Goal: Task Accomplishment & Management: Complete application form

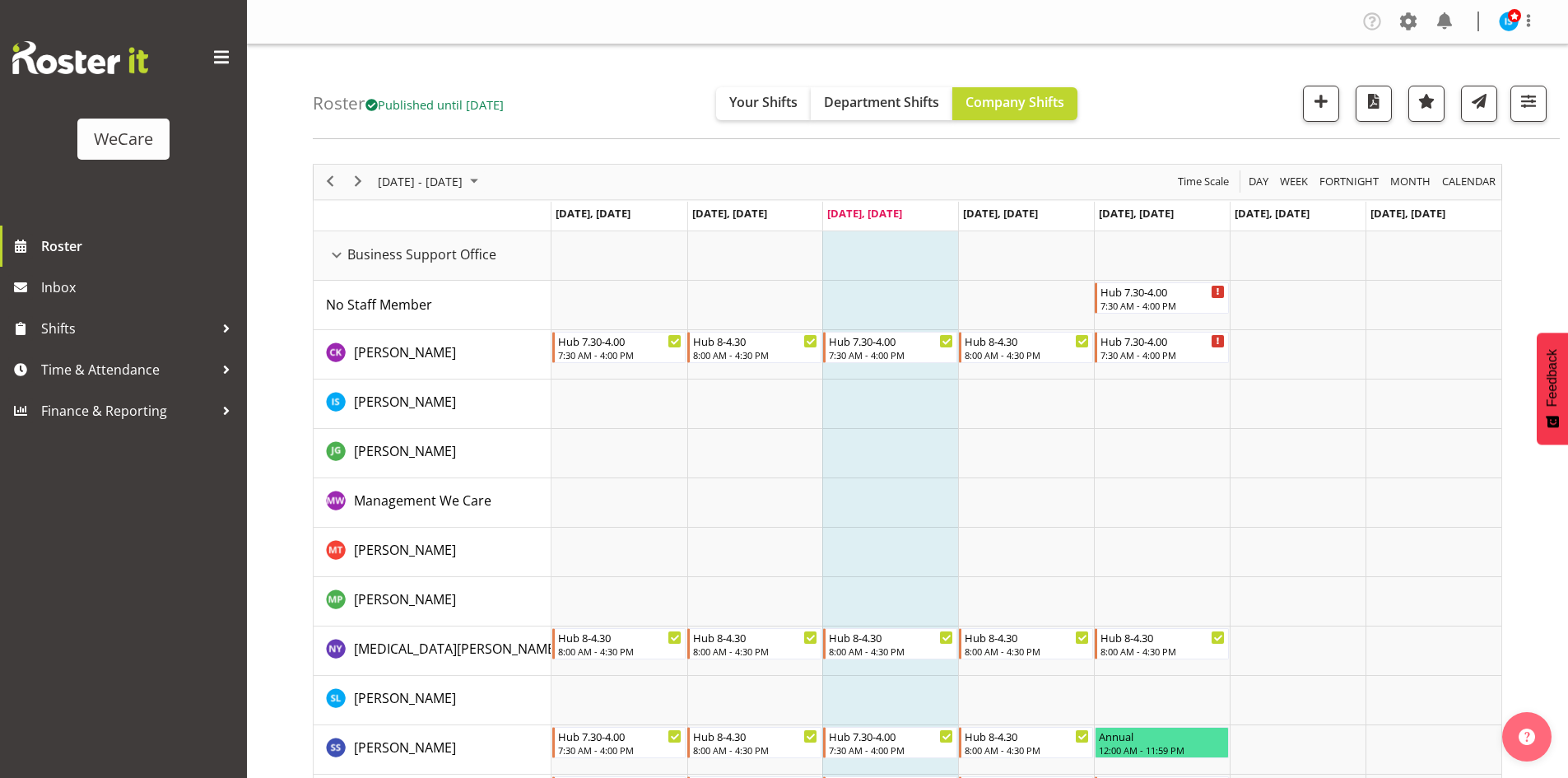
click at [671, 87] on div "Roster Published until [DATE] Your Shifts Department Shifts Company Shifts All …" at bounding box center [935, 92] width 1247 height 95
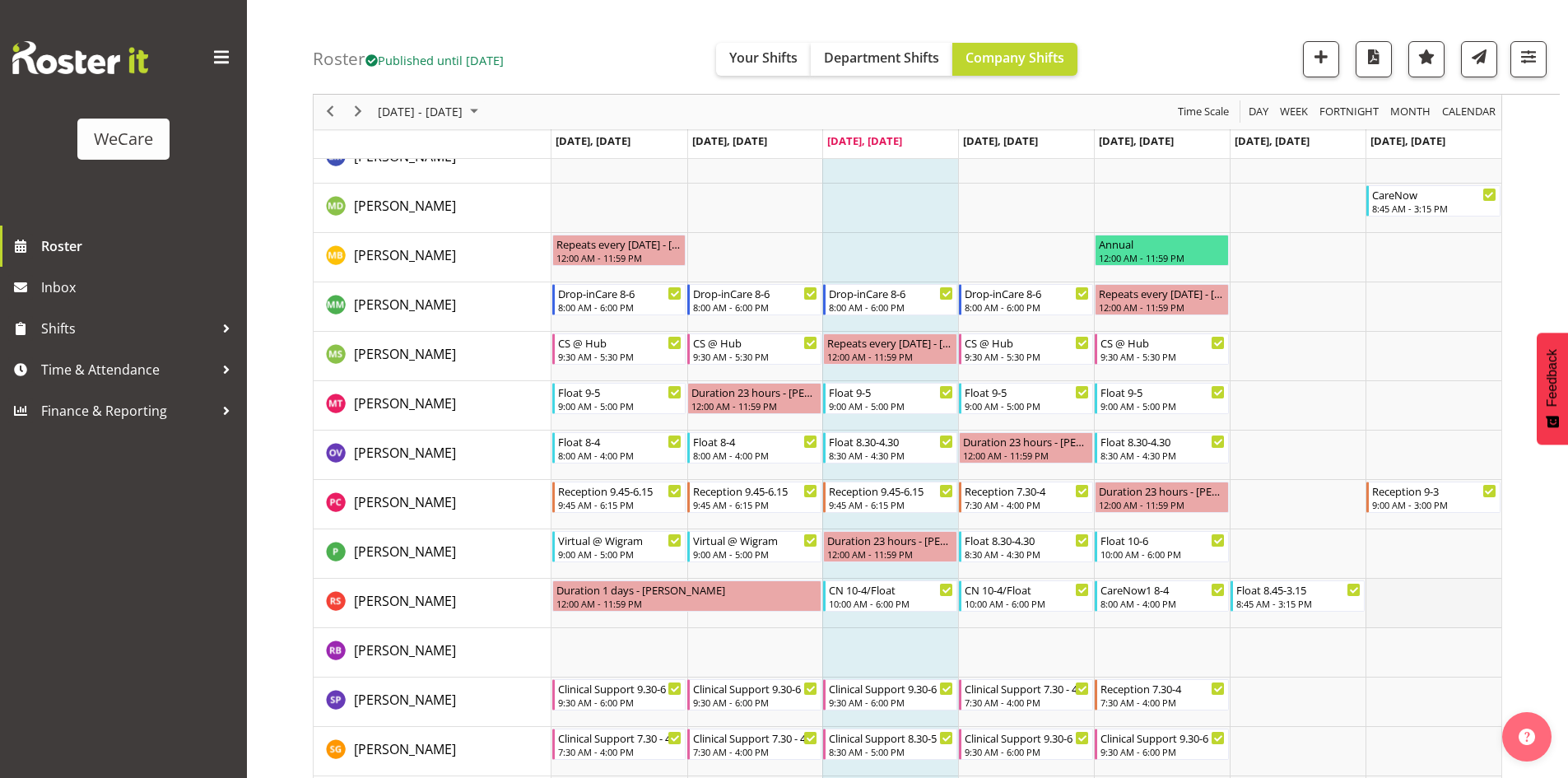
scroll to position [5967, 0]
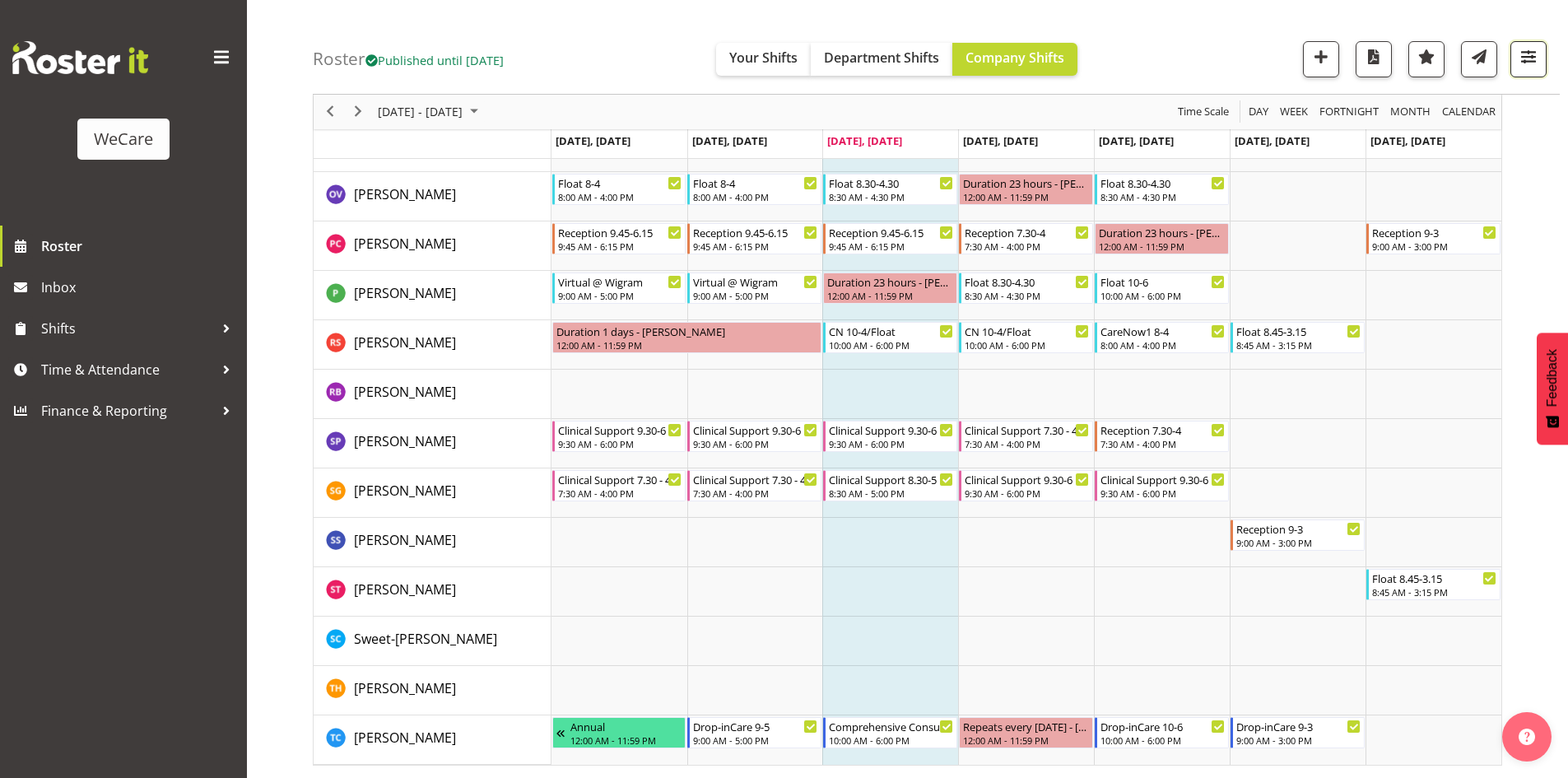
click at [1538, 53] on span "button" at bounding box center [1527, 56] width 21 height 21
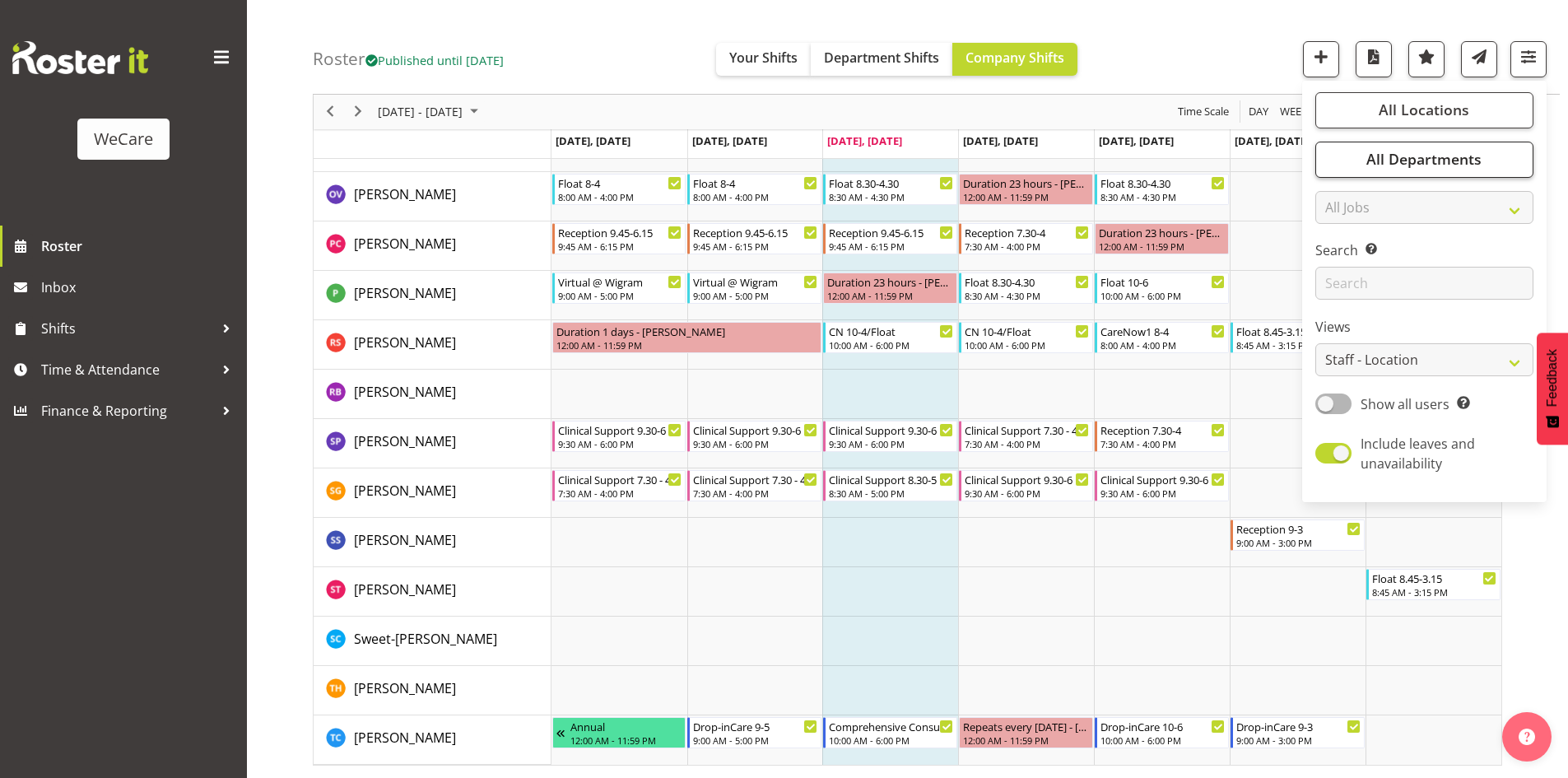
drag, startPoint x: 1470, startPoint y: 178, endPoint x: 1463, endPoint y: 172, distance: 9.2
click at [1470, 178] on div "All Locations Clear Business Support Office [GEOGRAPHIC_DATA] Ilam [GEOGRAPHIC_…" at bounding box center [1423, 291] width 245 height 408
click at [1456, 164] on span "All Departments" at bounding box center [1423, 160] width 115 height 20
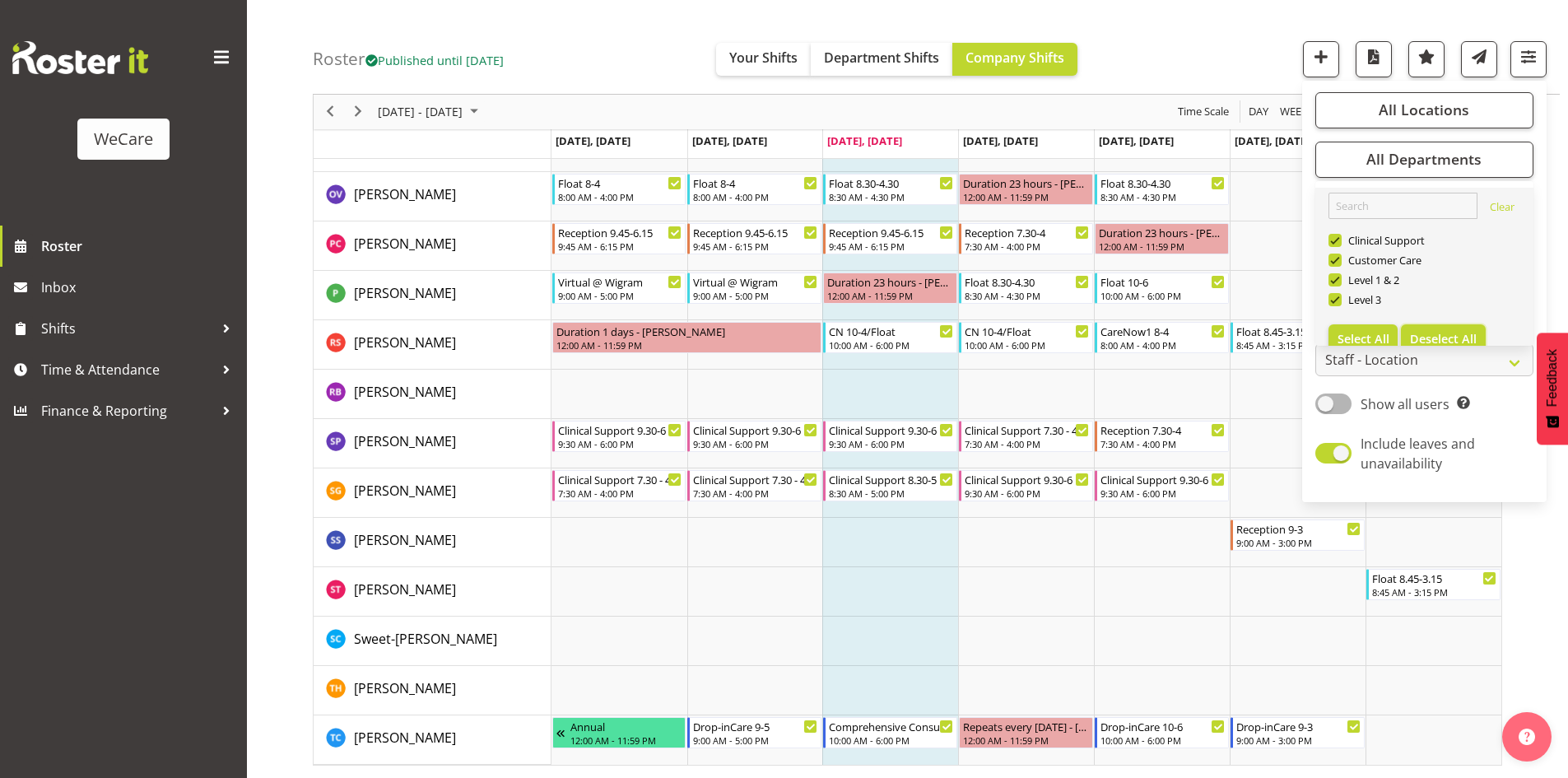
click at [1457, 336] on span "Deselect All" at bounding box center [1442, 339] width 67 height 16
checkbox input "false"
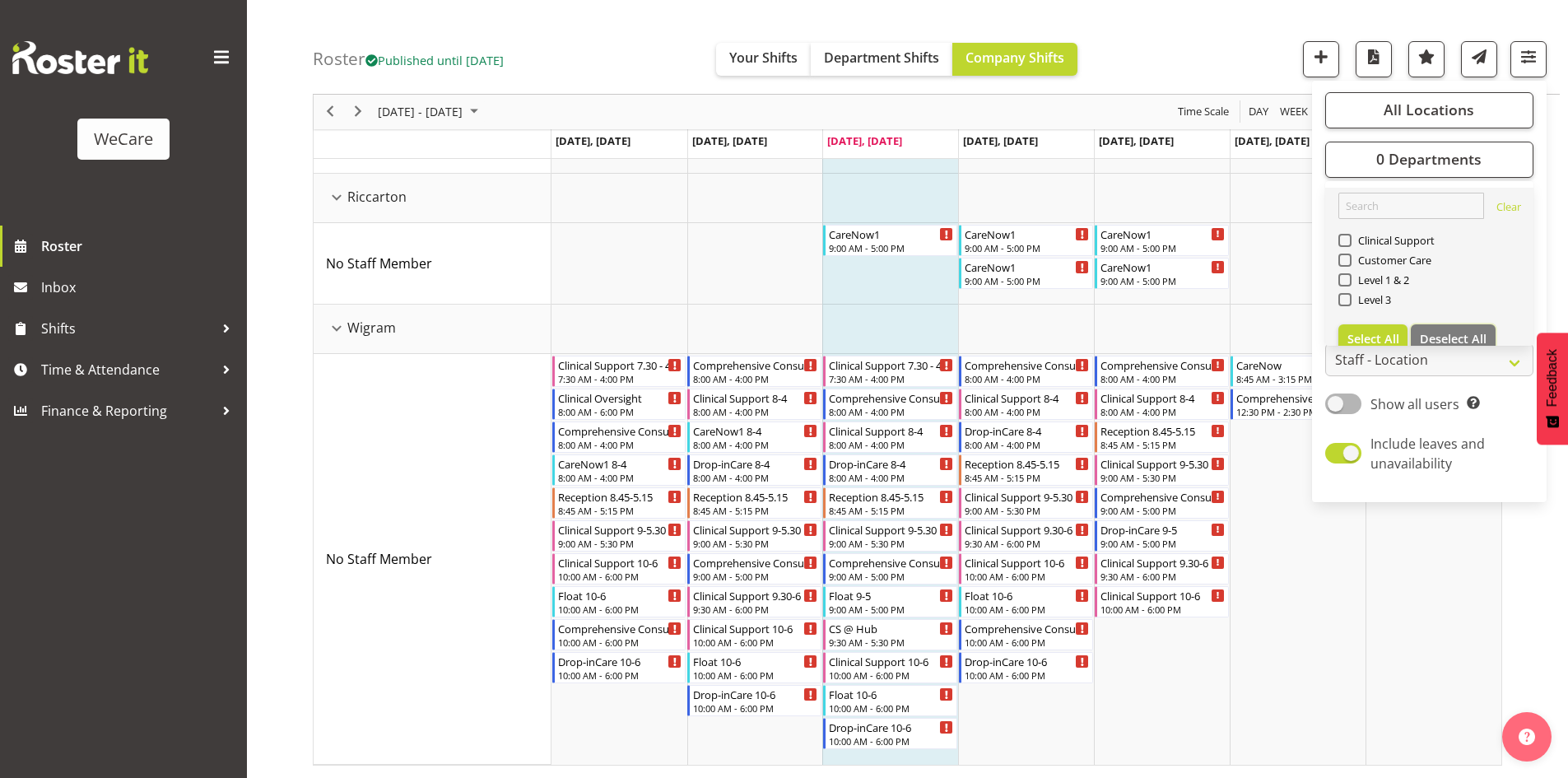
scroll to position [747, 0]
click at [1360, 242] on span "Clinical Support" at bounding box center [1393, 240] width 84 height 13
click at [1348, 242] on input "Clinical Support" at bounding box center [1343, 241] width 11 height 11
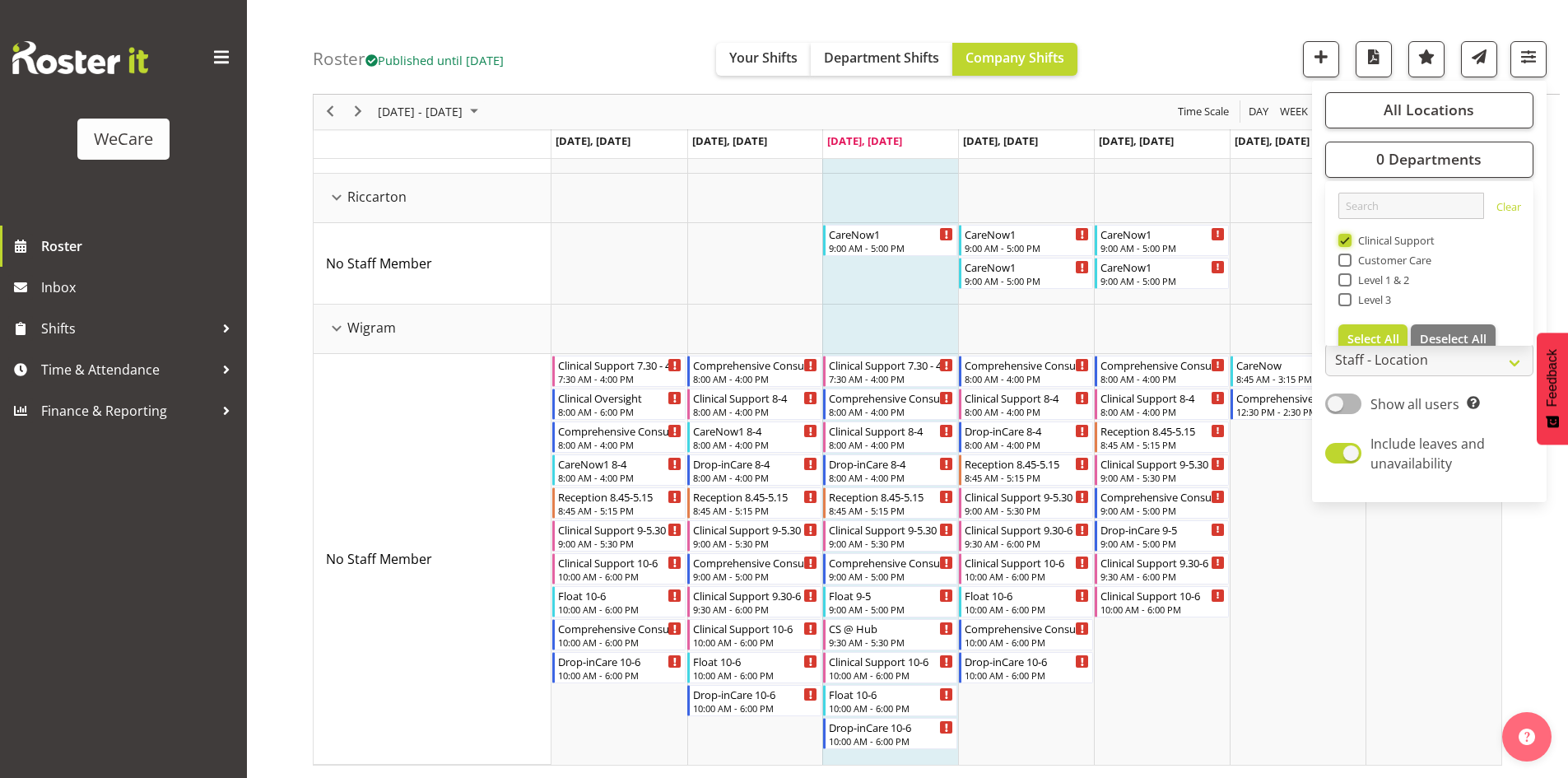
scroll to position [652, 0]
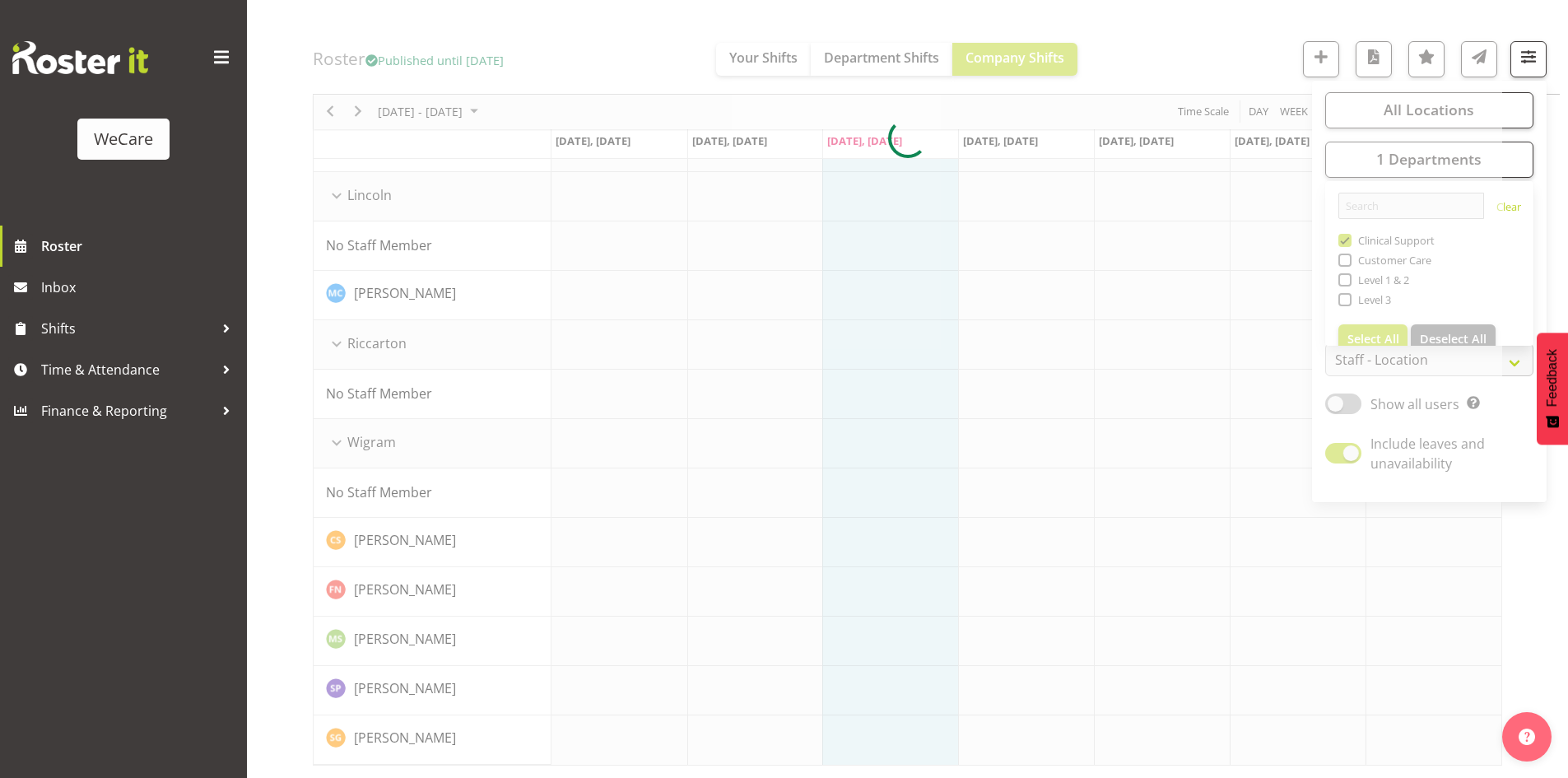
click at [500, 65] on div at bounding box center [906, 139] width 1189 height 1254
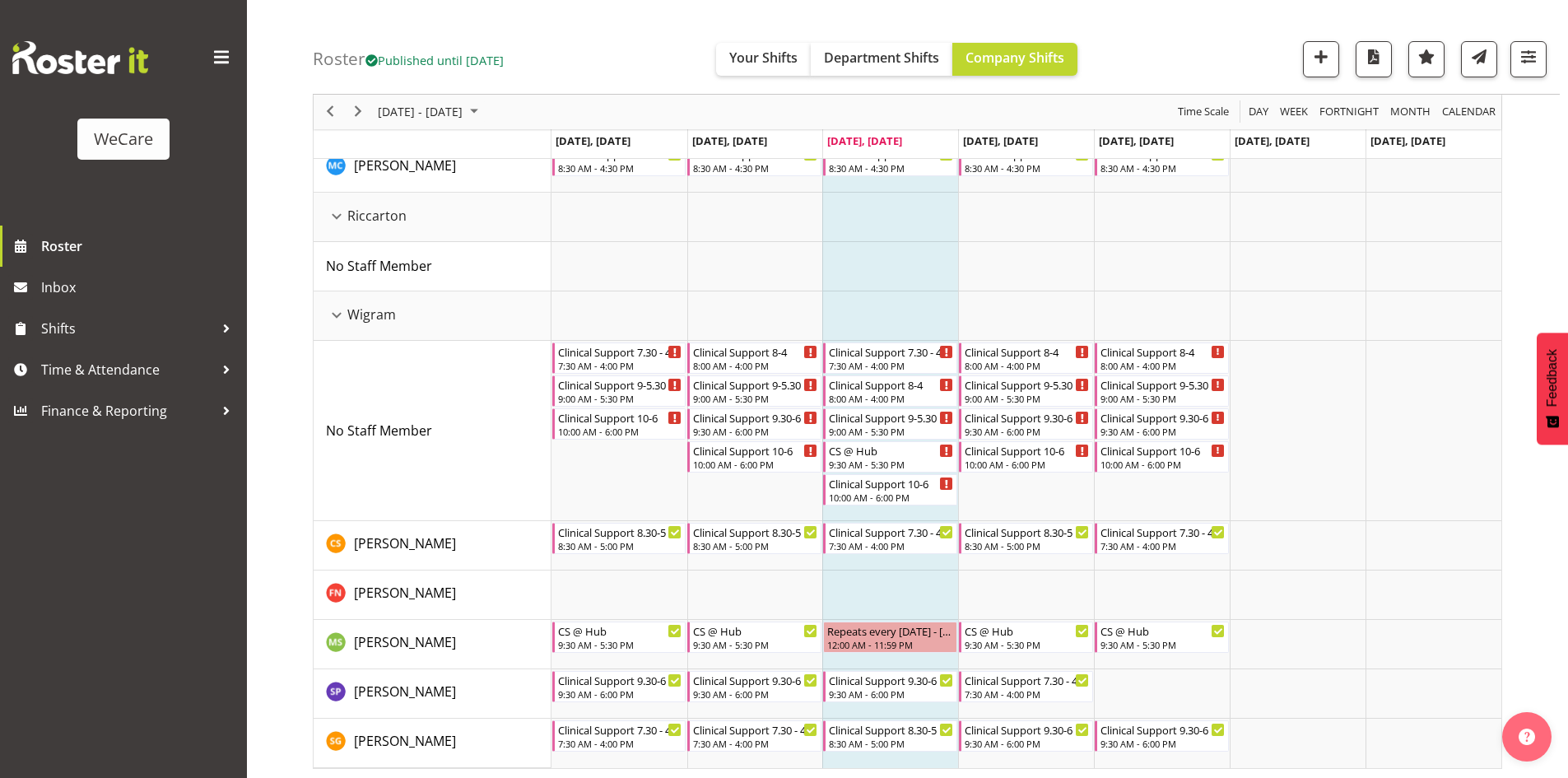
scroll to position [783, 0]
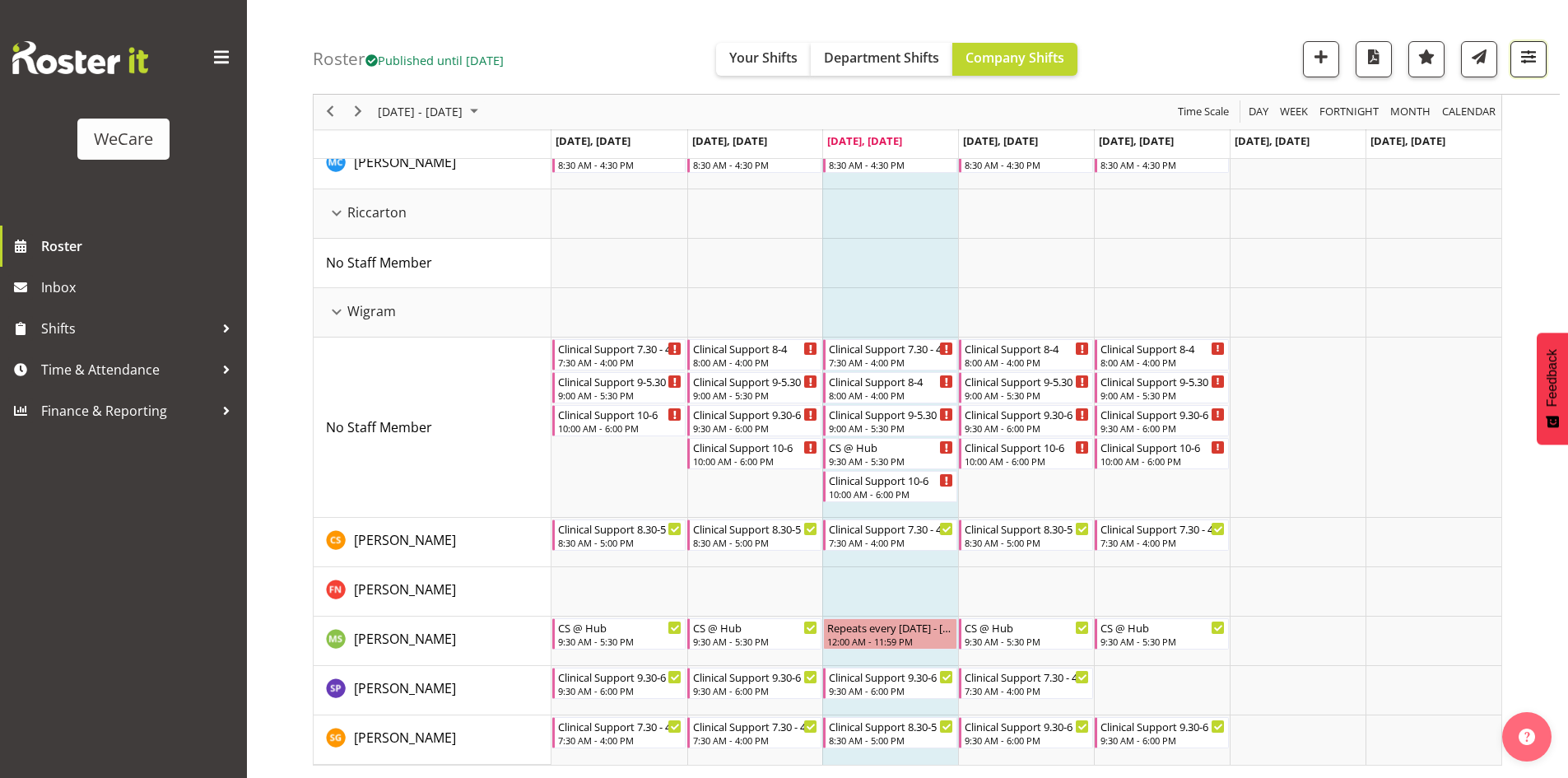
click at [1543, 54] on button "button" at bounding box center [1528, 59] width 36 height 36
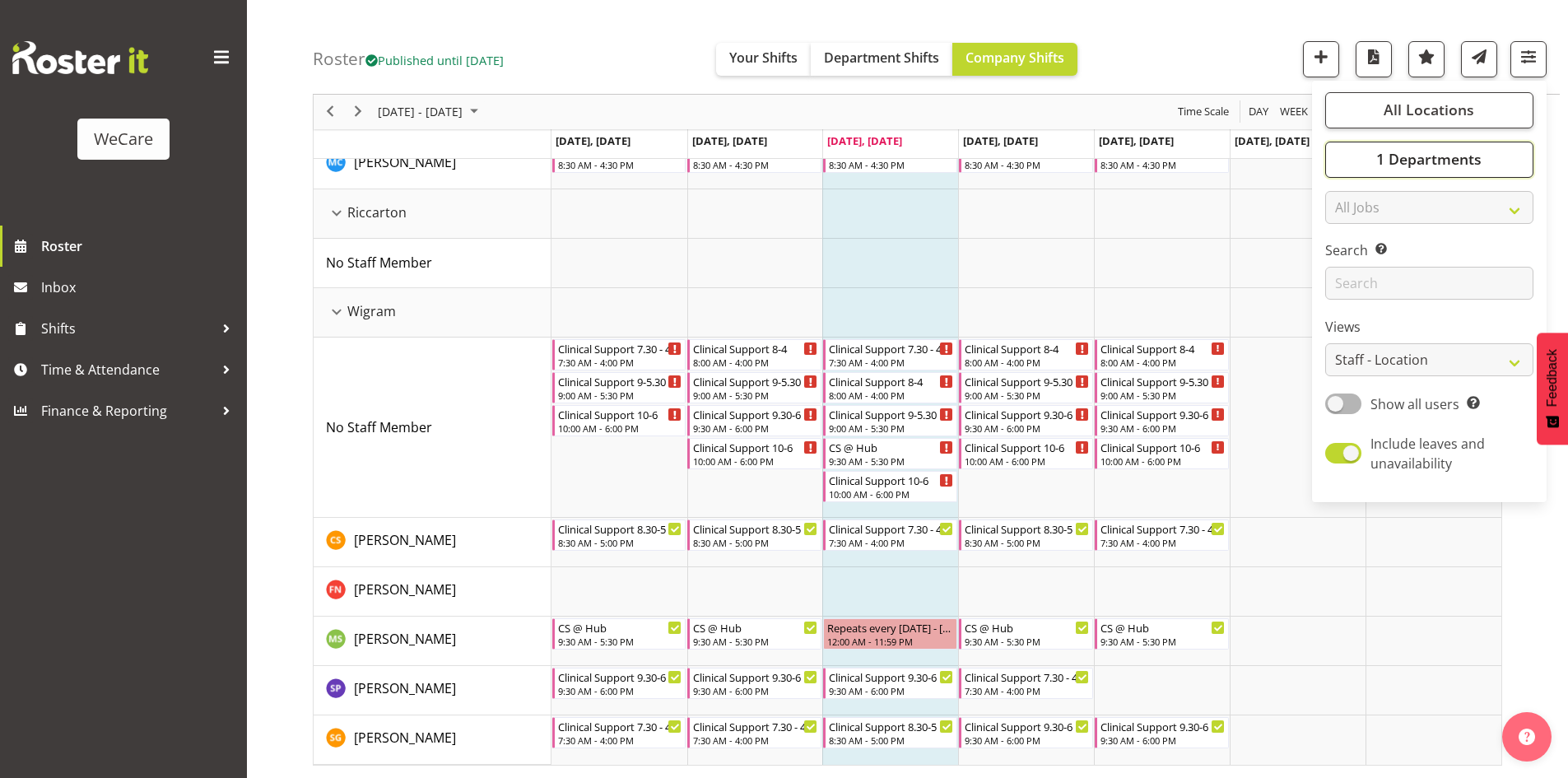
click at [1484, 159] on button "1 Departments" at bounding box center [1428, 160] width 209 height 36
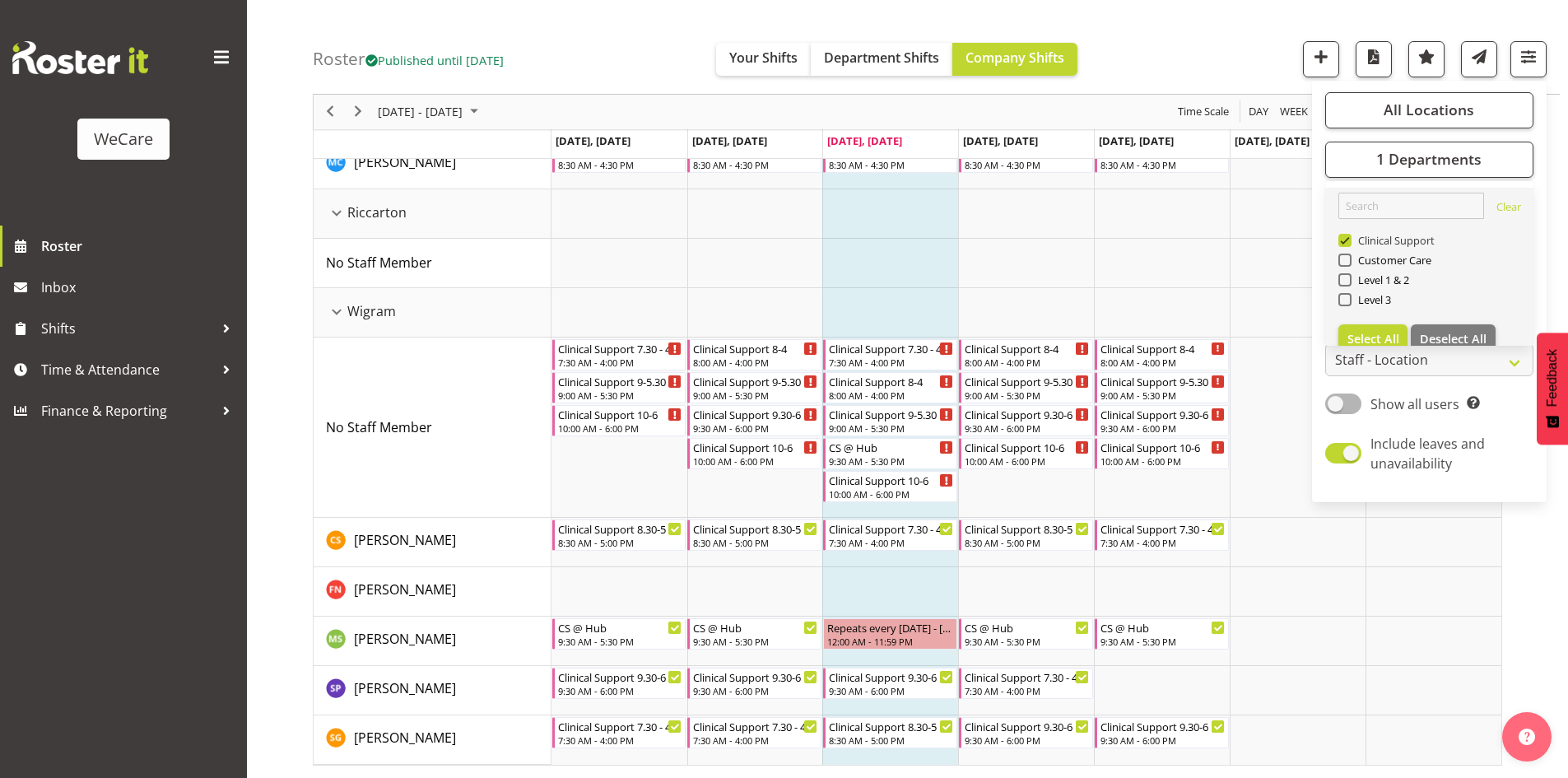
click at [1411, 244] on span "Clinical Support" at bounding box center [1393, 240] width 84 height 13
click at [1348, 244] on input "Clinical Support" at bounding box center [1343, 241] width 11 height 11
checkbox input "false"
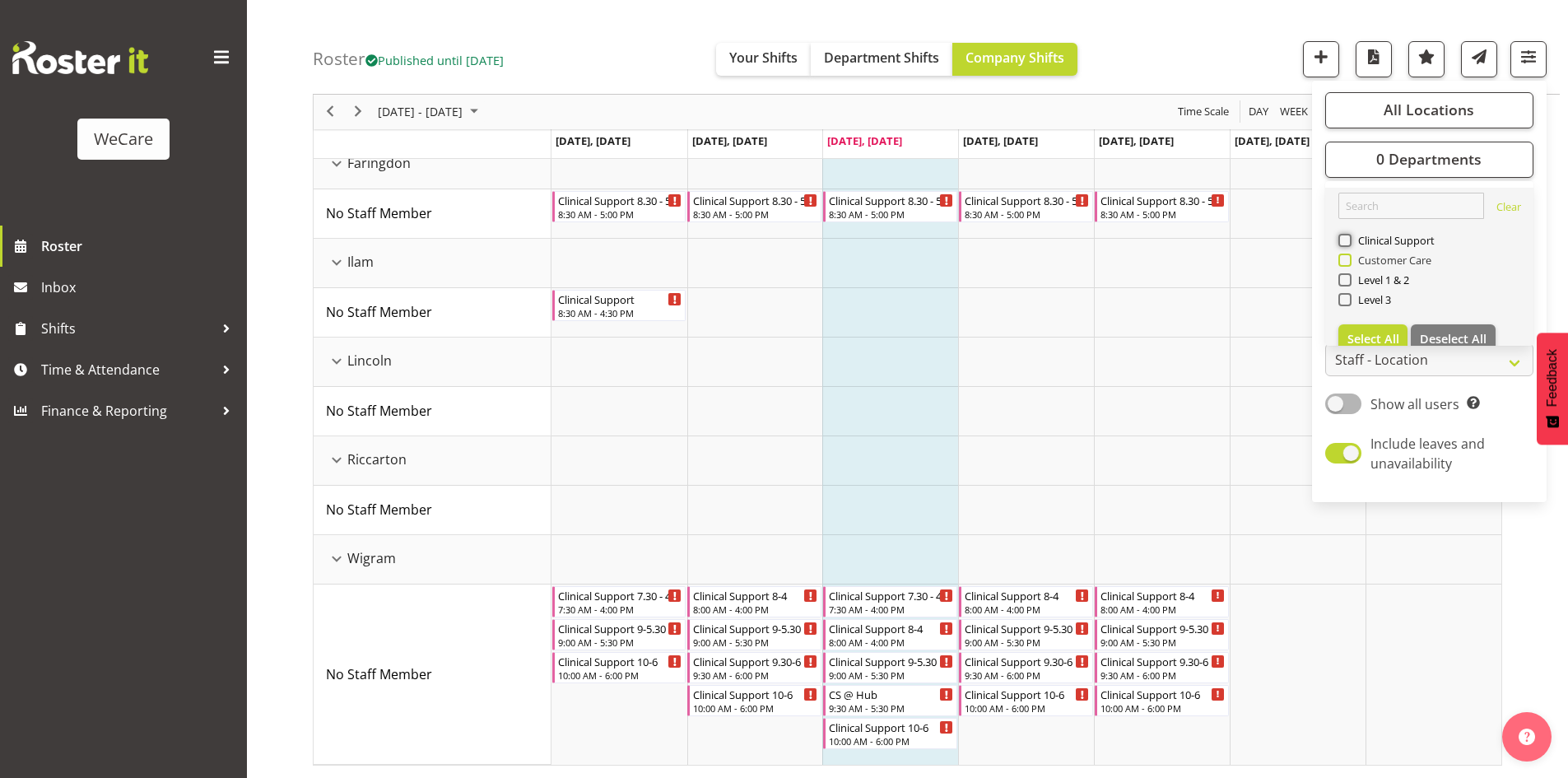
scroll to position [190, 0]
click at [1408, 262] on span "Customer Care" at bounding box center [1391, 260] width 81 height 13
click at [1348, 262] on input "Customer Care" at bounding box center [1343, 261] width 11 height 11
checkbox input "true"
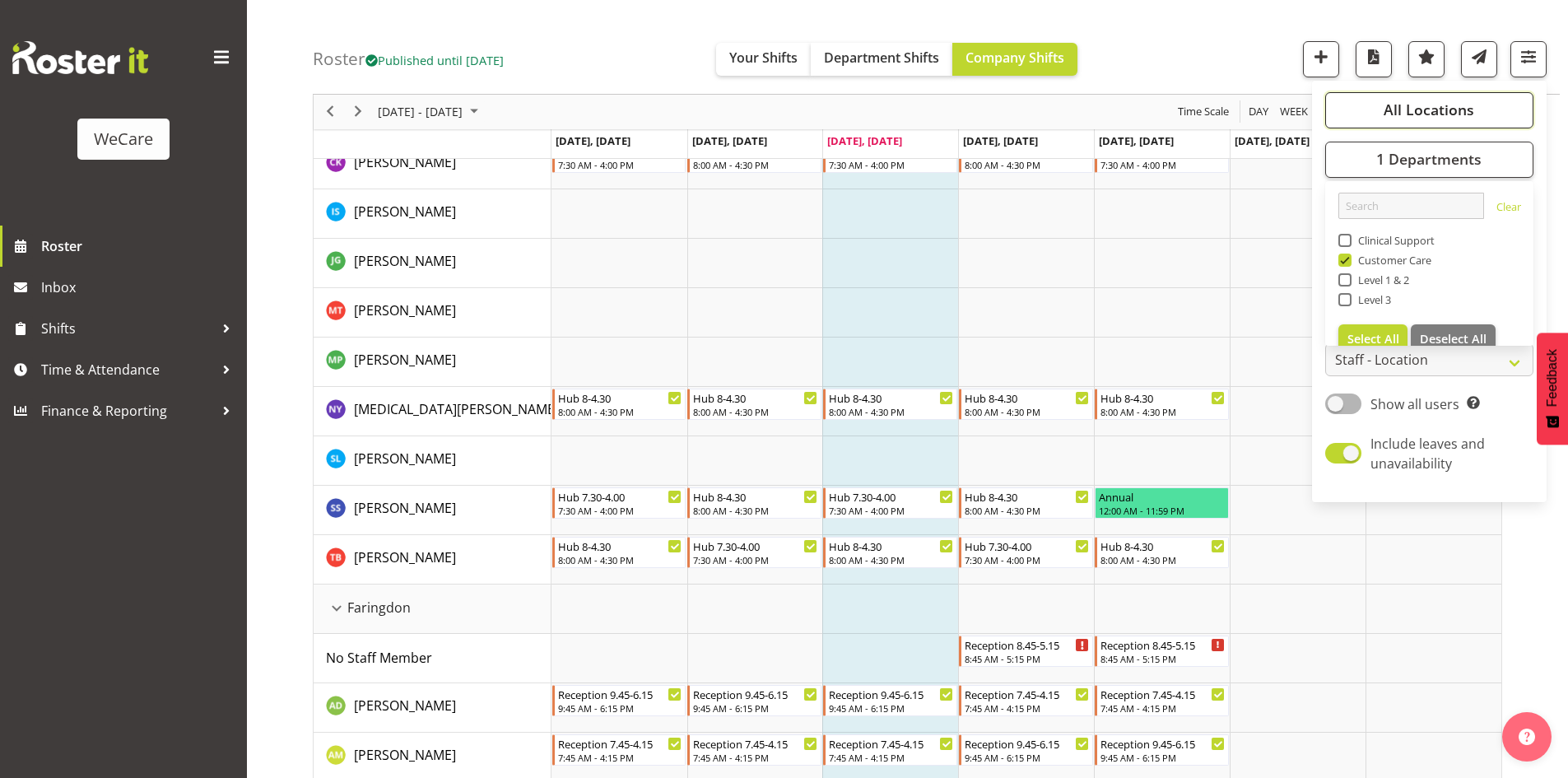
click at [1416, 120] on button "All Locations" at bounding box center [1428, 110] width 209 height 36
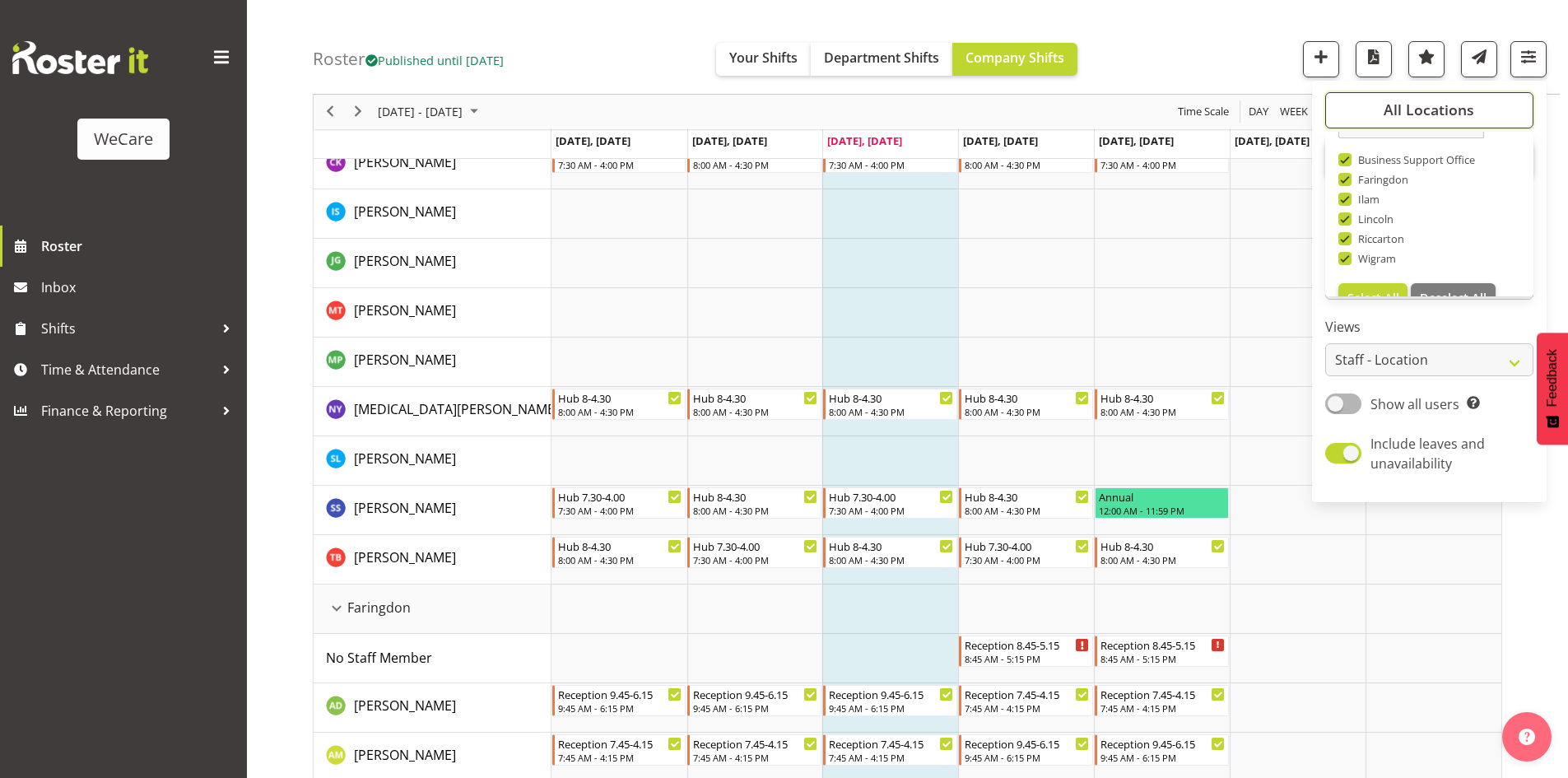
scroll to position [59, 0]
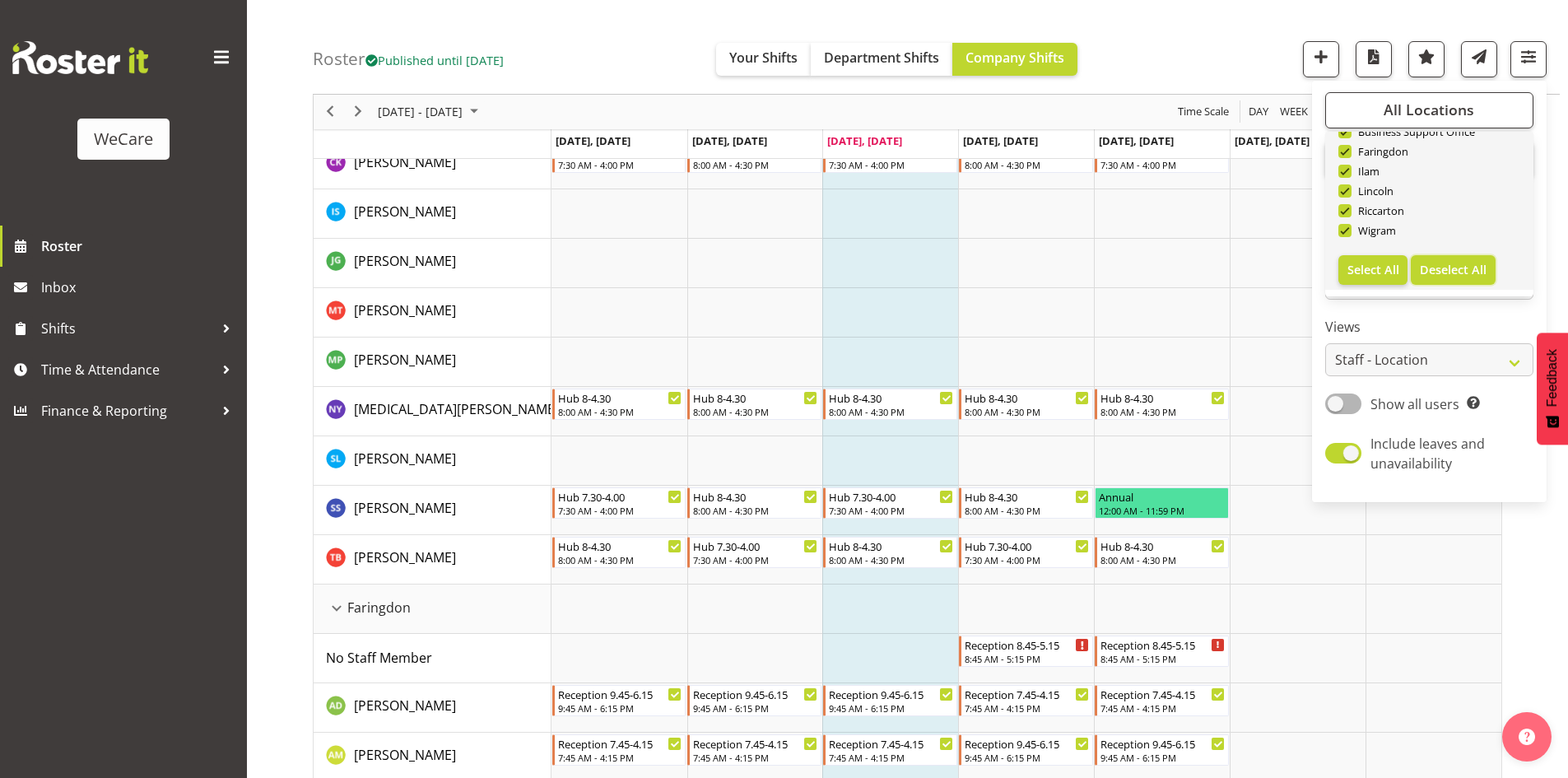
click at [1461, 270] on span "Deselect All" at bounding box center [1452, 270] width 67 height 16
checkbox input "false"
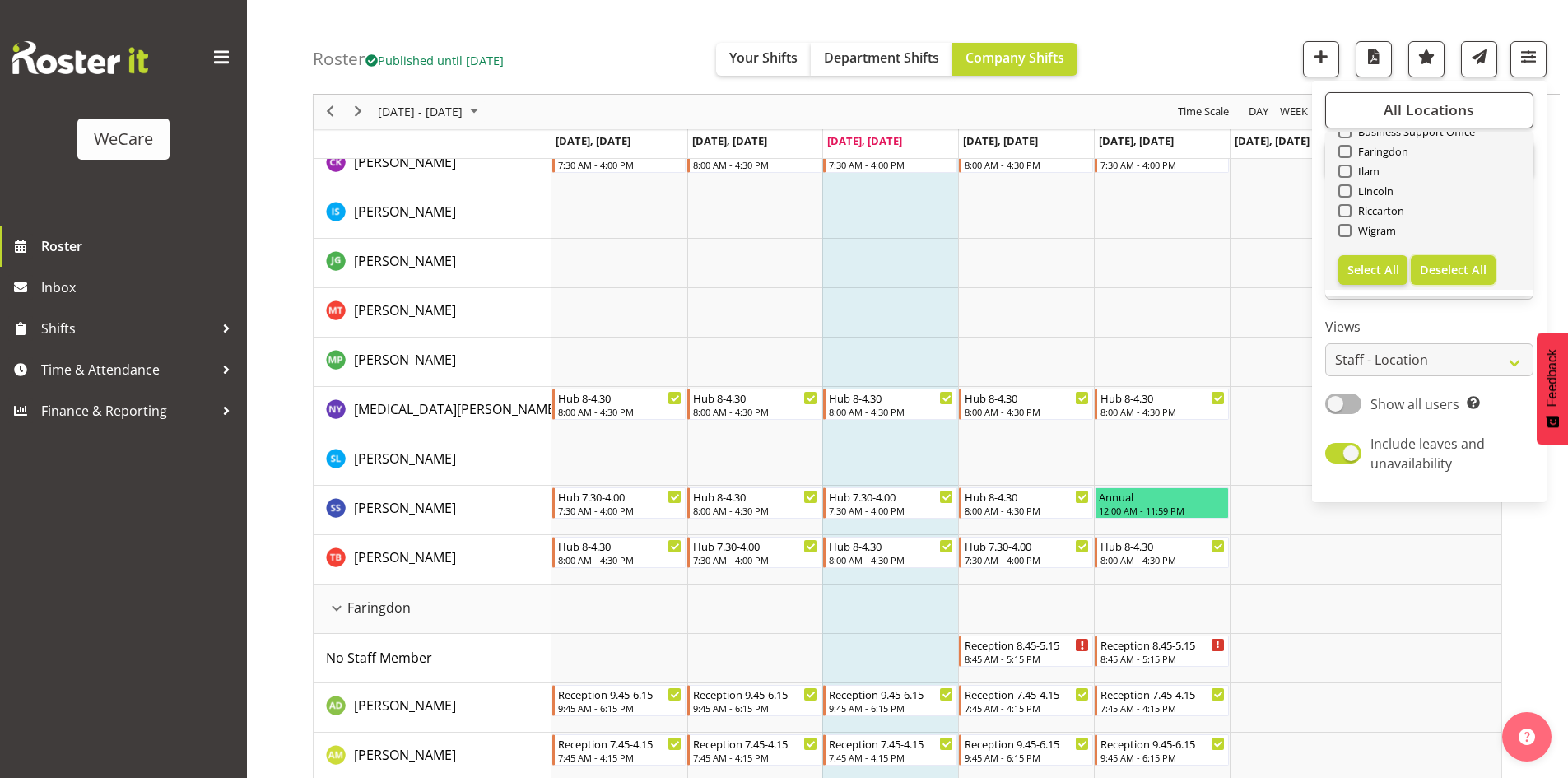
checkbox input "false"
click at [1397, 157] on span "Faringdon" at bounding box center [1380, 151] width 58 height 13
click at [1348, 157] on input "Faringdon" at bounding box center [1343, 152] width 11 height 11
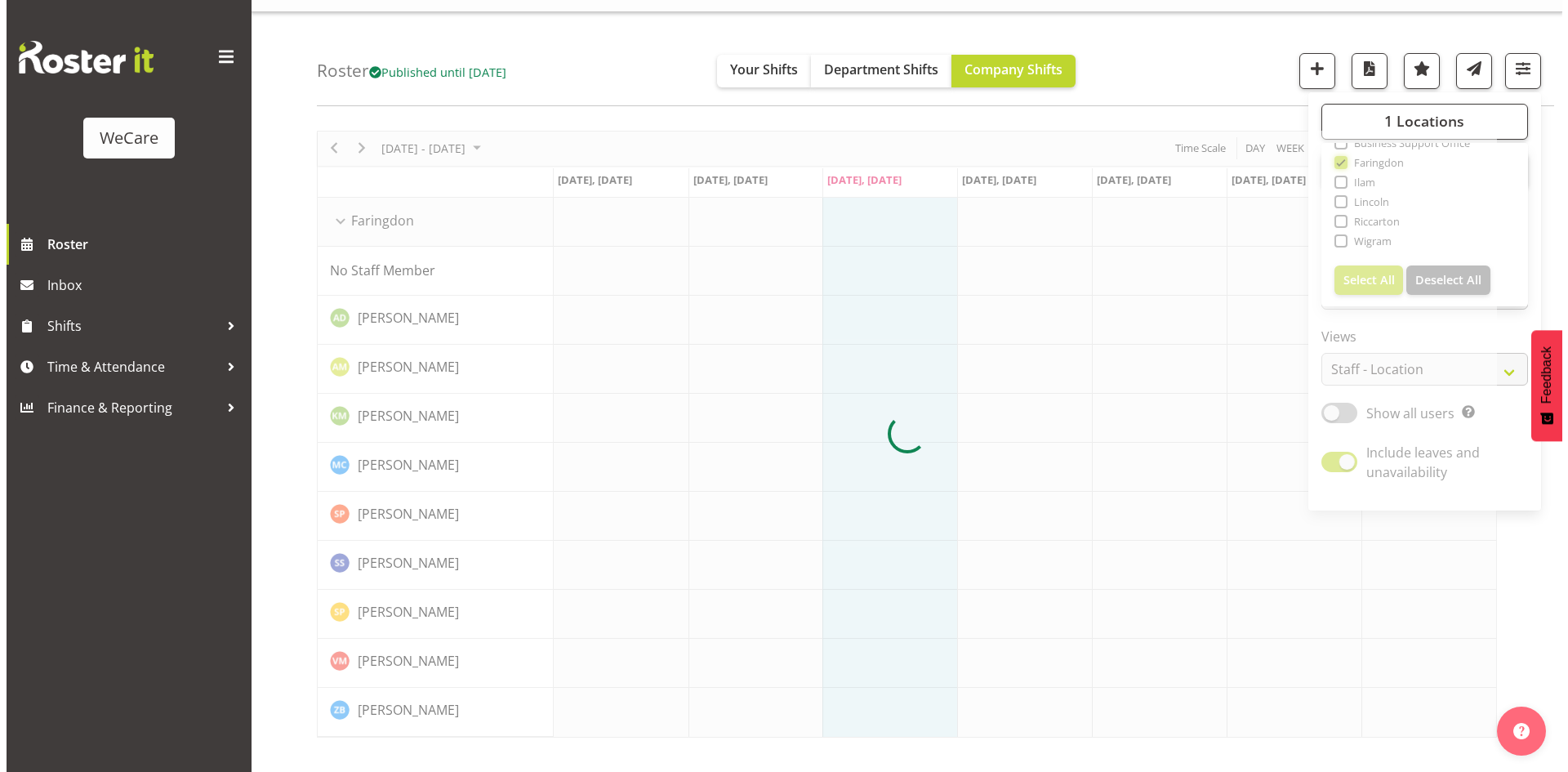
scroll to position [32, 0]
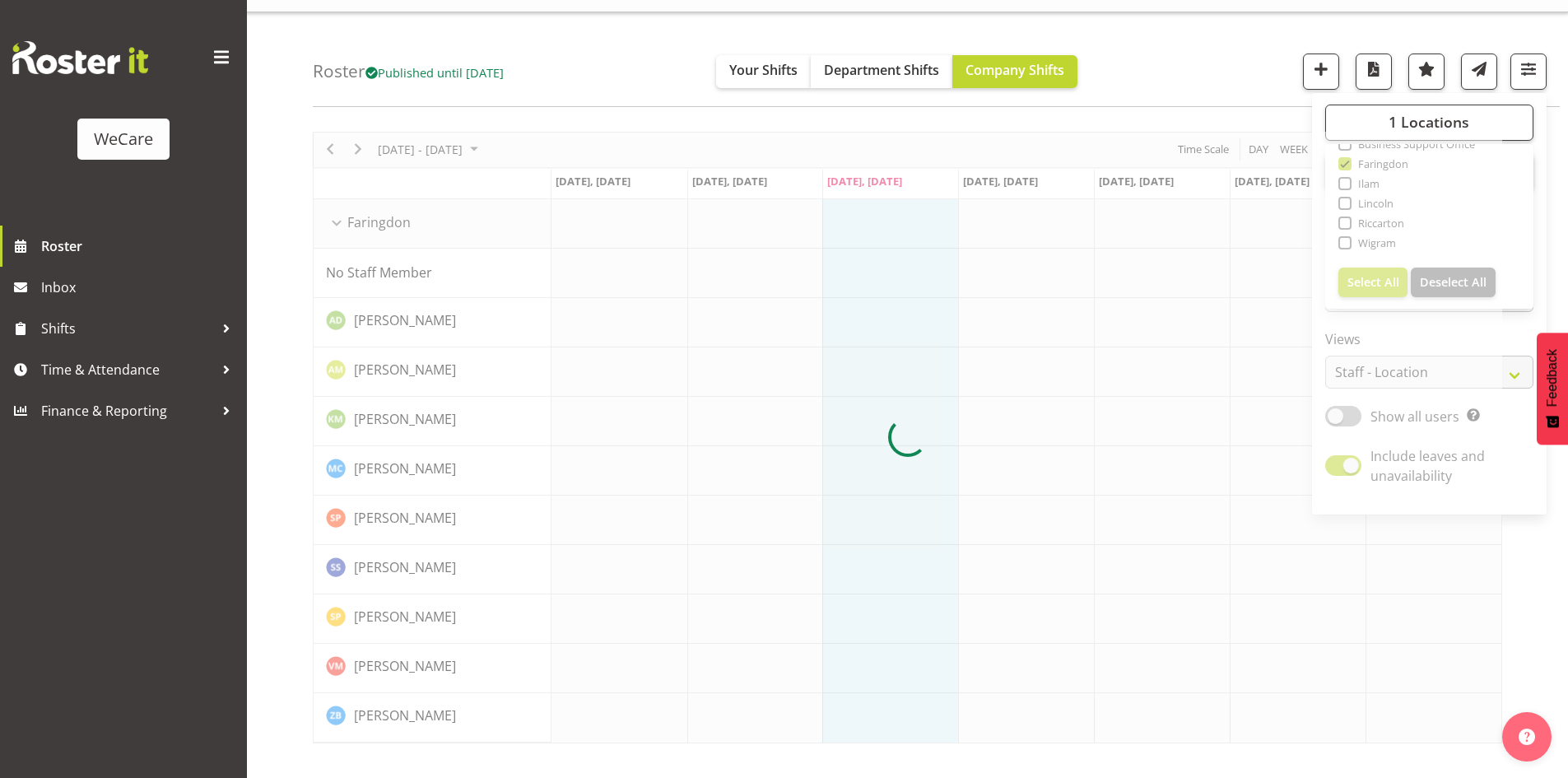
click at [1390, 160] on div at bounding box center [906, 437] width 1189 height 612
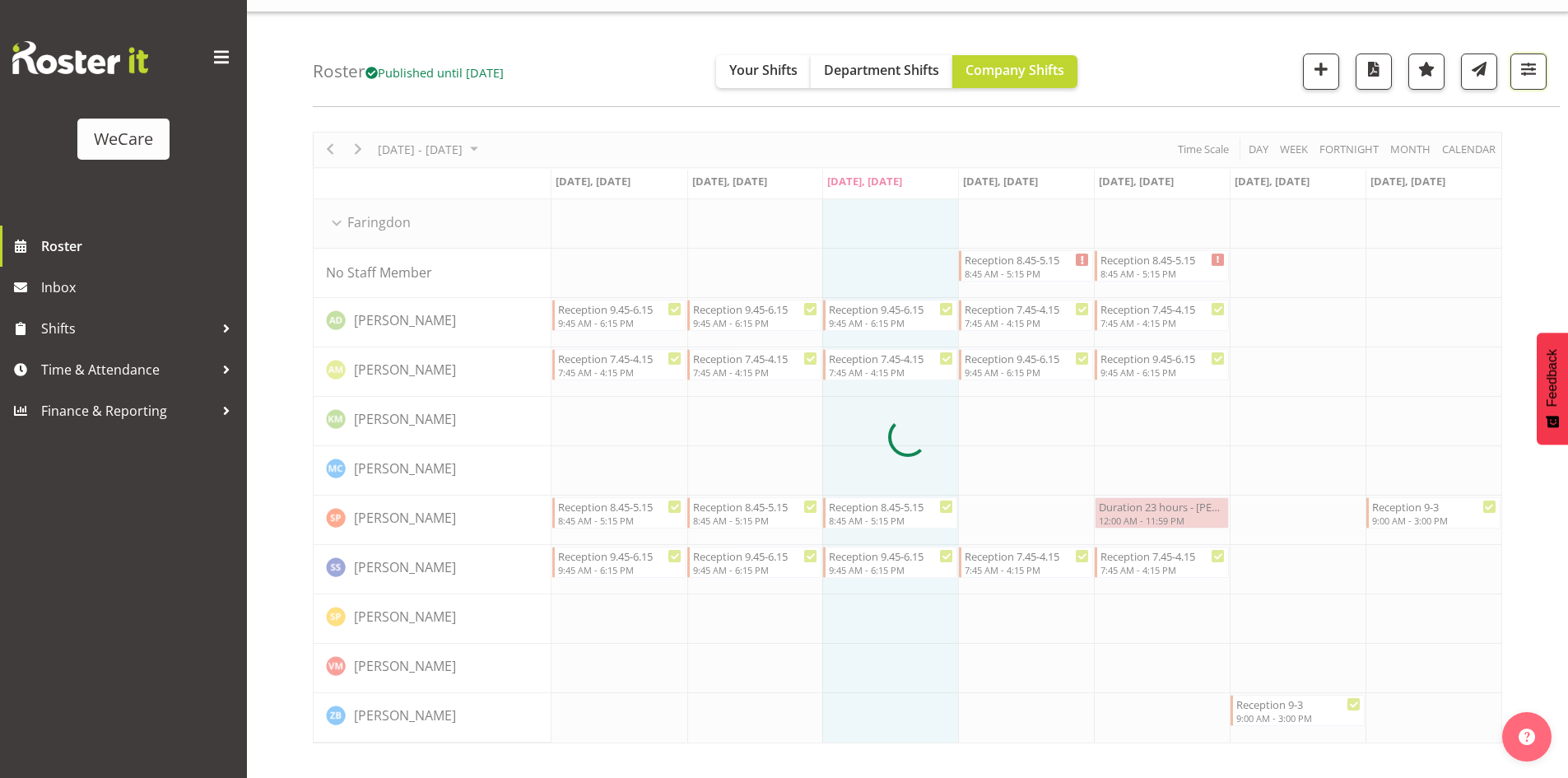
drag, startPoint x: 1524, startPoint y: 71, endPoint x: 1493, endPoint y: 93, distance: 38.0
click at [1524, 70] on span "button" at bounding box center [1527, 69] width 21 height 21
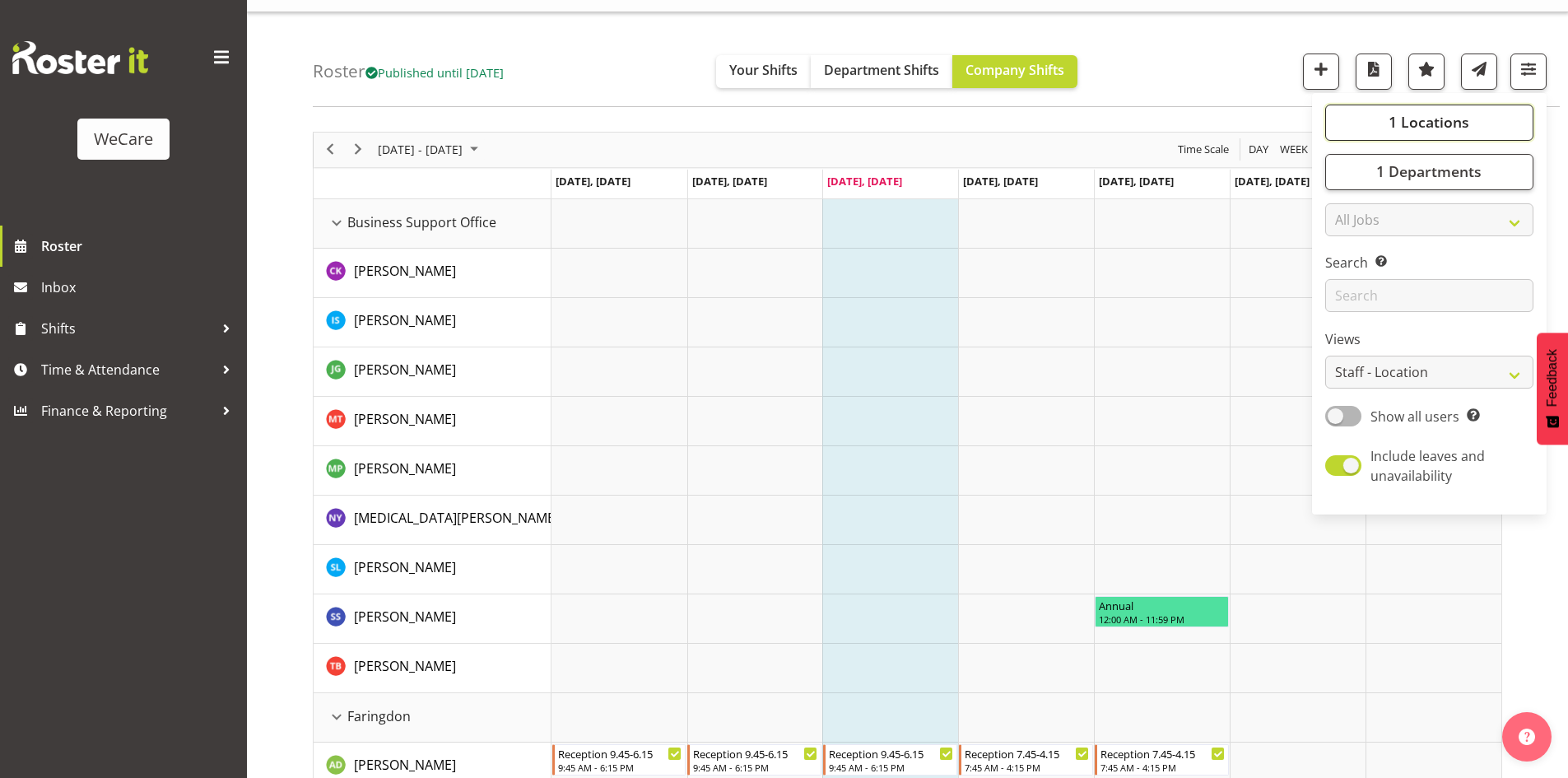
click at [1434, 127] on span "1 Locations" at bounding box center [1428, 122] width 81 height 20
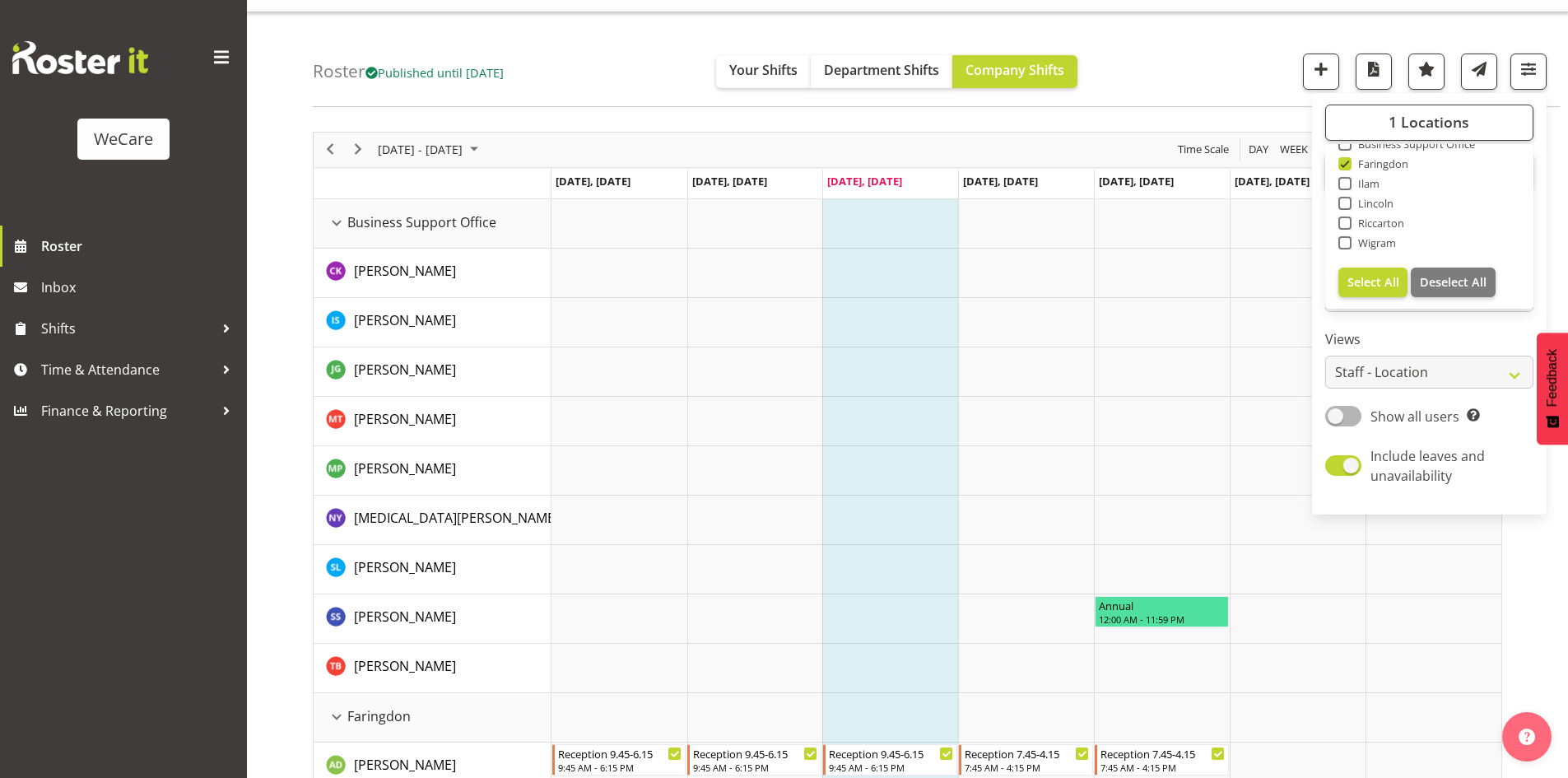
click at [1365, 162] on span "Faringdon" at bounding box center [1380, 163] width 58 height 13
click at [1348, 162] on input "Faringdon" at bounding box center [1343, 163] width 11 height 11
checkbox input "false"
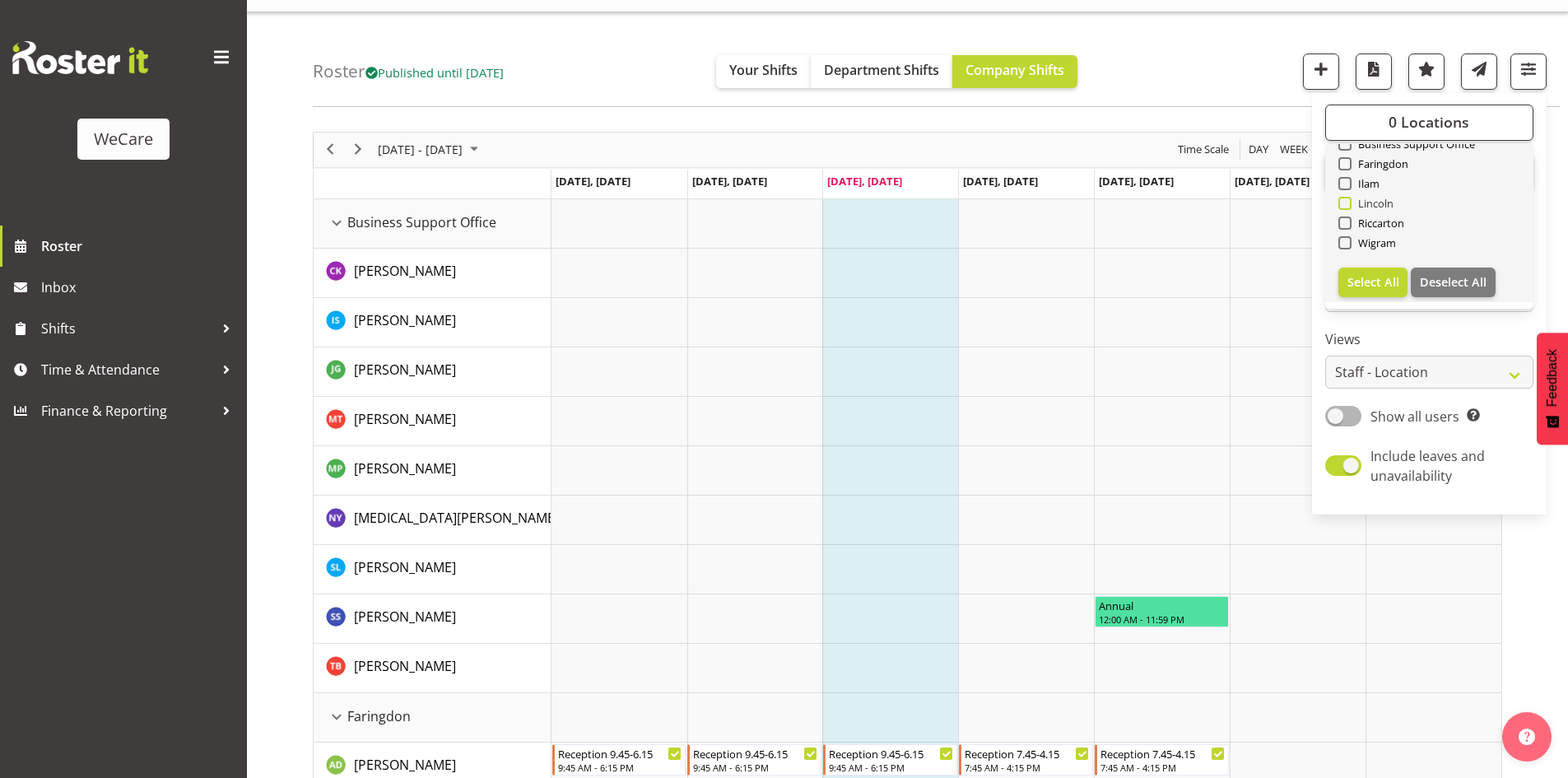
click at [1362, 209] on span "Lincoln" at bounding box center [1372, 203] width 43 height 13
click at [1348, 209] on input "Lincoln" at bounding box center [1343, 203] width 11 height 11
checkbox input "true"
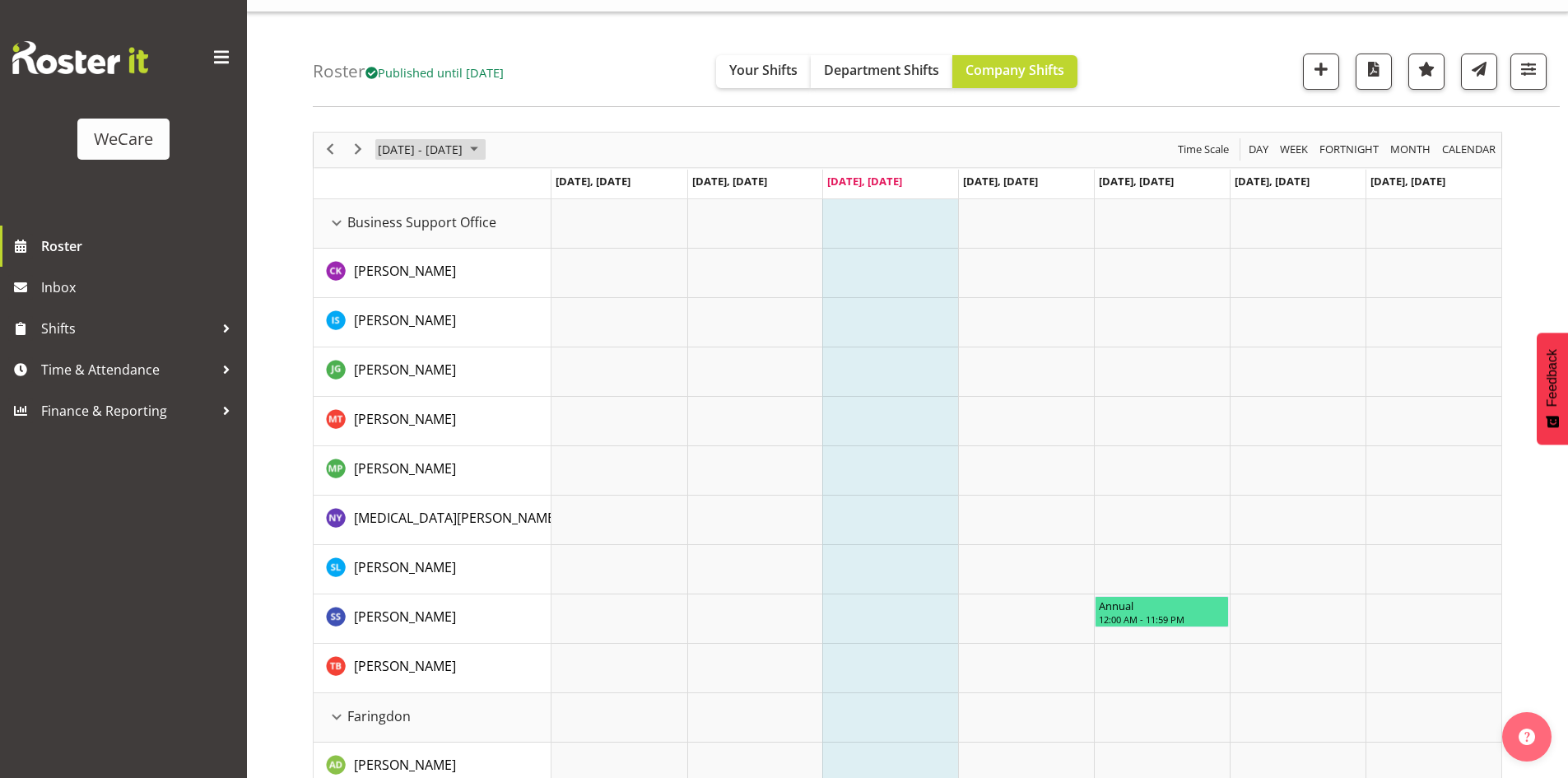
click at [456, 148] on span "[DATE] - [DATE]" at bounding box center [420, 149] width 88 height 21
drag, startPoint x: 459, startPoint y: 301, endPoint x: 459, endPoint y: 329, distance: 28.0
click at [459, 311] on td "15" at bounding box center [447, 304] width 26 height 28
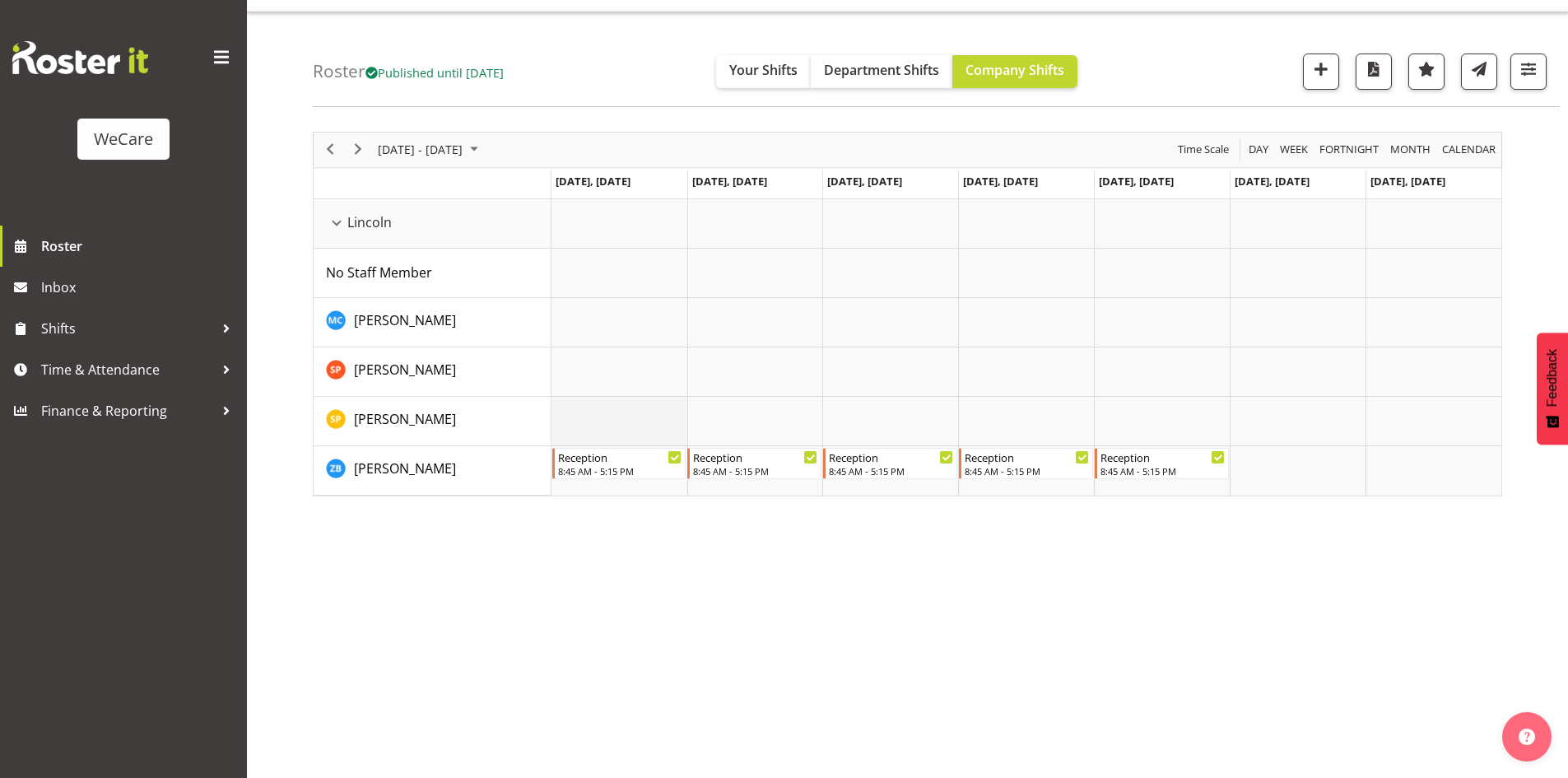
click at [607, 420] on td "Timeline Week of October 15, 2025" at bounding box center [619, 420] width 136 height 49
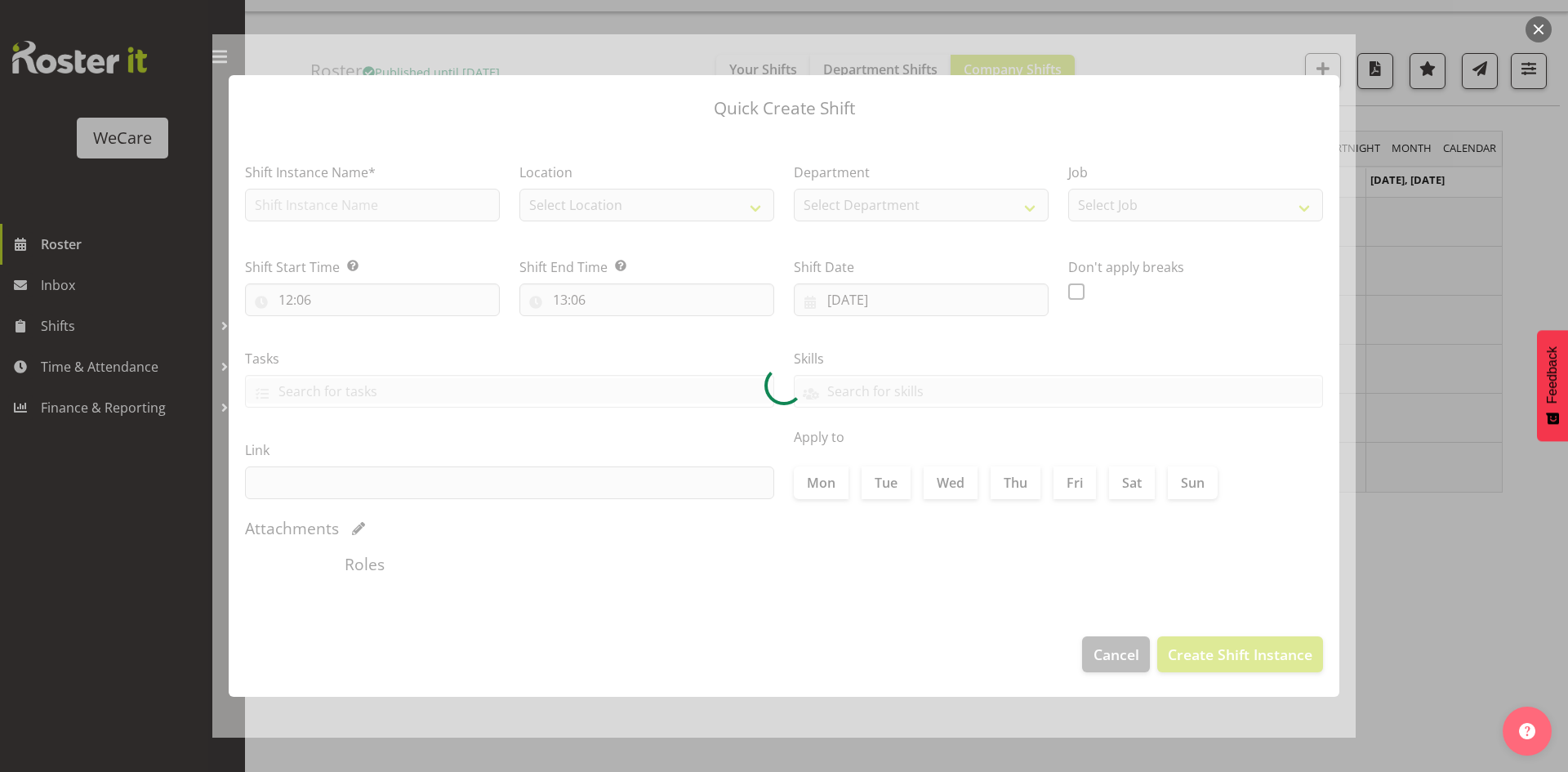
type input "[DATE]"
checkbox input "true"
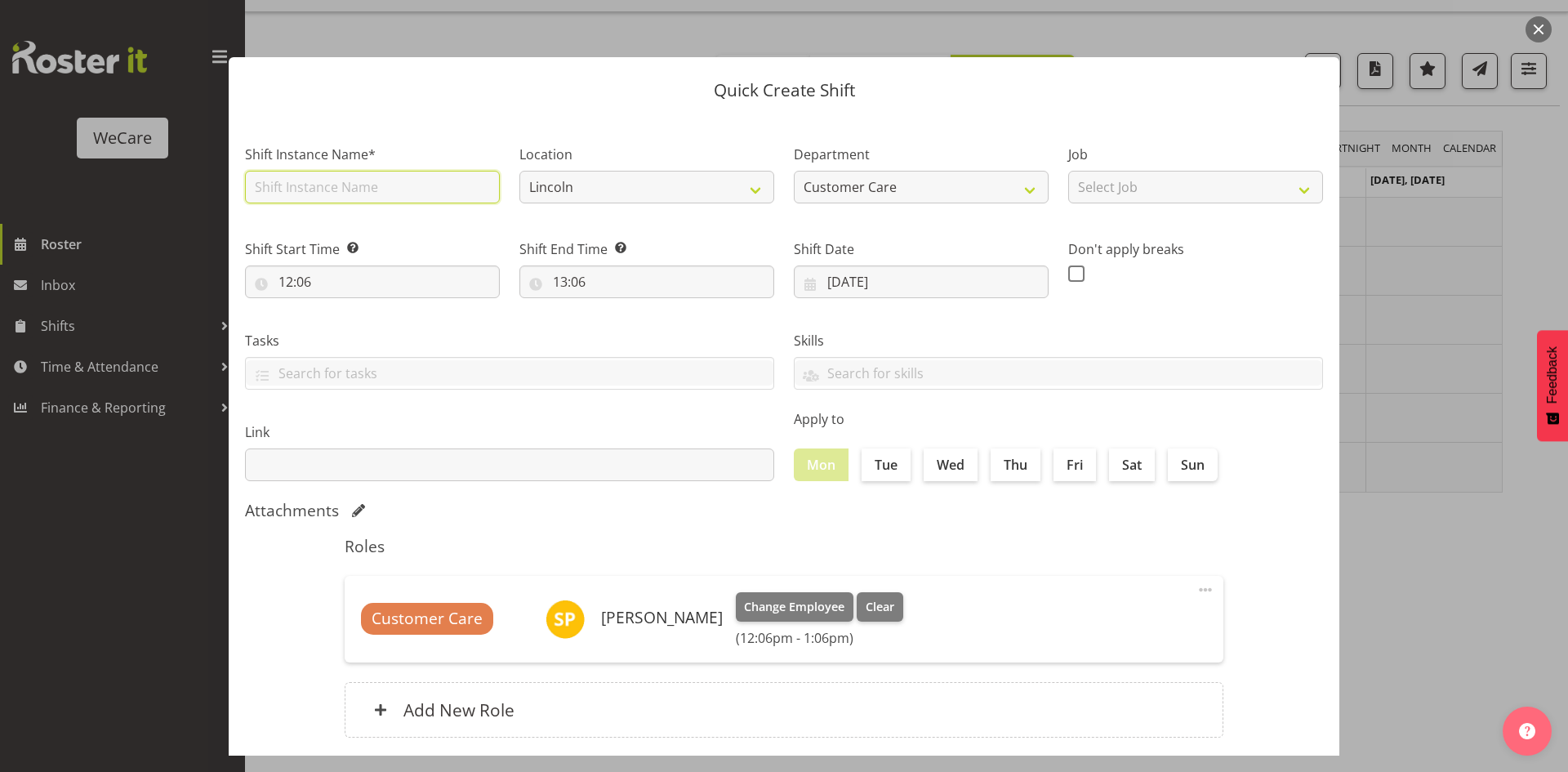
click at [321, 173] on input "text" at bounding box center [371, 186] width 255 height 33
drag, startPoint x: 1426, startPoint y: 204, endPoint x: 1392, endPoint y: 187, distance: 38.0
click at [1425, 204] on div at bounding box center [784, 386] width 1568 height 772
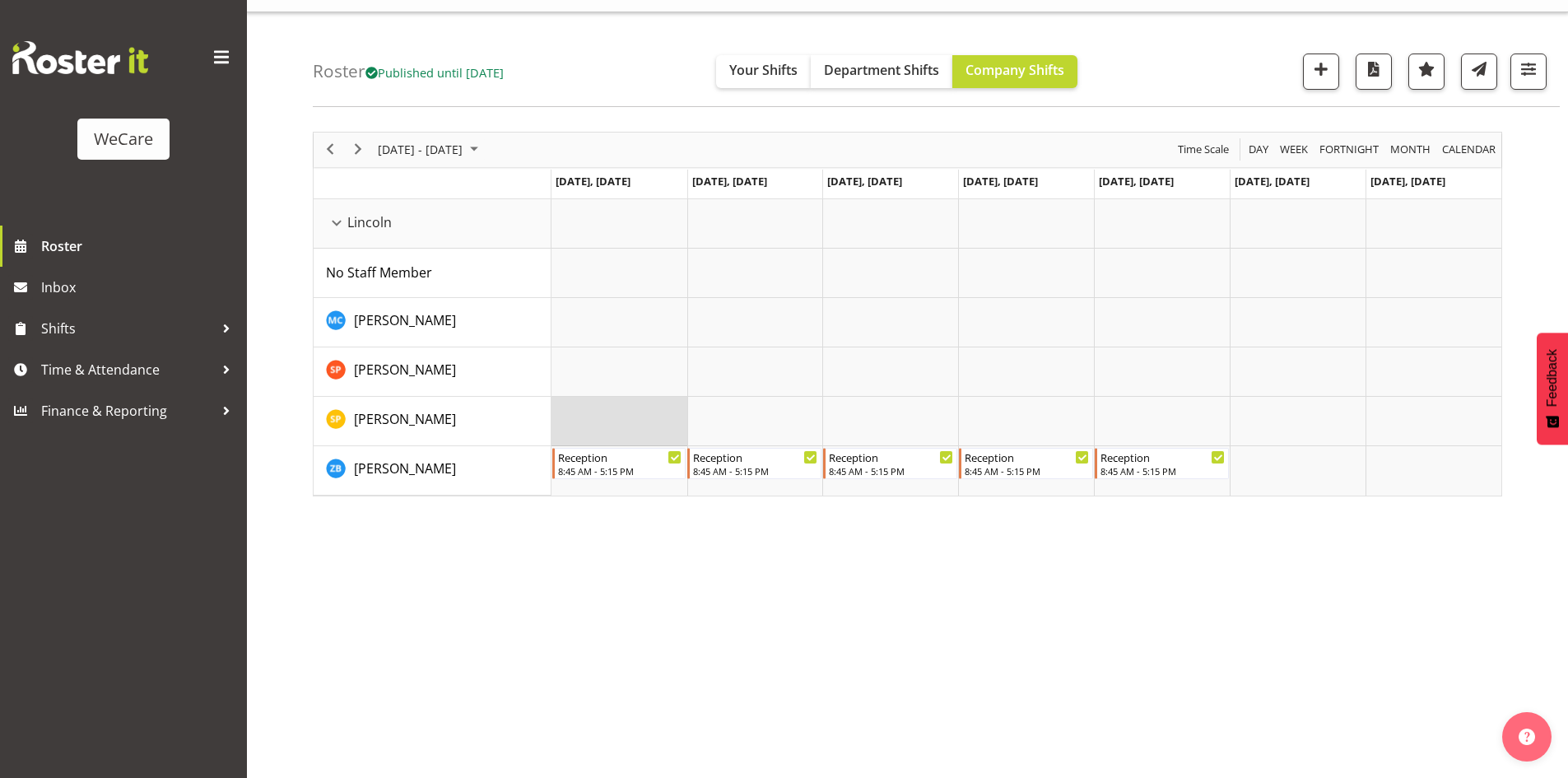
click at [644, 417] on td "Timeline Week of October 15, 2025" at bounding box center [619, 420] width 136 height 49
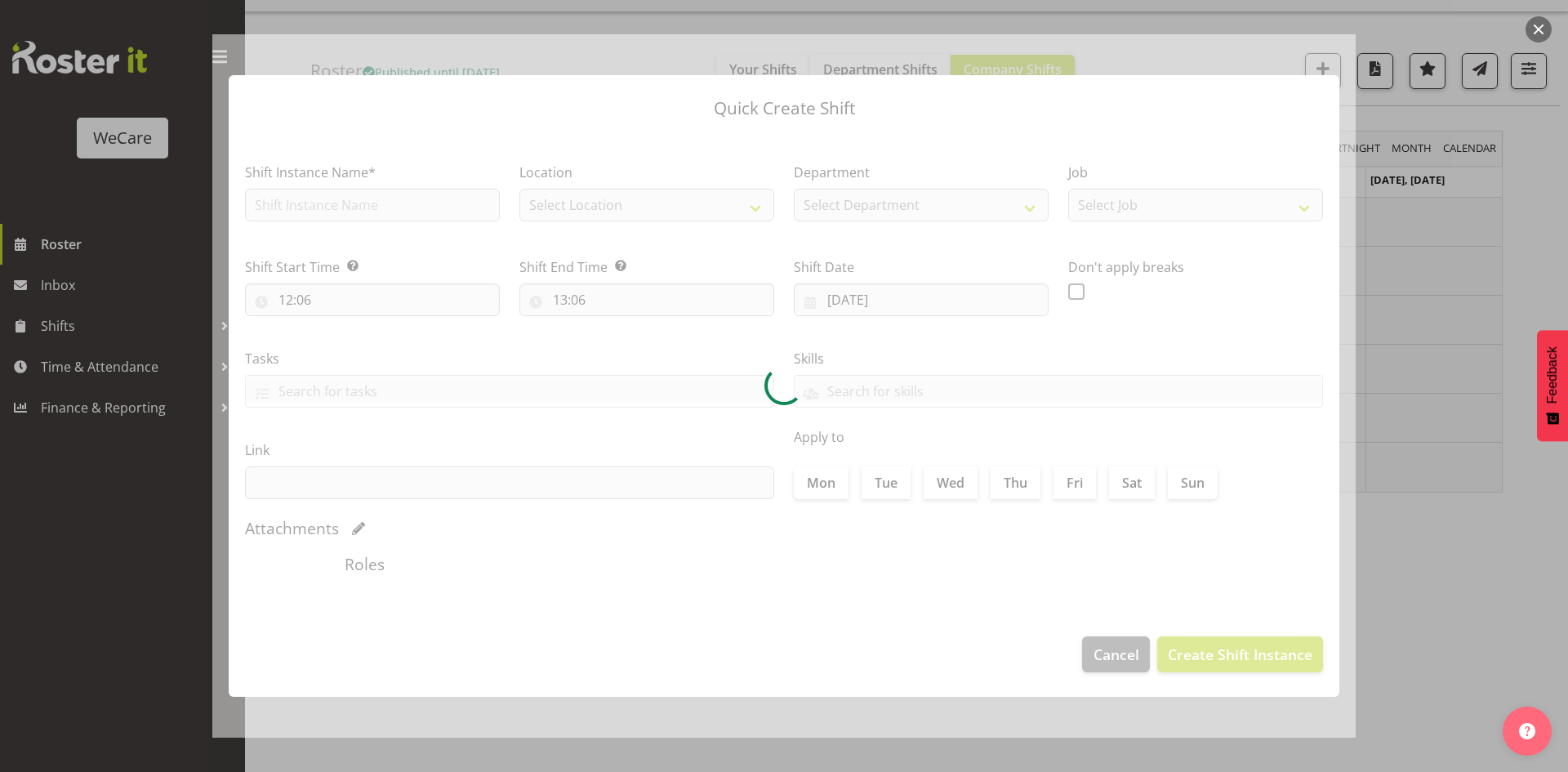
type input "[DATE]"
checkbox input "true"
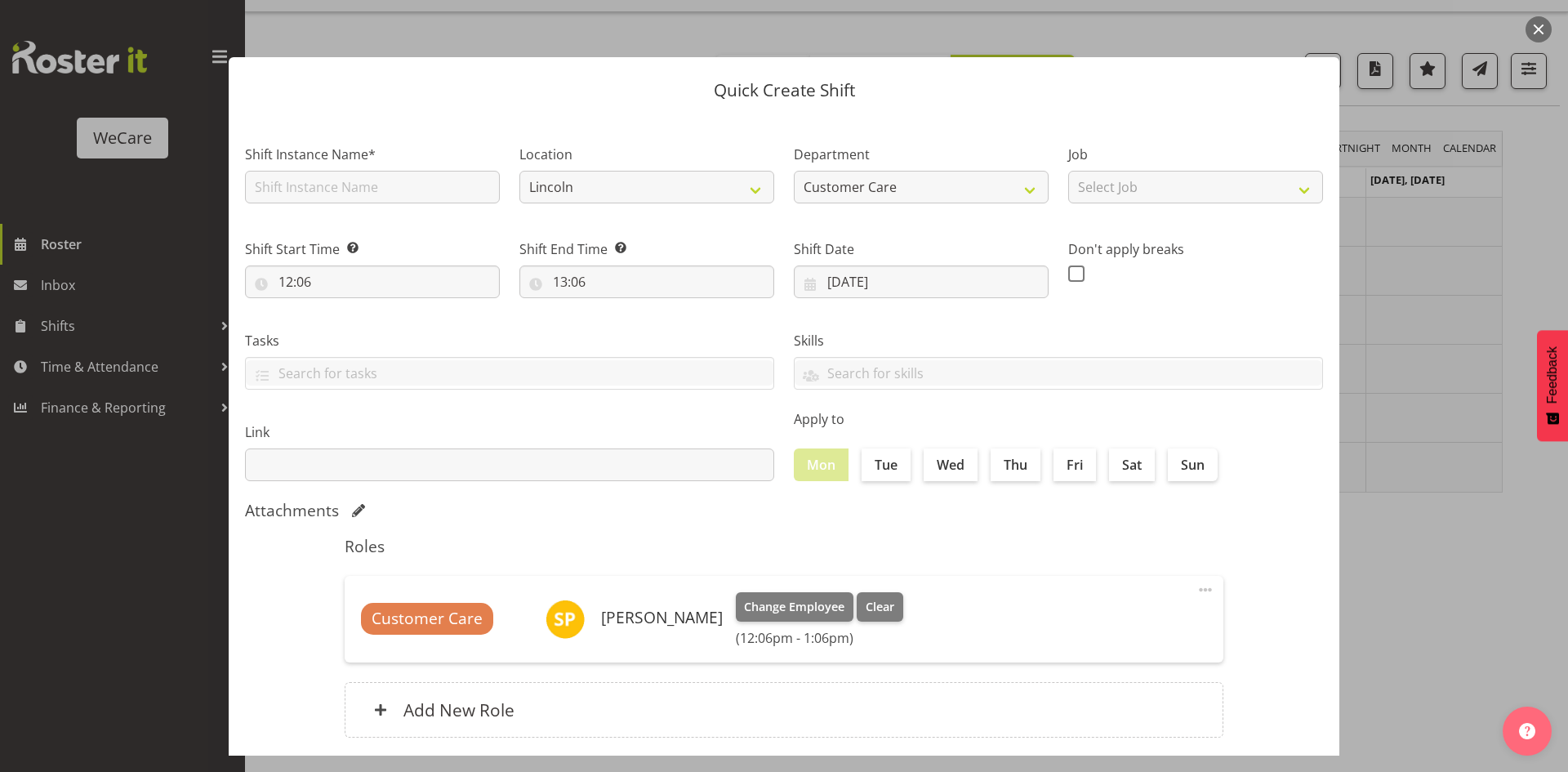
click at [312, 211] on div "Shift Instance Name*" at bounding box center [371, 169] width 274 height 95
click at [308, 202] on input "text" at bounding box center [371, 186] width 255 height 33
type input "Reception"
click at [323, 279] on input "12:06" at bounding box center [371, 281] width 255 height 33
click at [334, 321] on div "00 01 02 03 04 05 06 07 08 09 10 11 12 13 14 15 16 17 18 19 20 21 22 23 : 00 01…" at bounding box center [375, 328] width 261 height 41
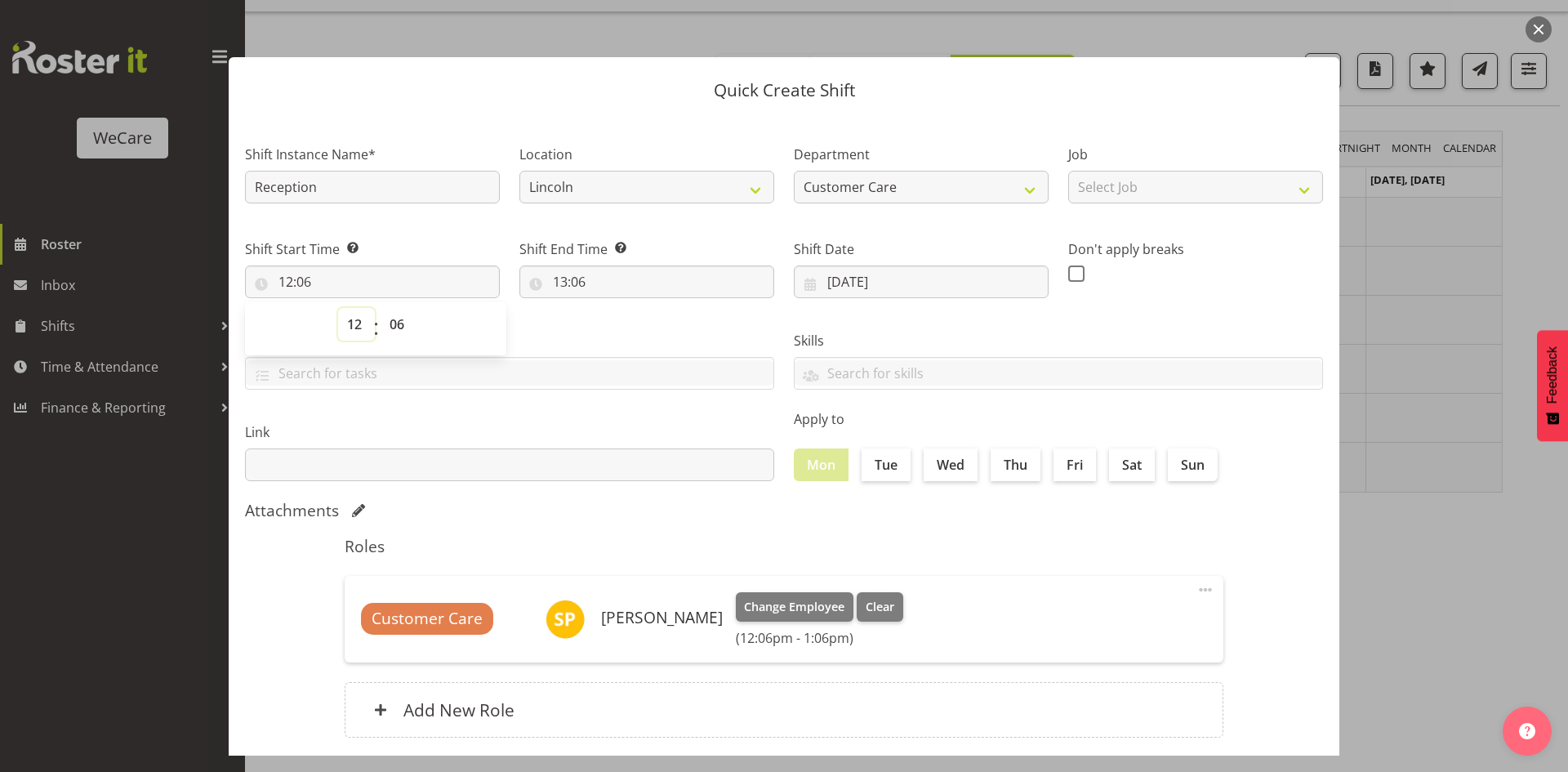
click at [342, 333] on select "00 01 02 03 04 05 06 07 08 09 10 11 12 13 14 15 16 17 18 19 20 21 22 23" at bounding box center [356, 324] width 37 height 33
select select "8"
click at [338, 308] on select "00 01 02 03 04 05 06 07 08 09 10 11 12 13 14 15 16 17 18 19 20 21 22 23" at bounding box center [356, 324] width 37 height 33
type input "08:06"
select select "40"
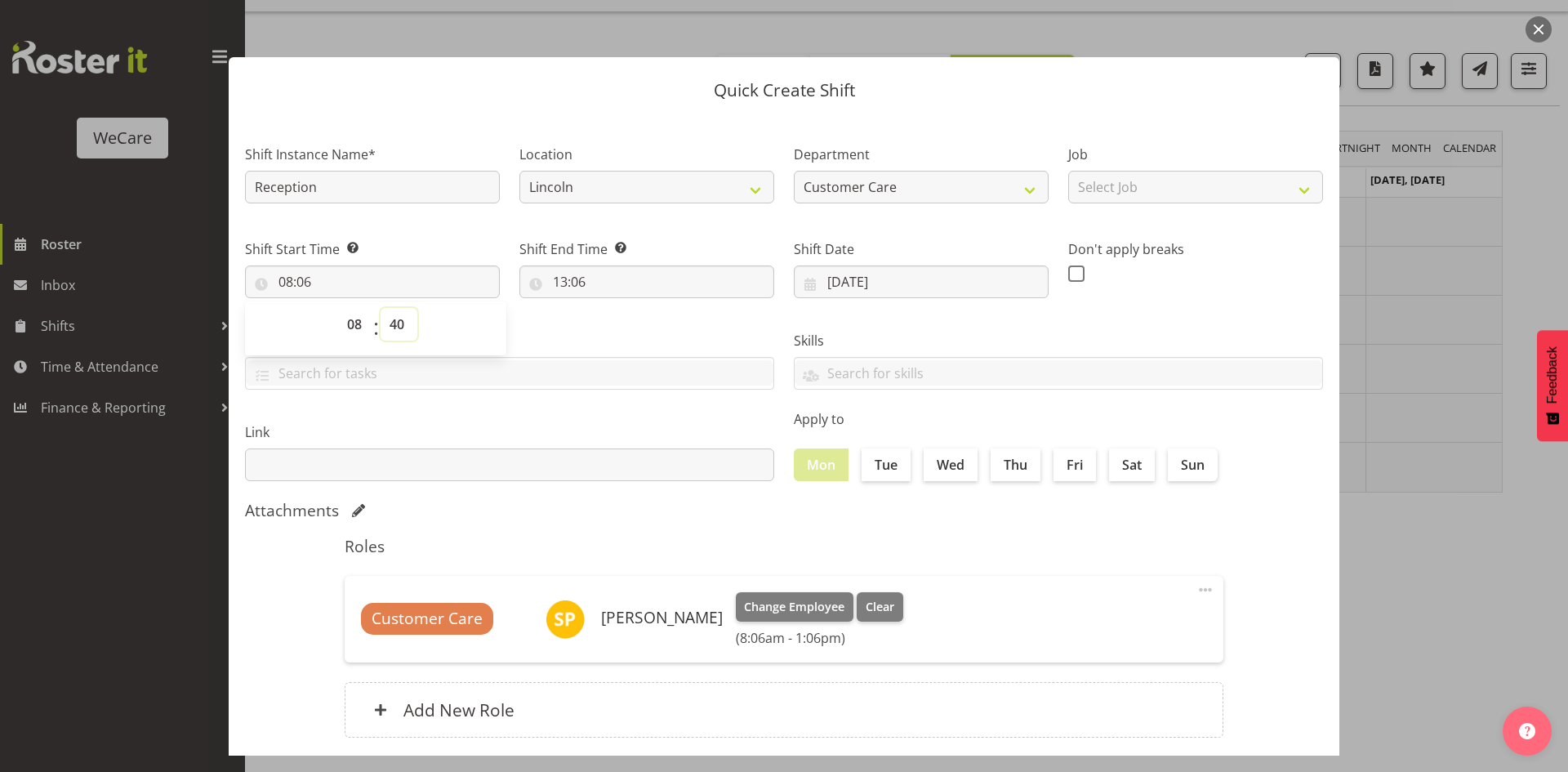
type input "08:40"
select select "45"
type input "08:45"
click at [551, 284] on input "13:06" at bounding box center [646, 281] width 255 height 33
click at [621, 333] on select "00 01 02 03 04 05 06 07 08 09 10 11 12 13 14 15 16 17 18 19 20 21 22 23" at bounding box center [630, 324] width 37 height 33
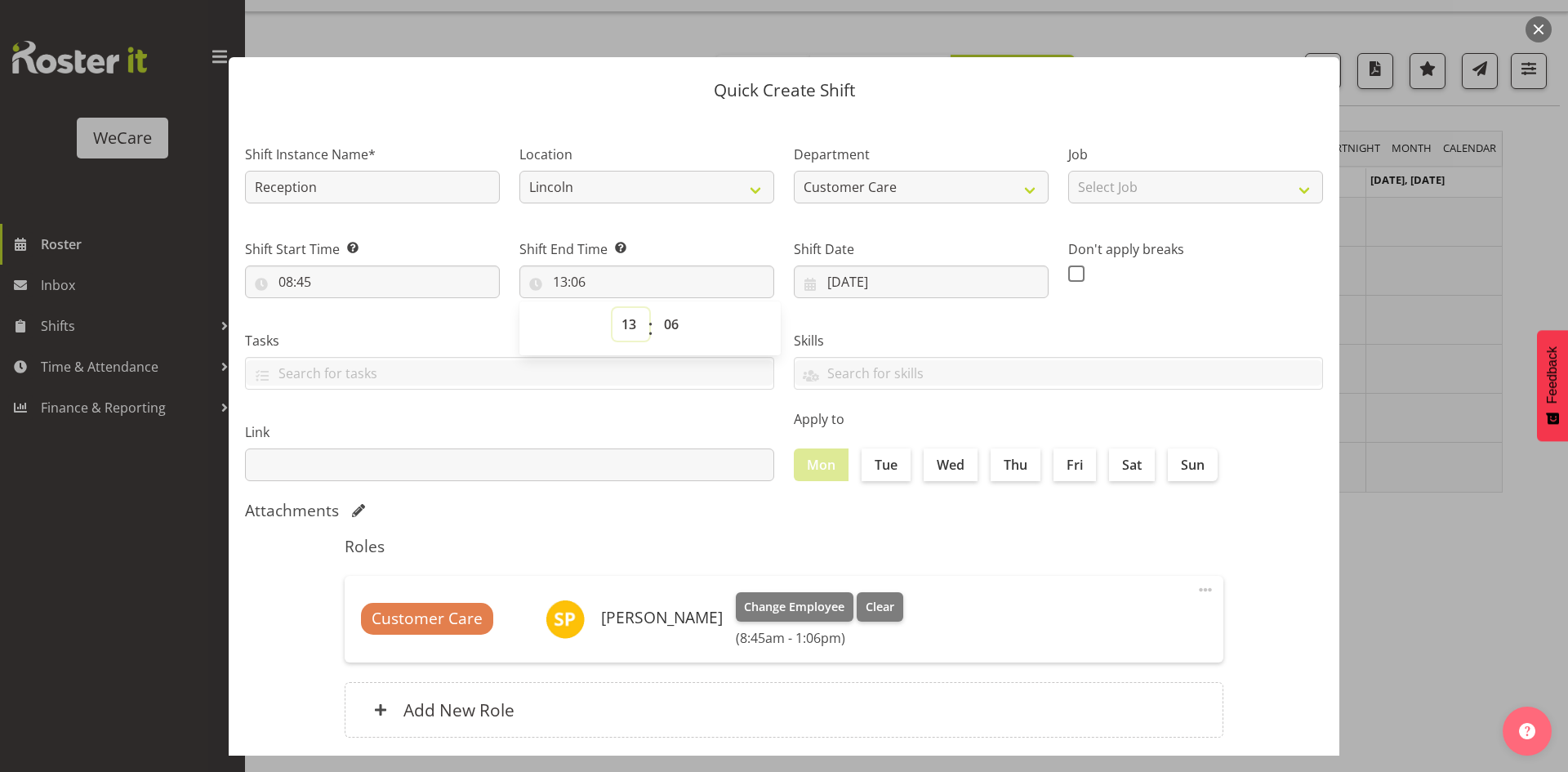
select select "17"
click at [612, 308] on select "00 01 02 03 04 05 06 07 08 09 10 11 12 13 14 15 16 17 18 19 20 21 22 23" at bounding box center [630, 324] width 37 height 33
type input "17:06"
select select "10"
type input "17:10"
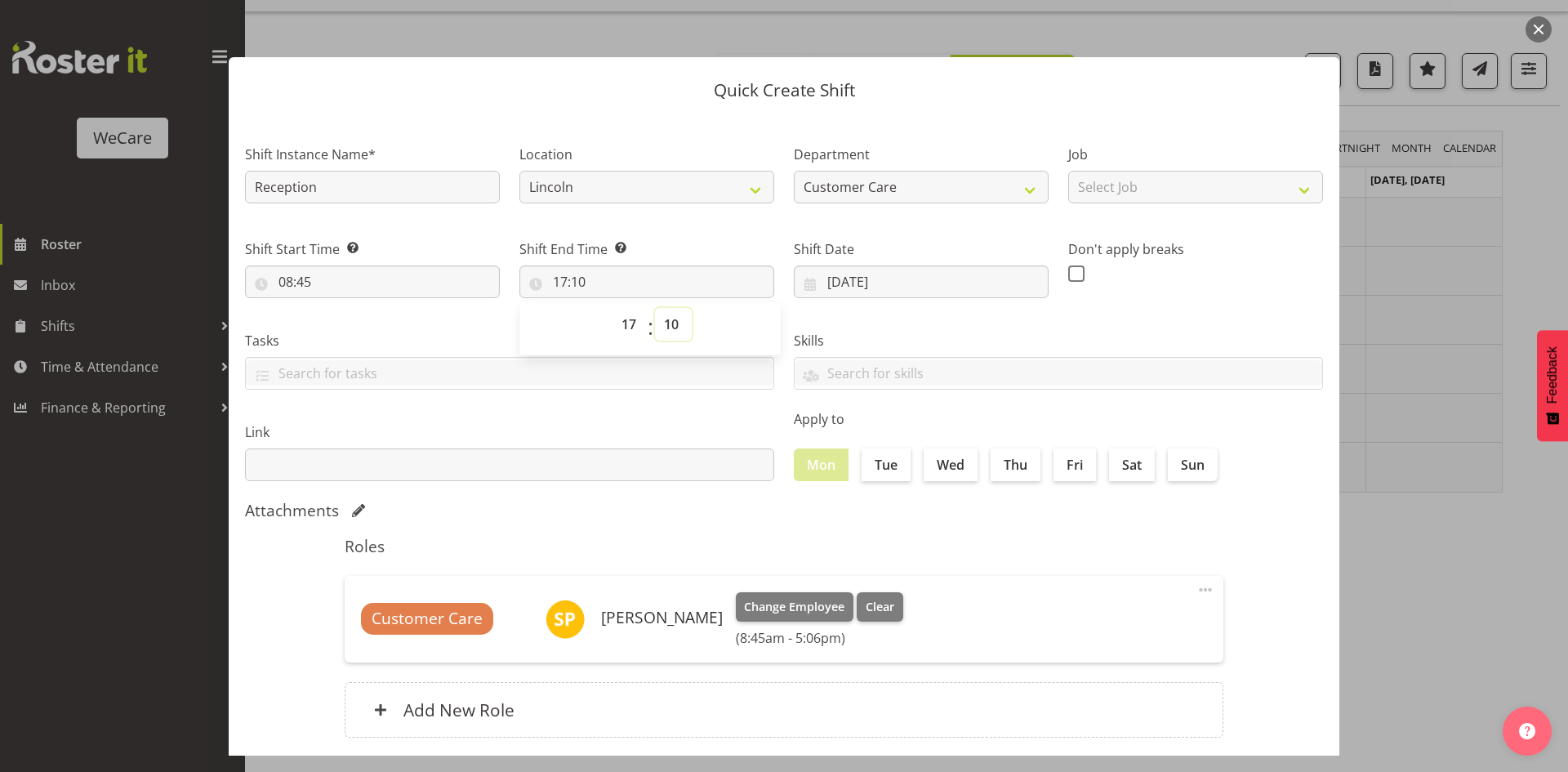
select select "15"
type input "17:15"
drag, startPoint x: 892, startPoint y: 467, endPoint x: 910, endPoint y: 466, distance: 18.0
click at [900, 467] on label "Tue" at bounding box center [886, 465] width 49 height 33
click at [873, 467] on input "Tue" at bounding box center [867, 464] width 11 height 11
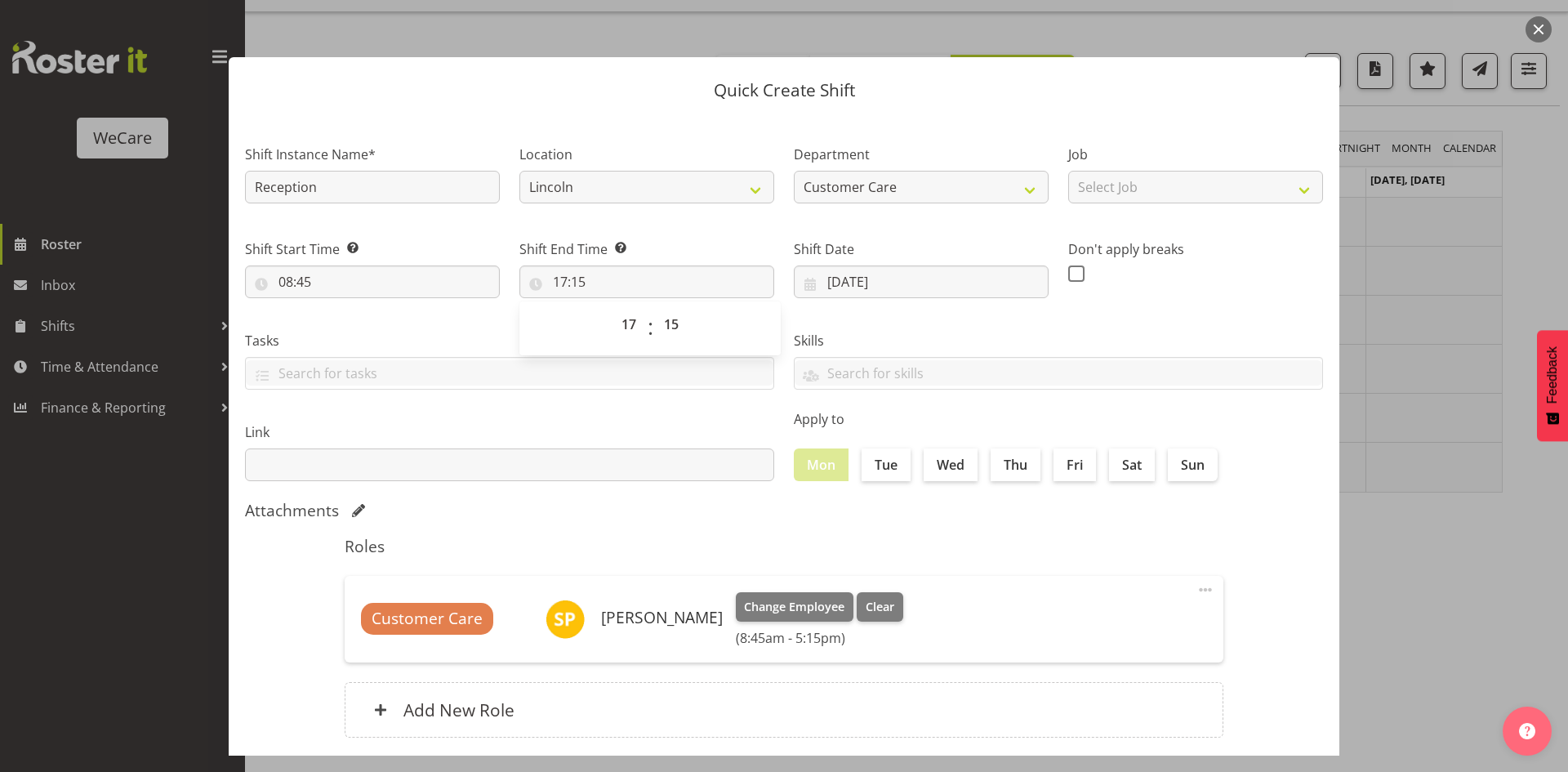
checkbox input "true"
click at [967, 459] on label "Wed" at bounding box center [951, 465] width 53 height 33
click at [934, 459] on input "Wed" at bounding box center [929, 464] width 11 height 11
checkbox input "true"
click at [1020, 468] on label "Thu" at bounding box center [1015, 465] width 50 height 33
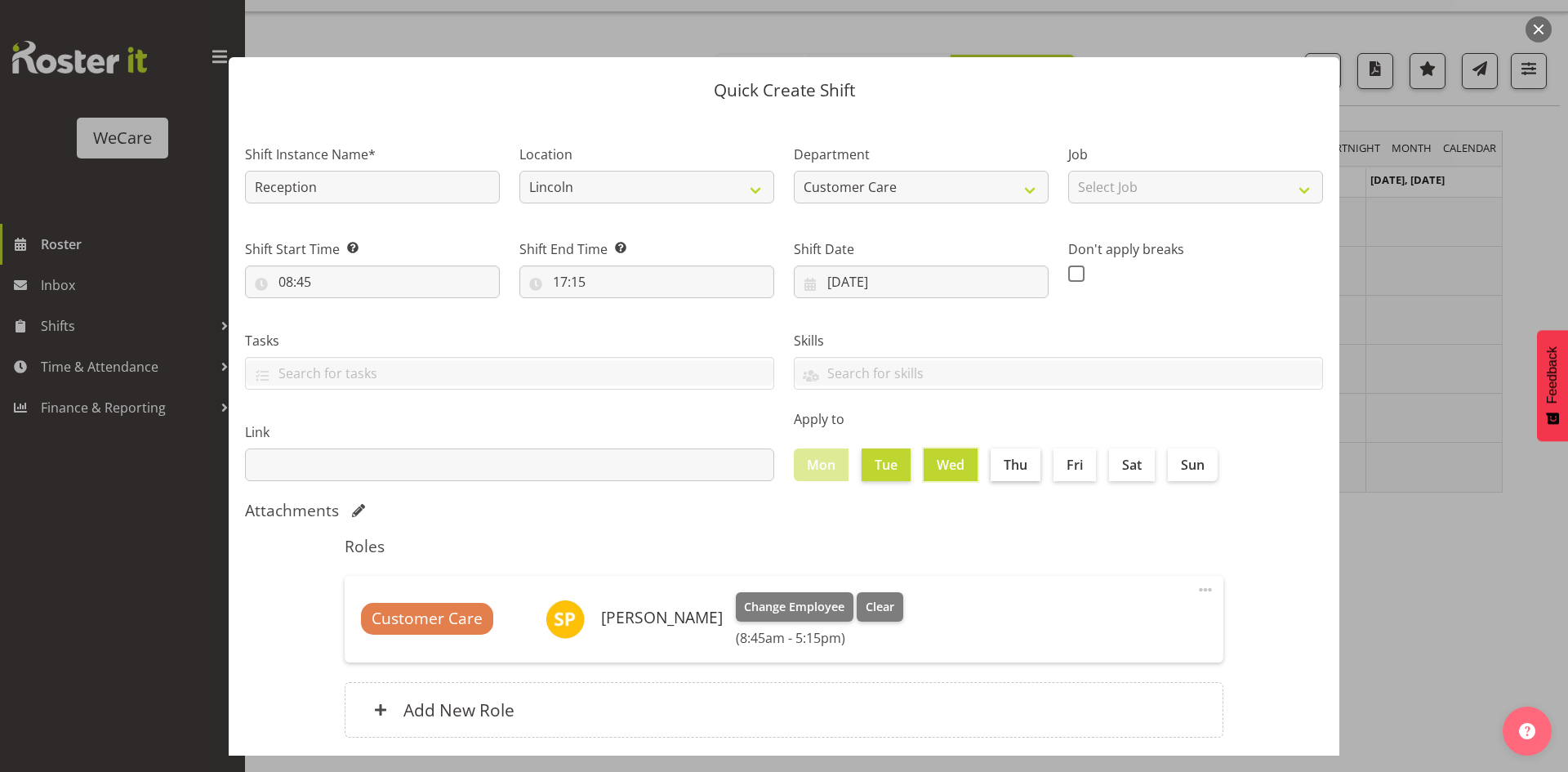
click at [1001, 468] on input "Thu" at bounding box center [995, 464] width 11 height 11
checkbox input "true"
click at [1080, 462] on label "Fri" at bounding box center [1075, 465] width 43 height 33
click at [1064, 462] on input "Fri" at bounding box center [1059, 464] width 11 height 11
checkbox input "true"
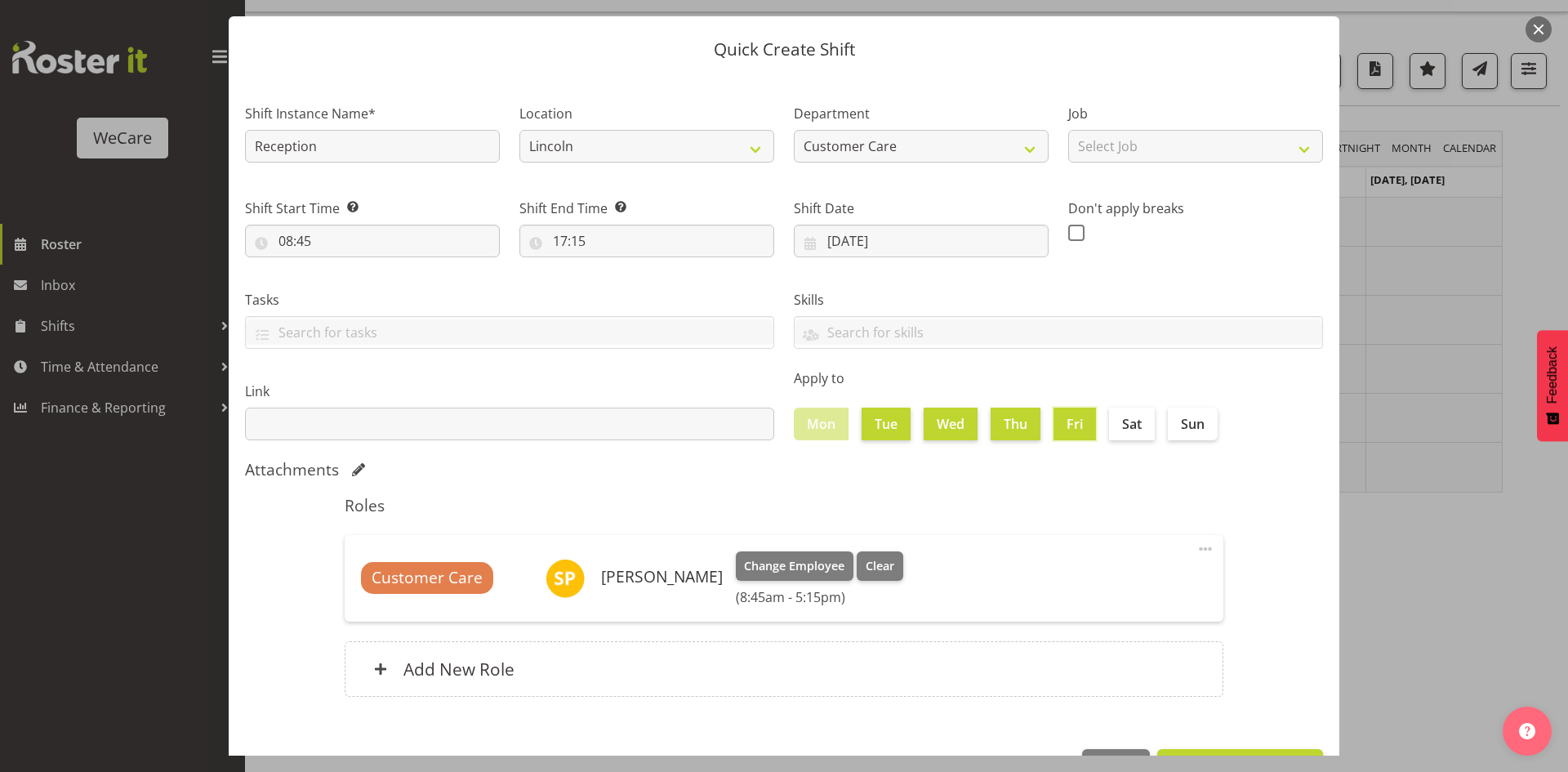
scroll to position [95, 0]
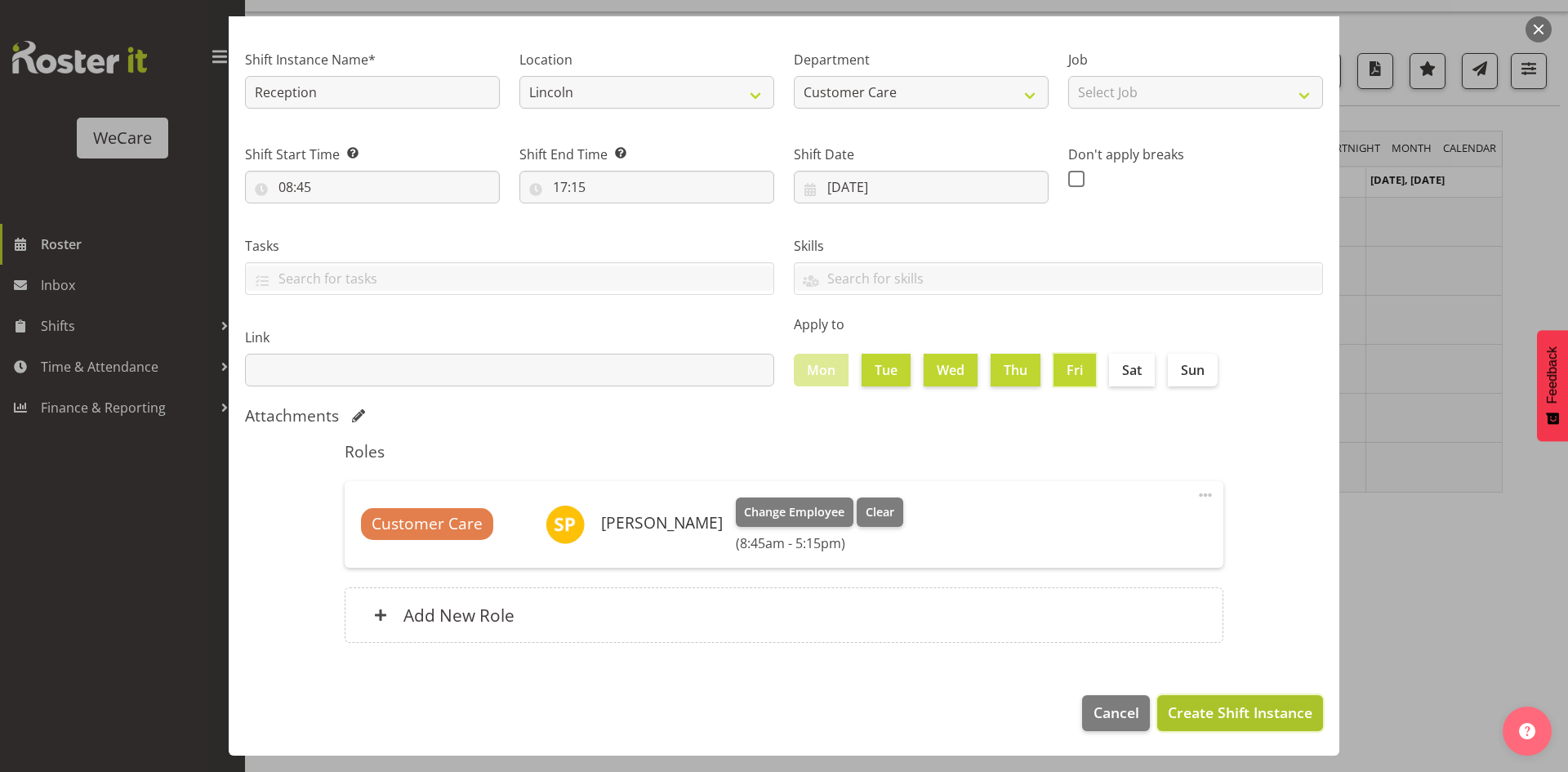
click at [1227, 706] on span "Create Shift Instance" at bounding box center [1240, 712] width 145 height 21
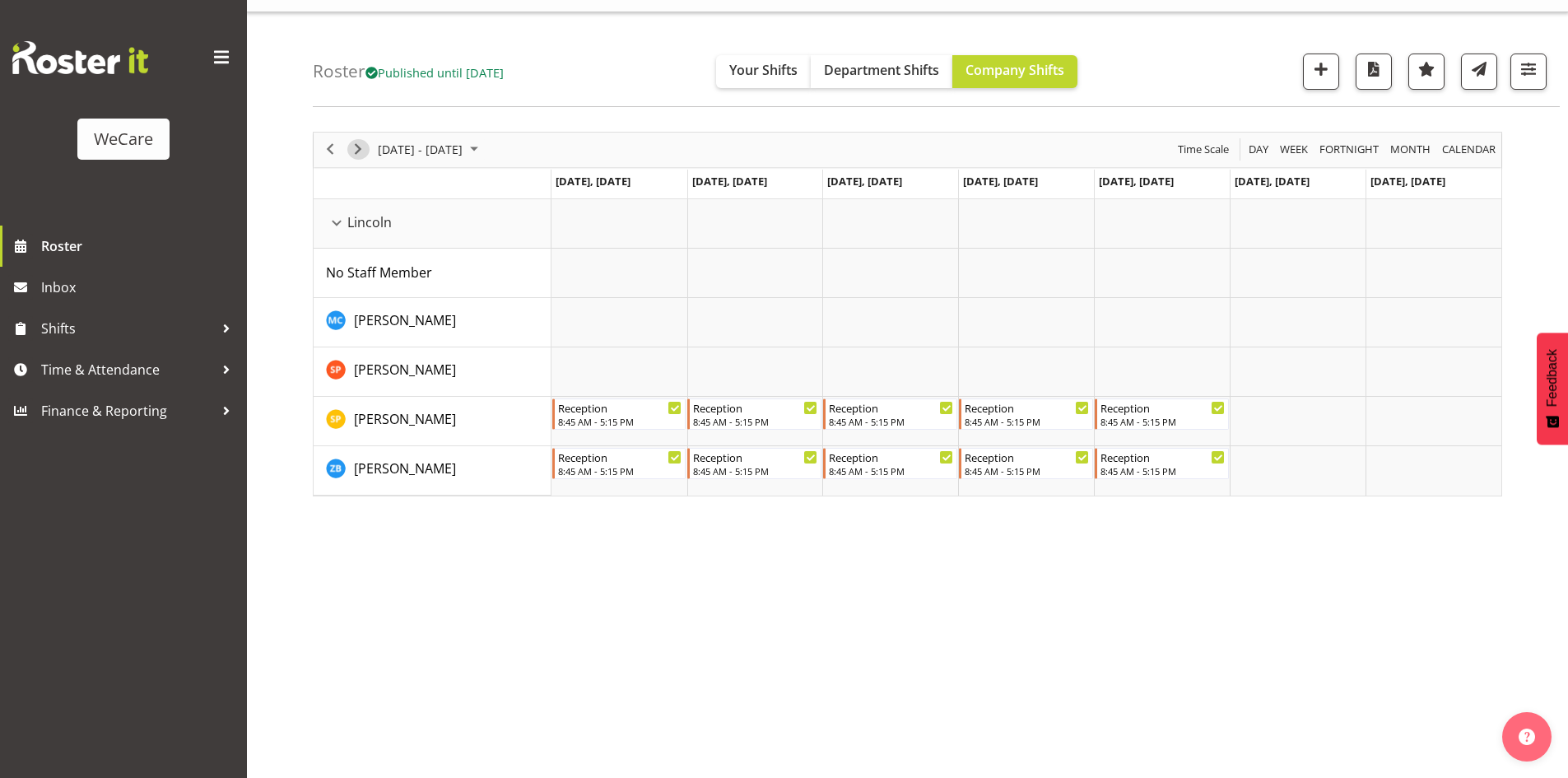
click at [349, 147] on span "Next" at bounding box center [358, 149] width 20 height 21
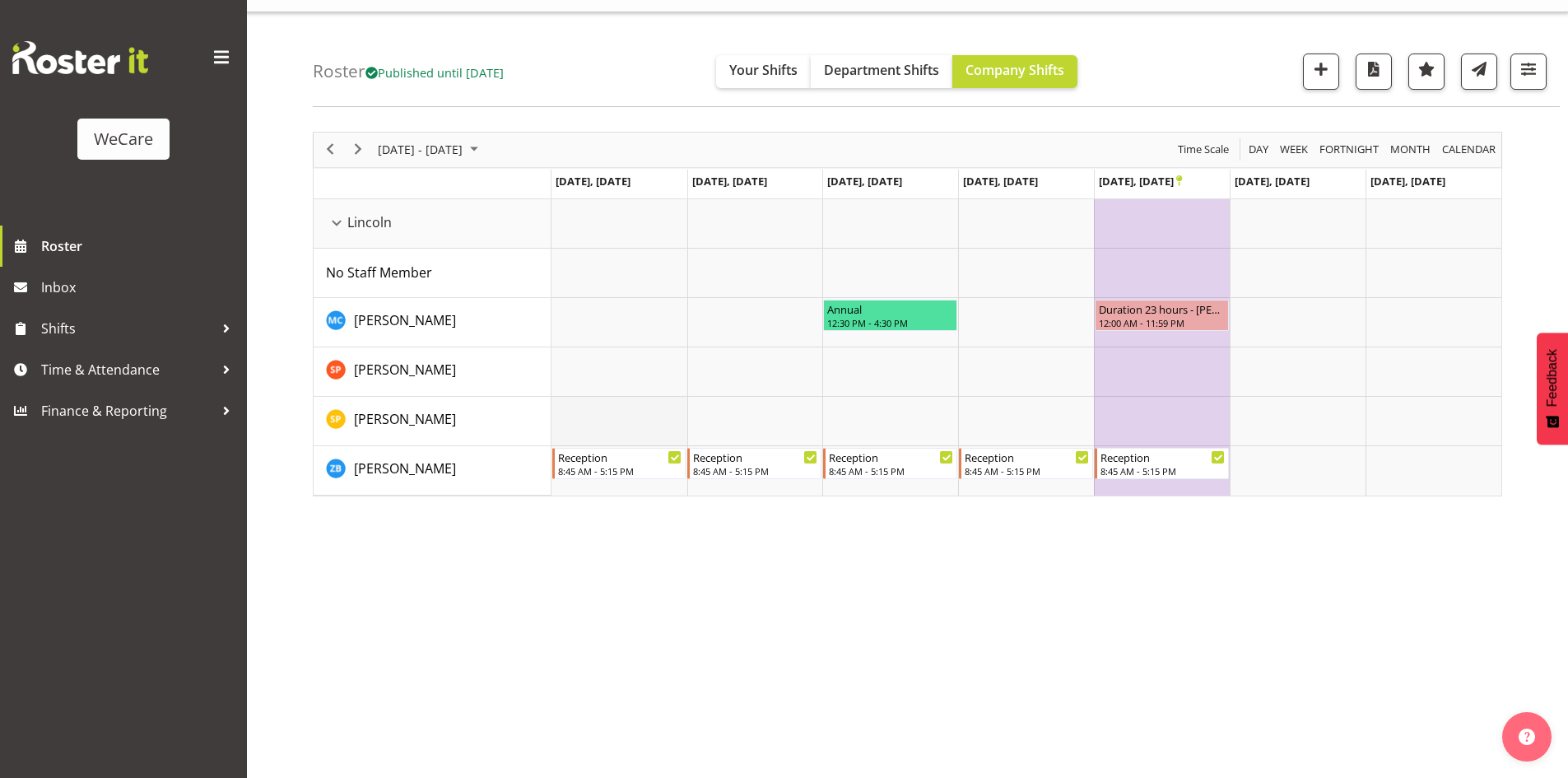
click at [610, 415] on td "Timeline Week of October 22, 2025" at bounding box center [619, 420] width 136 height 49
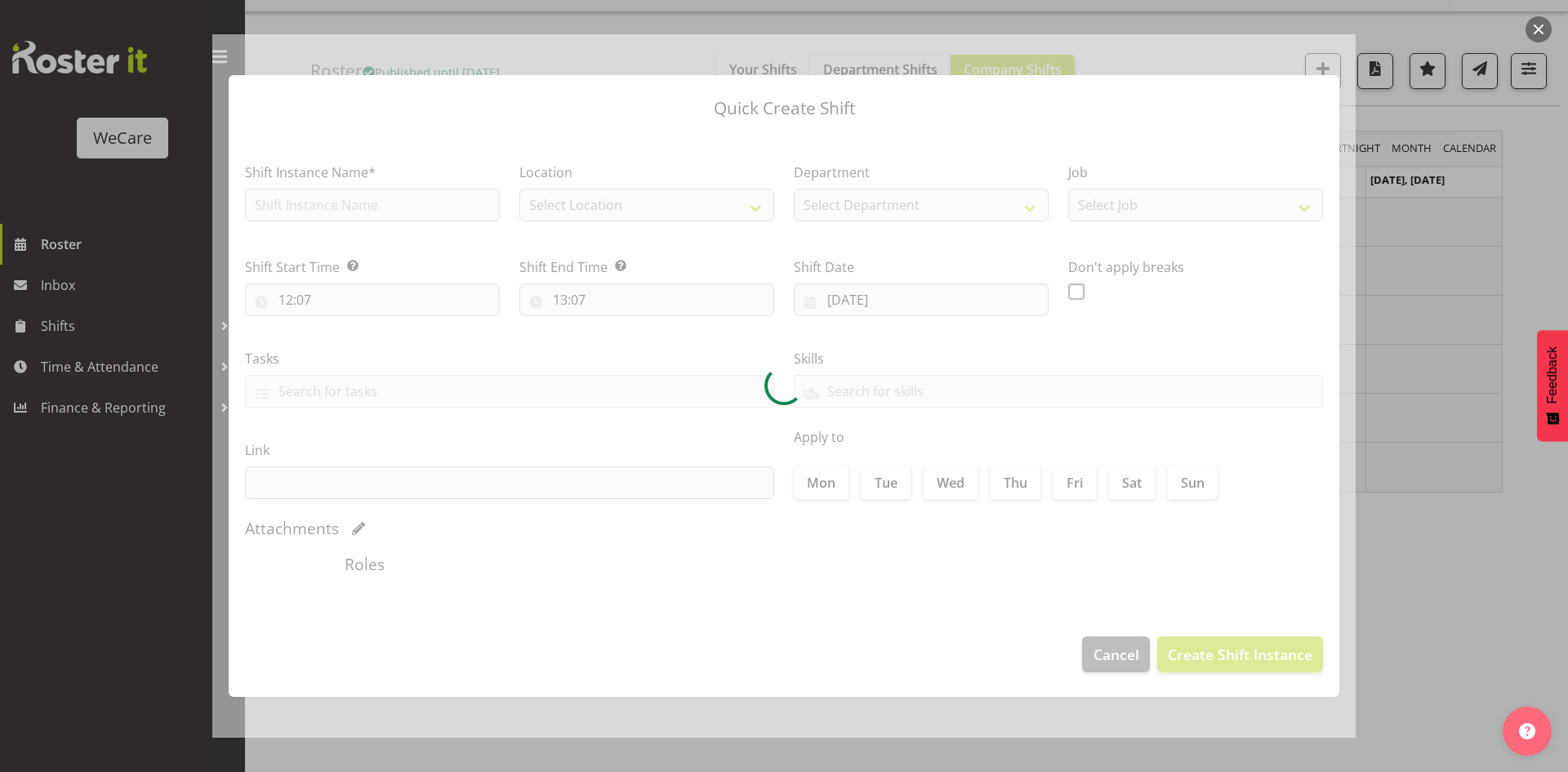
type input "[DATE]"
checkbox input "true"
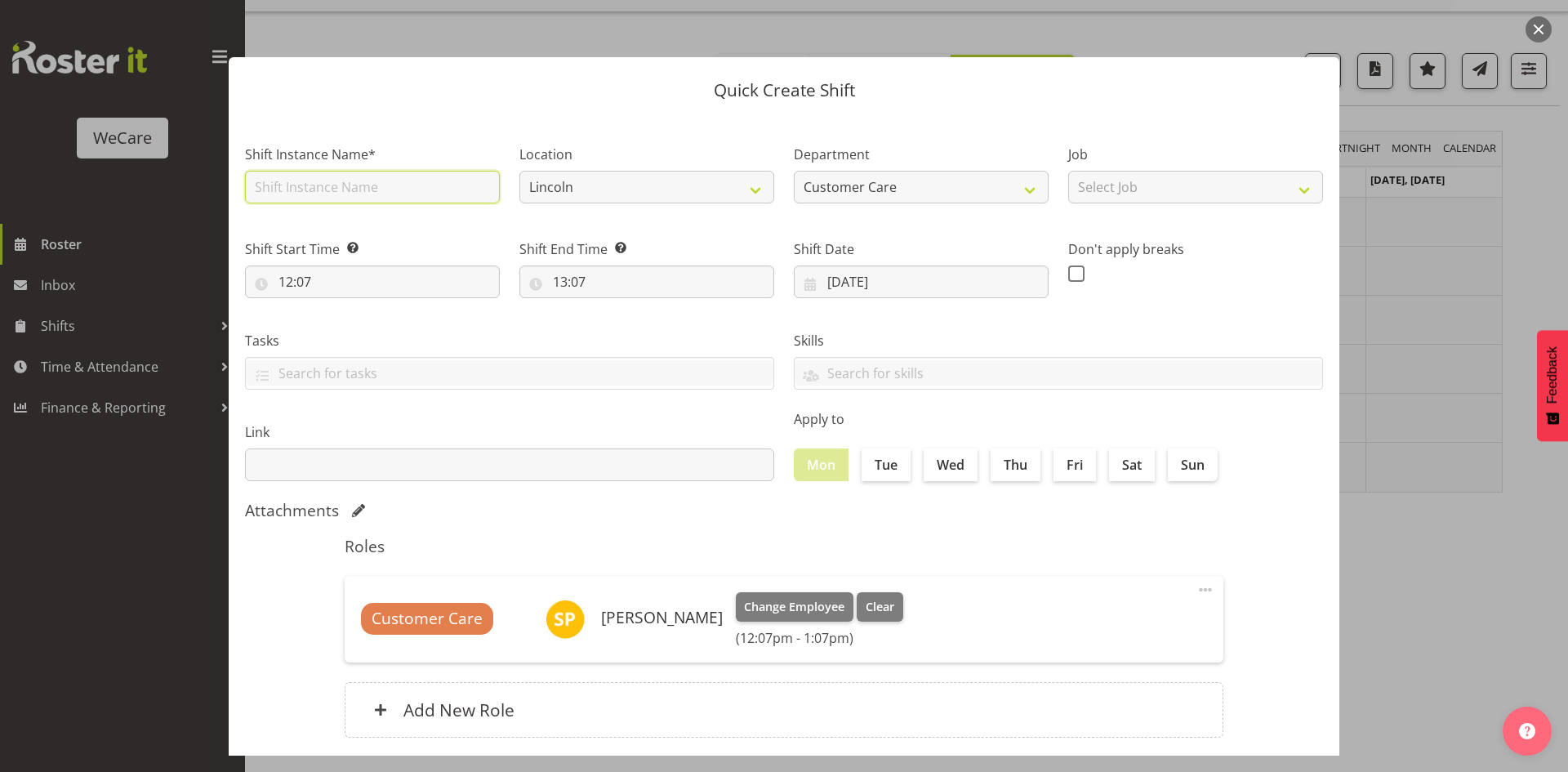
click at [367, 198] on input "text" at bounding box center [371, 186] width 255 height 33
type input "Reception"
click at [281, 279] on input "12:07" at bounding box center [371, 281] width 255 height 33
click at [347, 331] on select "00 01 02 03 04 05 06 07 08 09 10 11 12 13 14 15 16 17 18 19 20 21 22 23" at bounding box center [356, 324] width 37 height 33
select select "8"
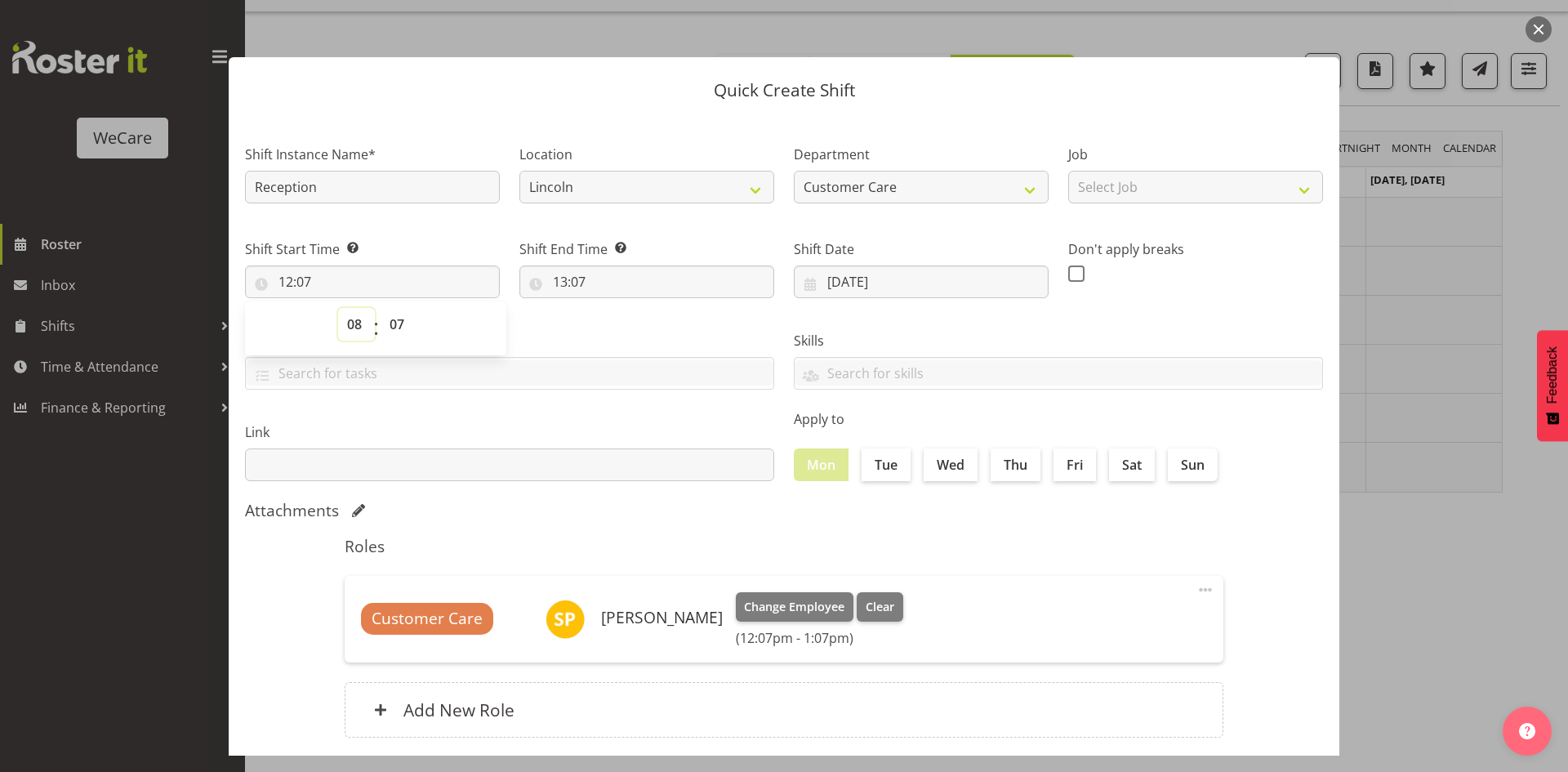
click at [338, 308] on select "00 01 02 03 04 05 06 07 08 09 10 11 12 13 14 15 16 17 18 19 20 21 22 23" at bounding box center [356, 324] width 37 height 33
type input "08:07"
select select "40"
type input "08:40"
select select "45"
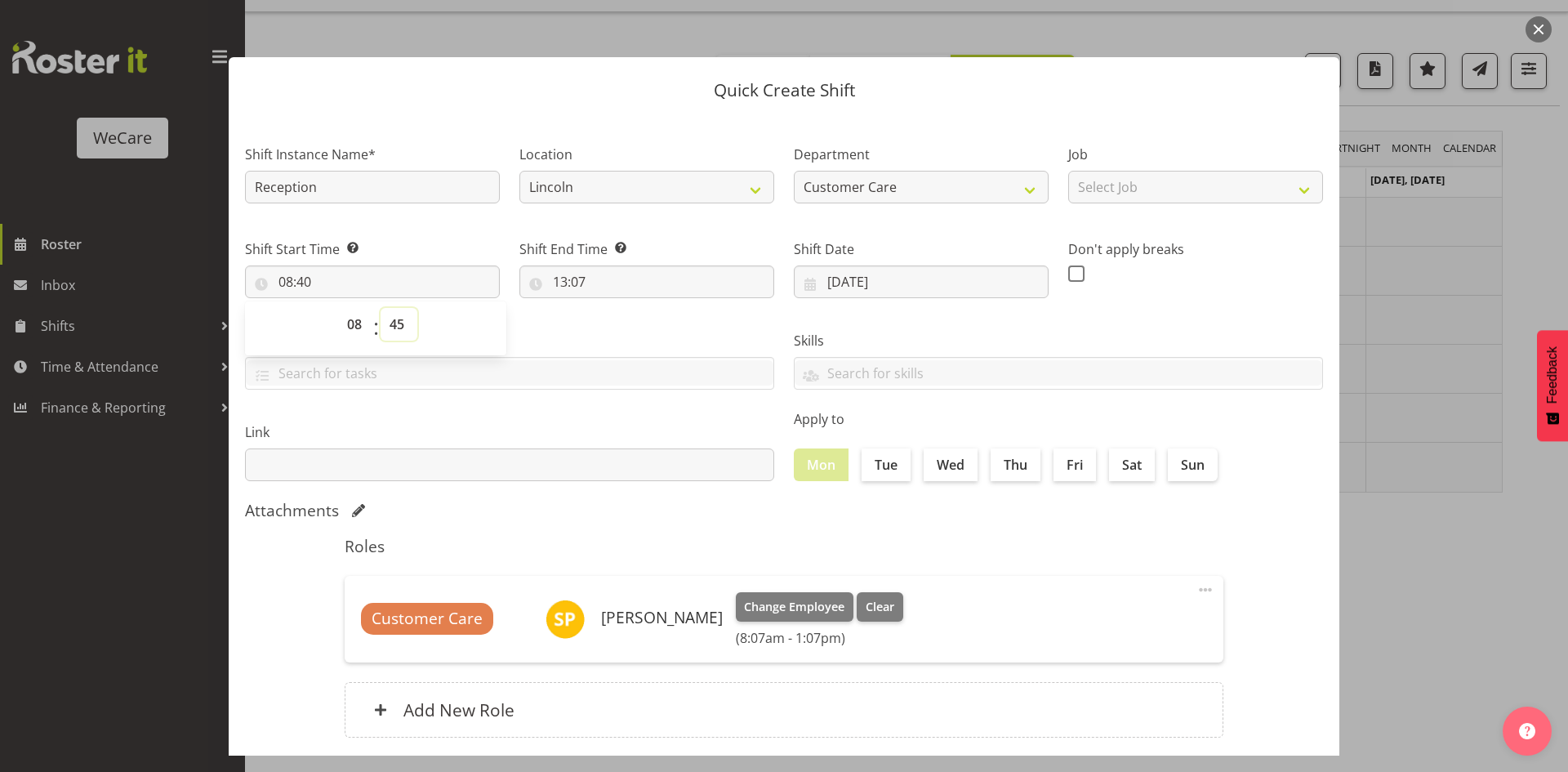
type input "08:45"
click at [554, 281] on input "13:07" at bounding box center [646, 281] width 255 height 33
click at [614, 319] on select "00 01 02 03 04 05 06 07 08 09 10 11 12 13 14 15 16 17 18 19 20 21 22 23" at bounding box center [630, 324] width 37 height 33
select select "17"
click at [612, 308] on select "00 01 02 03 04 05 06 07 08 09 10 11 12 13 14 15 16 17 18 19 20 21 22 23" at bounding box center [630, 324] width 37 height 33
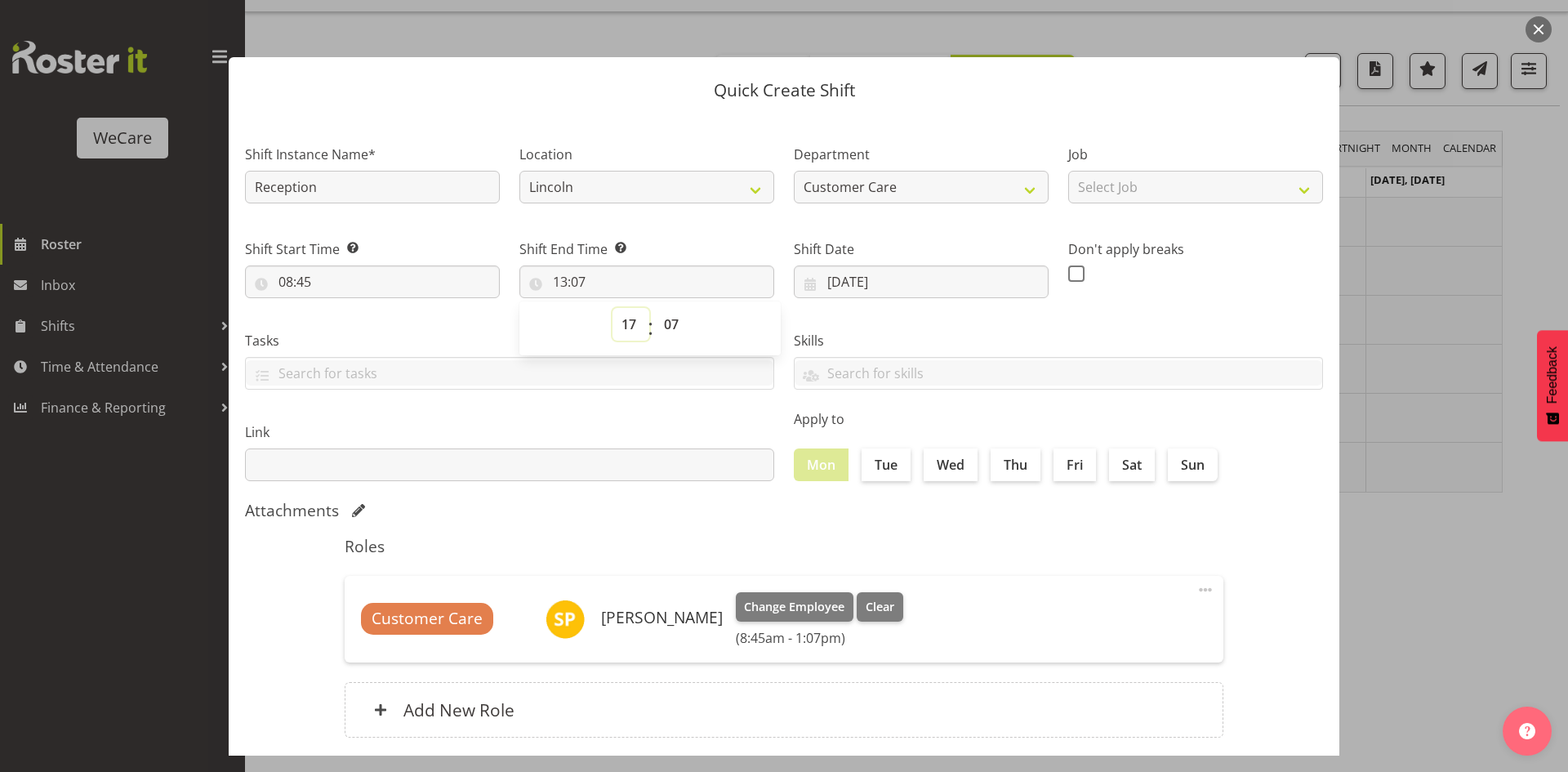
type input "17:07"
select select "10"
type input "17:10"
select select "15"
type input "17:15"
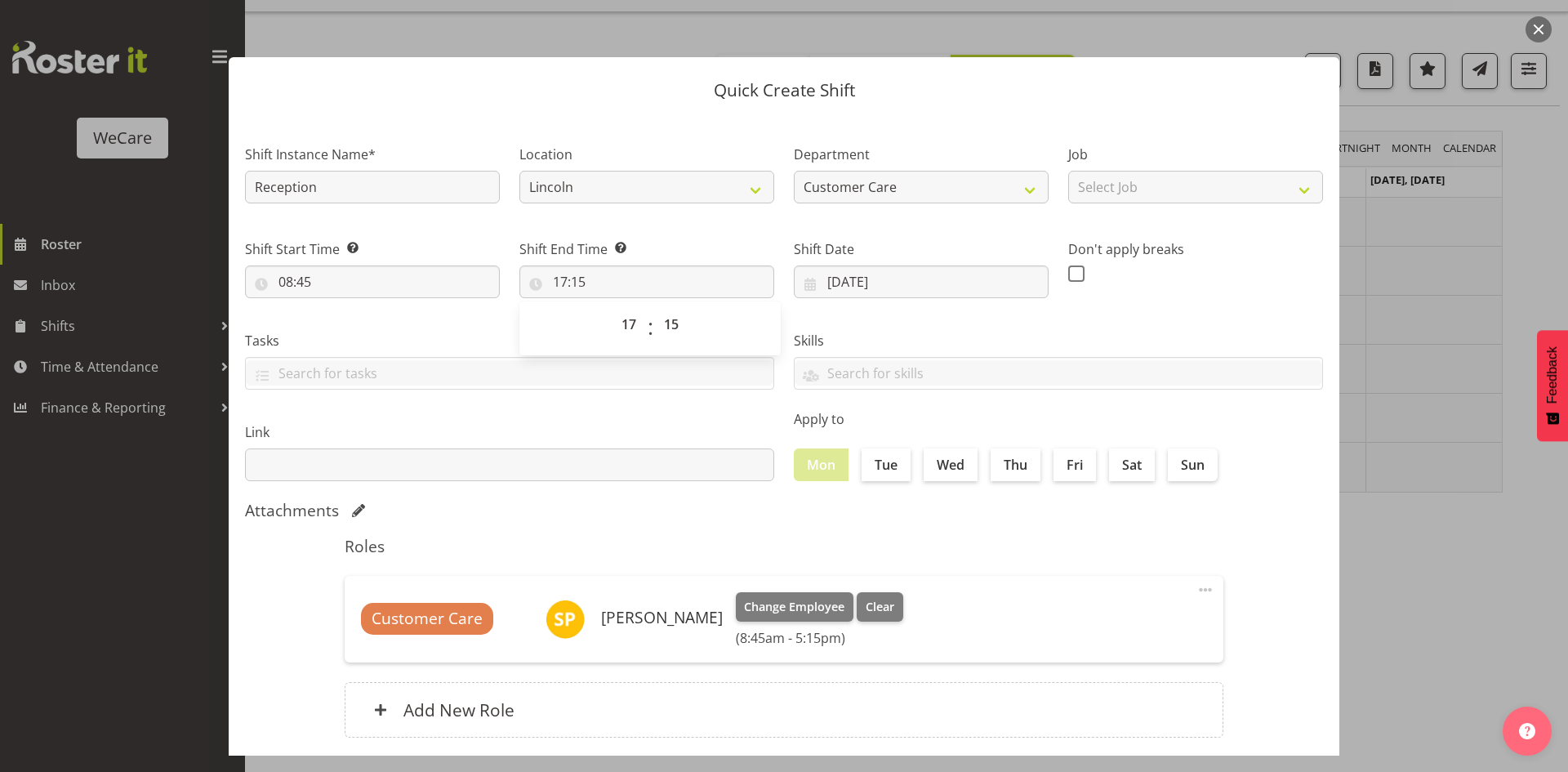
click at [908, 485] on div "Apply to Mon Tue Wed Thu Fri Sat Sun" at bounding box center [1059, 445] width 549 height 91
click at [925, 468] on input "Wed" at bounding box center [929, 464] width 11 height 11
checkbox input "true"
drag, startPoint x: 899, startPoint y: 468, endPoint x: 937, endPoint y: 468, distance: 38.0
click at [898, 468] on label "Tue" at bounding box center [886, 465] width 49 height 33
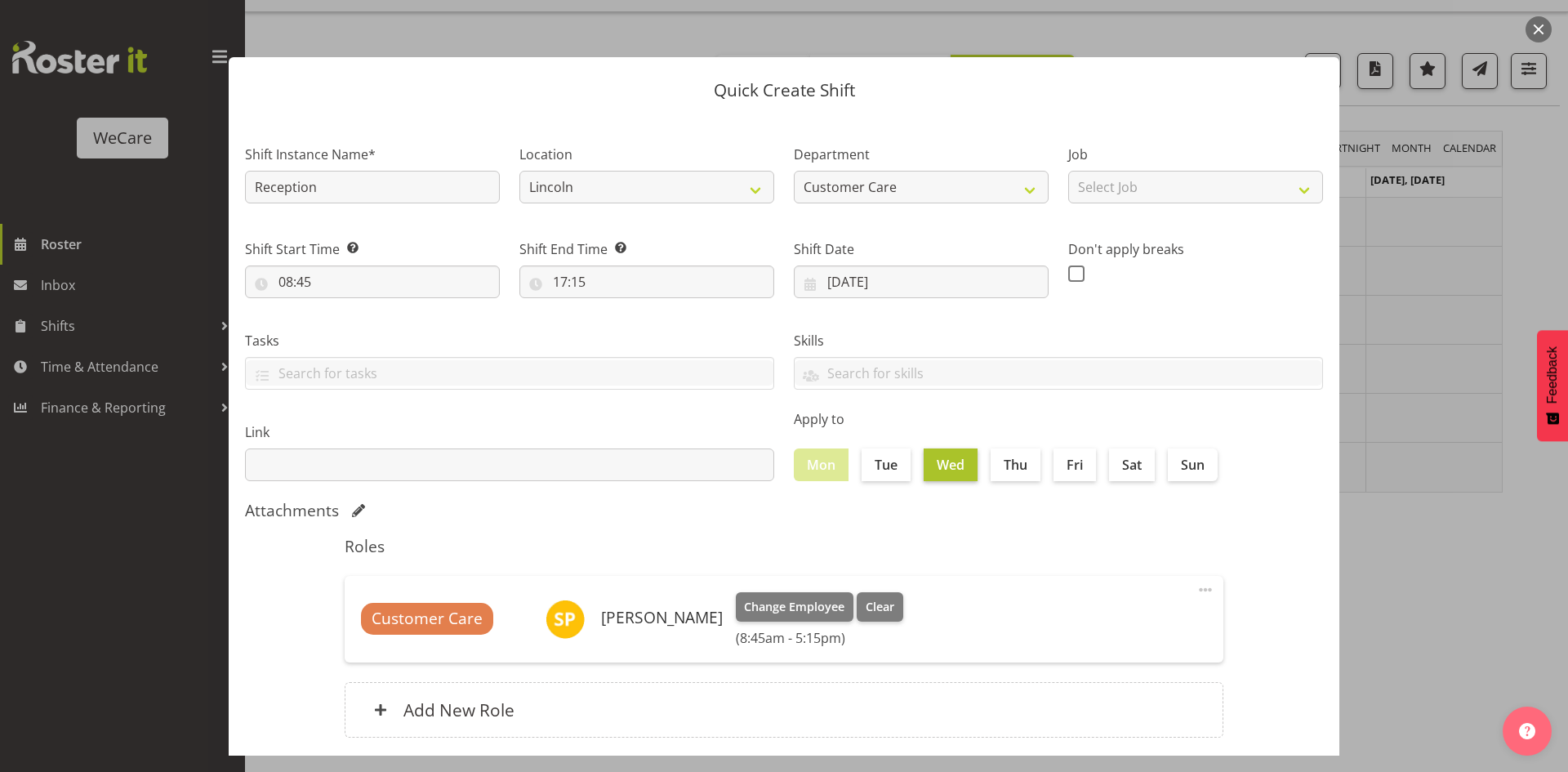
click at [873, 468] on input "Tue" at bounding box center [867, 464] width 11 height 11
checkbox input "true"
click at [1027, 465] on label "Thu" at bounding box center [1015, 465] width 50 height 33
click at [1001, 465] on input "Thu" at bounding box center [995, 464] width 11 height 11
checkbox input "true"
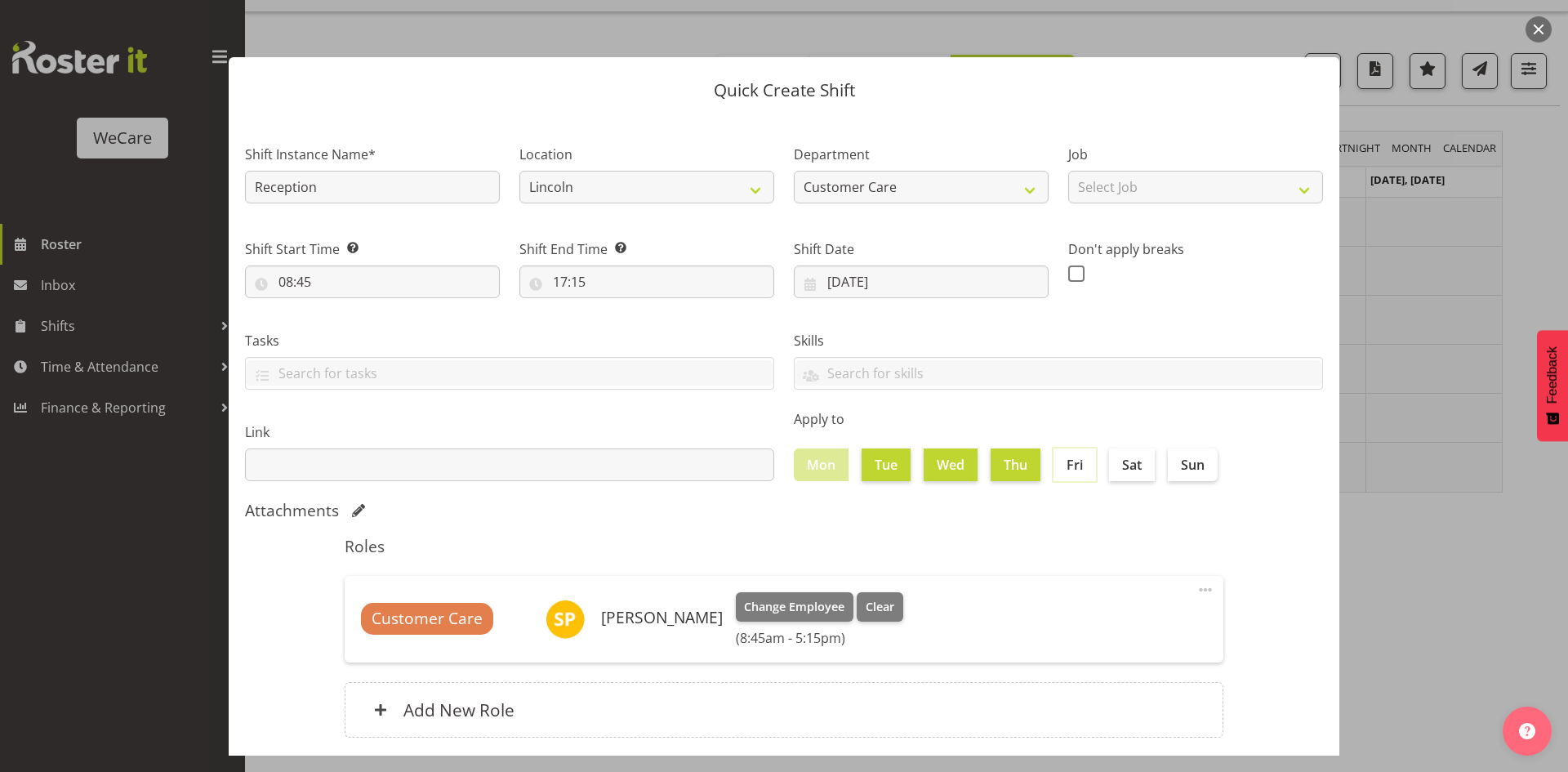
click at [1054, 461] on input "Fri" at bounding box center [1059, 464] width 11 height 11
checkbox input "true"
click at [1065, 503] on div "Attachments" at bounding box center [784, 510] width 1078 height 20
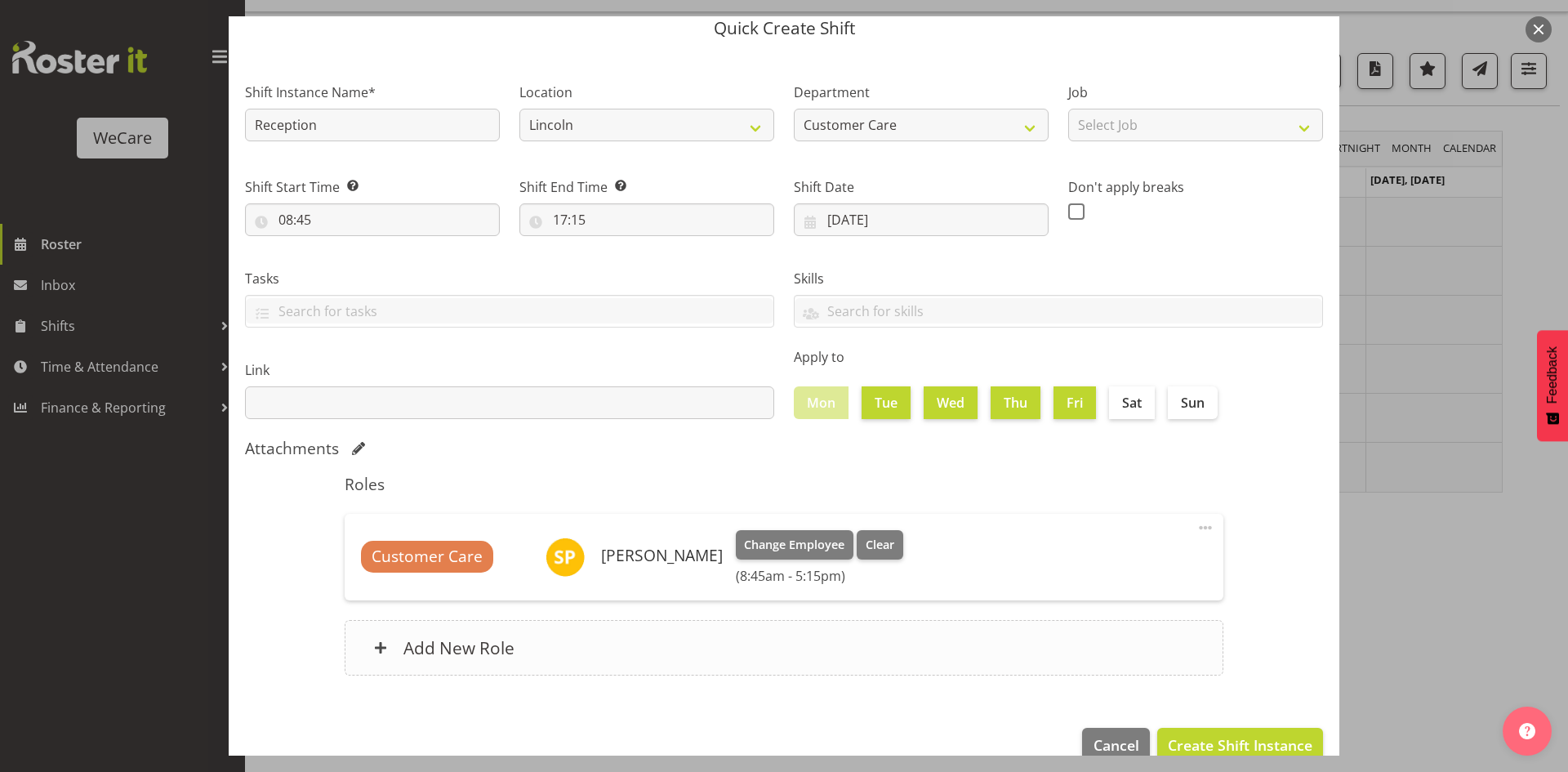
scroll to position [95, 0]
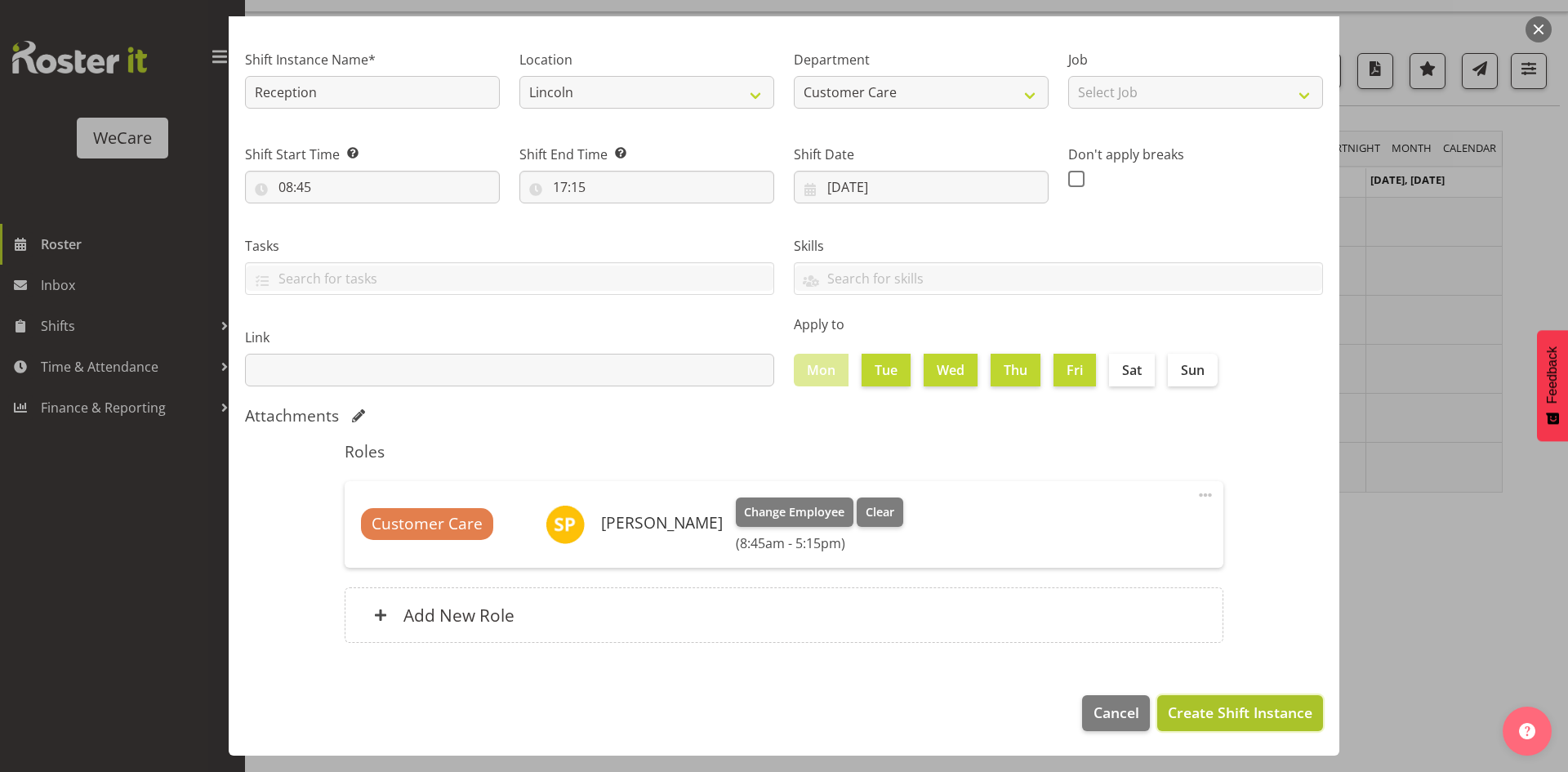
click at [1228, 709] on span "Create Shift Instance" at bounding box center [1240, 712] width 145 height 21
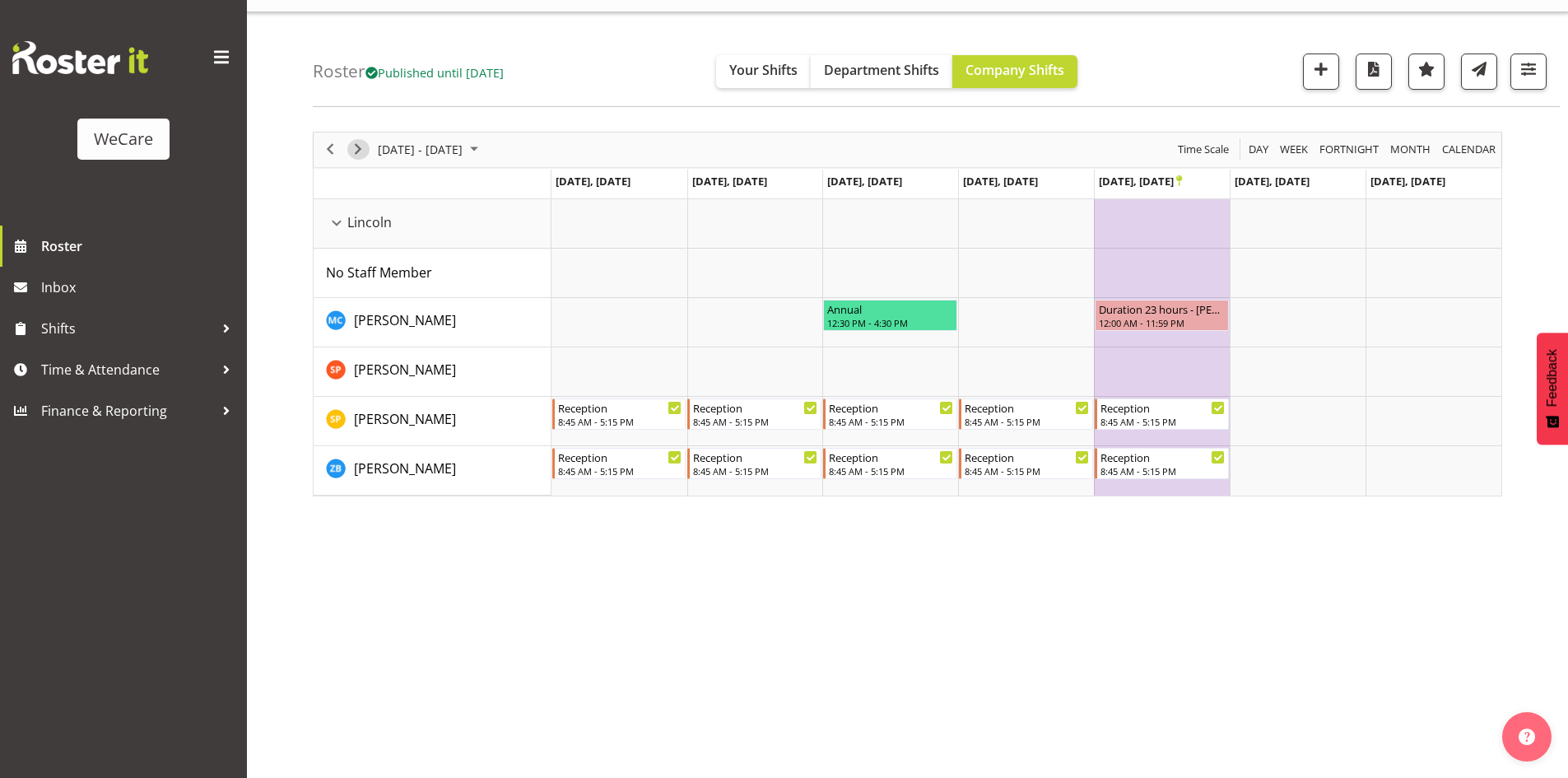
click at [353, 151] on span "Next" at bounding box center [358, 149] width 20 height 21
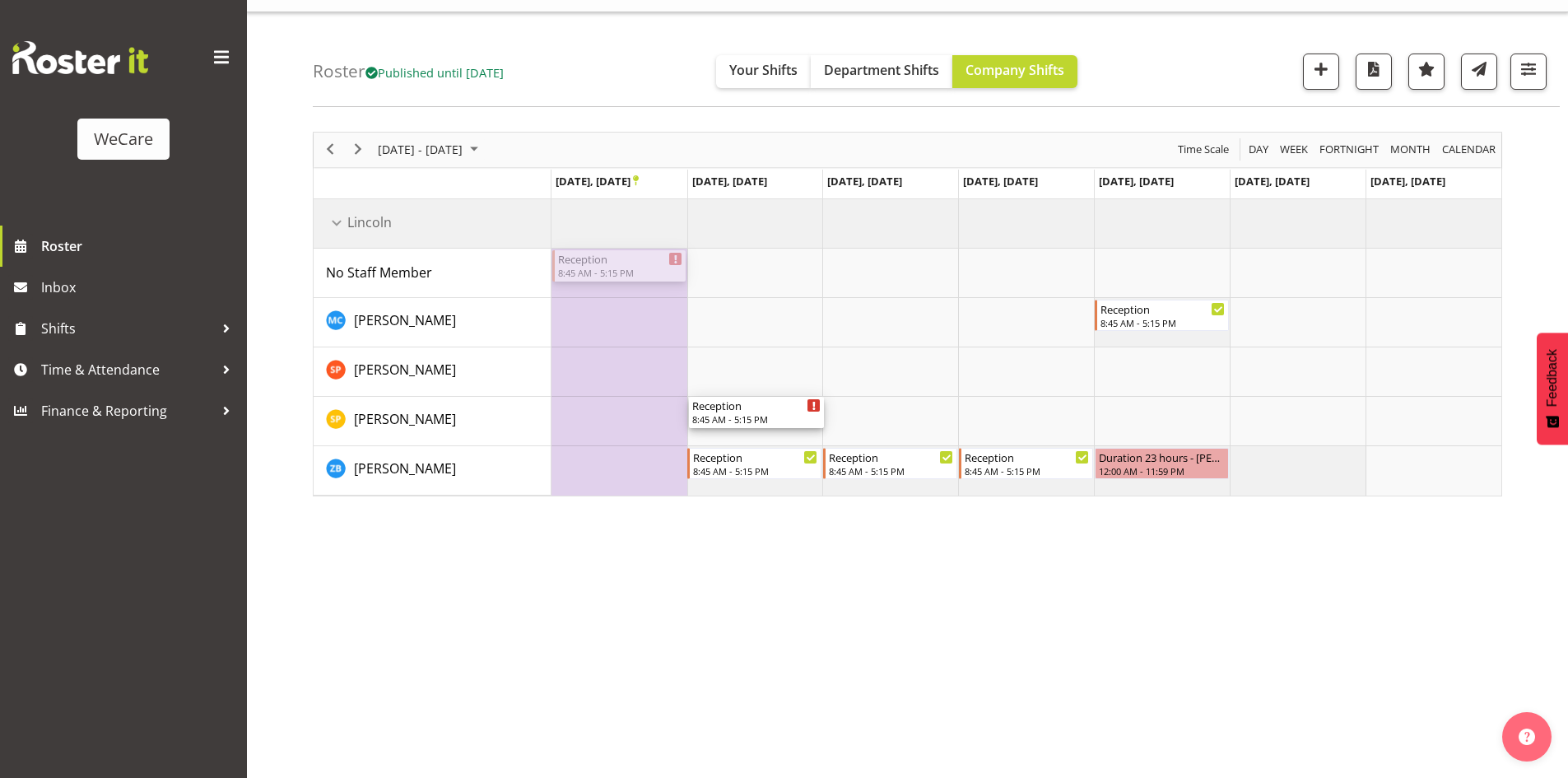
drag, startPoint x: 607, startPoint y: 262, endPoint x: 768, endPoint y: 427, distance: 230.5
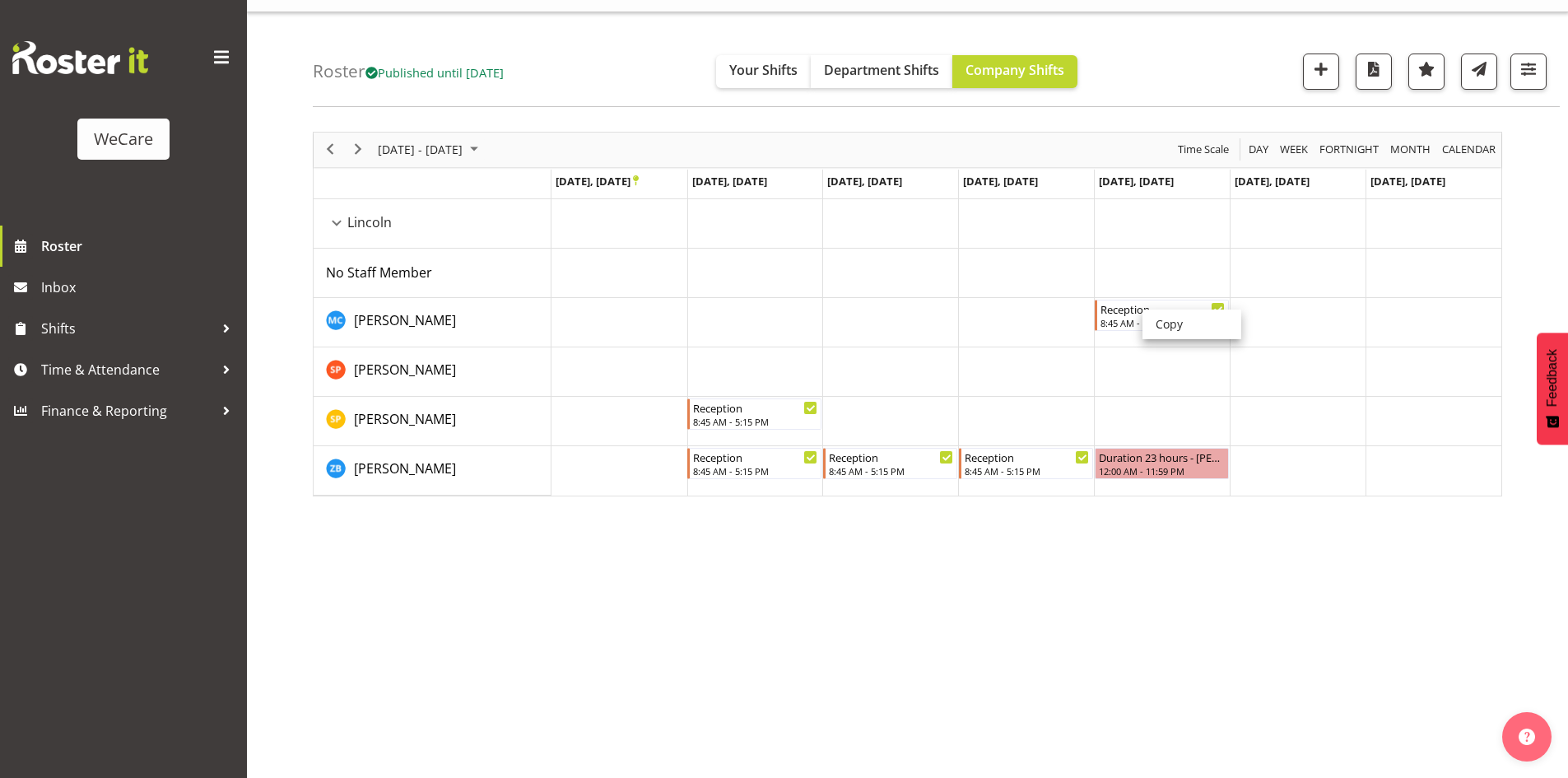
click at [1161, 320] on li "Copy" at bounding box center [1191, 325] width 99 height 30
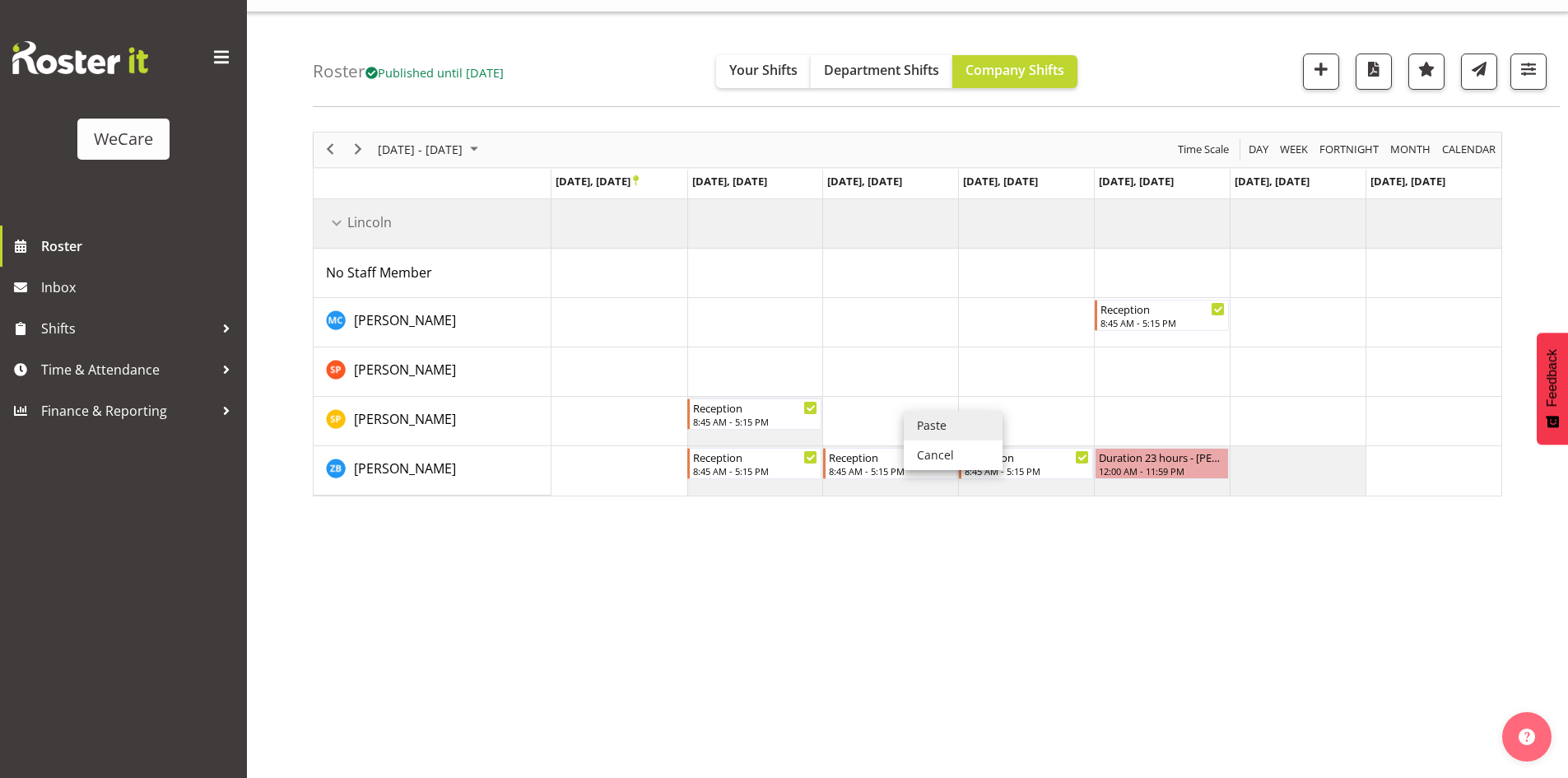
click at [916, 416] on li "Paste" at bounding box center [952, 425] width 99 height 30
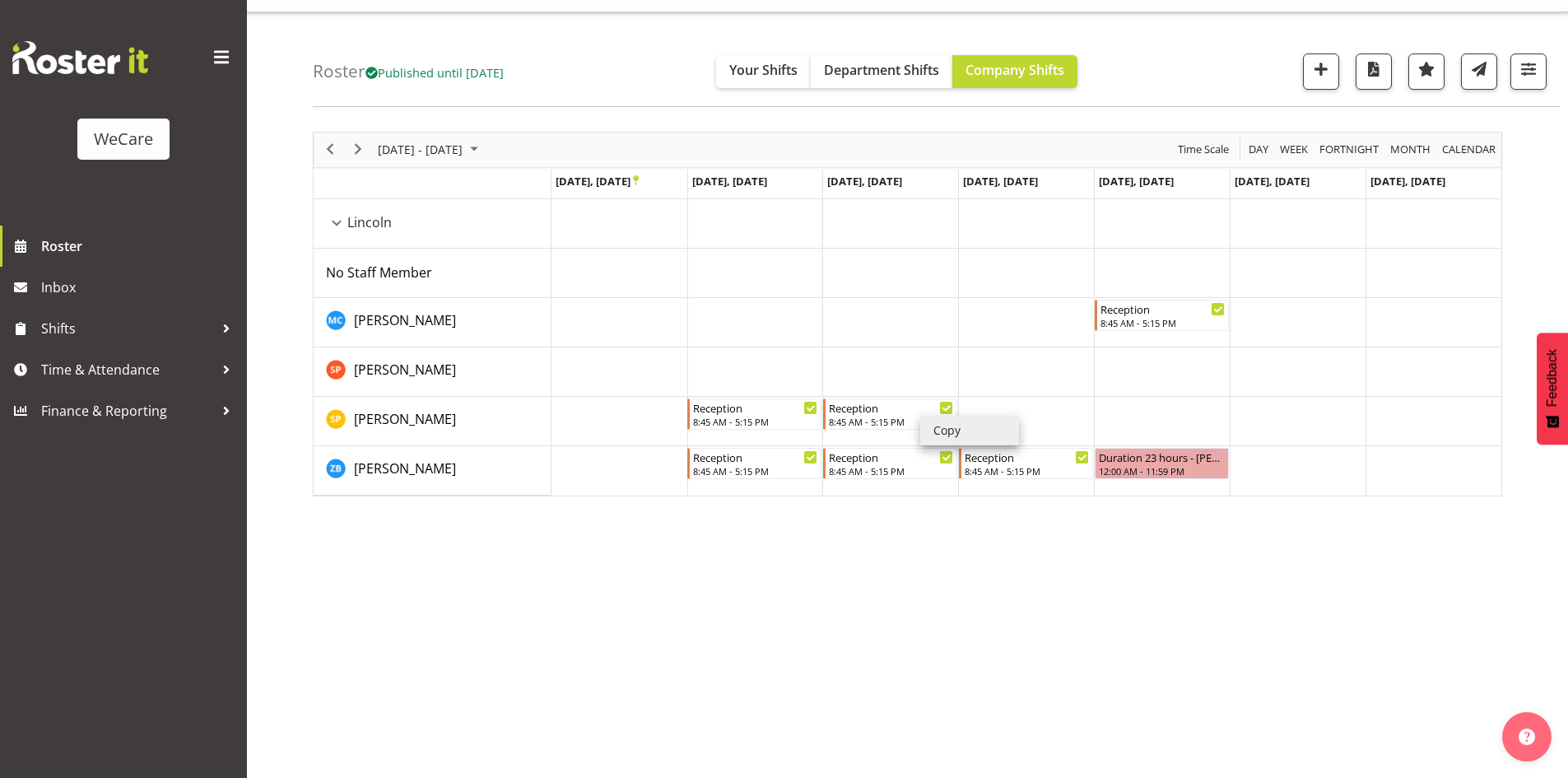
click at [951, 425] on li "Copy" at bounding box center [969, 430] width 99 height 30
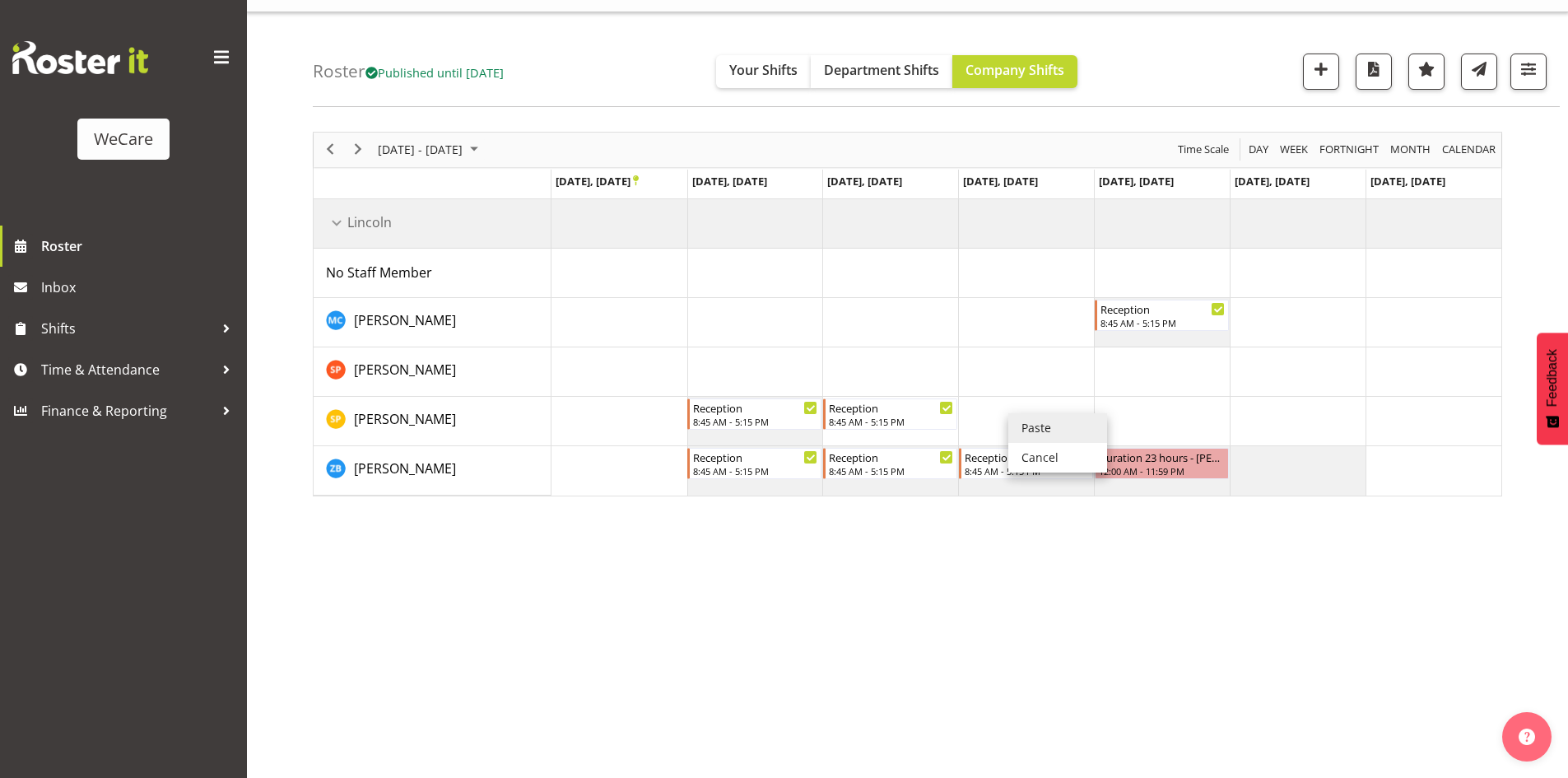
click at [1026, 420] on li "Paste" at bounding box center [1057, 428] width 99 height 30
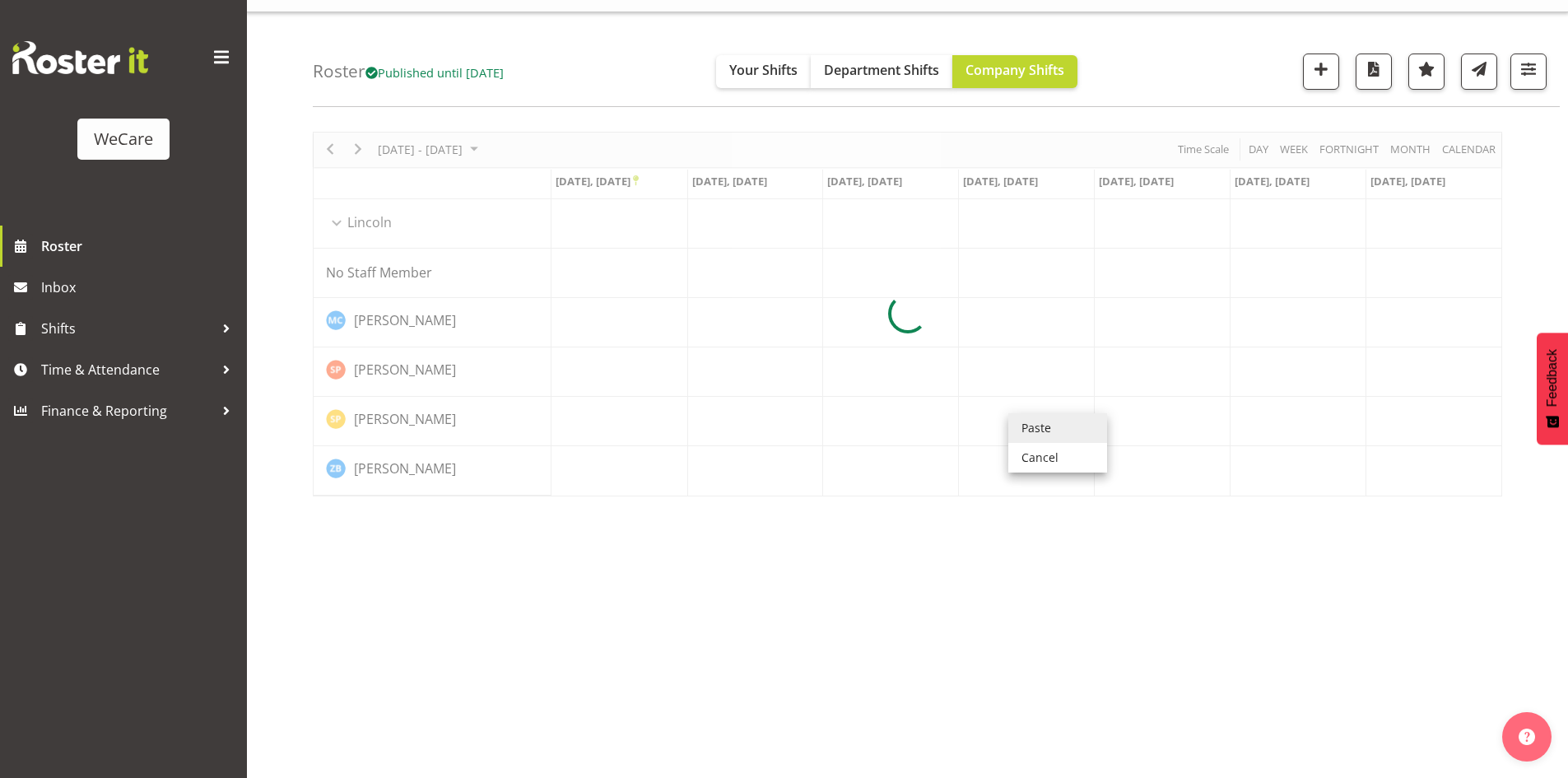
click at [843, 636] on div "[DATE] - [DATE] [DATE] Day Week Fortnight Month calendar Month Agenda Time Scal…" at bounding box center [939, 449] width 1255 height 659
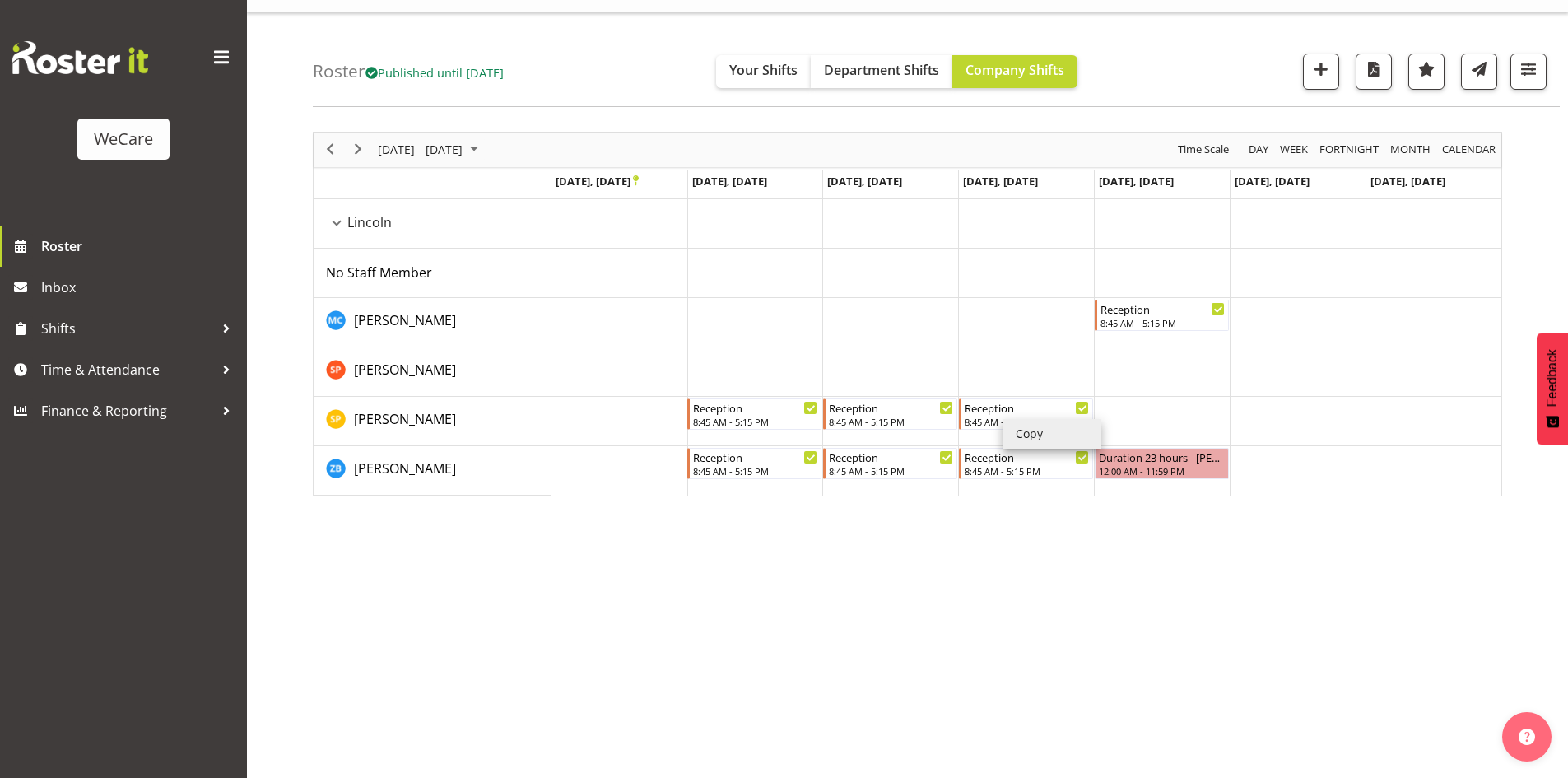
click at [1042, 425] on li "Copy" at bounding box center [1051, 434] width 99 height 30
click at [892, 417] on li "Copy" at bounding box center [934, 425] width 99 height 30
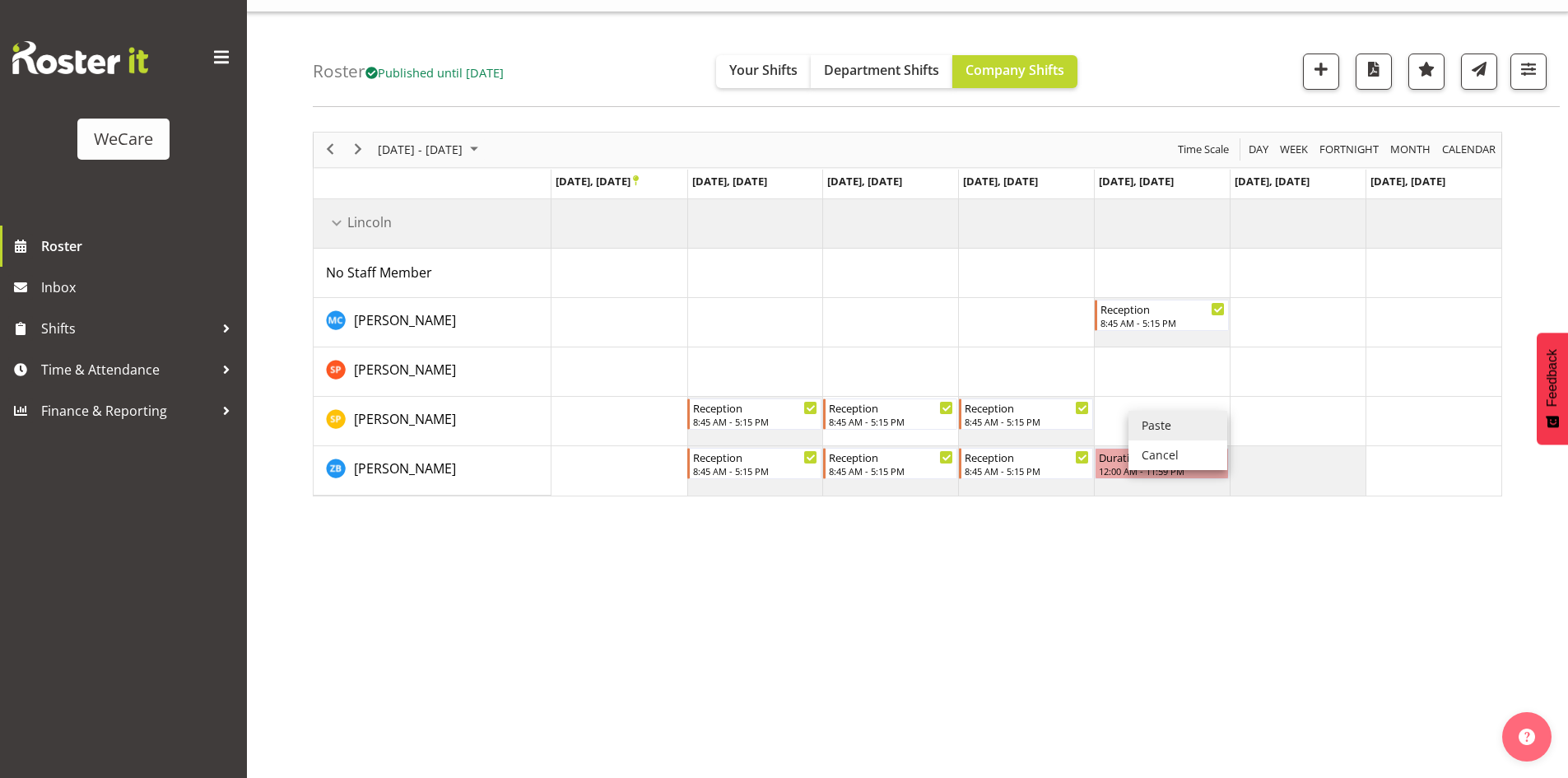
click at [1145, 413] on li "Paste" at bounding box center [1177, 425] width 99 height 30
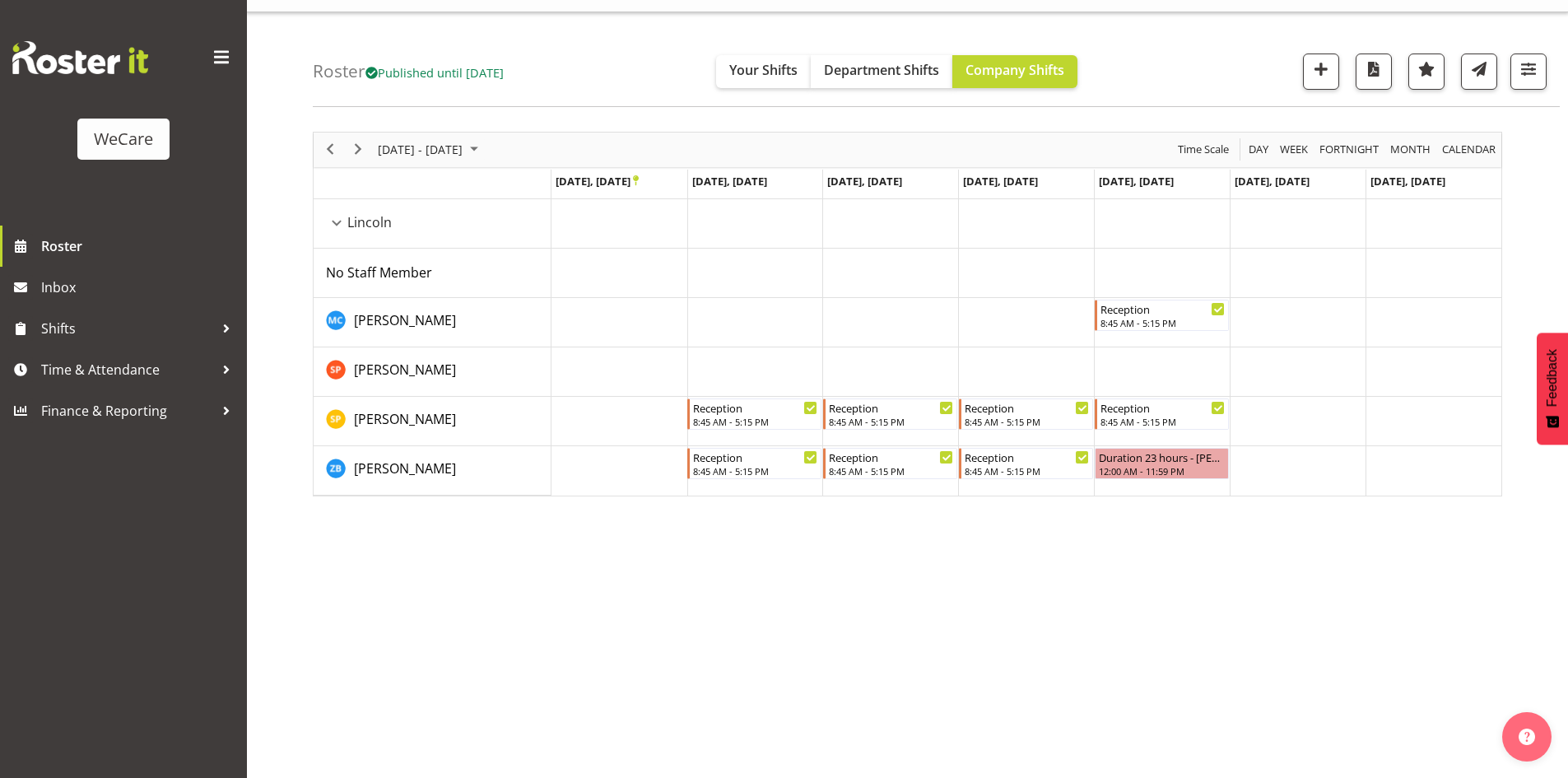
click at [1036, 556] on div "[DATE] - [DATE] [DATE] Day Week Fortnight Month calendar Month Agenda Time Scal…" at bounding box center [939, 449] width 1255 height 659
click at [354, 151] on span "Next" at bounding box center [358, 149] width 20 height 21
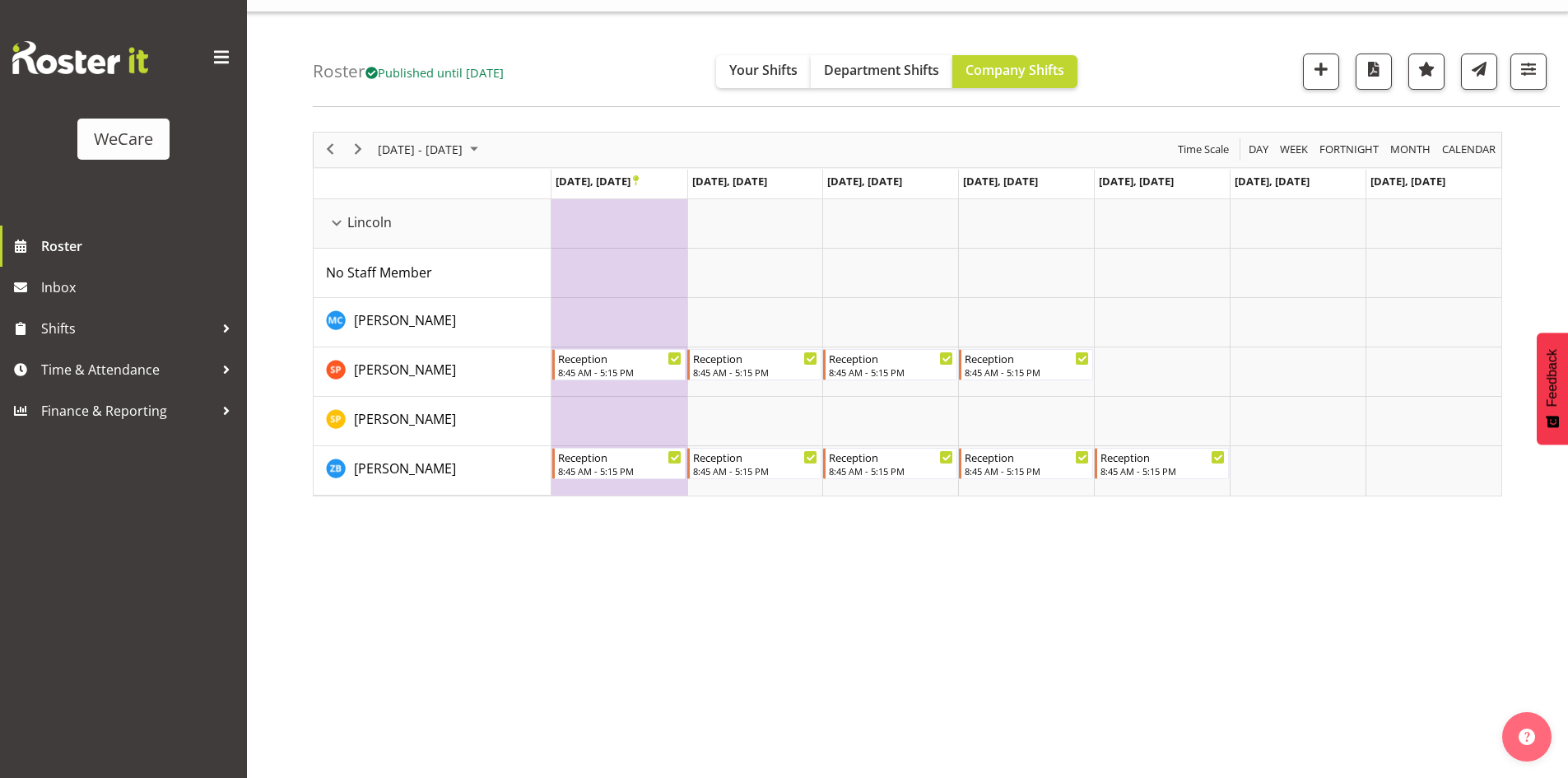
click at [598, 417] on td "Timeline Week of November 5, 2025" at bounding box center [619, 420] width 136 height 49
select select "12"
select select "8"
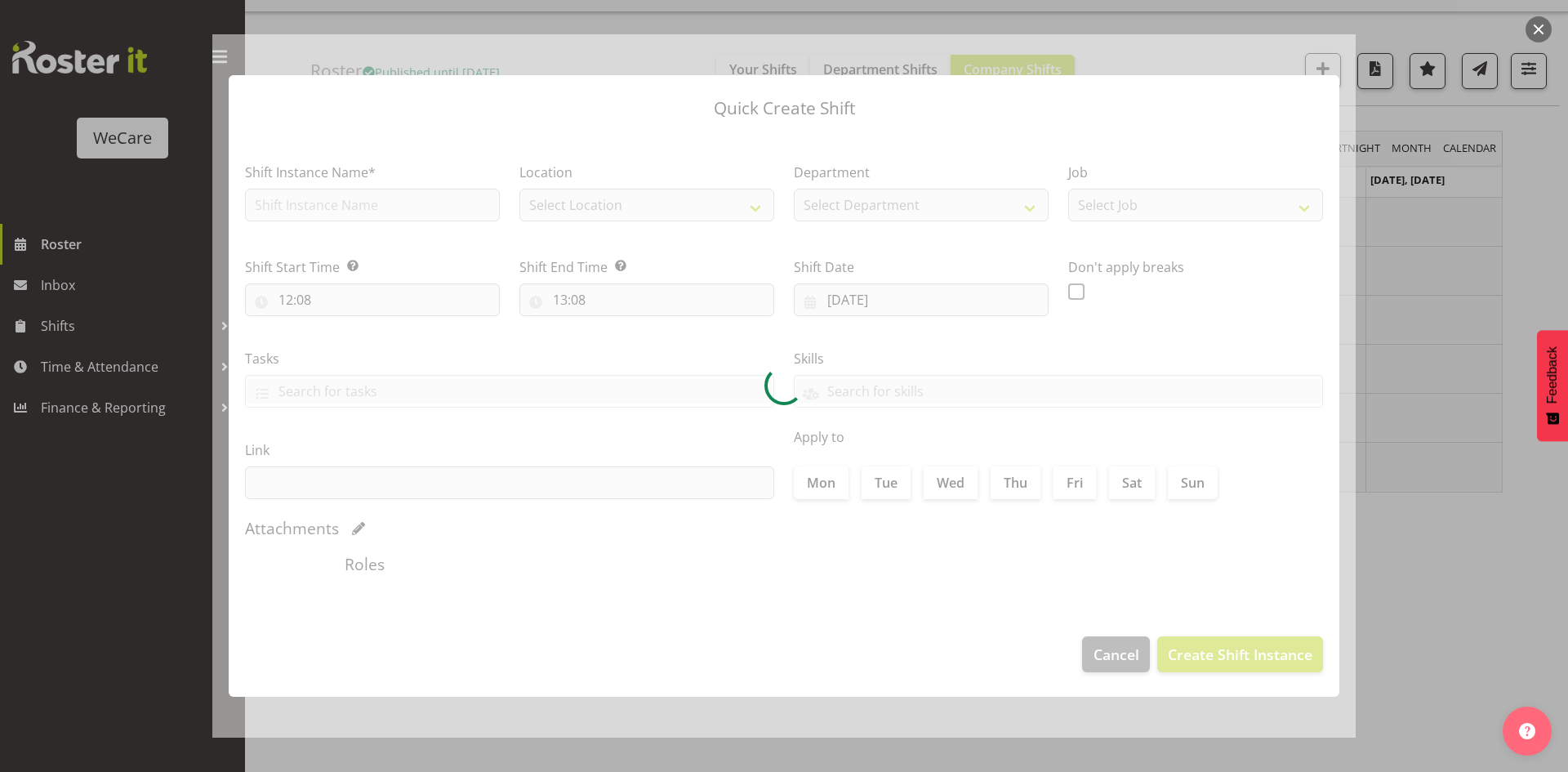
type input "[DATE]"
checkbox input "true"
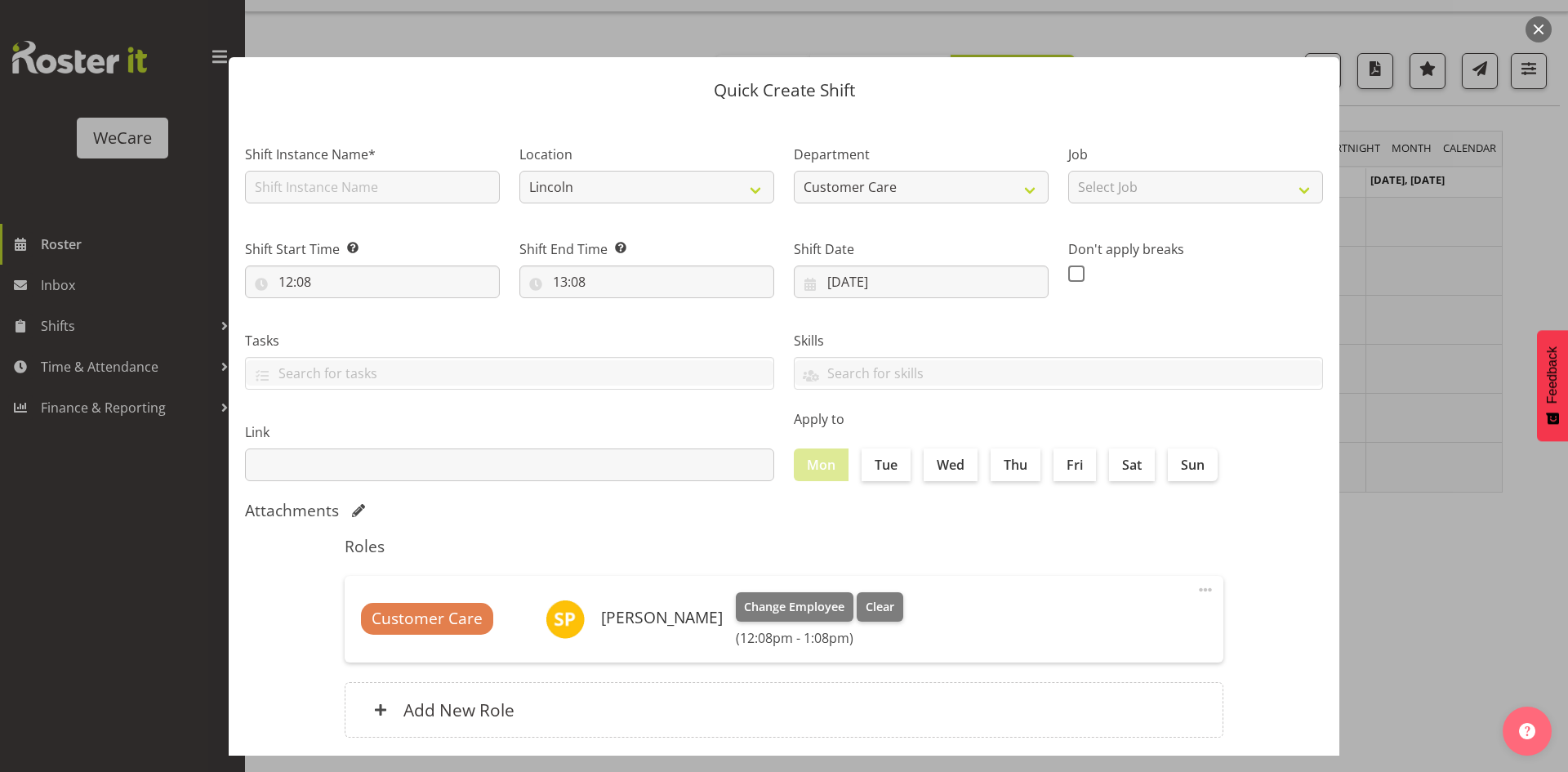
click at [361, 165] on div "Shift Instance Name*" at bounding box center [371, 173] width 255 height 58
click at [341, 195] on input "text" at bounding box center [371, 186] width 255 height 33
type input "Reception"
click at [277, 279] on input "12:08" at bounding box center [371, 281] width 255 height 33
click at [354, 325] on select "00 01 02 03 04 05 06 07 08 09 10 11 12 13 14 15 16 17 18 19 20 21 22 23" at bounding box center [356, 324] width 37 height 33
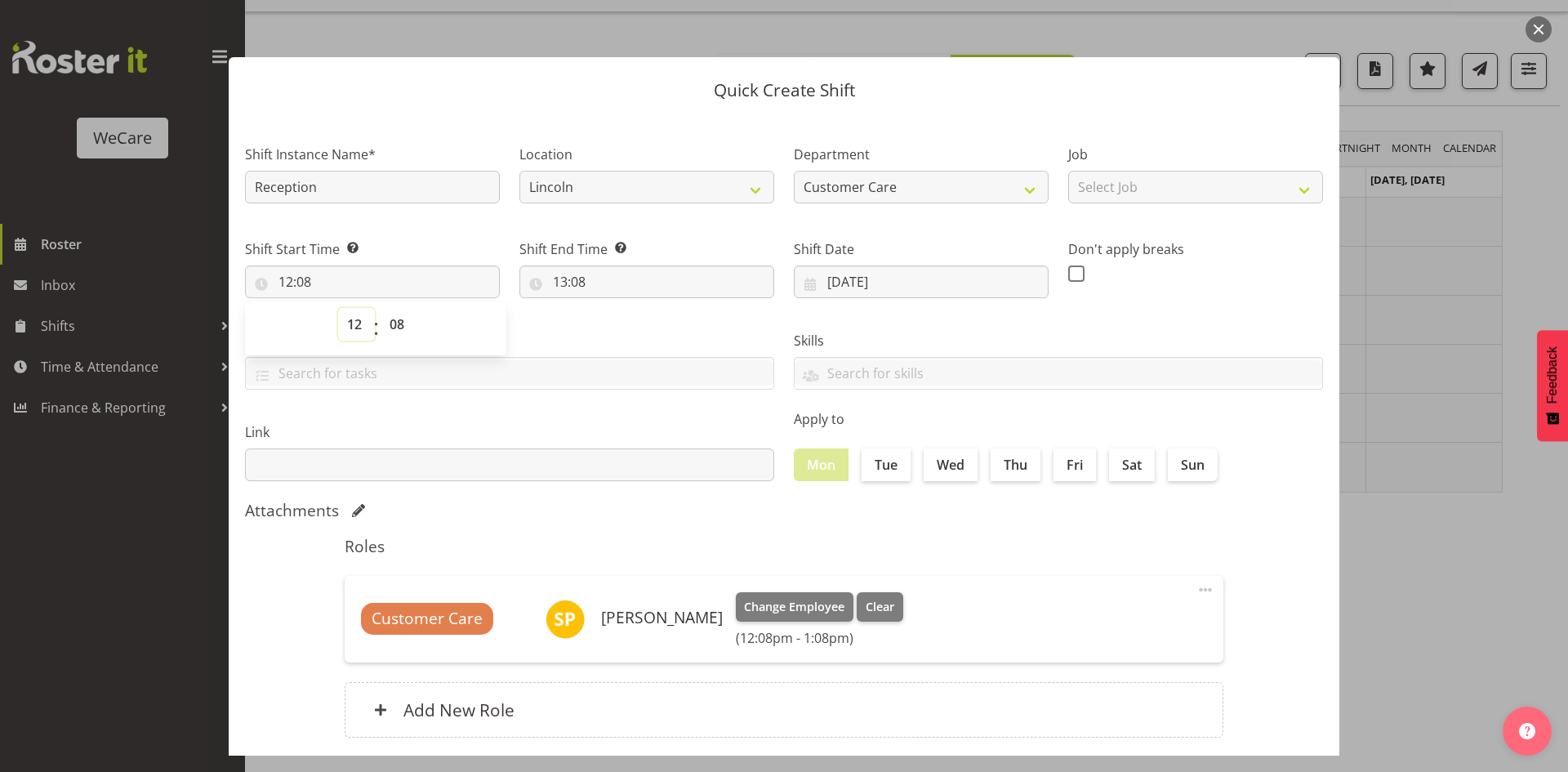
select select "8"
click at [338, 308] on select "00 01 02 03 04 05 06 07 08 09 10 11 12 13 14 15 16 17 18 19 20 21 22 23" at bounding box center [356, 324] width 37 height 33
type input "08:08"
select select "40"
type input "08:40"
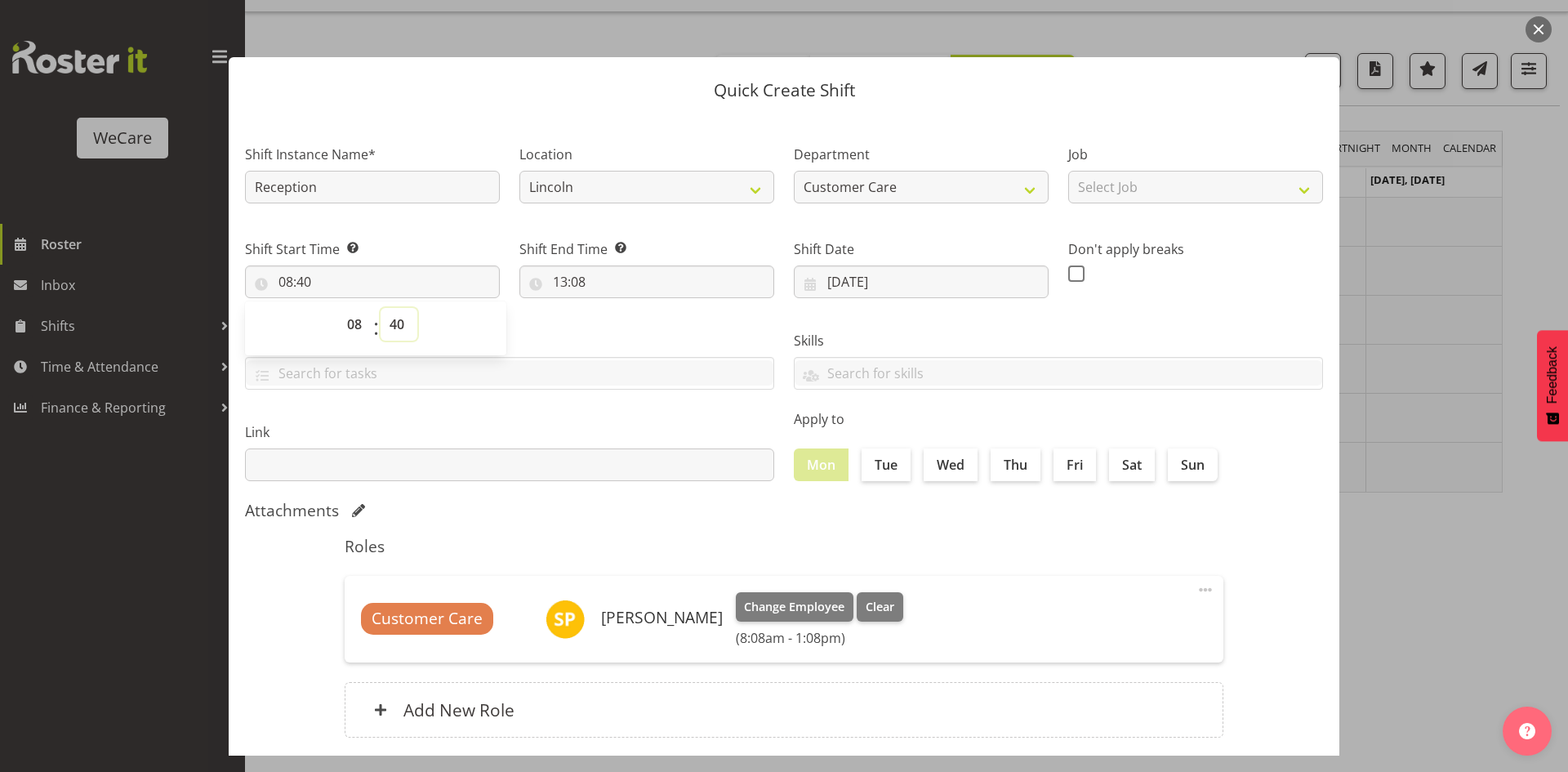
select select "45"
type input "08:45"
click at [555, 279] on input "13:08" at bounding box center [646, 281] width 255 height 33
click at [628, 328] on select "00 01 02 03 04 05 06 07 08 09 10 11 12 13 14 15 16 17 18 19 20 21 22 23" at bounding box center [630, 324] width 37 height 33
select select "17"
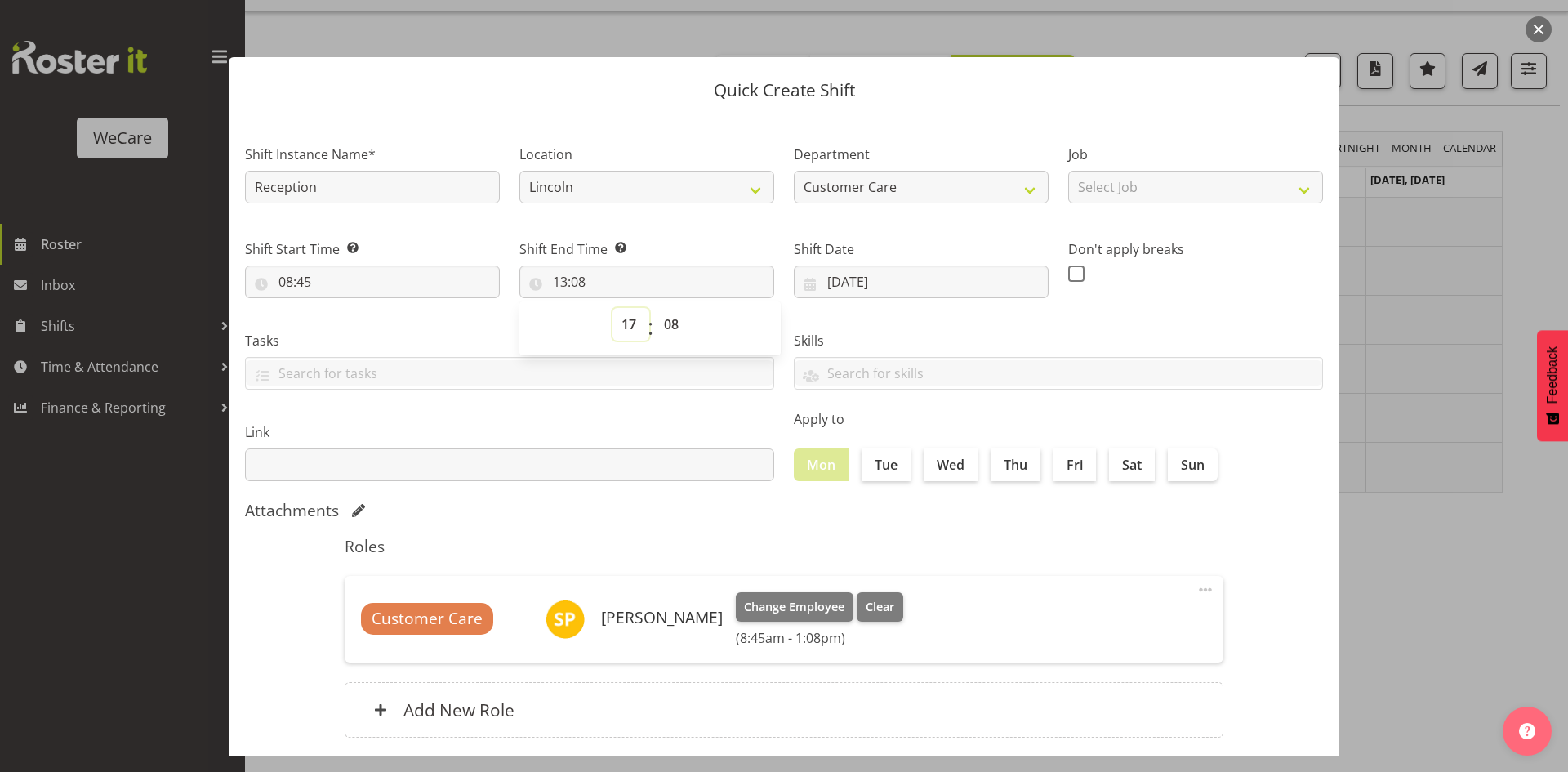
click at [612, 308] on select "00 01 02 03 04 05 06 07 08 09 10 11 12 13 14 15 16 17 18 19 20 21 22 23" at bounding box center [630, 324] width 37 height 33
type input "17:08"
select select "10"
type input "17:10"
select select "15"
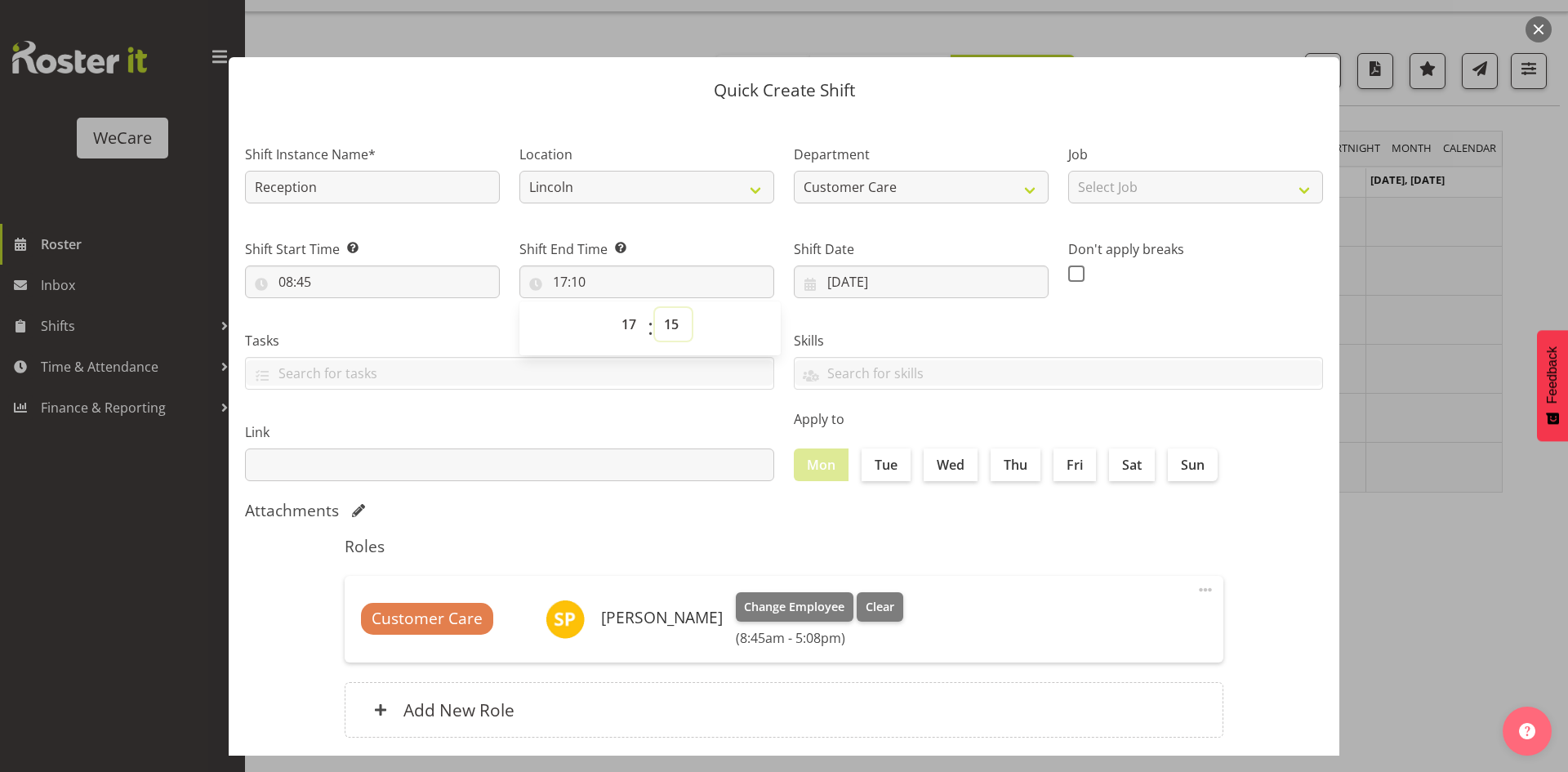
type input "17:15"
drag, startPoint x: 900, startPoint y: 475, endPoint x: 961, endPoint y: 464, distance: 62.0
click at [899, 475] on label "Tue" at bounding box center [886, 465] width 49 height 33
click at [873, 470] on input "Tue" at bounding box center [867, 464] width 11 height 11
checkbox input "true"
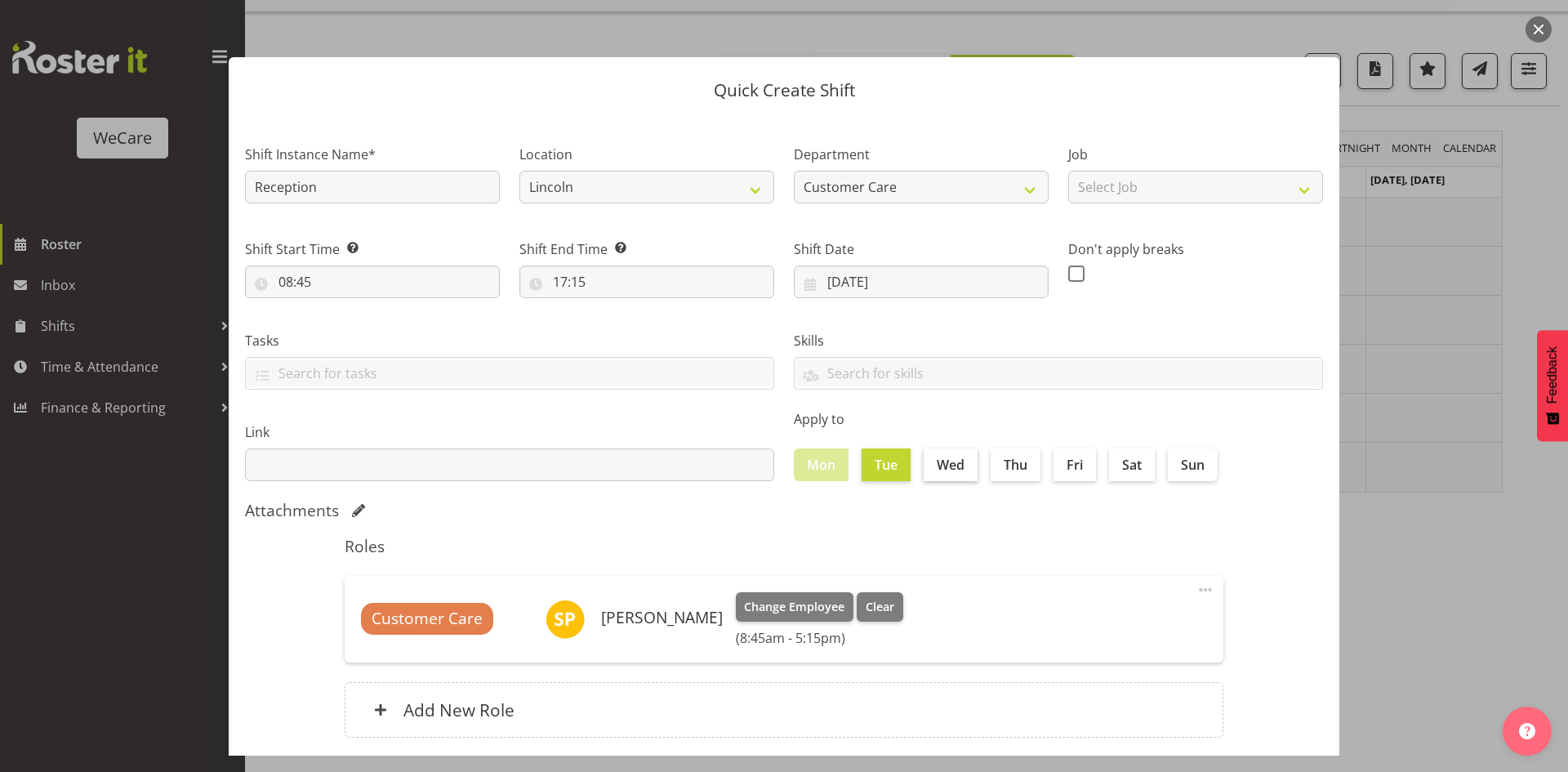
click at [961, 464] on label "Wed" at bounding box center [951, 465] width 53 height 33
click at [934, 464] on input "Wed" at bounding box center [929, 464] width 11 height 11
checkbox input "true"
click at [995, 468] on label "Thu" at bounding box center [1015, 465] width 50 height 33
click at [995, 468] on input "Thu" at bounding box center [995, 464] width 11 height 11
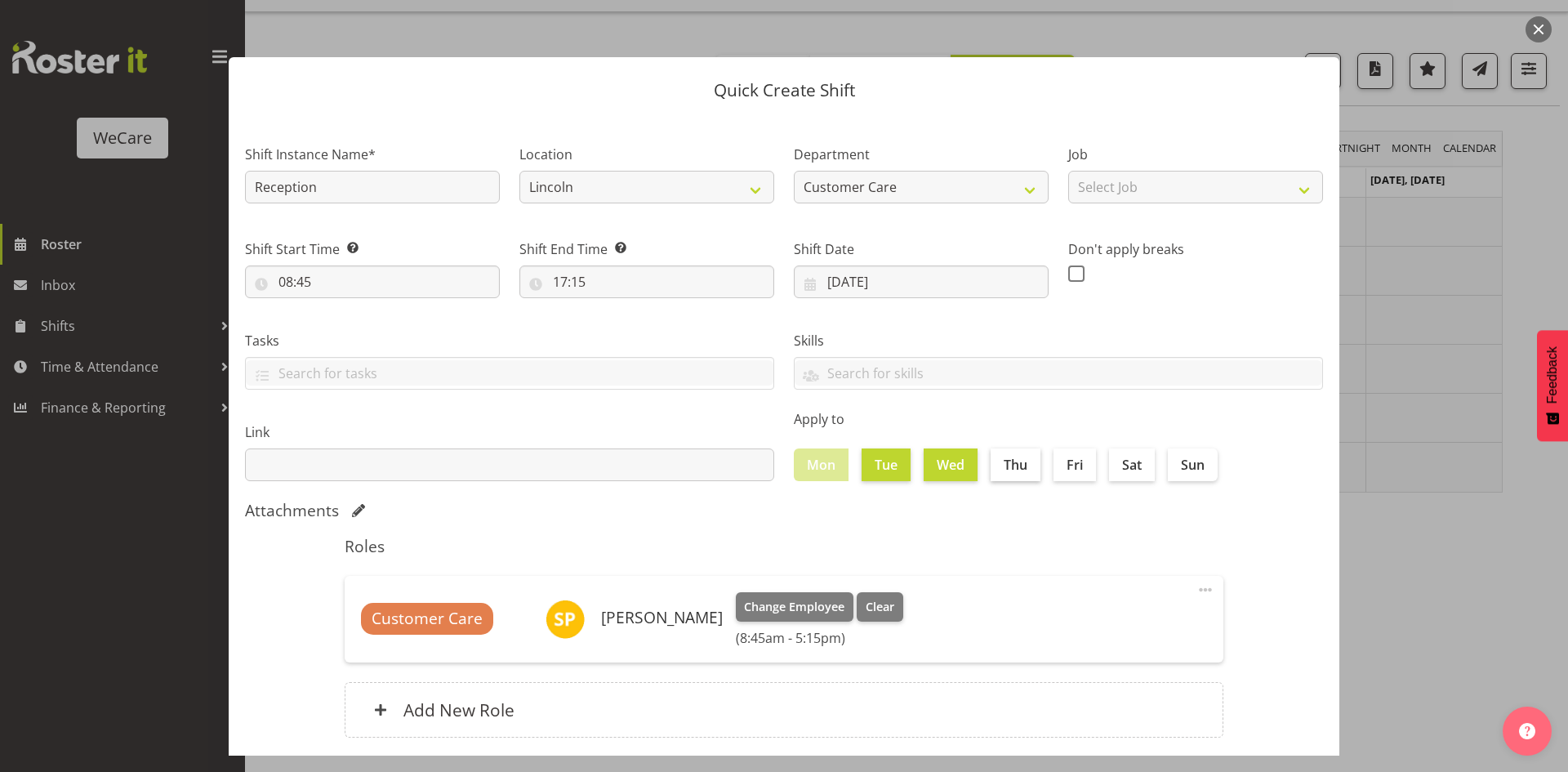
checkbox input "true"
click at [1067, 475] on label "Fri" at bounding box center [1075, 465] width 43 height 33
click at [1064, 470] on input "Fri" at bounding box center [1059, 464] width 11 height 11
checkbox input "true"
click at [1075, 511] on div "Attachments" at bounding box center [784, 510] width 1078 height 20
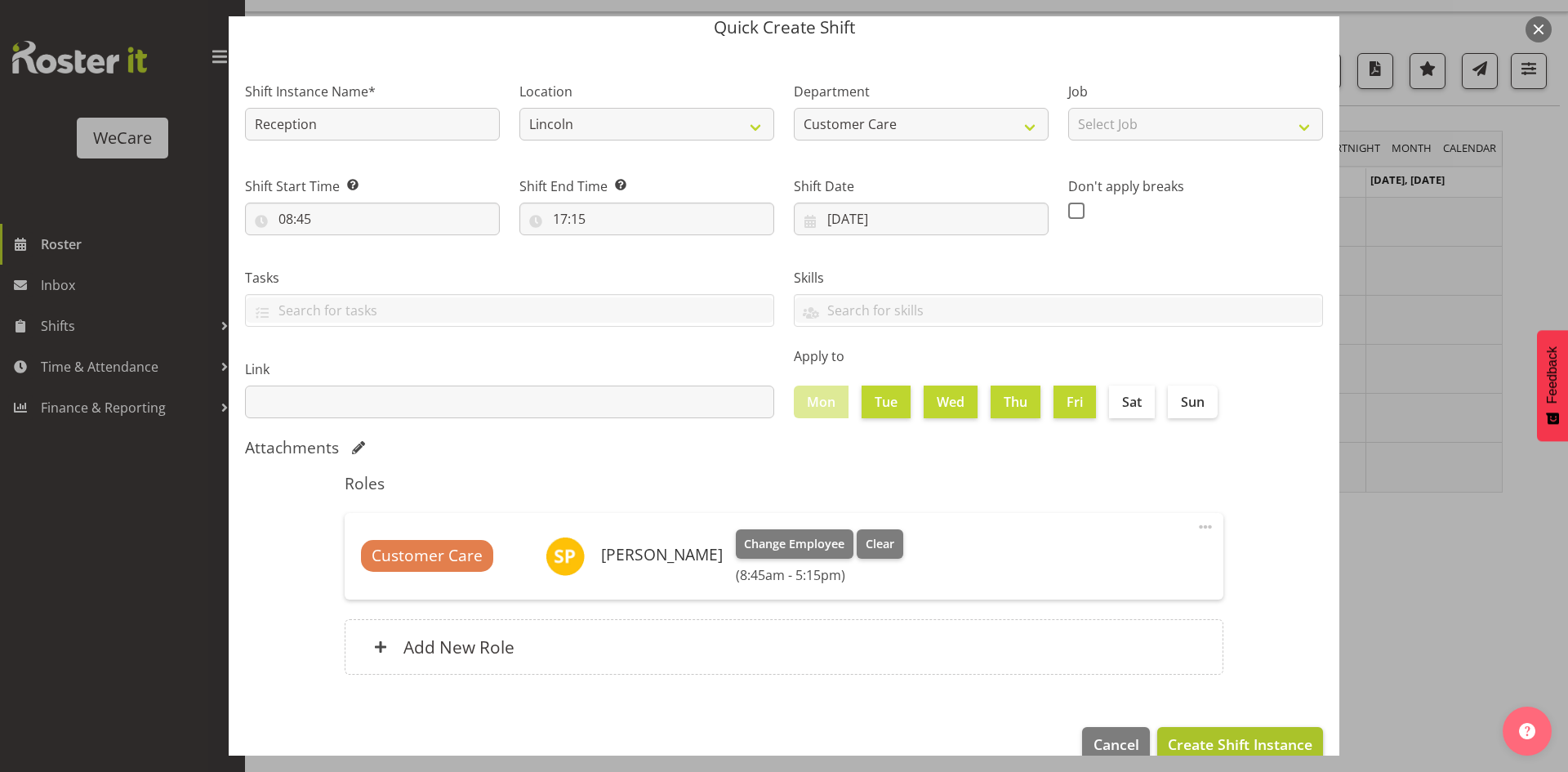
scroll to position [95, 0]
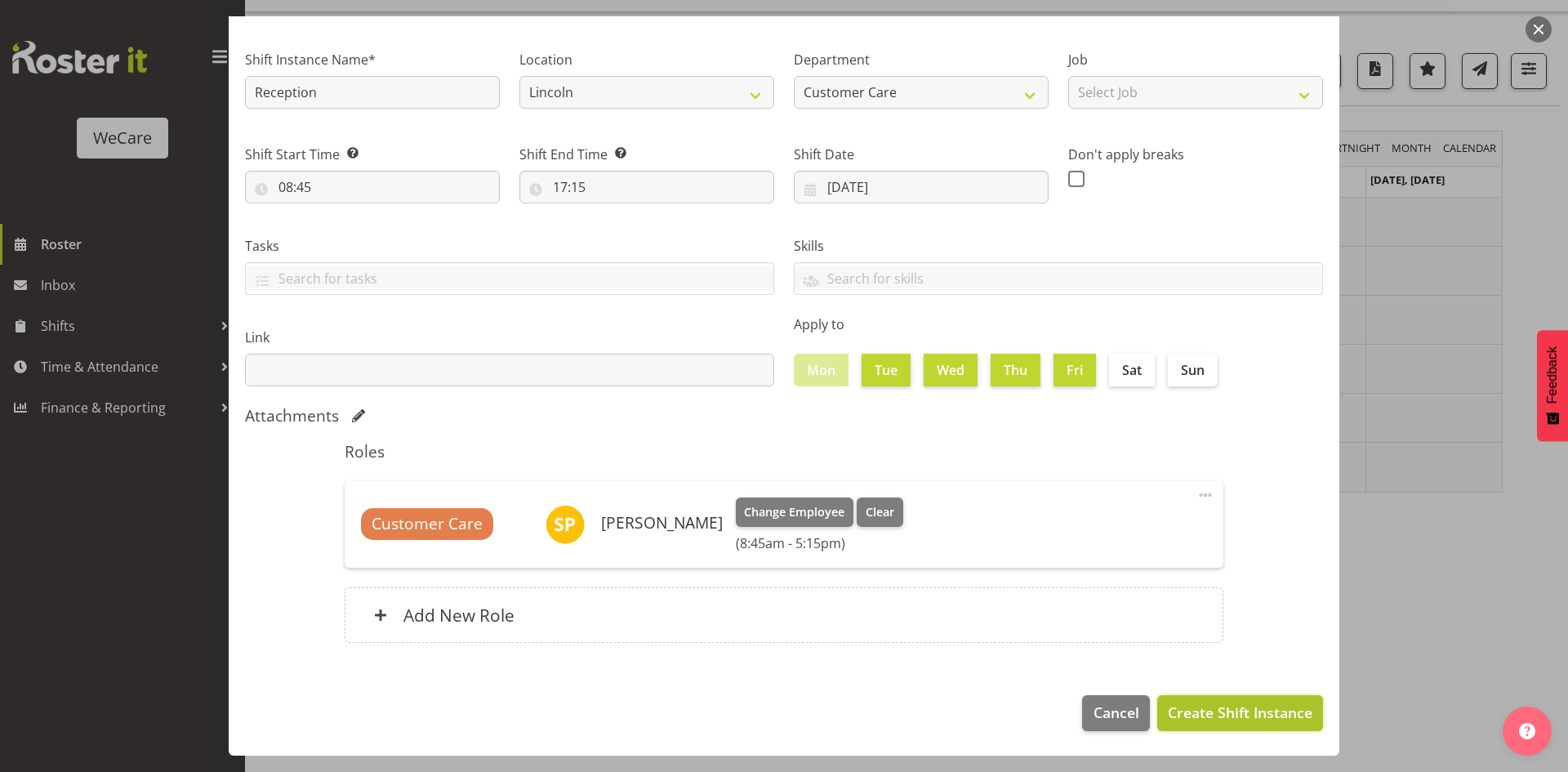
click at [1193, 717] on span "Create Shift Instance" at bounding box center [1240, 712] width 145 height 21
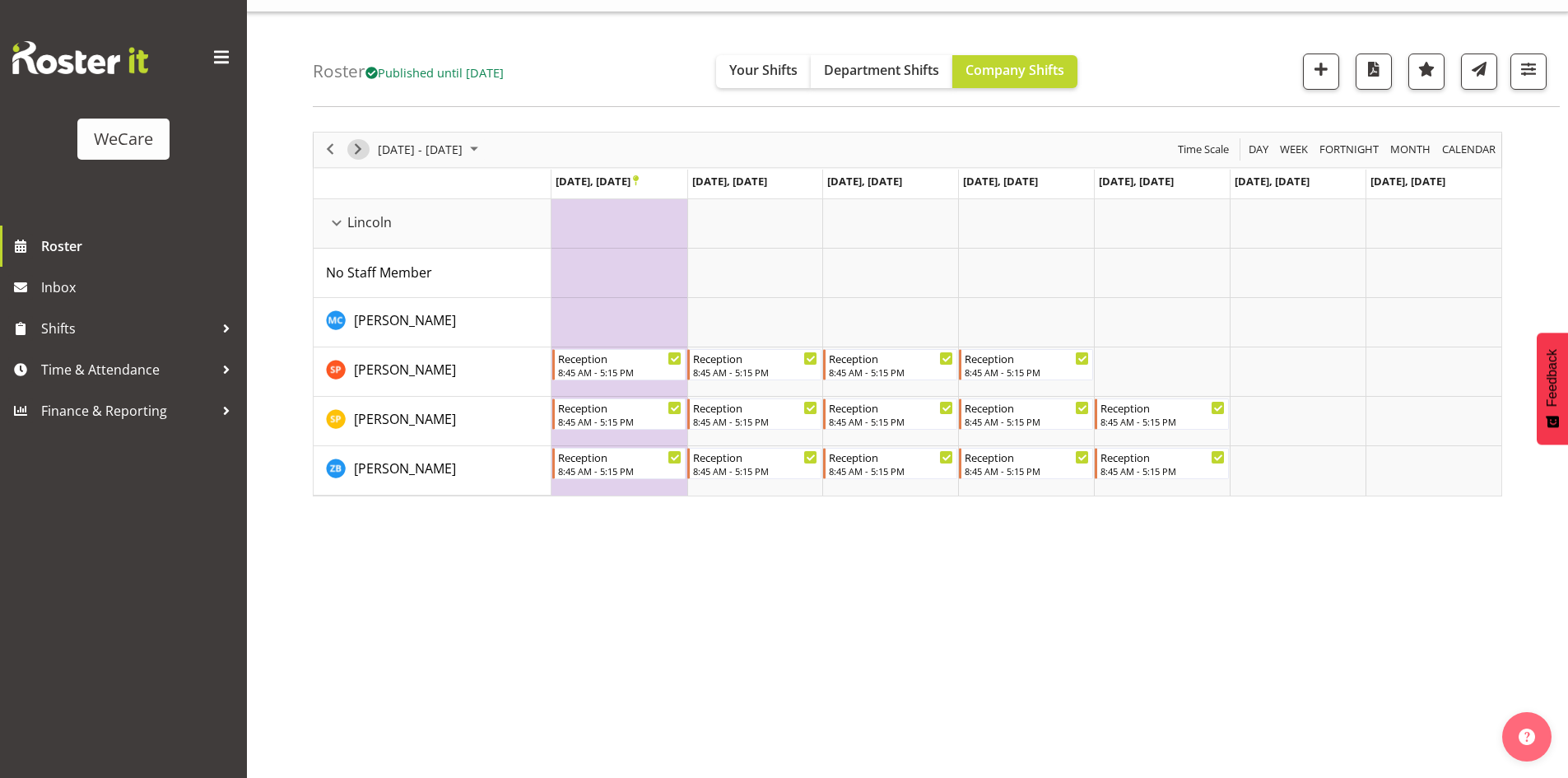
click at [365, 151] on span "Next" at bounding box center [358, 149] width 20 height 21
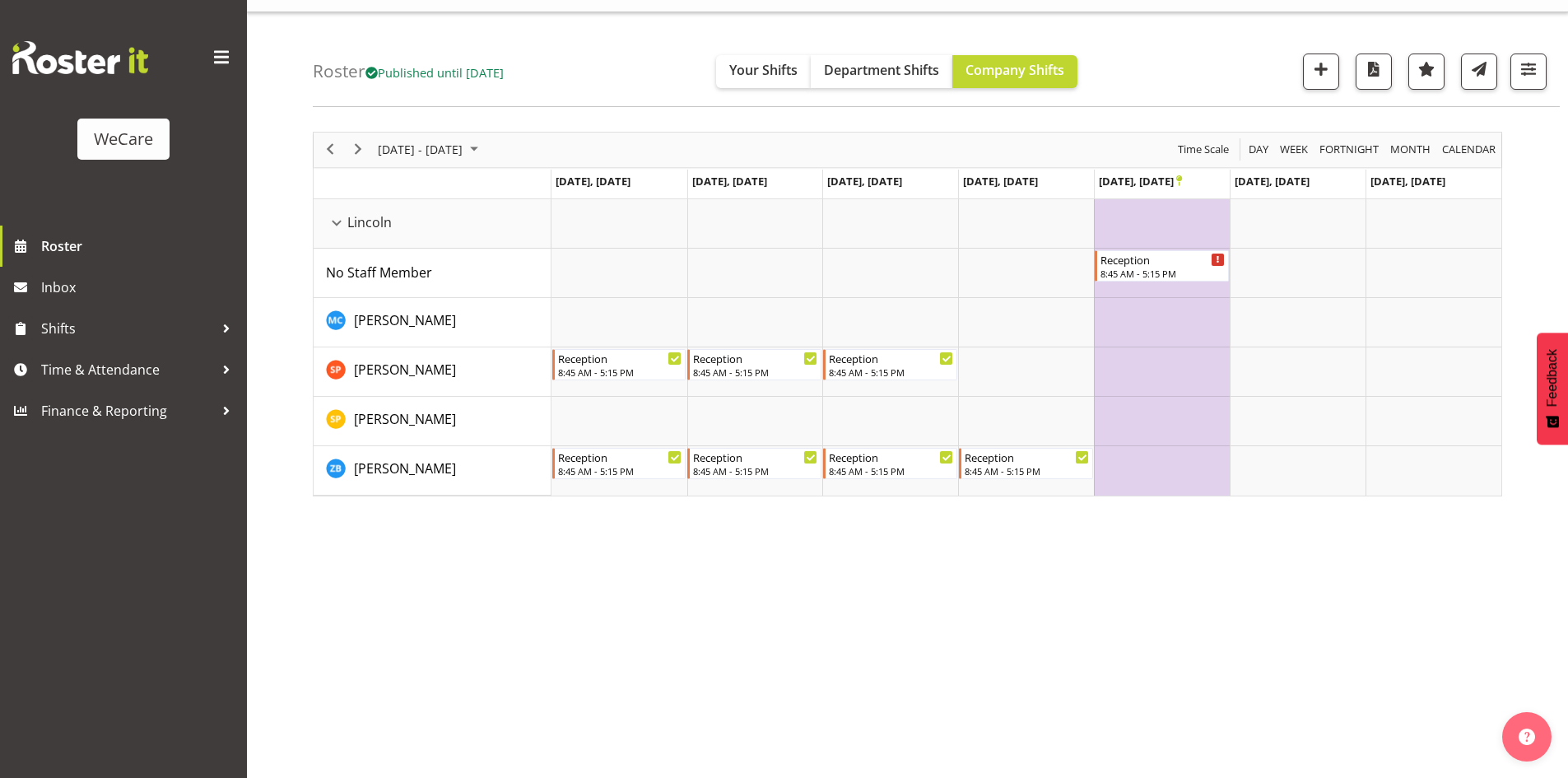
click at [1184, 178] on td "[DATE], [DATE]" at bounding box center [1162, 185] width 136 height 30
click at [1182, 179] on icon "Timeline Week of November 12, 2025" at bounding box center [1179, 181] width 6 height 11
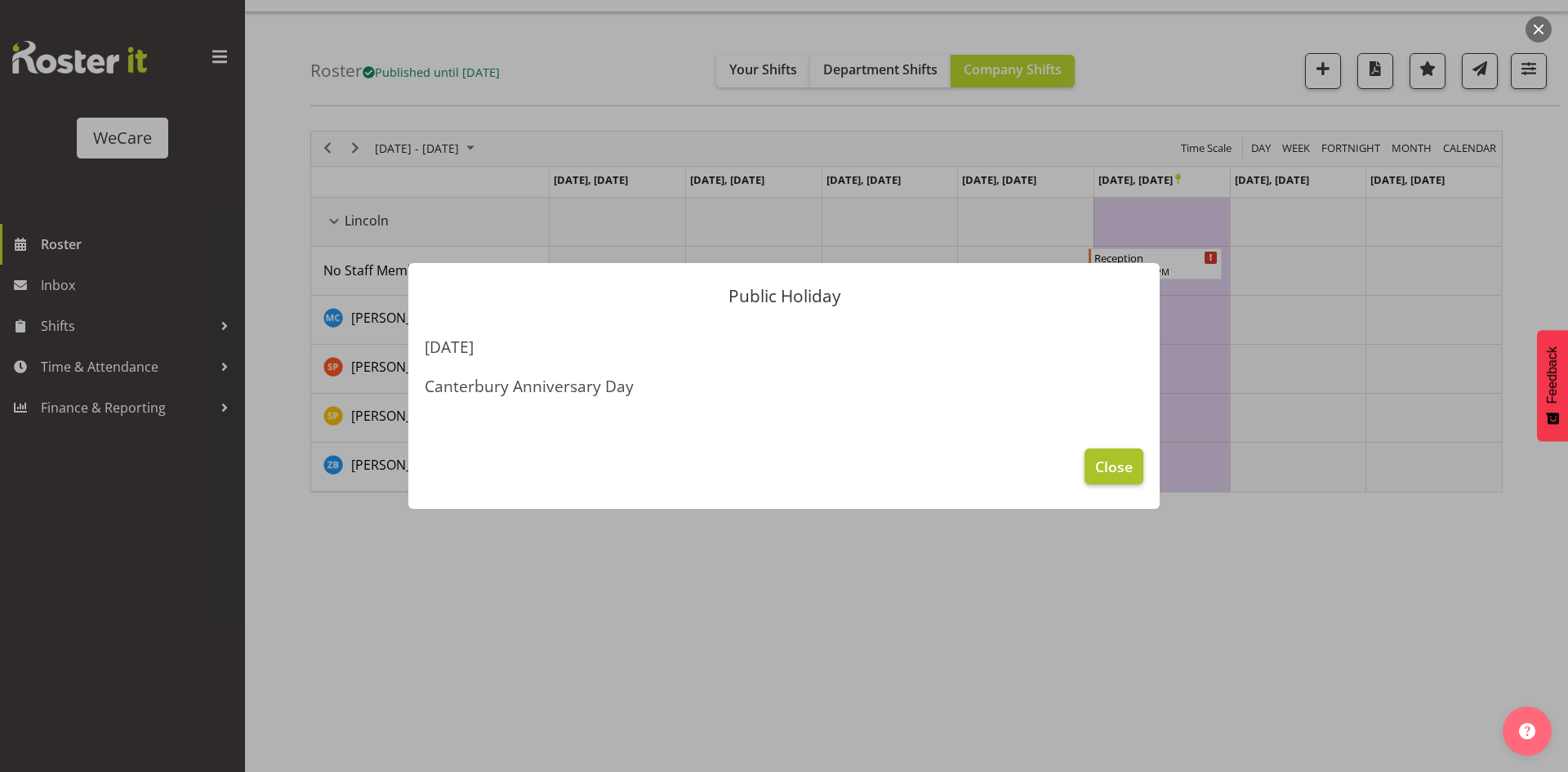
drag, startPoint x: 1127, startPoint y: 445, endPoint x: 1132, endPoint y: 459, distance: 14.9
click at [1127, 446] on footer "Close" at bounding box center [784, 471] width 752 height 77
click at [1136, 464] on button "Close" at bounding box center [1113, 467] width 58 height 36
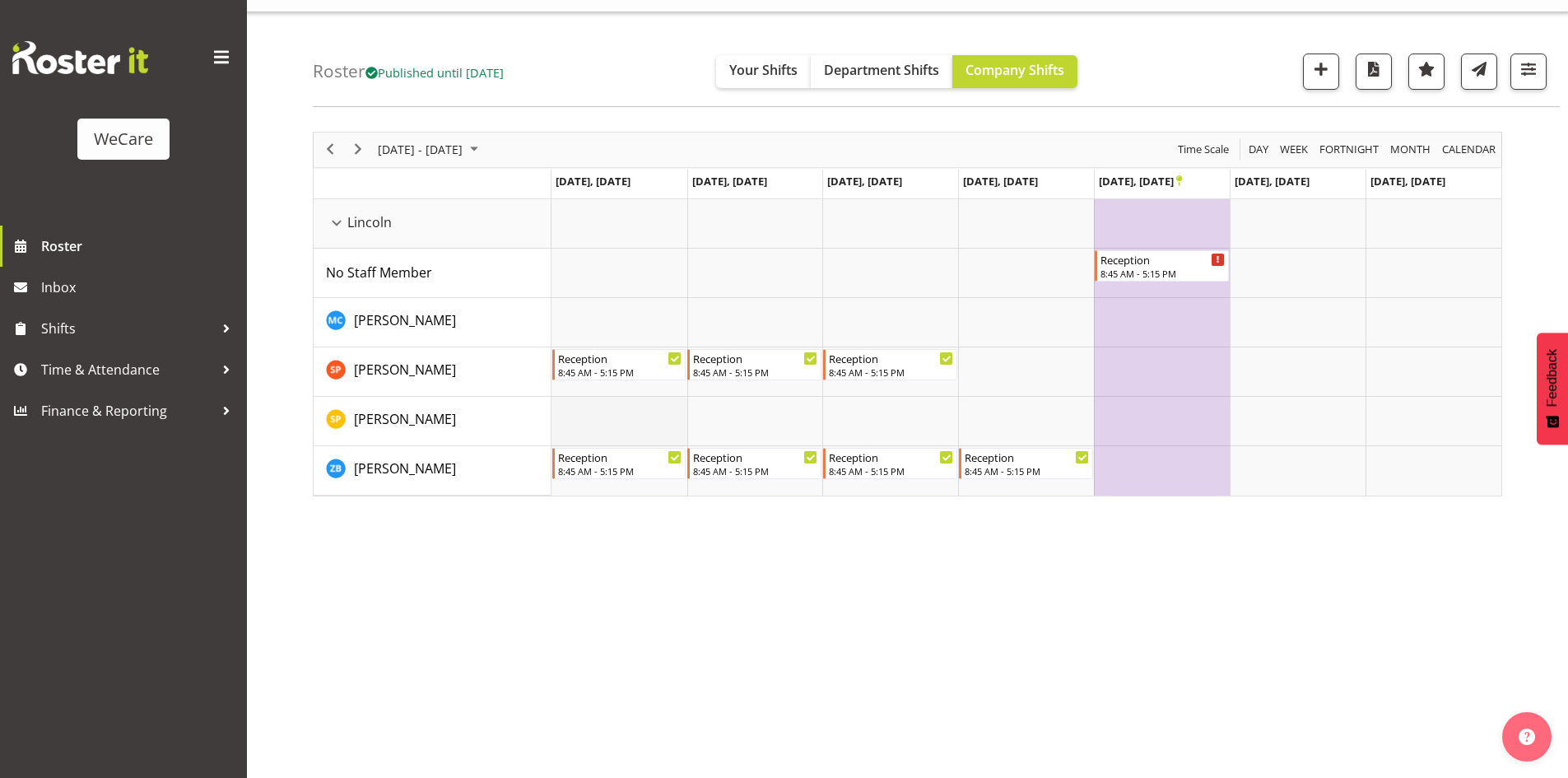
click at [612, 412] on td "Timeline Week of November 12, 2025" at bounding box center [619, 420] width 136 height 49
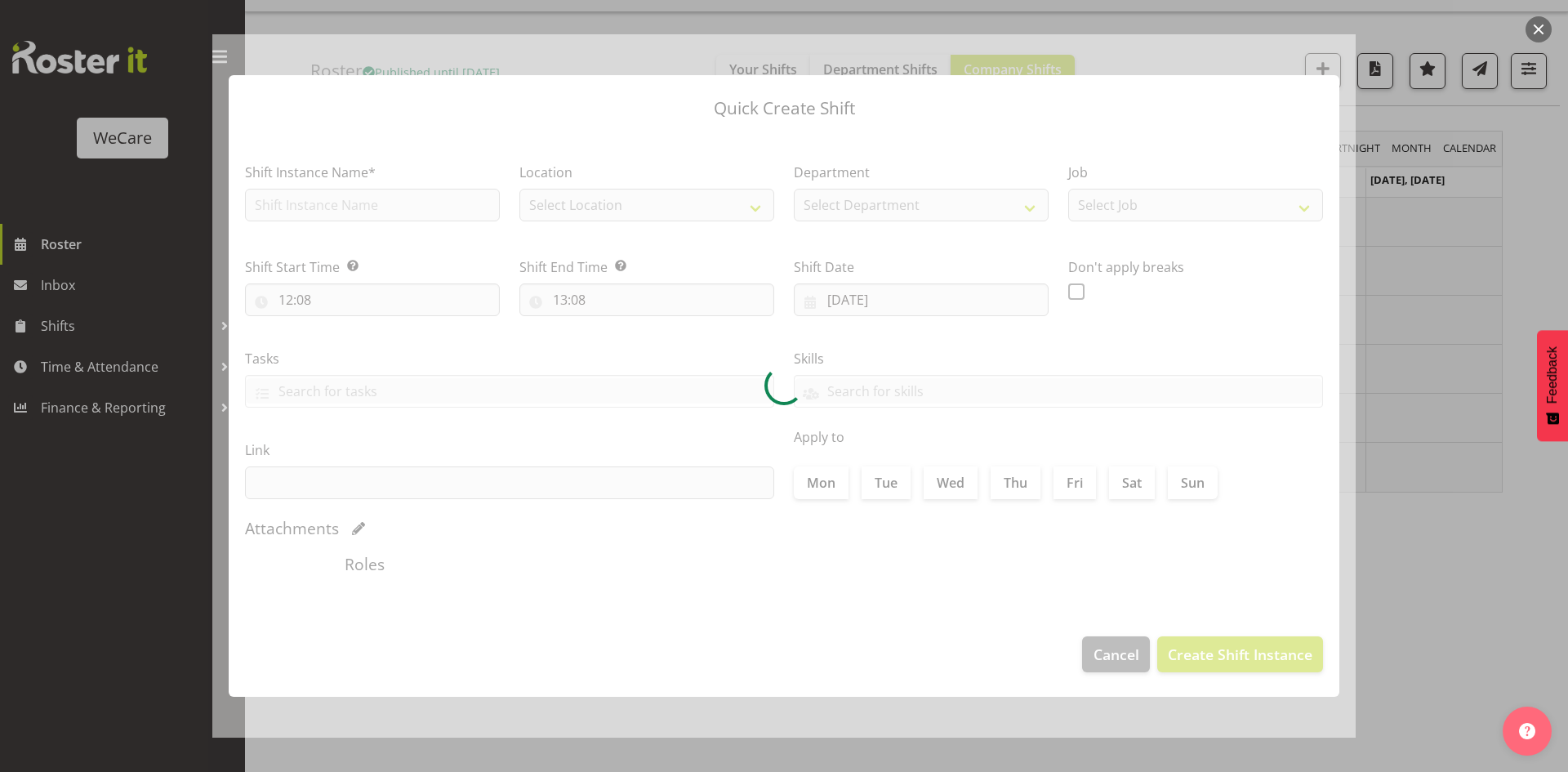
type input "[DATE]"
checkbox input "true"
click at [305, 169] on div at bounding box center [784, 386] width 1143 height 704
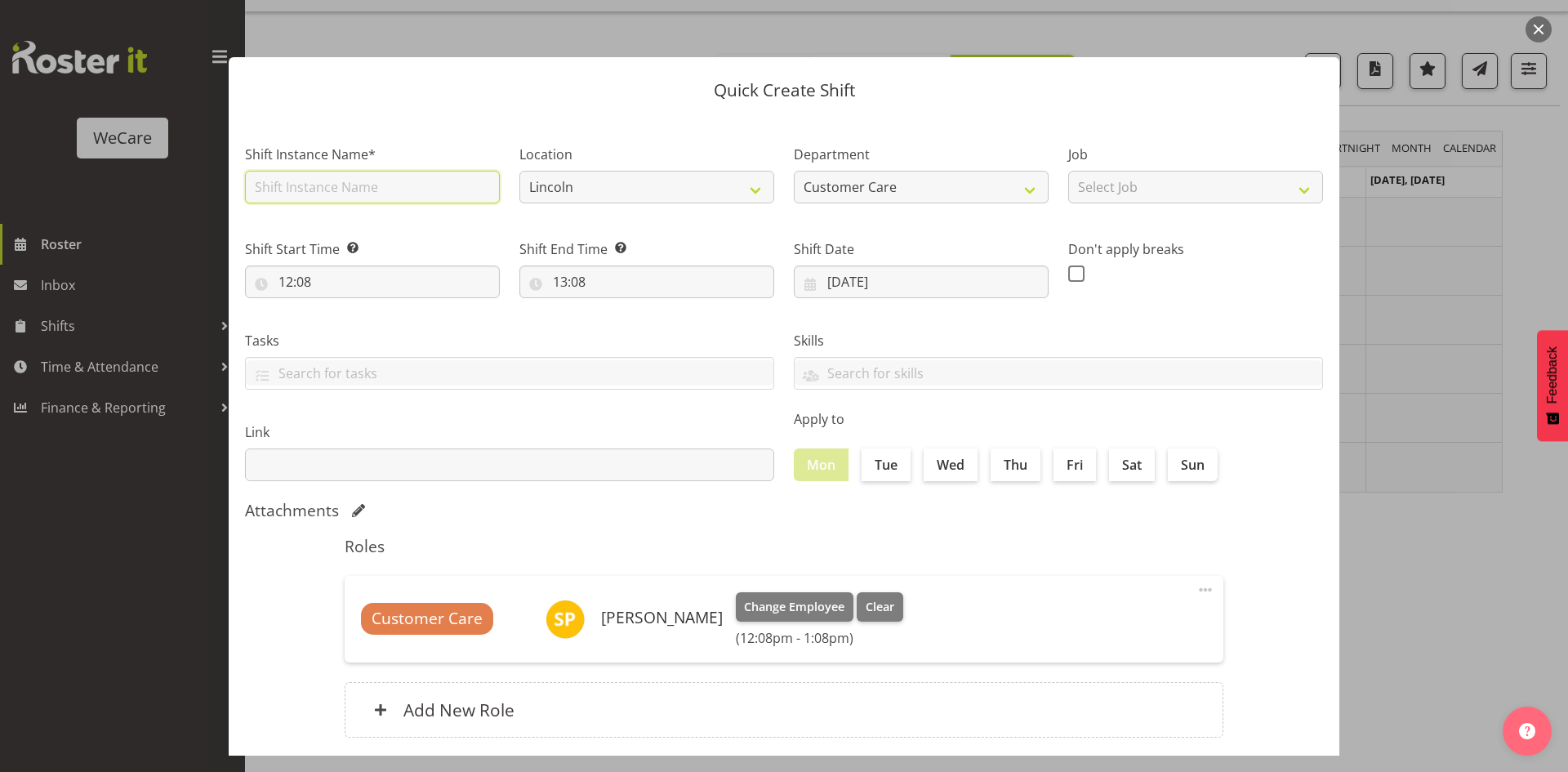
click at [313, 198] on input "text" at bounding box center [371, 186] width 255 height 33
type input "Reception"
click at [300, 284] on input "12:08" at bounding box center [371, 281] width 255 height 33
click at [366, 315] on select "00 01 02 03 04 05 06 07 08 09 10 11 12 13 14 15 16 17 18 19 20 21 22 23" at bounding box center [356, 324] width 37 height 33
select select "8"
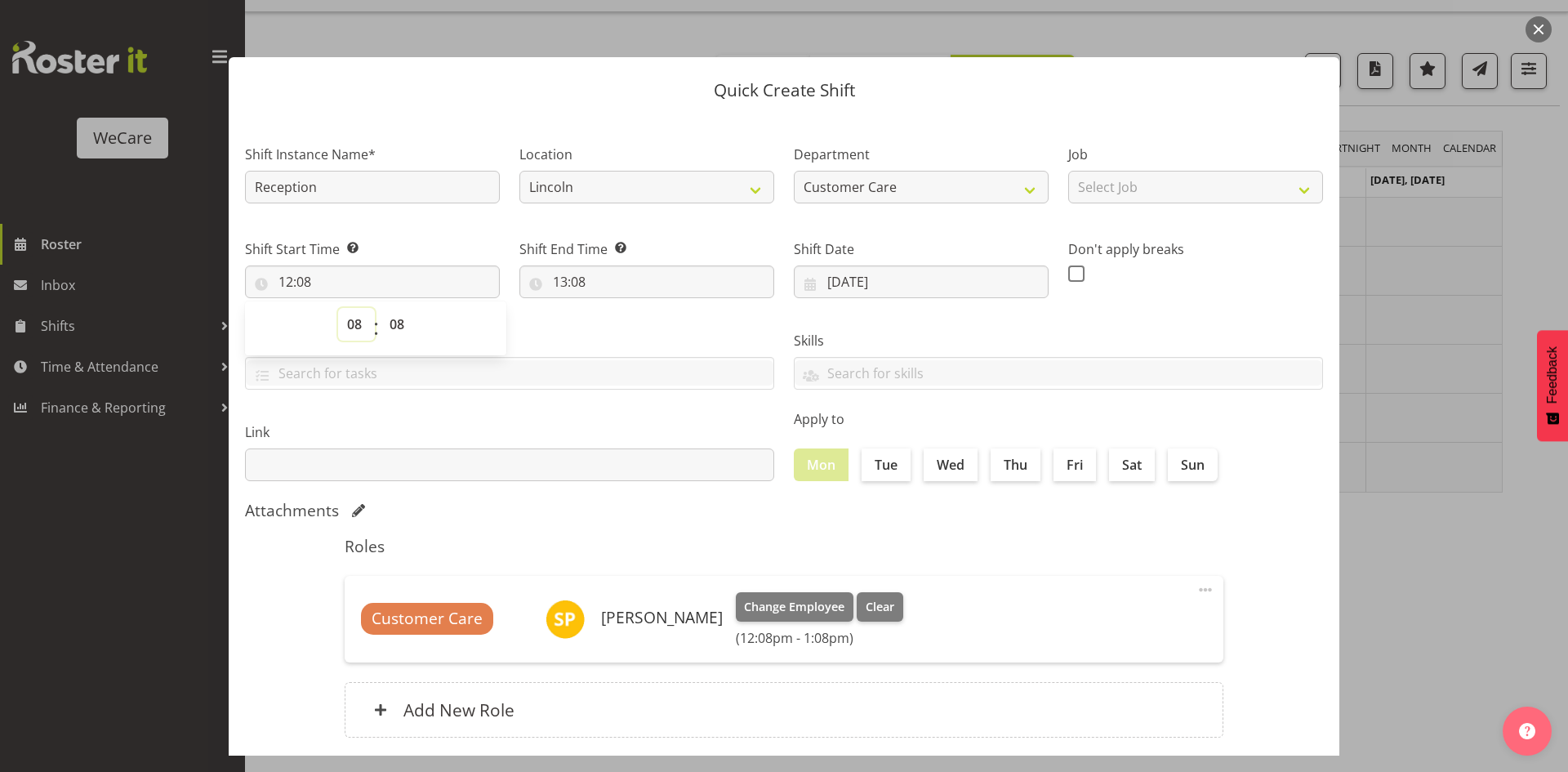
click at [338, 308] on select "00 01 02 03 04 05 06 07 08 09 10 11 12 13 14 15 16 17 18 19 20 21 22 23" at bounding box center [356, 324] width 37 height 33
type input "08:08"
select select "10"
type input "08:10"
select select "15"
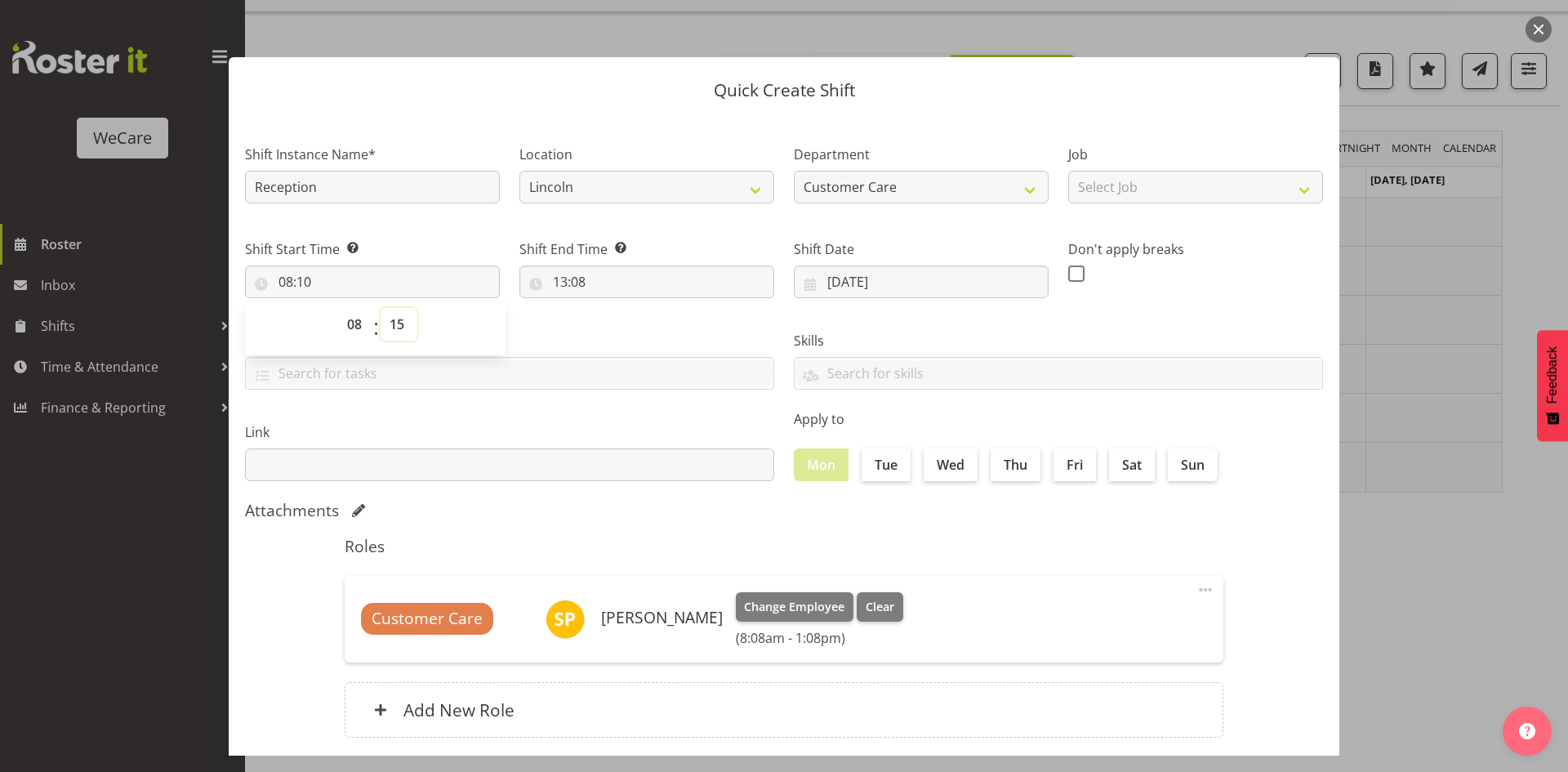
type input "08:15"
click at [400, 320] on select "00 01 02 03 04 05 06 07 08 09 10 11 12 13 14 15 16 17 18 19 20 21 22 23 24 25 2…" at bounding box center [398, 324] width 37 height 33
select select "45"
type input "08:45"
click at [575, 278] on input "13:08" at bounding box center [646, 281] width 255 height 33
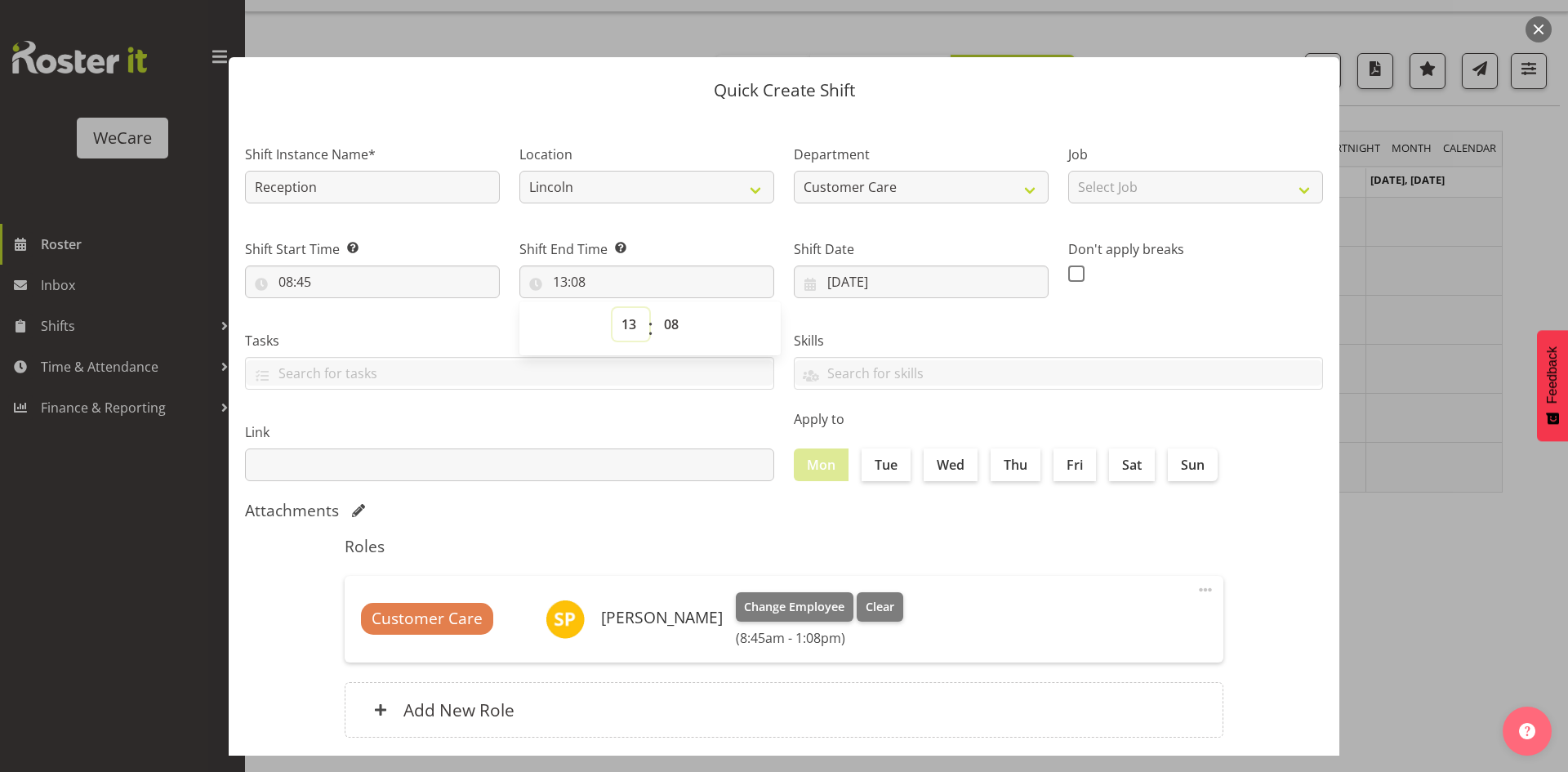
click at [618, 330] on select "00 01 02 03 04 05 06 07 08 09 10 11 12 13 14 15 16 17 18 19 20 21 22 23" at bounding box center [630, 324] width 37 height 33
select select "17"
click at [612, 308] on select "00 01 02 03 04 05 06 07 08 09 10 11 12 13 14 15 16 17 18 19 20 21 22 23" at bounding box center [630, 324] width 37 height 33
type input "17:08"
select select "10"
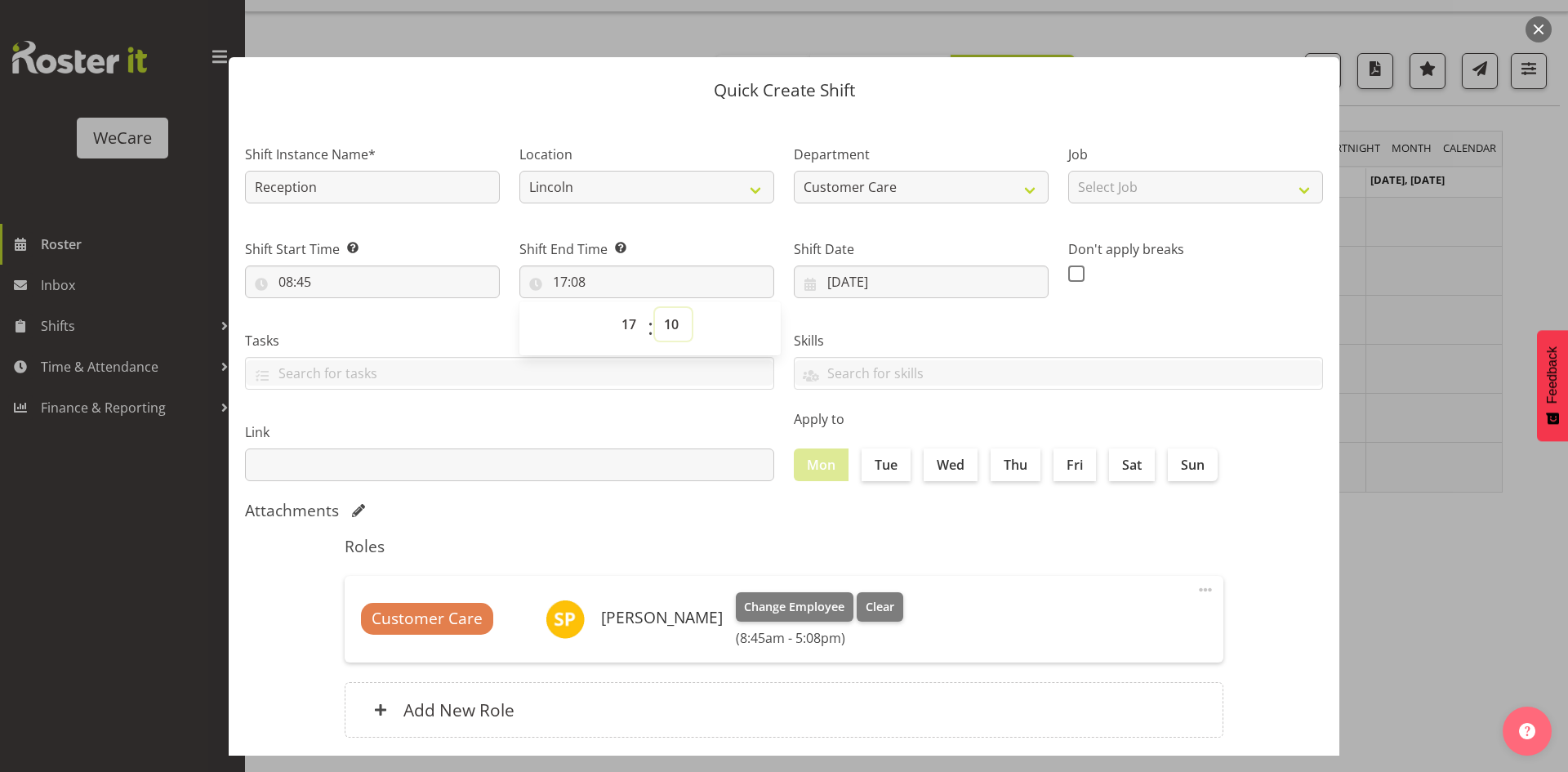
type input "17:10"
select select "15"
type input "17:15"
drag, startPoint x: 887, startPoint y: 477, endPoint x: 971, endPoint y: 481, distance: 84.1
click at [891, 475] on label "Tue" at bounding box center [886, 465] width 49 height 33
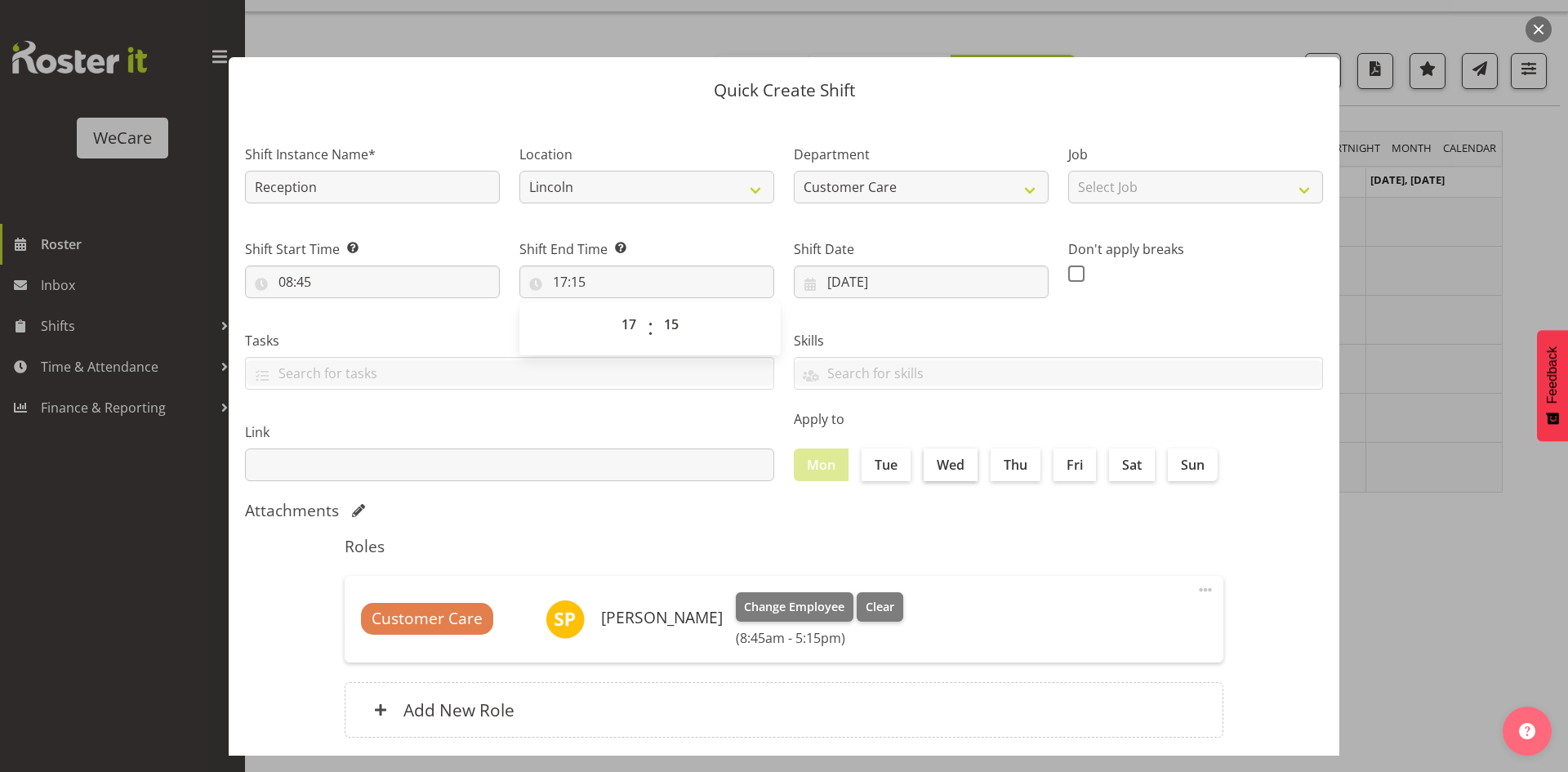
click at [873, 470] on input "Tue" at bounding box center [867, 464] width 11 height 11
checkbox input "true"
click at [960, 475] on label "Wed" at bounding box center [951, 465] width 53 height 33
click at [934, 470] on input "Wed" at bounding box center [929, 464] width 11 height 11
checkbox input "true"
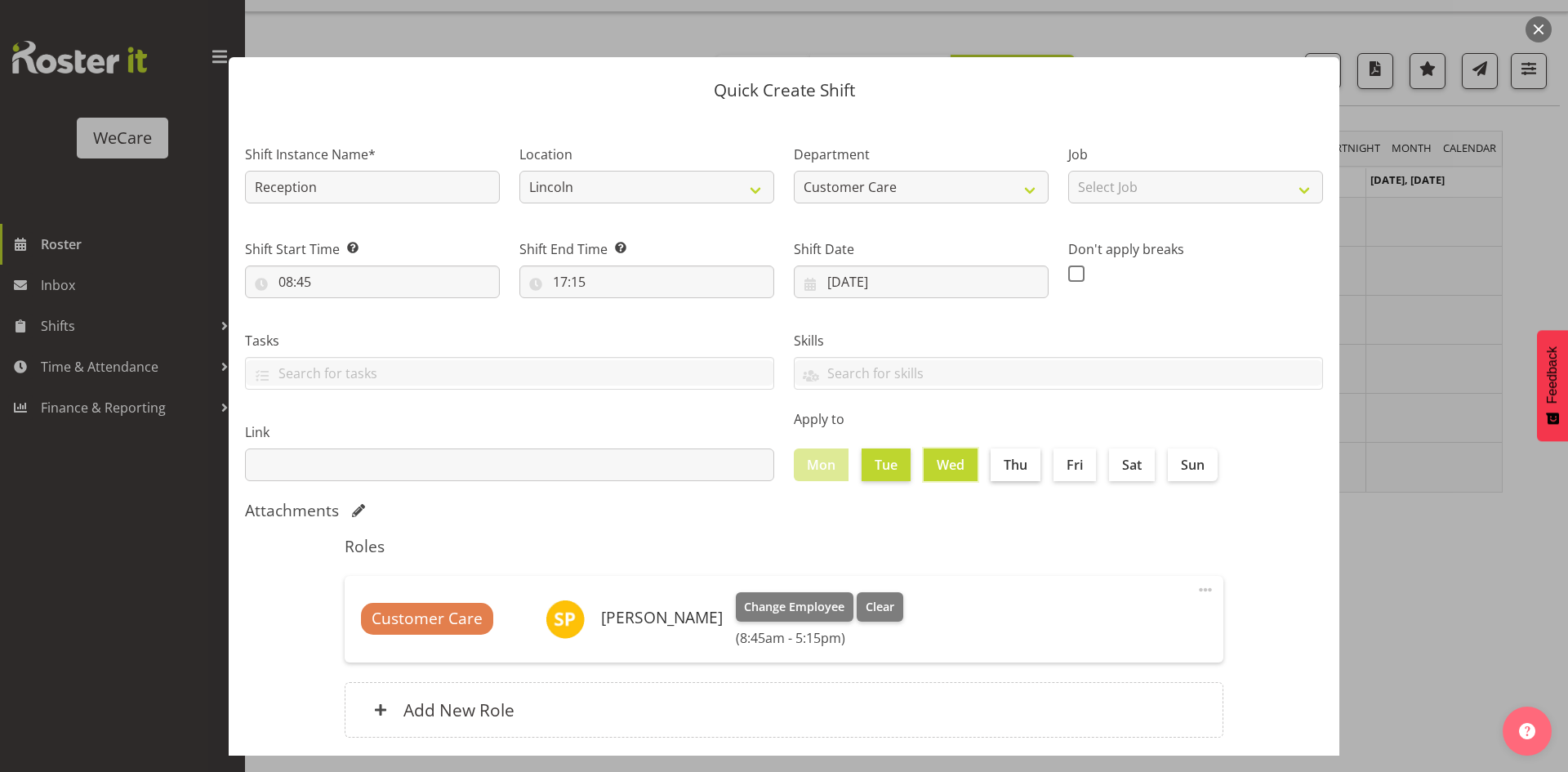
click at [991, 470] on input "Thu" at bounding box center [995, 464] width 11 height 11
checkbox input "true"
click at [990, 524] on section "Shift Instance Name* Reception Location [GEOGRAPHIC_DATA] Faringdon Department …" at bounding box center [784, 444] width 1110 height 659
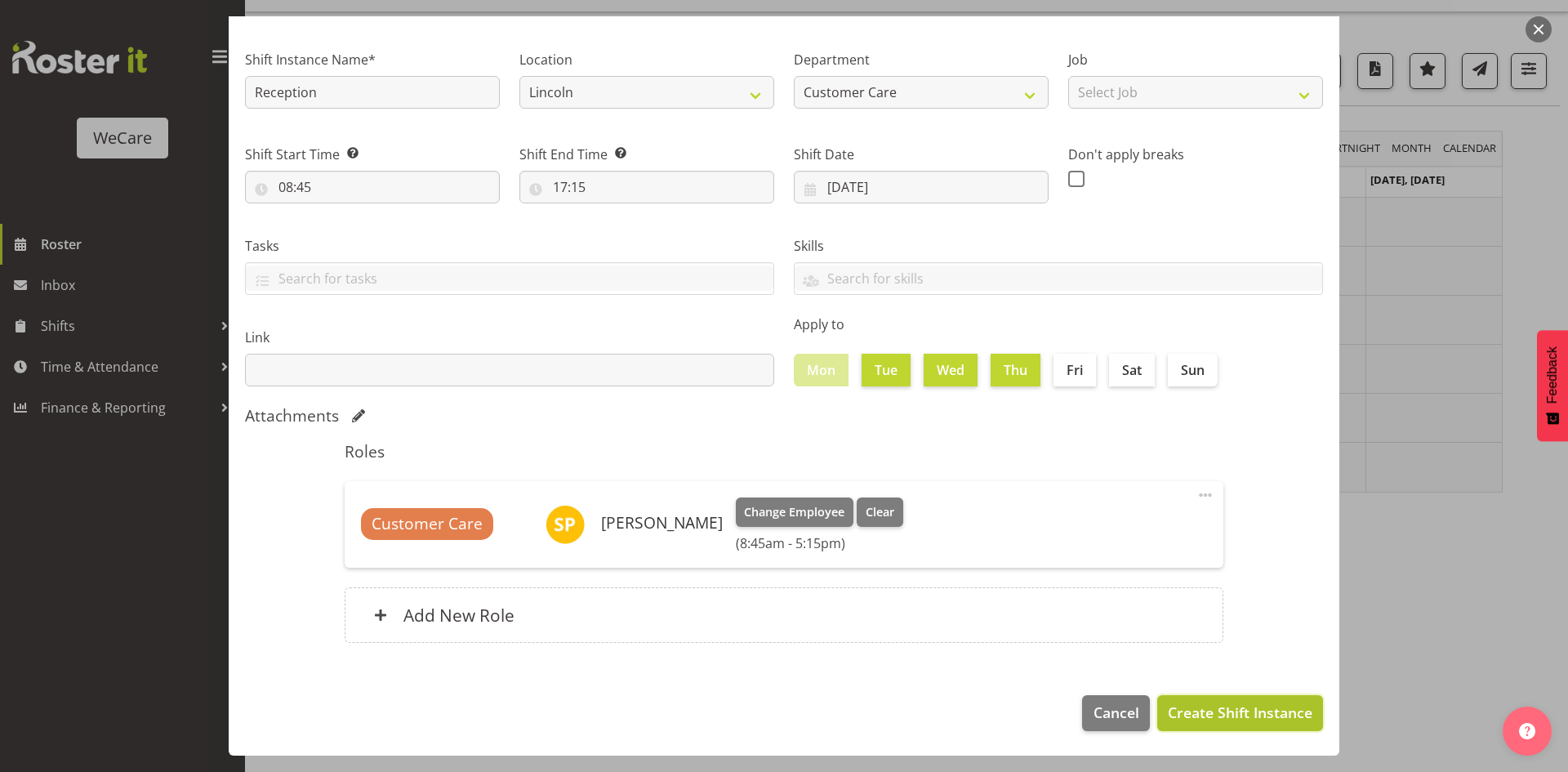
click at [1235, 708] on span "Create Shift Instance" at bounding box center [1240, 712] width 145 height 21
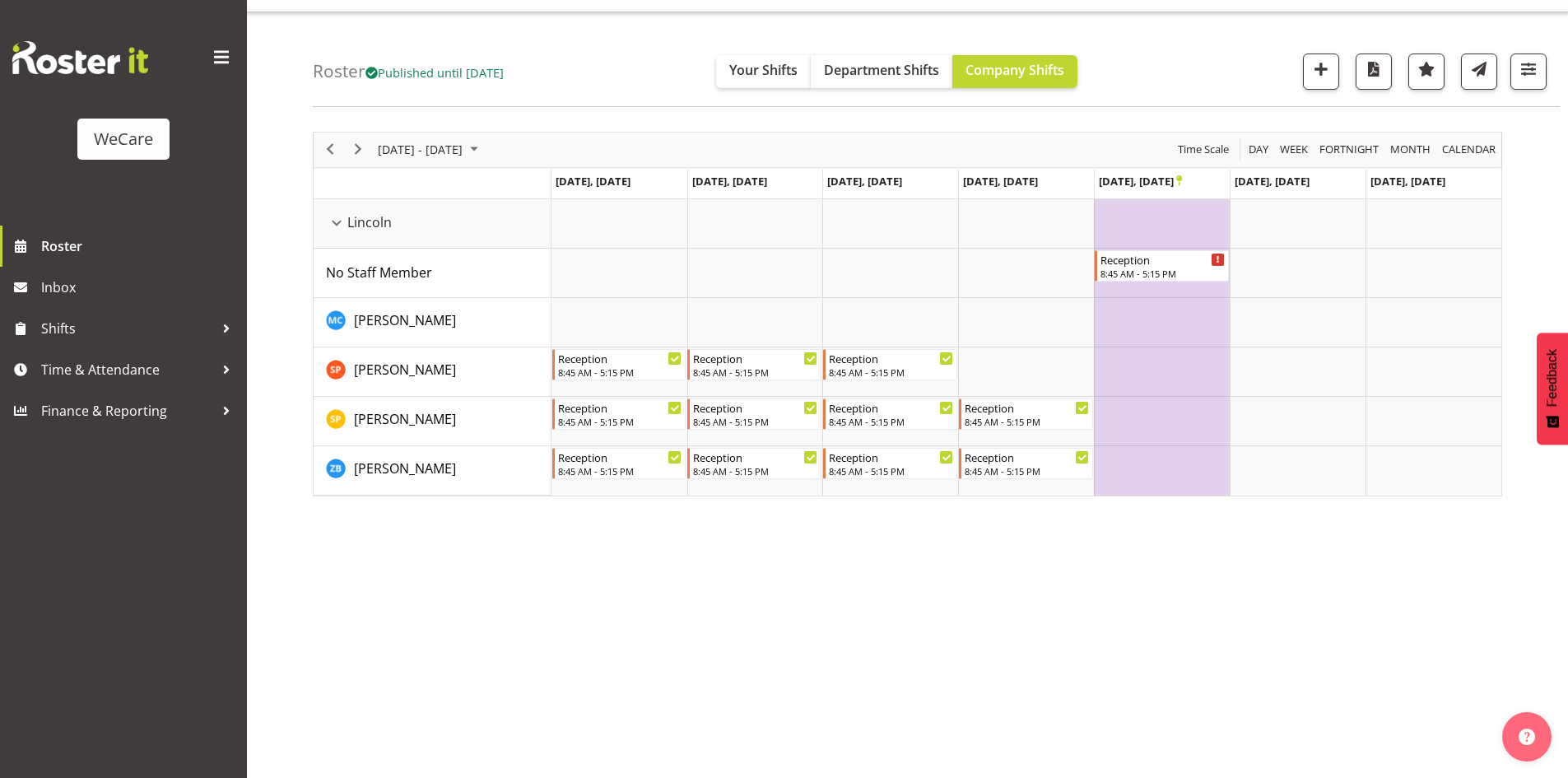
click at [767, 682] on div "[DATE] - [DATE] [DATE] Day Week Fortnight Month calendar Month Agenda Time Scal…" at bounding box center [939, 449] width 1255 height 659
click at [362, 147] on span "Next" at bounding box center [358, 149] width 20 height 21
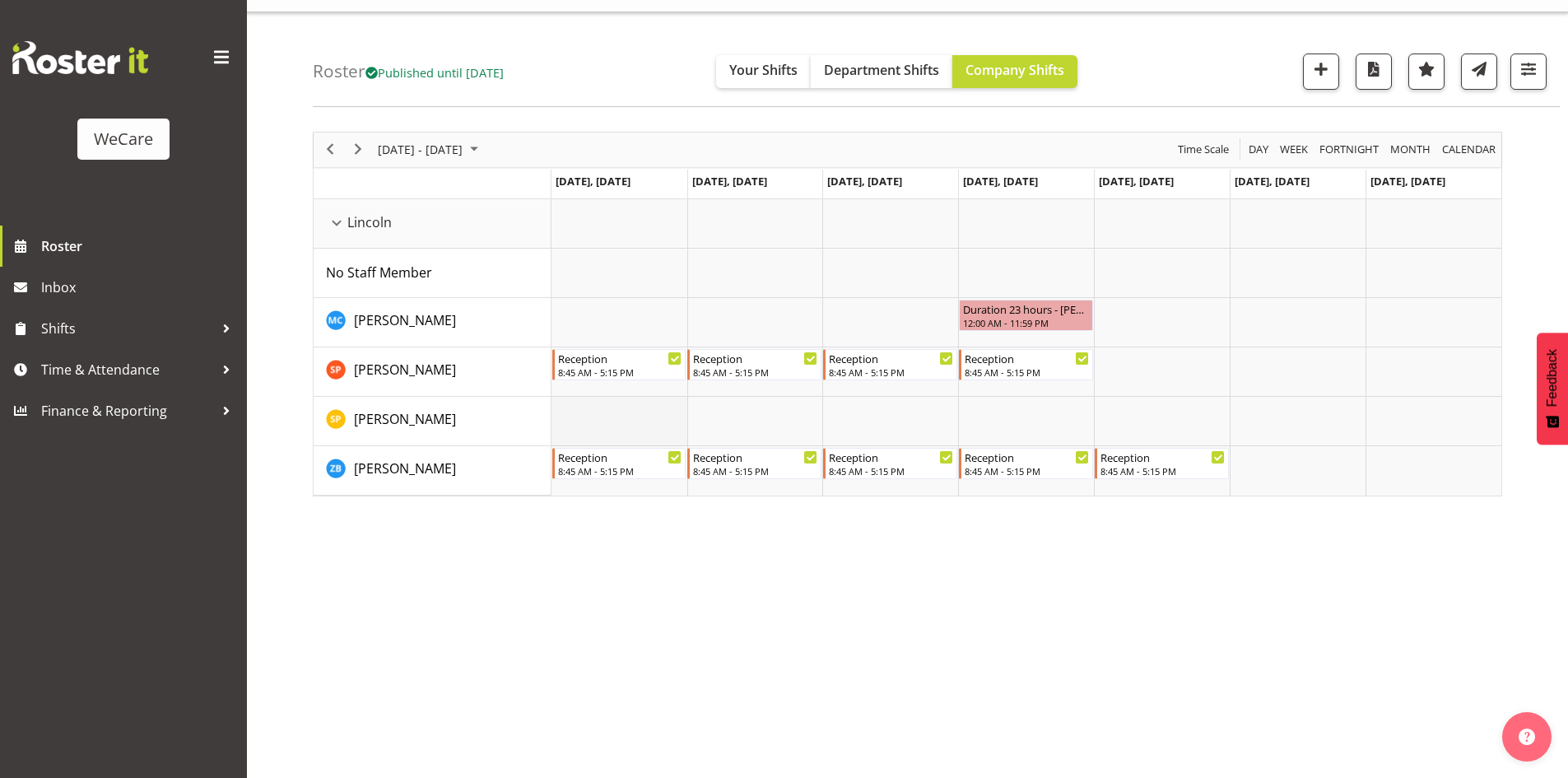
click at [626, 405] on td "Timeline Week of November 19, 2025" at bounding box center [619, 420] width 136 height 49
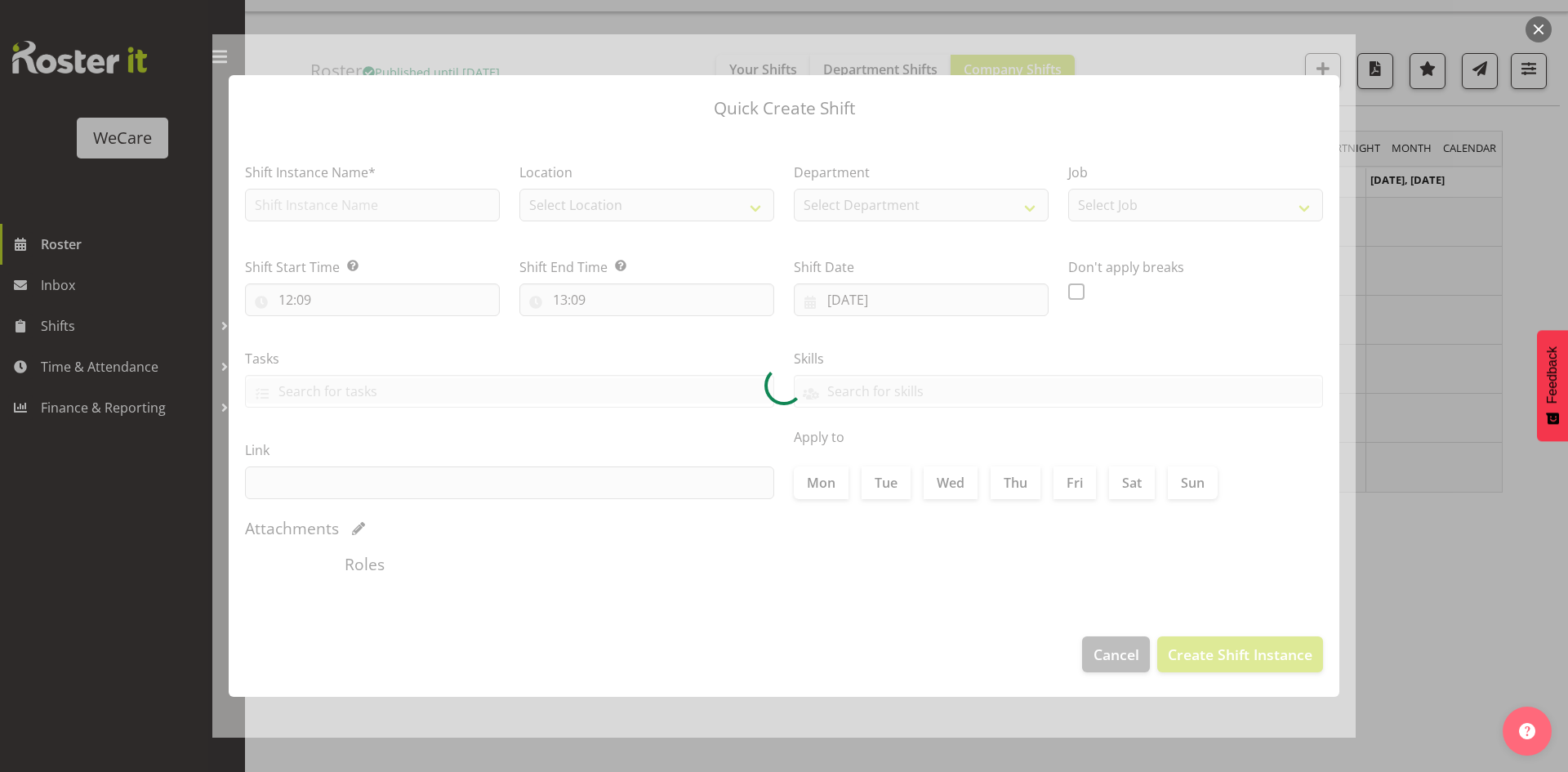
type input "[DATE]"
checkbox input "true"
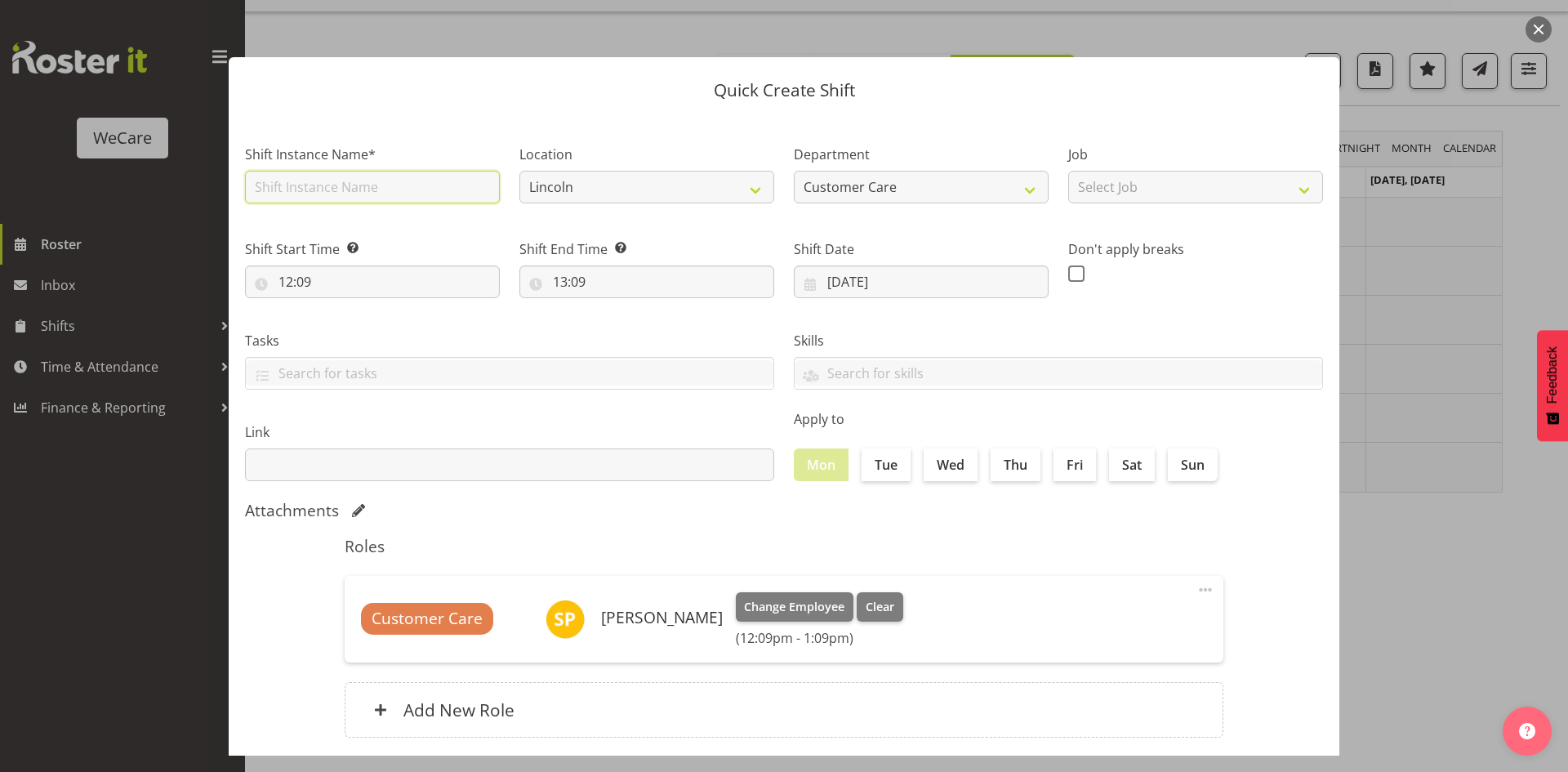
click at [309, 186] on input "text" at bounding box center [371, 186] width 255 height 33
type input "Reception"
click at [289, 290] on input "12:09" at bounding box center [371, 281] width 255 height 33
click at [352, 328] on select "00 01 02 03 04 05 06 07 08 09 10 11 12 13 14 15 16 17 18 19 20 21 22 23" at bounding box center [356, 324] width 37 height 33
select select "8"
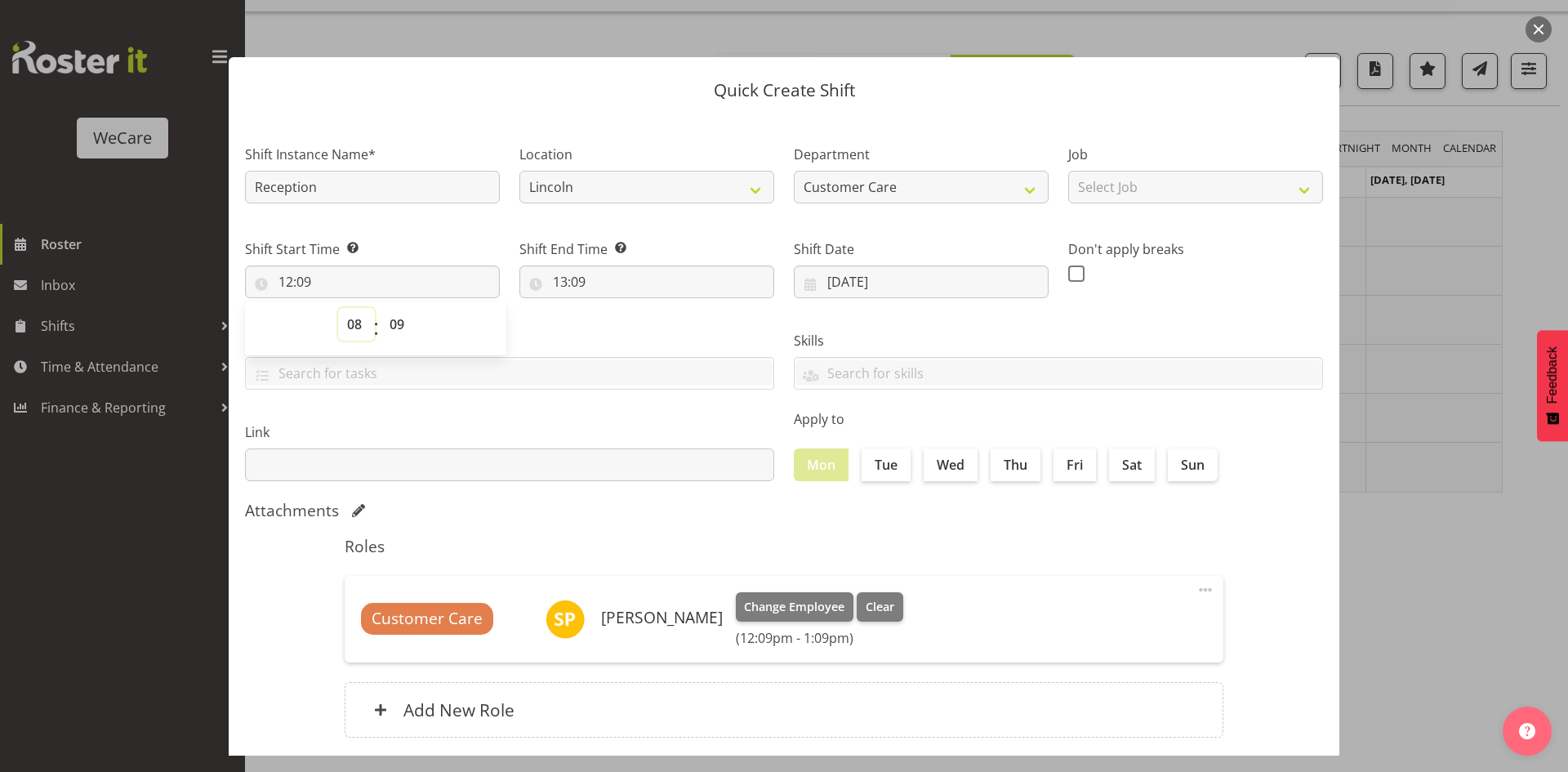
click at [338, 308] on select "00 01 02 03 04 05 06 07 08 09 10 11 12 13 14 15 16 17 18 19 20 21 22 23" at bounding box center [356, 324] width 37 height 33
type input "08:09"
select select "40"
type input "08:40"
select select "45"
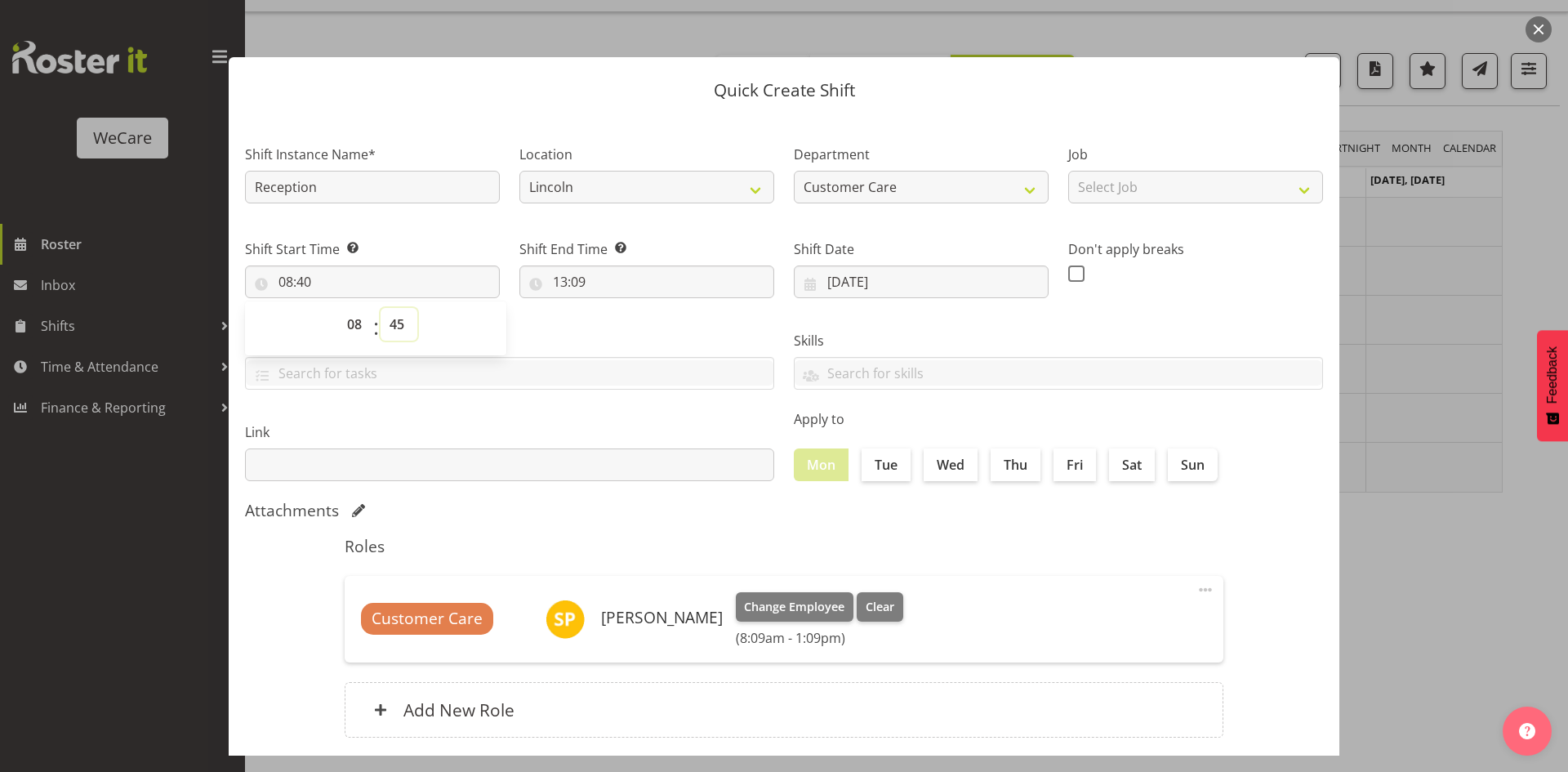
type input "08:45"
click at [558, 283] on input "13:09" at bounding box center [646, 281] width 255 height 33
click at [627, 329] on select "00 01 02 03 04 05 06 07 08 09 10 11 12 13 14 15 16 17 18 19 20 21 22 23" at bounding box center [630, 324] width 37 height 33
select select "17"
click at [612, 308] on select "00 01 02 03 04 05 06 07 08 09 10 11 12 13 14 15 16 17 18 19 20 21 22 23" at bounding box center [630, 324] width 37 height 33
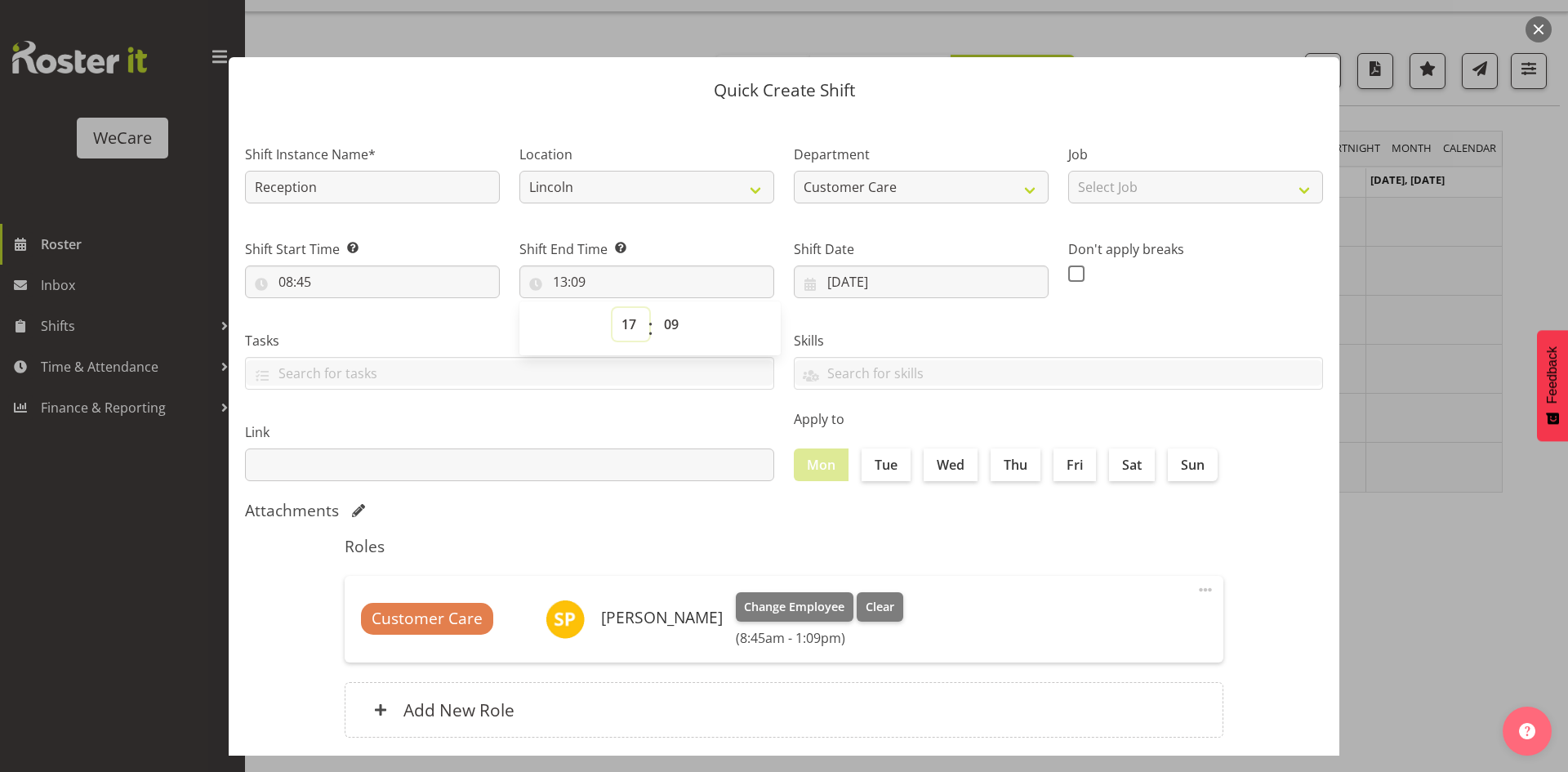
type input "17:09"
select select "10"
type input "17:10"
select select "15"
type input "17:15"
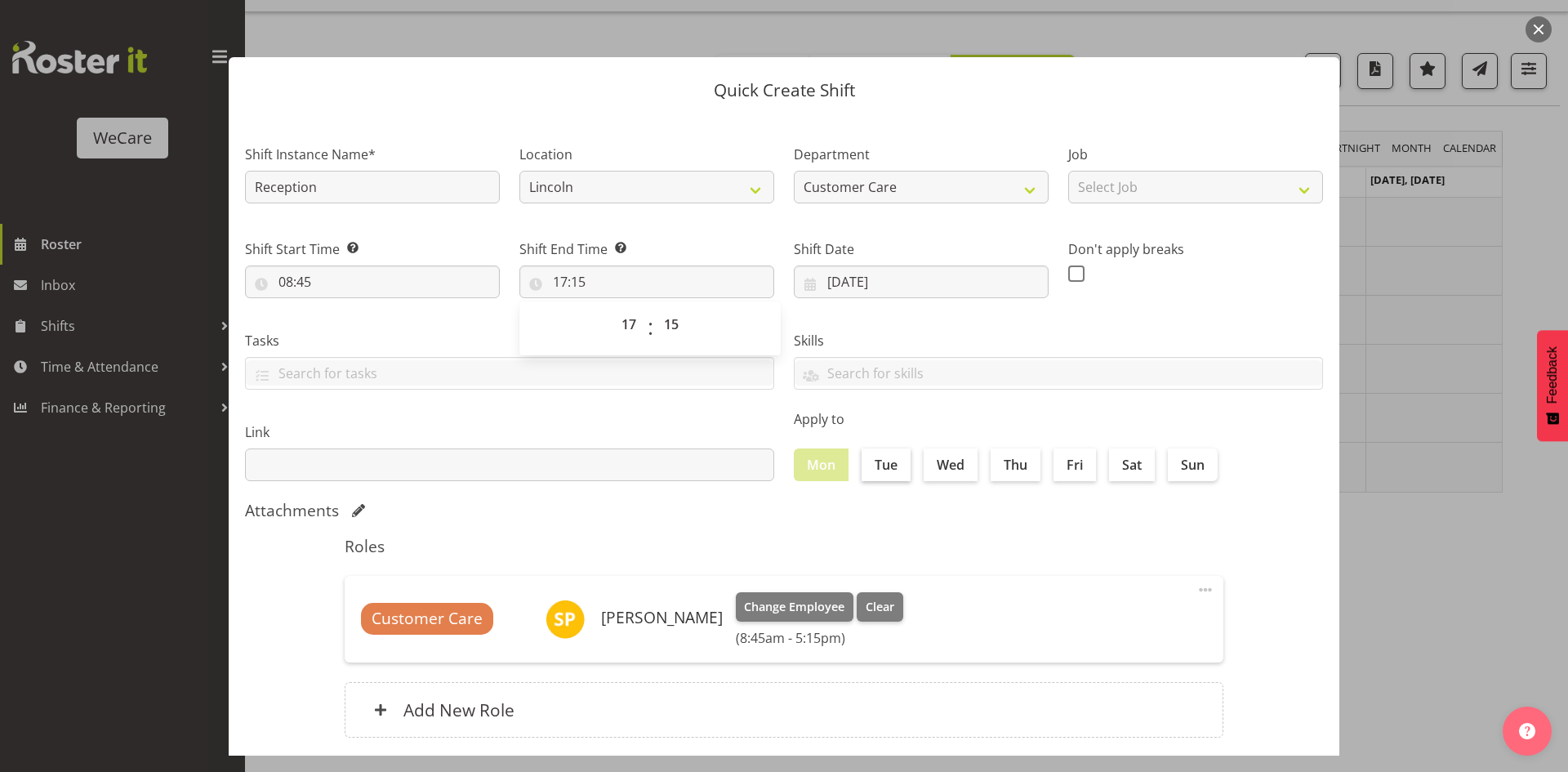
drag, startPoint x: 902, startPoint y: 482, endPoint x: 894, endPoint y: 468, distance: 16.1
click at [899, 479] on div "Apply to Mon Tue Wed Thu Fri Sat Sun" at bounding box center [1059, 445] width 549 height 91
drag, startPoint x: 894, startPoint y: 468, endPoint x: 968, endPoint y: 460, distance: 74.4
click at [895, 468] on label "Tue" at bounding box center [886, 465] width 49 height 33
click at [873, 468] on input "Tue" at bounding box center [867, 464] width 11 height 11
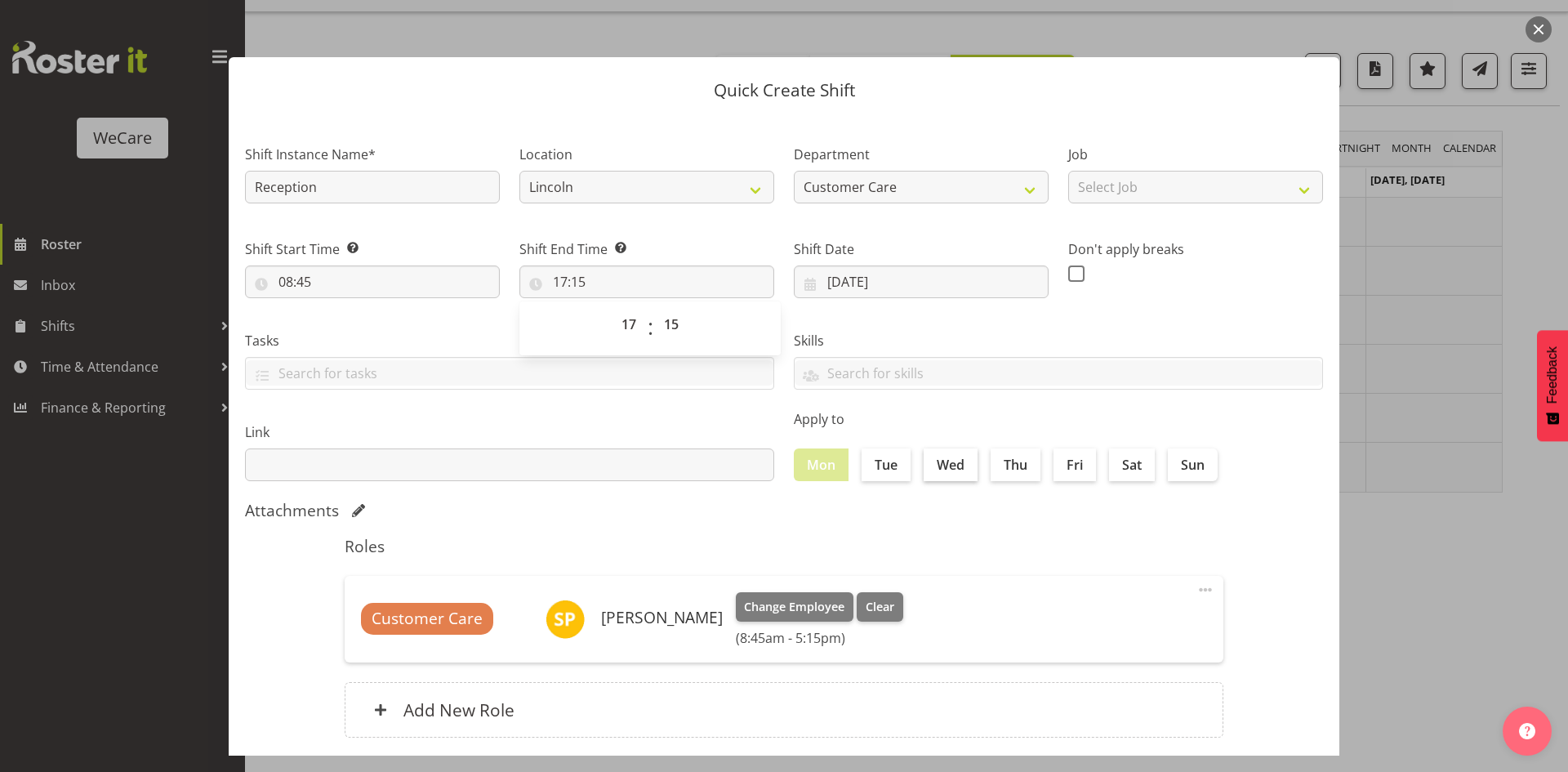
checkbox input "true"
click at [957, 470] on label "Wed" at bounding box center [951, 465] width 53 height 33
click at [934, 470] on input "Wed" at bounding box center [929, 464] width 11 height 11
checkbox input "true"
click at [1025, 464] on label "Thu" at bounding box center [1015, 465] width 50 height 33
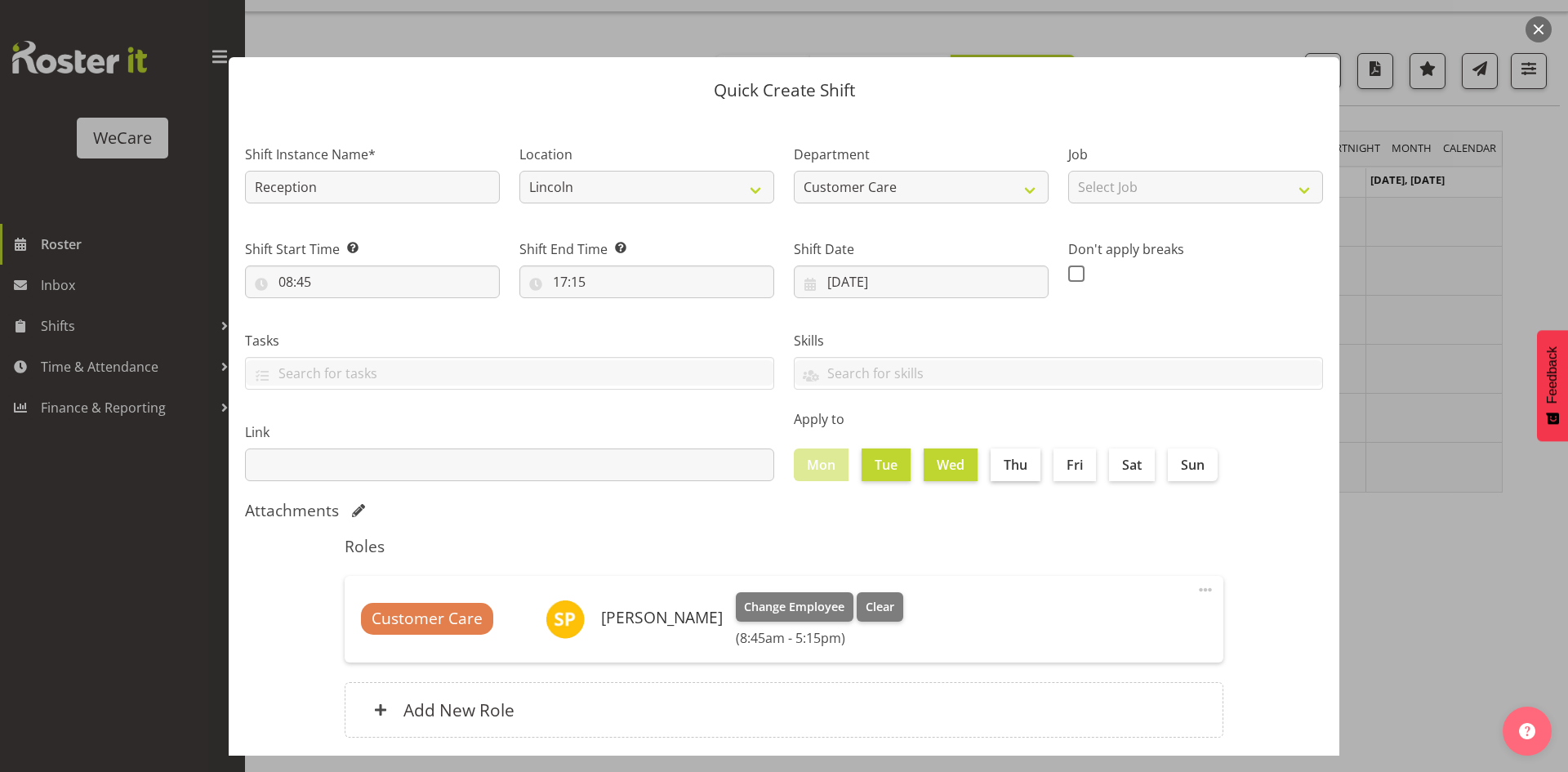
click at [1001, 464] on input "Thu" at bounding box center [995, 464] width 11 height 11
checkbox input "true"
click at [1054, 463] on input "Fri" at bounding box center [1059, 464] width 11 height 11
checkbox input "true"
click at [1055, 505] on div "Attachments" at bounding box center [784, 510] width 1078 height 20
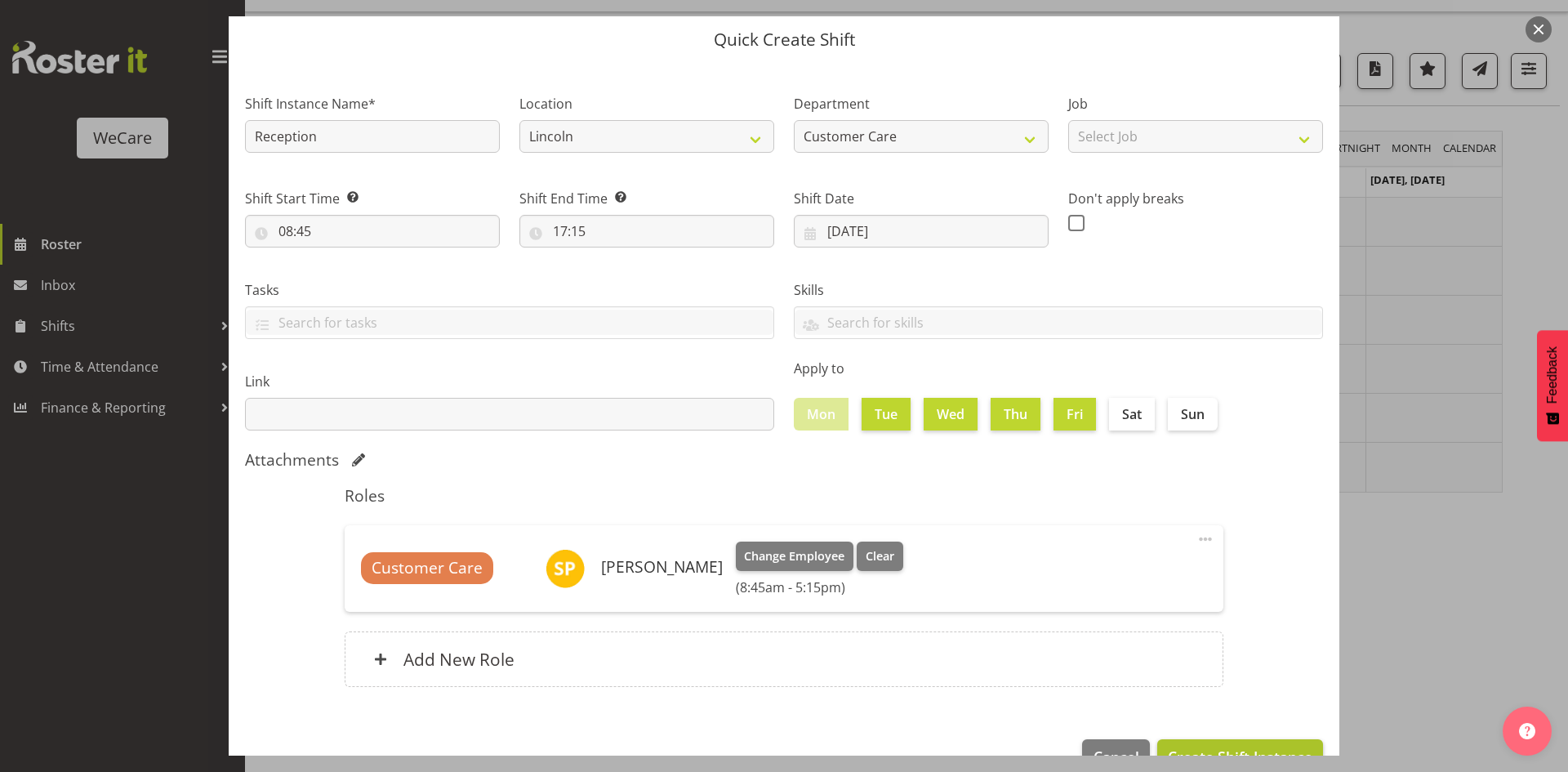
scroll to position [95, 0]
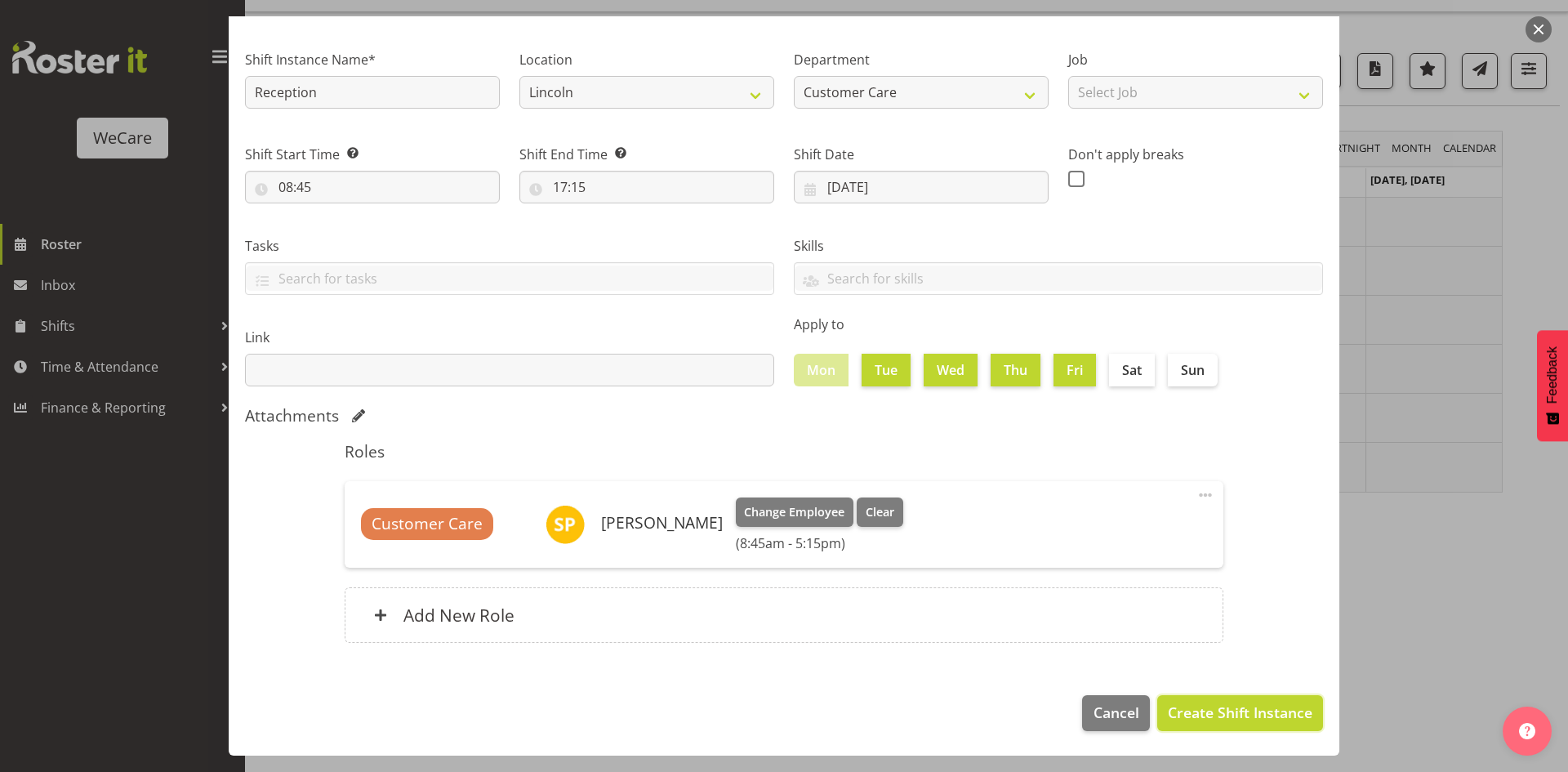
click at [1240, 712] on span "Create Shift Instance" at bounding box center [1240, 712] width 145 height 21
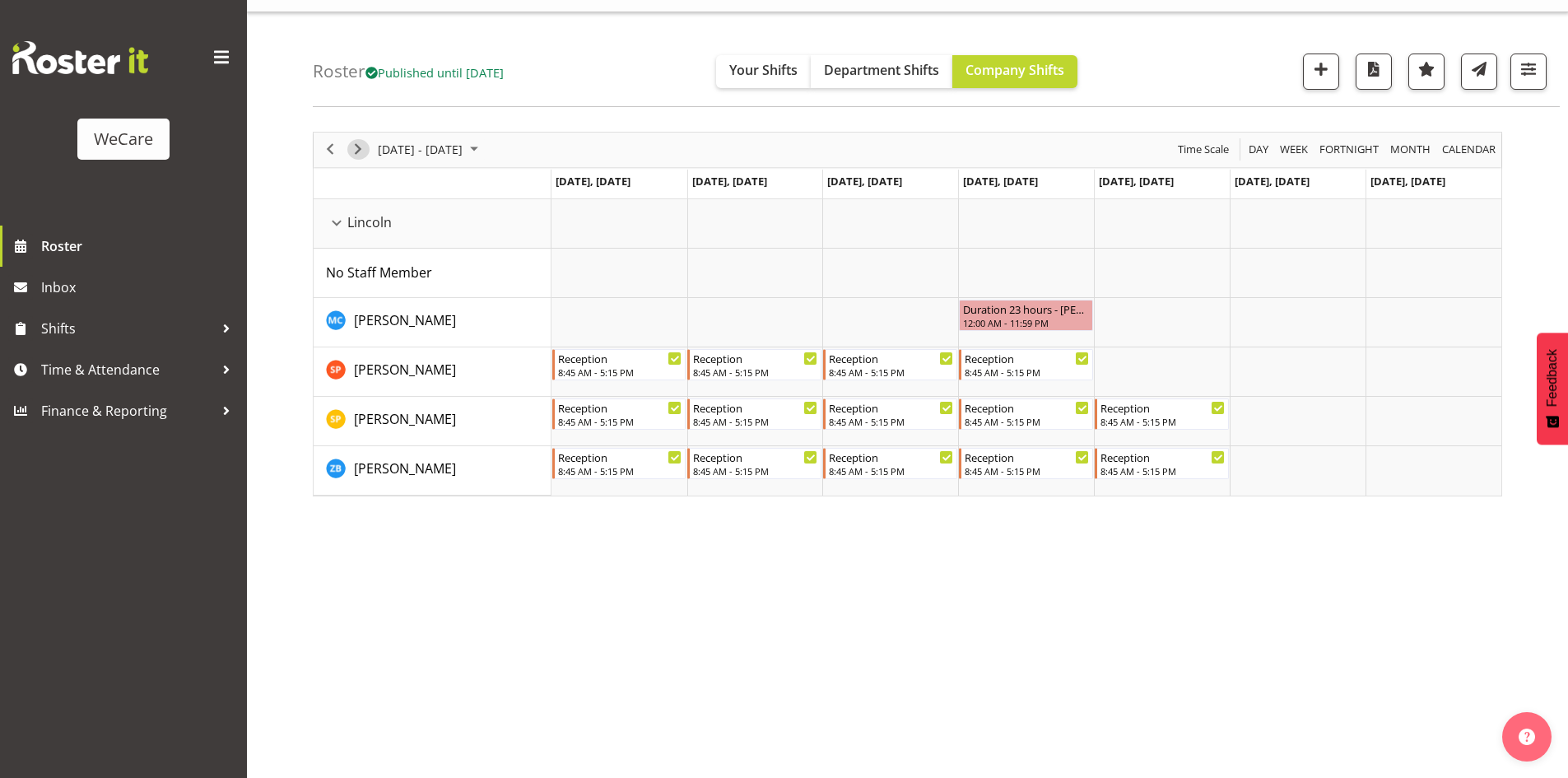
click at [353, 151] on span "Next" at bounding box center [358, 149] width 20 height 21
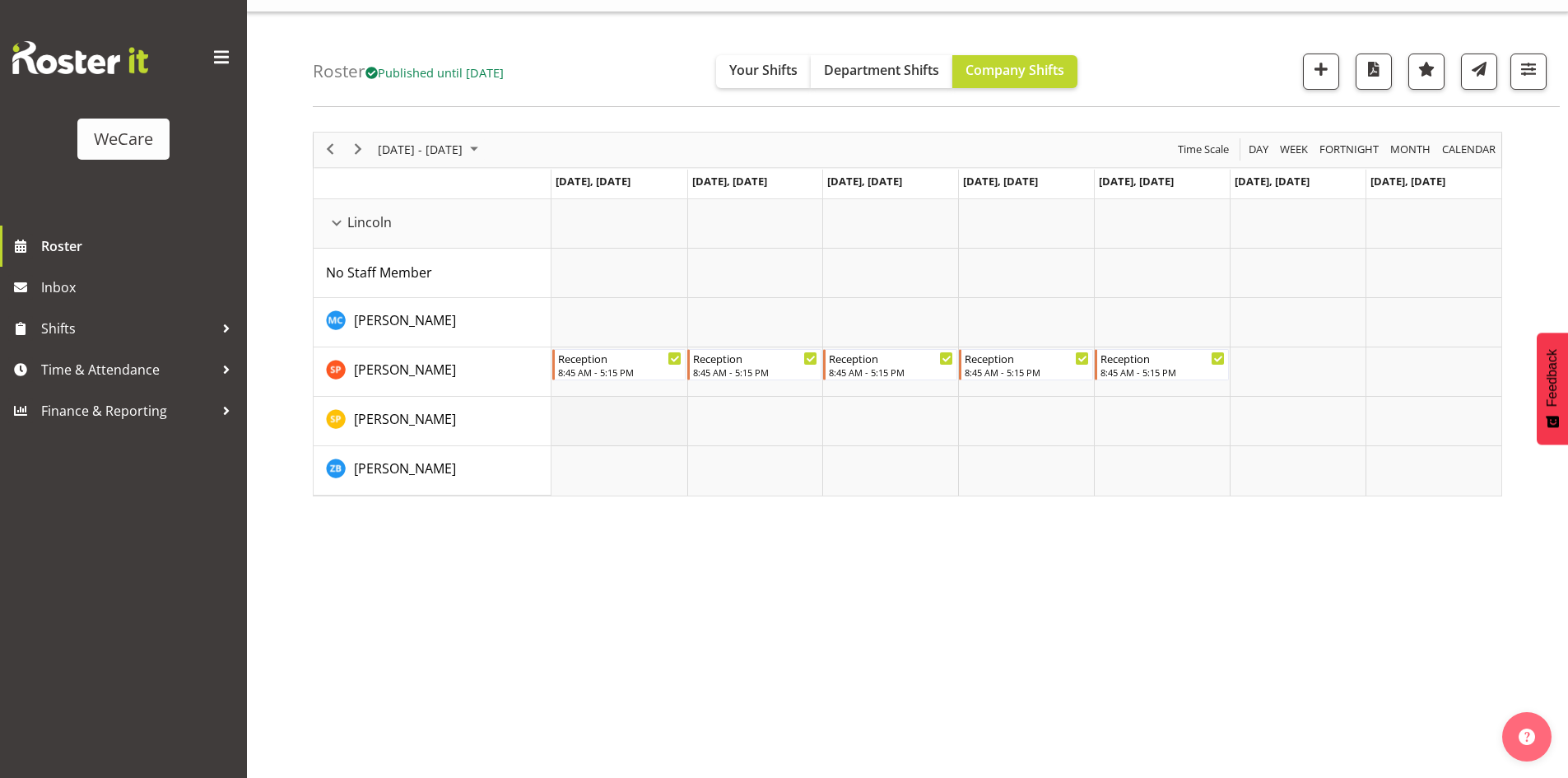
click at [578, 429] on td "Timeline Week of November 26, 2025" at bounding box center [619, 420] width 136 height 49
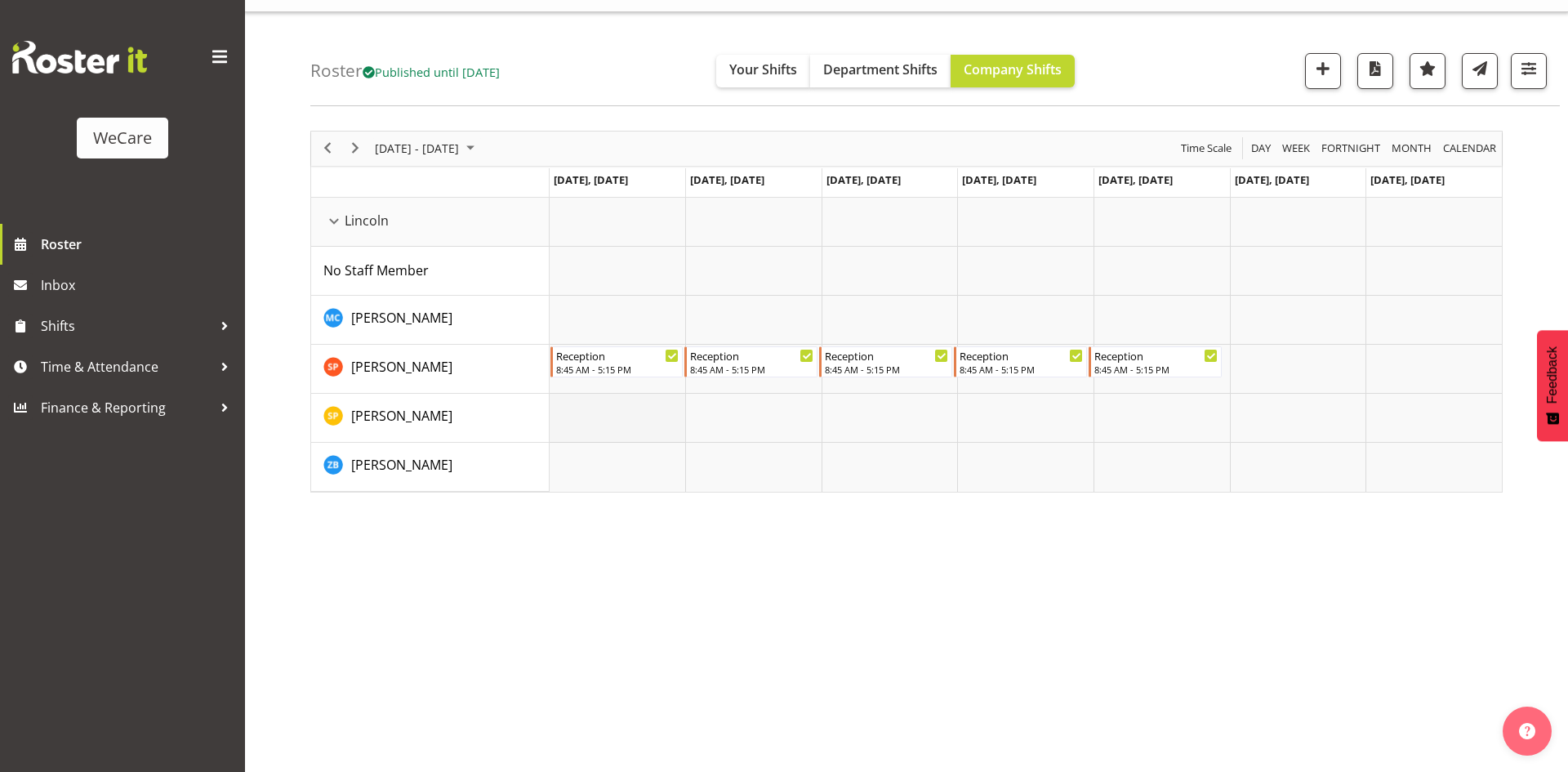
select select "12"
select select "9"
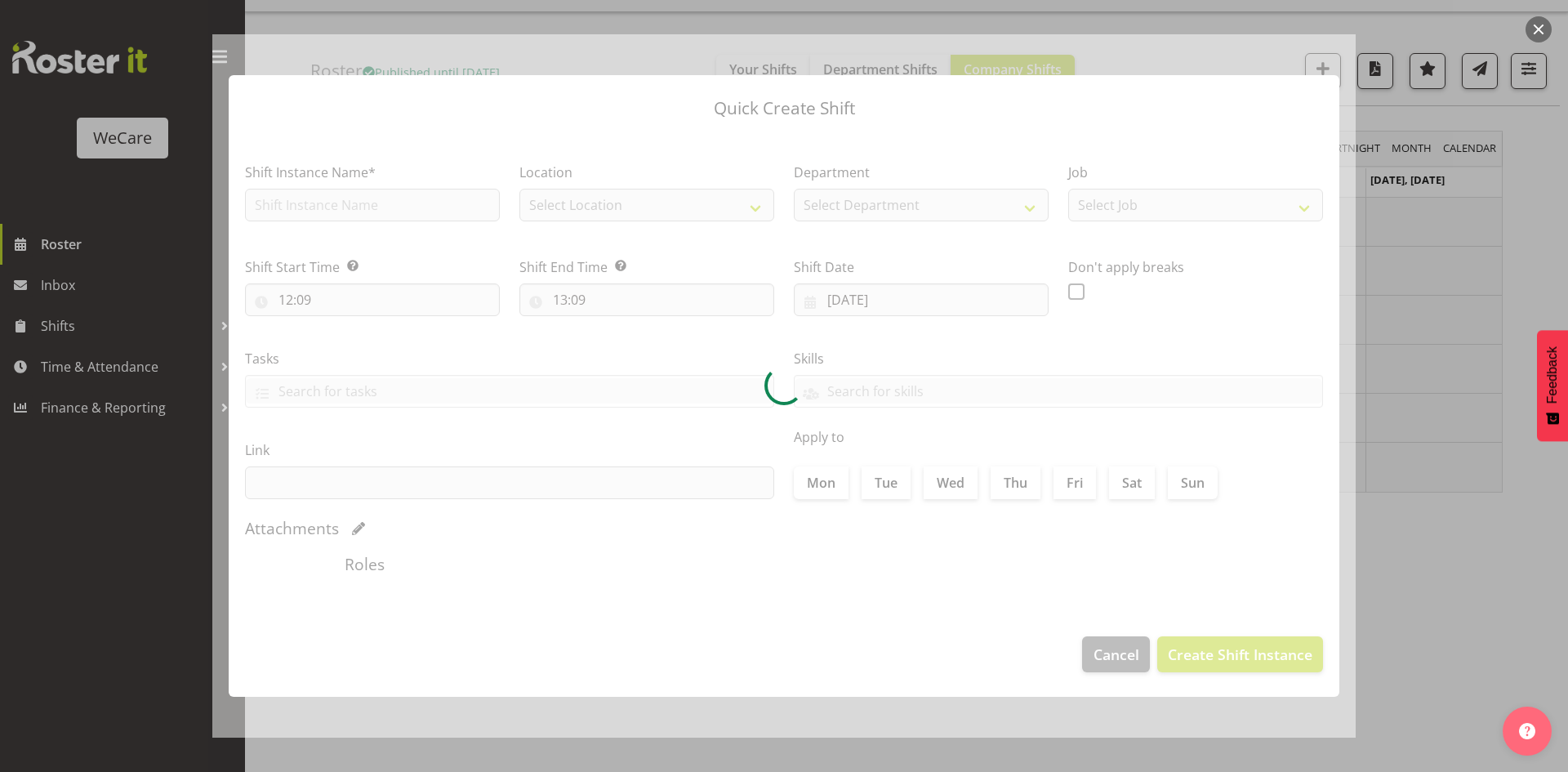
type input "[DATE]"
checkbox input "true"
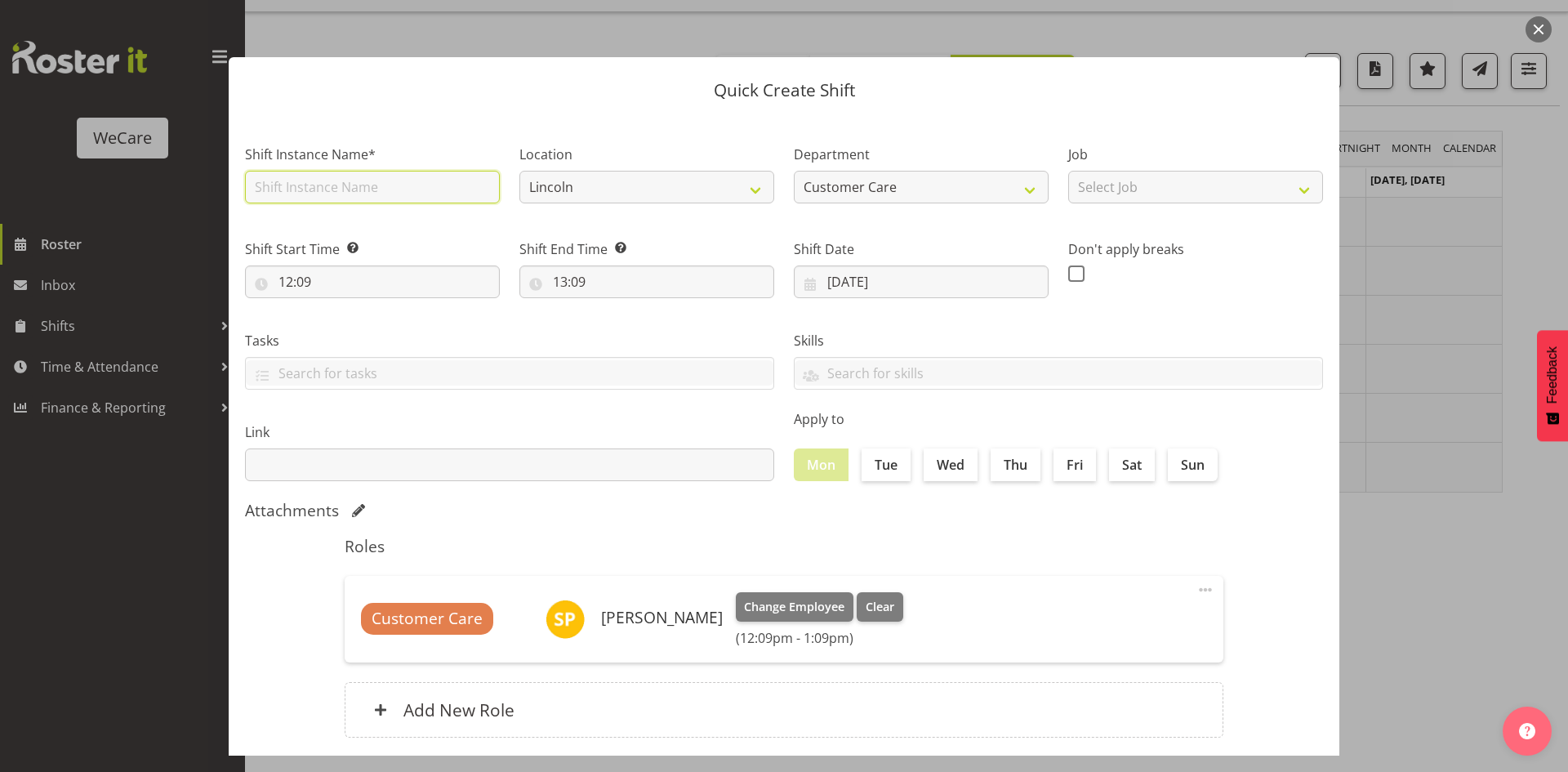
click at [324, 197] on input "text" at bounding box center [371, 186] width 255 height 33
type input "Reception"
click at [283, 280] on input "12:09" at bounding box center [371, 281] width 255 height 33
click at [370, 327] on select "00 01 02 03 04 05 06 07 08 09 10 11 12 13 14 15 16 17 18 19 20 21 22 23" at bounding box center [356, 324] width 37 height 33
select select "10"
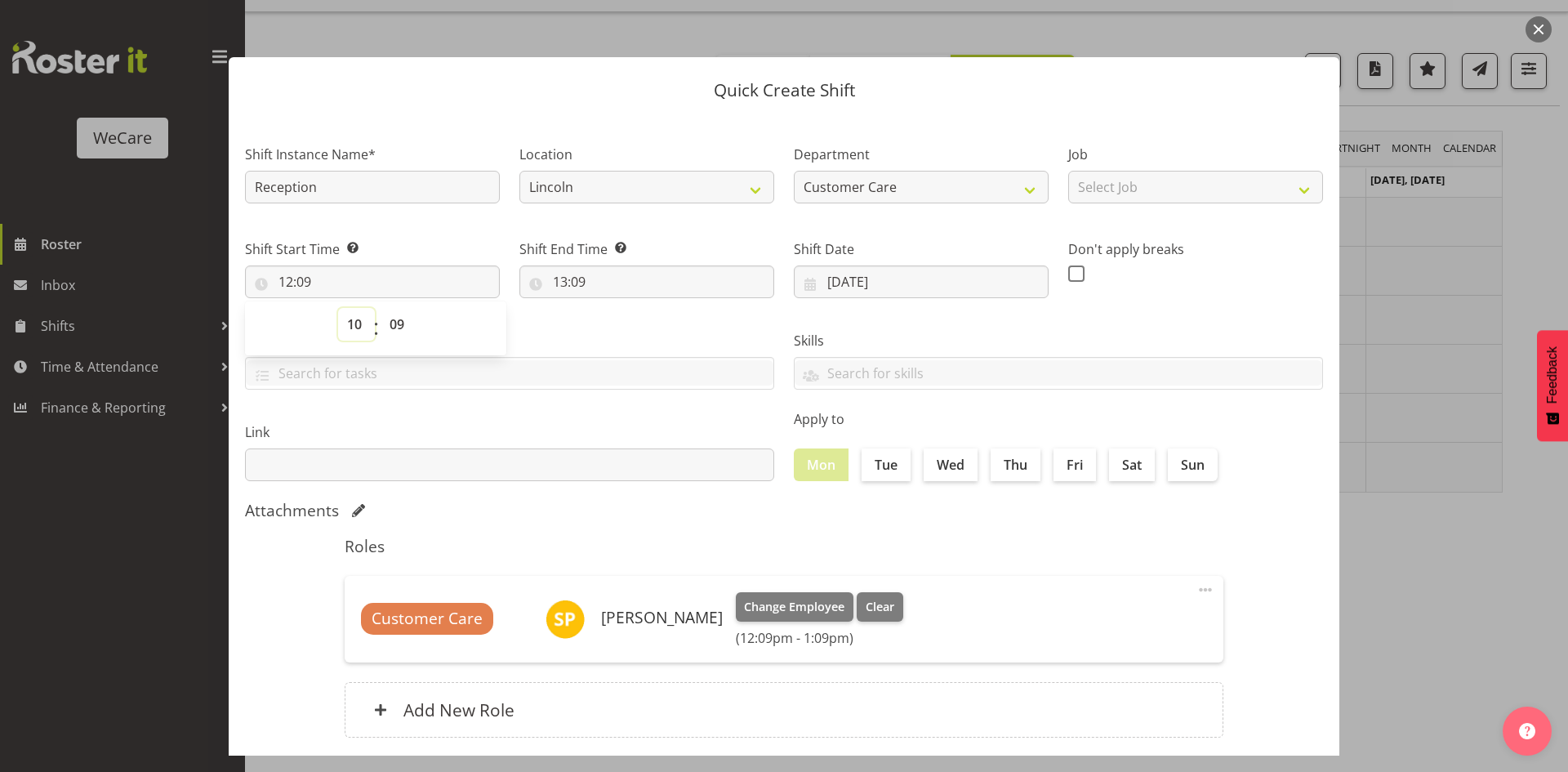
click at [338, 308] on select "00 01 02 03 04 05 06 07 08 09 10 11 12 13 14 15 16 17 18 19 20 21 22 23" at bounding box center [356, 324] width 37 height 33
type input "10:09"
select select "0"
type input "00:09"
select select "8"
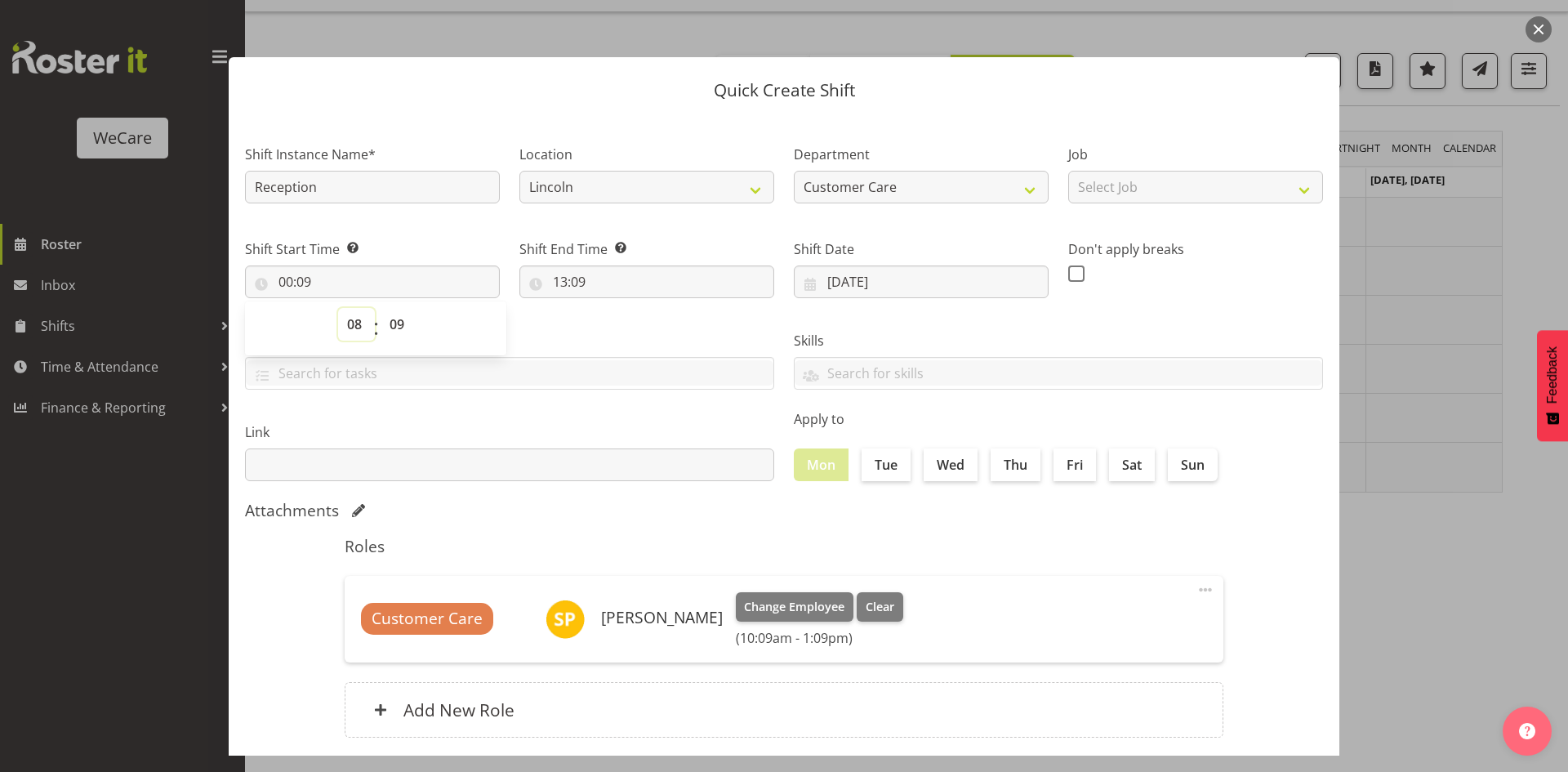
type input "08:09"
click at [381, 319] on select "00 01 02 03 04 05 06 07 08 09 10 11 12 13 14 15 16 17 18 19 20 21 22 23 24 25 2…" at bounding box center [398, 324] width 37 height 33
select select "45"
type input "08:45"
click at [569, 280] on input "13:09" at bounding box center [646, 281] width 255 height 33
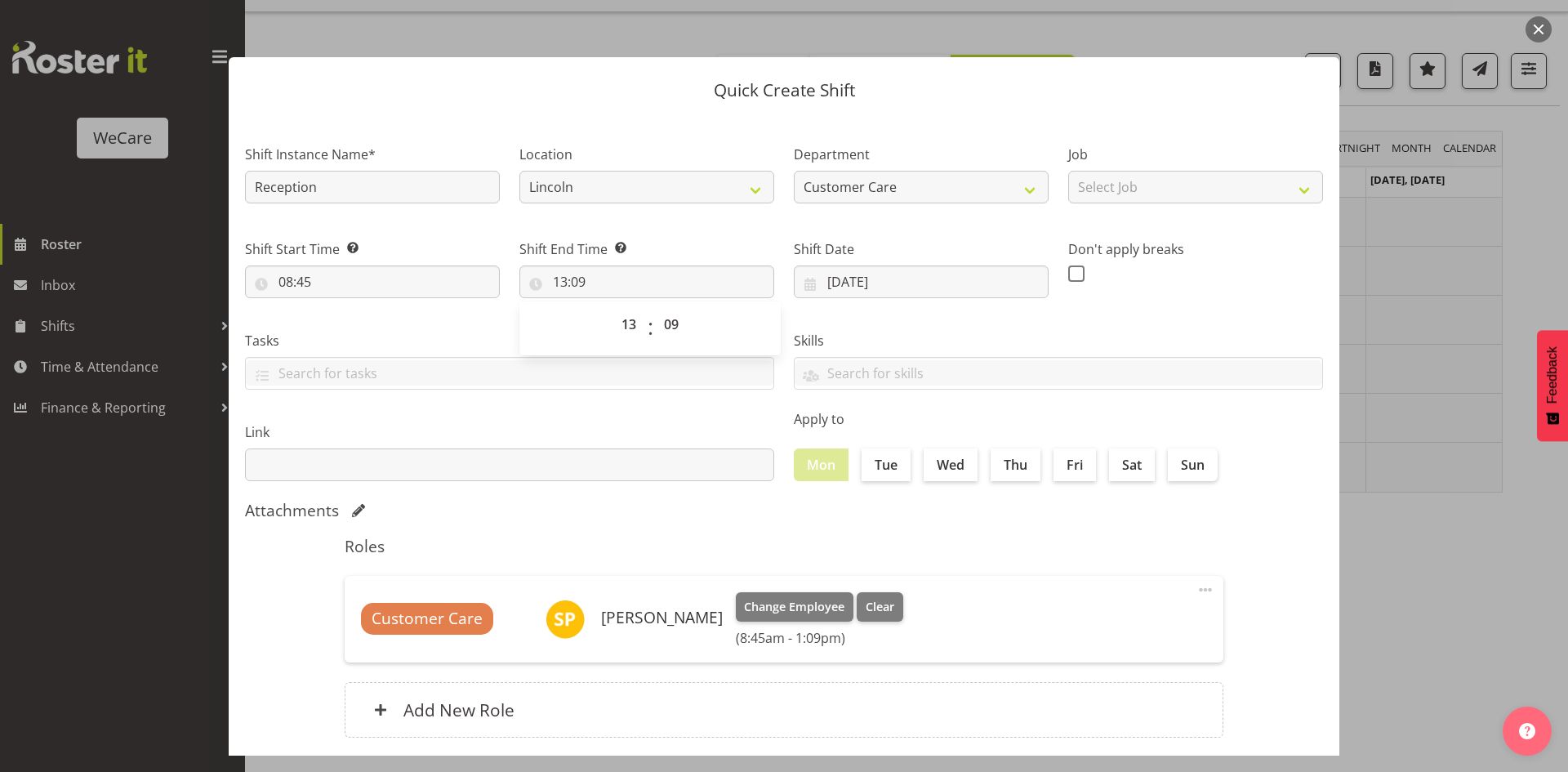
click at [611, 333] on div "00 01 02 03 04 05 06 07 08 09 10 11 12 13 14 15 16 17 18 19 20 21 22 23" at bounding box center [629, 328] width 37 height 41
click at [612, 333] on select "00 01 02 03 04 05 06 07 08 09 10 11 12 13 14 15 16 17 18 19 20 21 22 23" at bounding box center [630, 324] width 37 height 33
select select "17"
click at [612, 308] on select "00 01 02 03 04 05 06 07 08 09 10 11 12 13 14 15 16 17 18 19 20 21 22 23" at bounding box center [630, 324] width 37 height 33
type input "17:09"
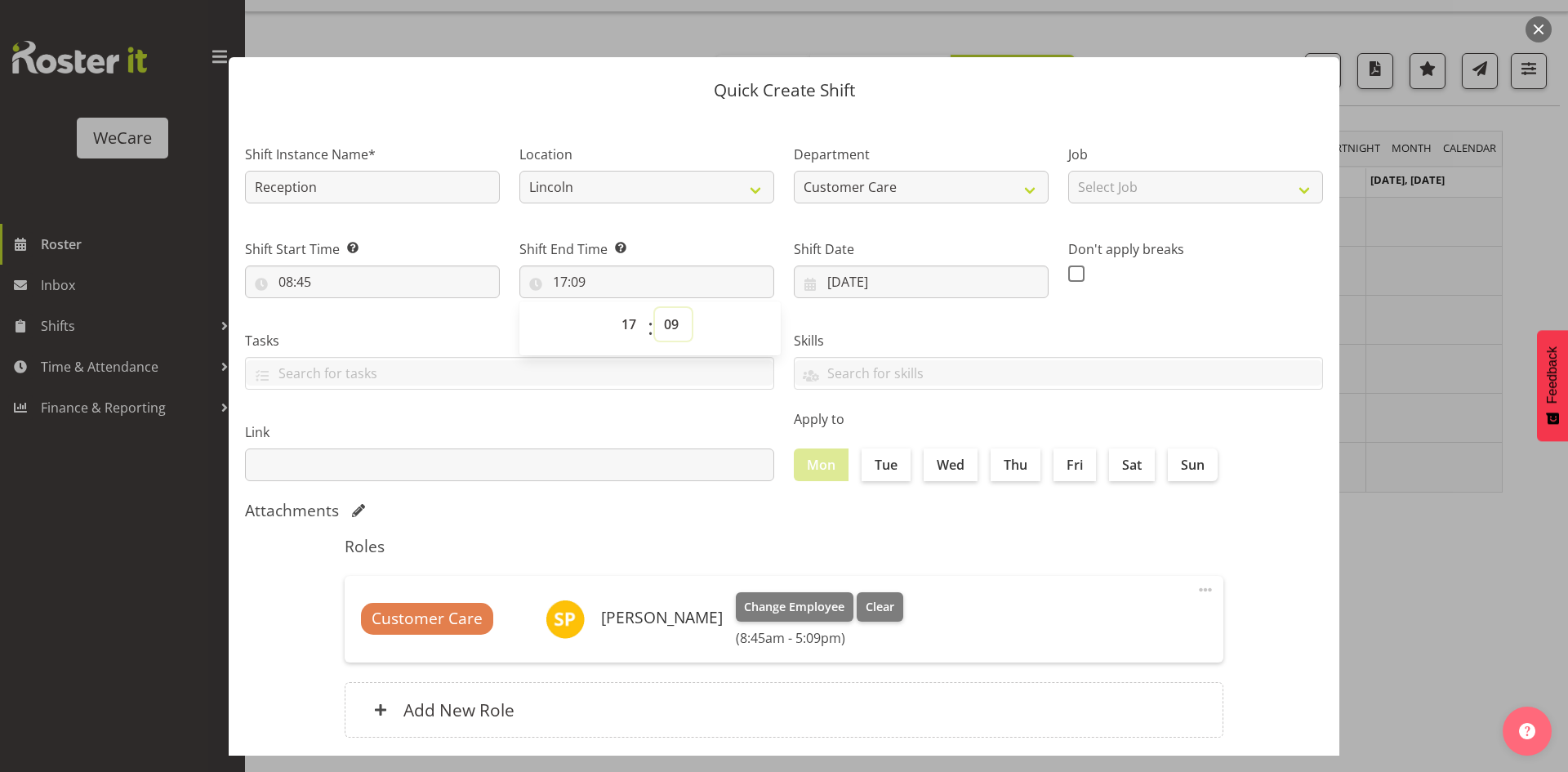
select select "10"
type input "17:10"
select select "15"
type input "17:15"
click at [887, 476] on label "Tue" at bounding box center [886, 465] width 49 height 33
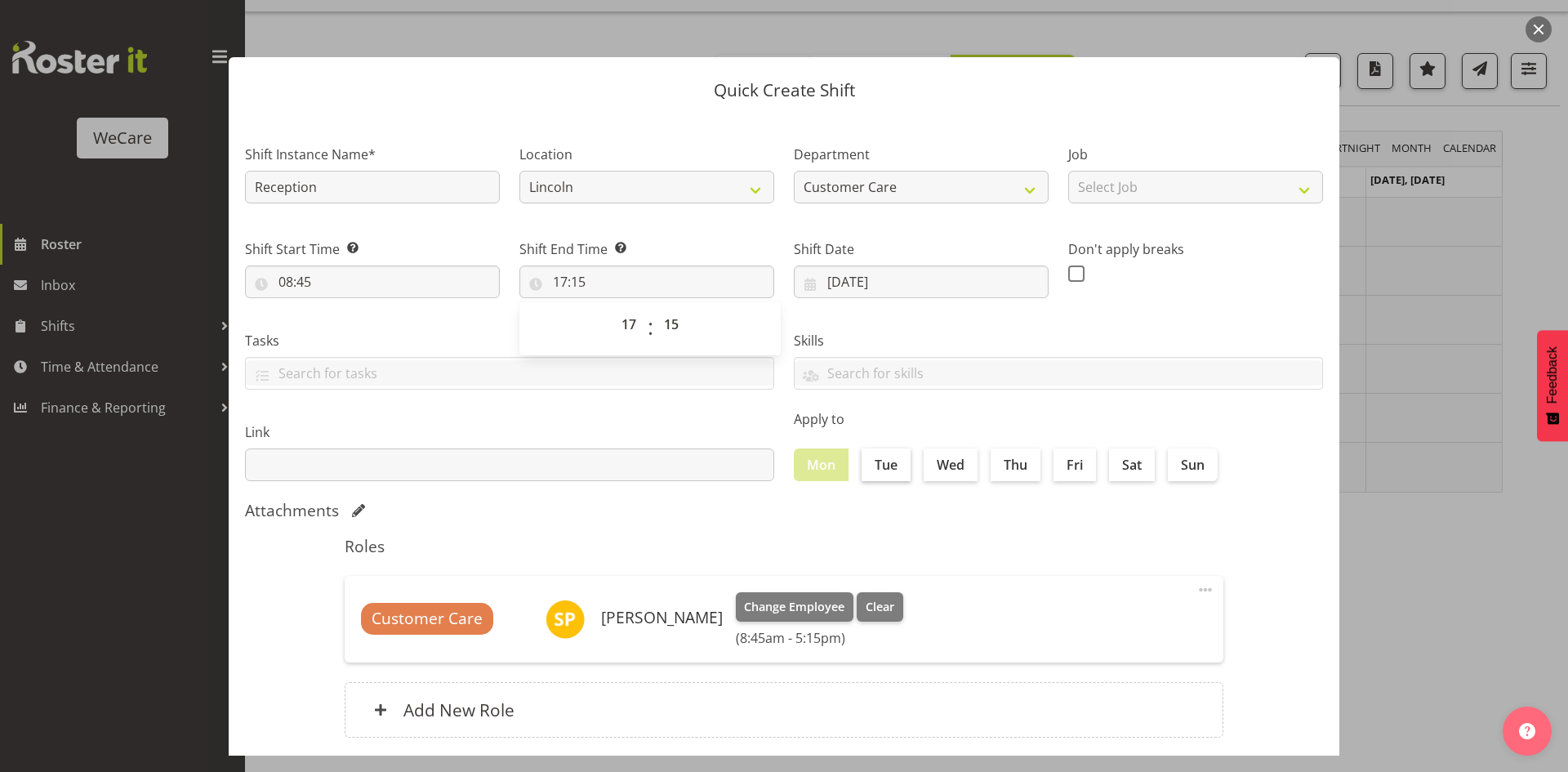
click at [873, 470] on input "Tue" at bounding box center [867, 464] width 11 height 11
checkbox input "true"
click at [975, 460] on div "Mon Tue Wed Thu Fri Sat Sun" at bounding box center [1058, 465] width 529 height 33
click at [1026, 468] on label "Thu" at bounding box center [1015, 465] width 50 height 33
click at [1001, 468] on input "Thu" at bounding box center [995, 464] width 11 height 11
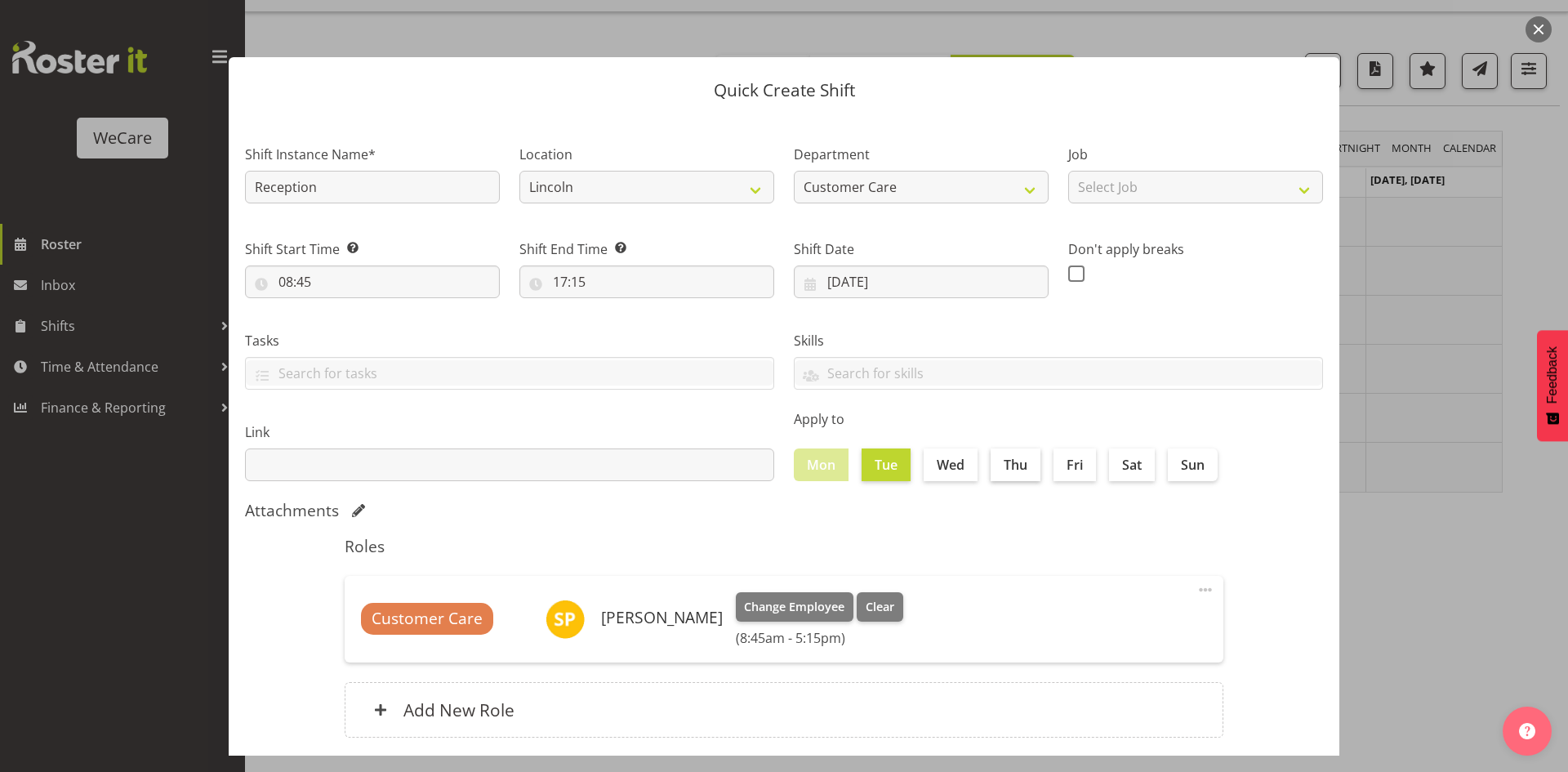
checkbox input "true"
click at [964, 467] on label "Wed" at bounding box center [951, 465] width 53 height 33
click at [934, 467] on input "Wed" at bounding box center [929, 464] width 11 height 11
checkbox input "true"
click at [1073, 459] on label "Fri" at bounding box center [1075, 465] width 43 height 33
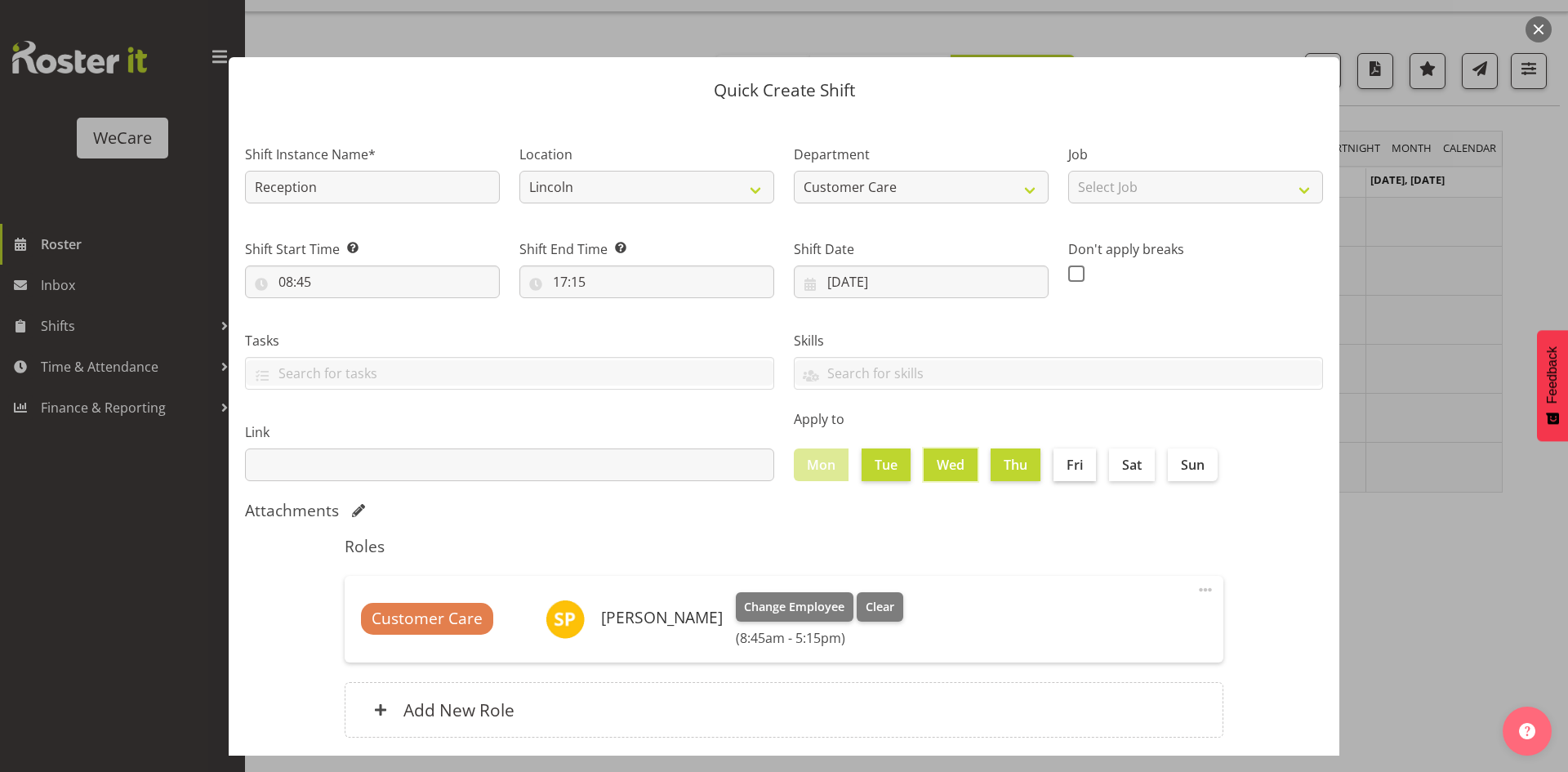
click at [1064, 459] on input "Fri" at bounding box center [1059, 464] width 11 height 11
checkbox input "true"
drag, startPoint x: 1064, startPoint y: 535, endPoint x: 1110, endPoint y: 516, distance: 49.8
click at [1065, 535] on div "Roles Customer Care [PERSON_NAME] Change Employee Clear (8:45am - 5:15pm) Edit …" at bounding box center [784, 642] width 898 height 231
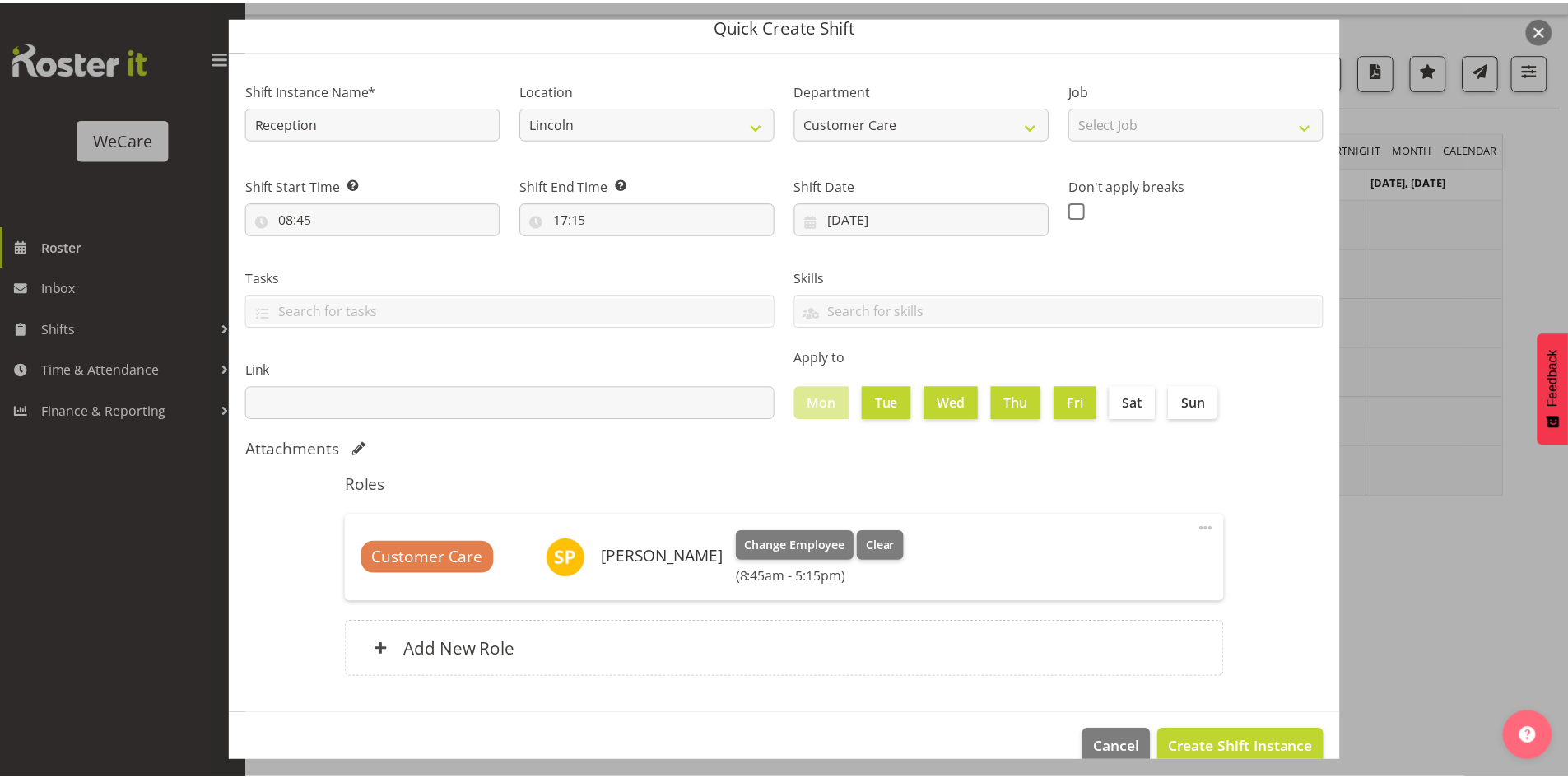
scroll to position [96, 0]
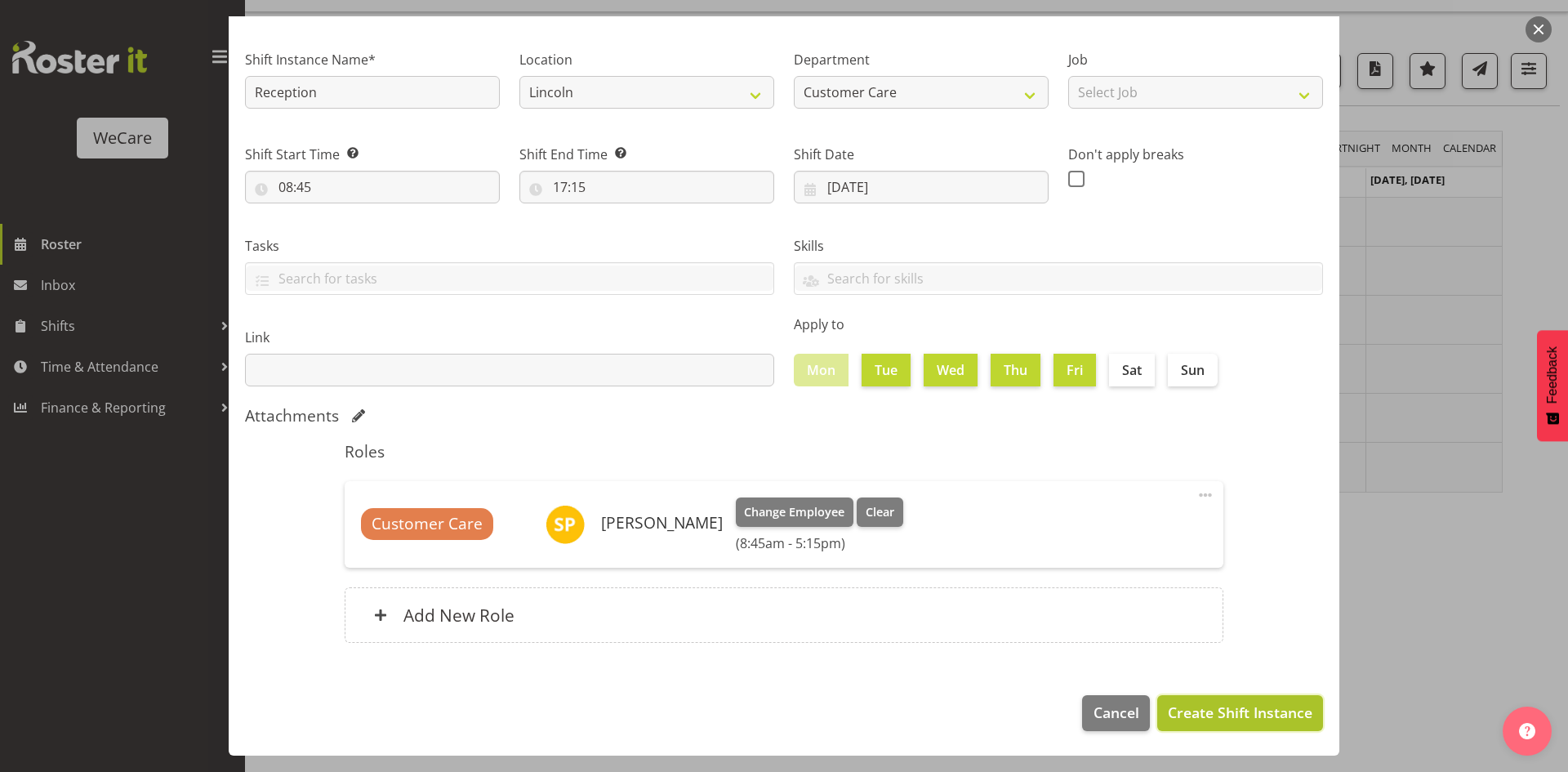
click at [1239, 729] on button "Create Shift Instance" at bounding box center [1239, 714] width 165 height 36
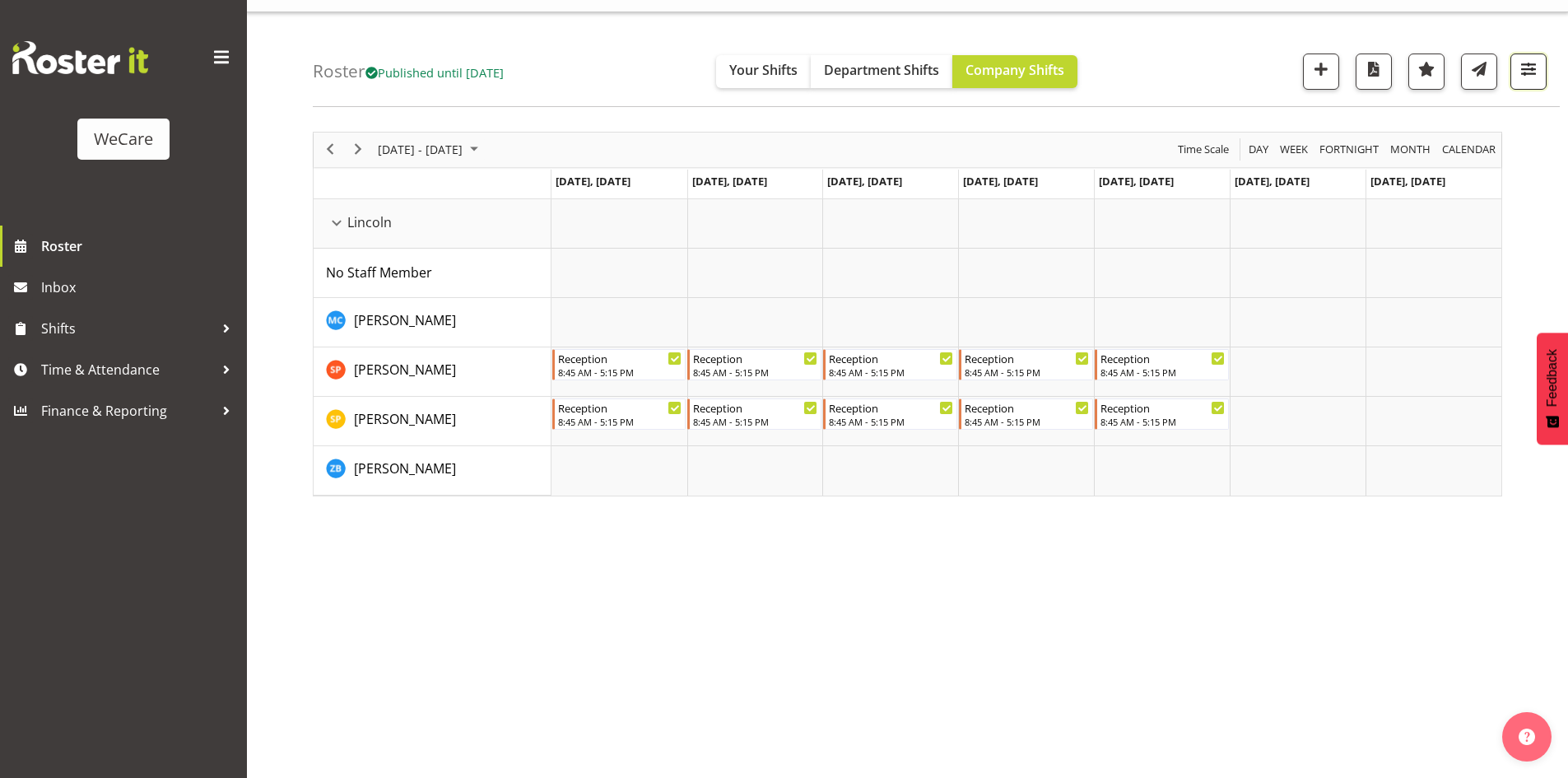
click at [1531, 68] on span "button" at bounding box center [1527, 69] width 21 height 21
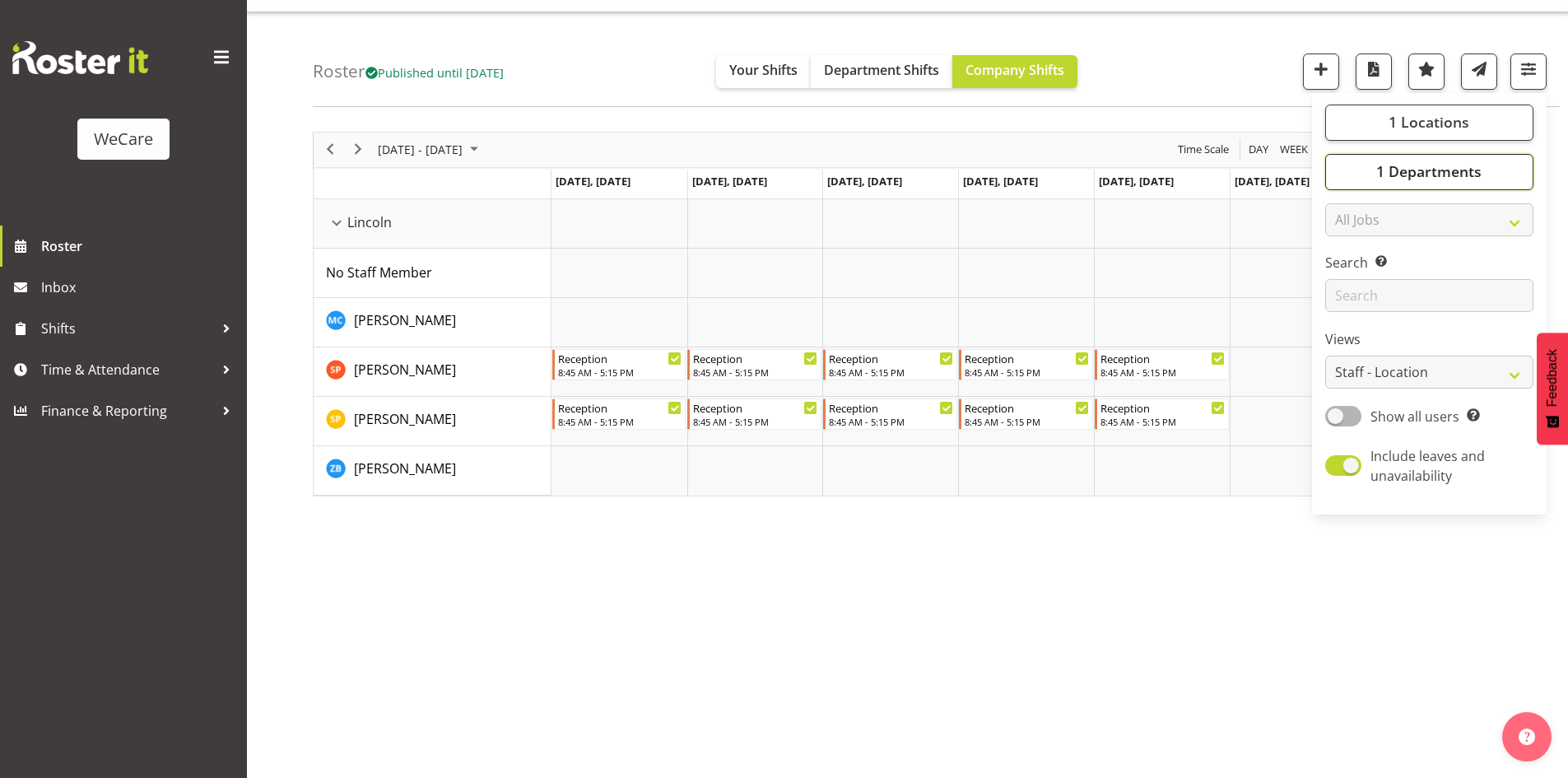
click at [1477, 174] on span "1 Departments" at bounding box center [1429, 172] width 106 height 20
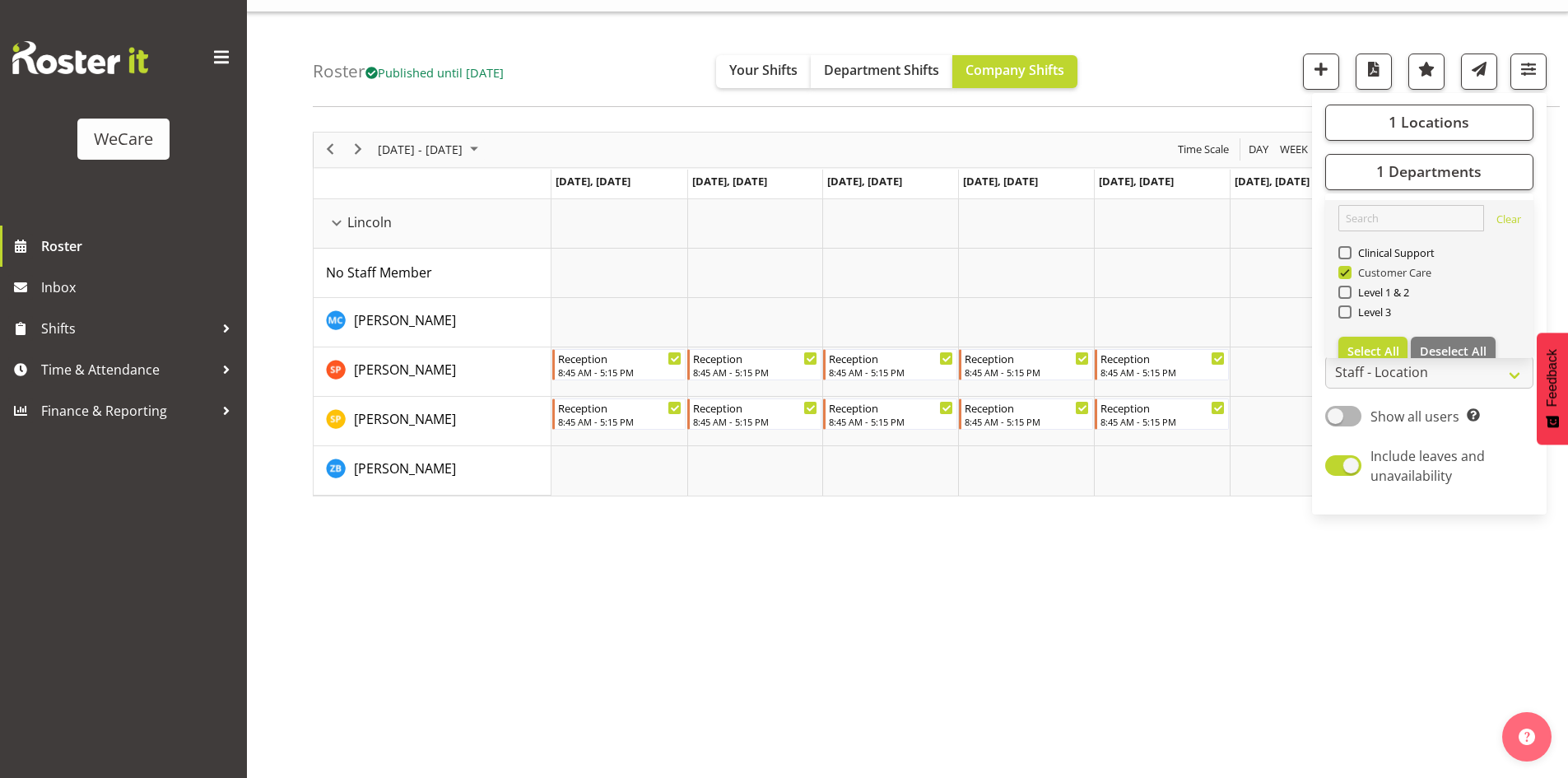
click at [1380, 275] on span "Customer Care" at bounding box center [1391, 272] width 81 height 13
click at [1348, 275] on input "Customer Care" at bounding box center [1343, 272] width 11 height 11
checkbox input "false"
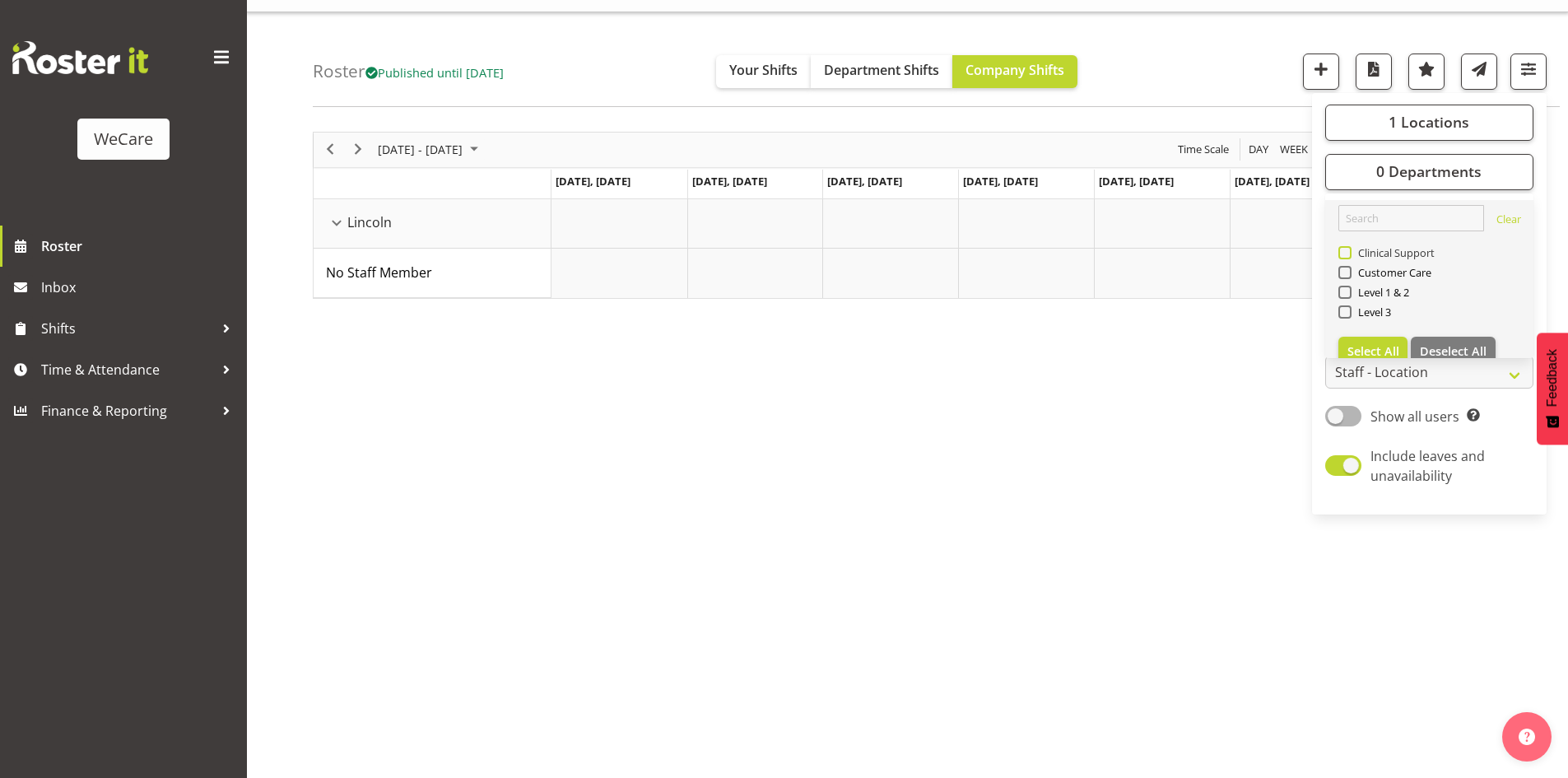
click at [1371, 252] on span "Clinical Support" at bounding box center [1393, 253] width 84 height 13
click at [1348, 252] on input "Clinical Support" at bounding box center [1343, 252] width 11 height 11
checkbox input "true"
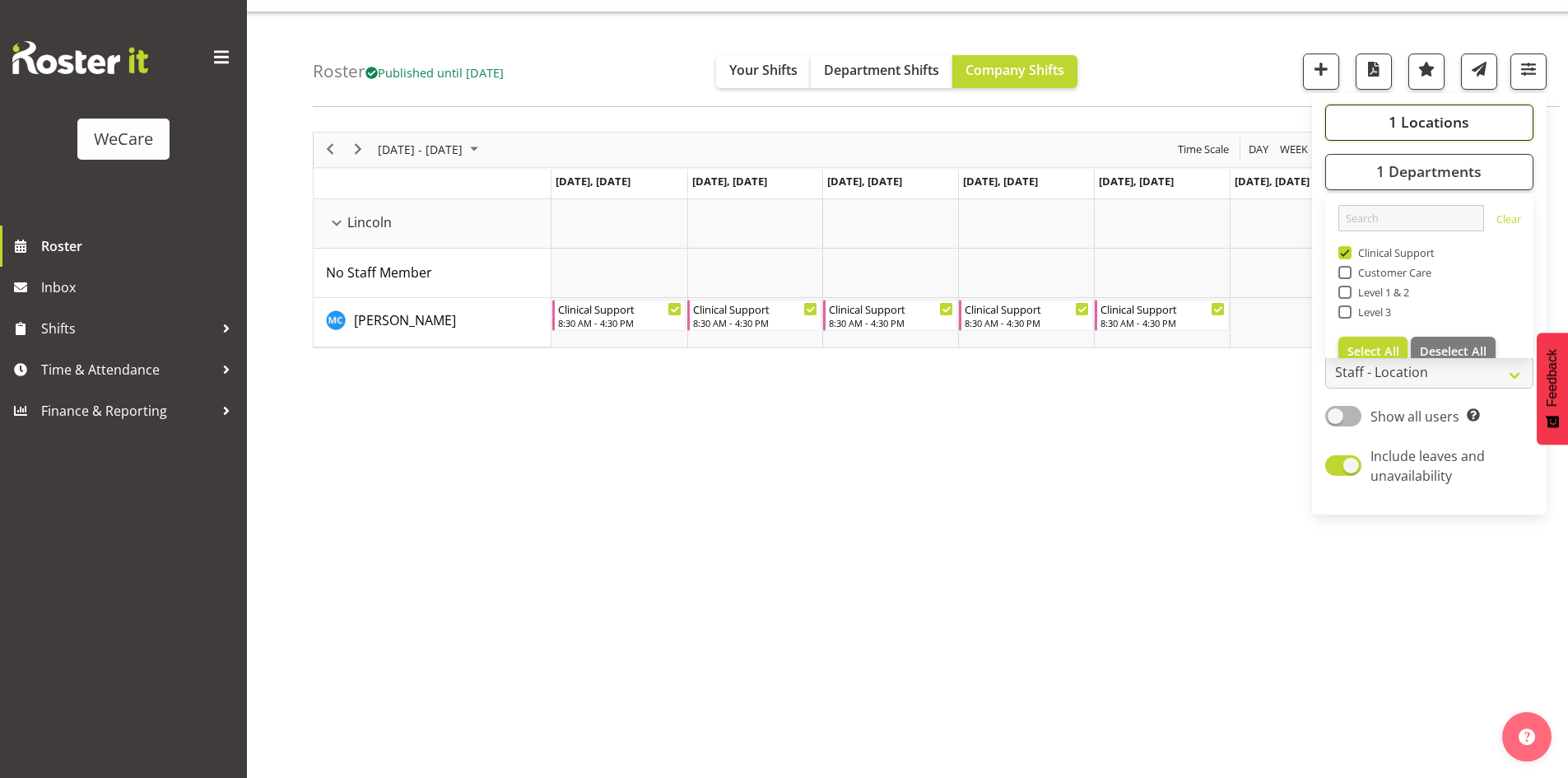
click at [1384, 125] on button "1 Locations" at bounding box center [1428, 123] width 209 height 36
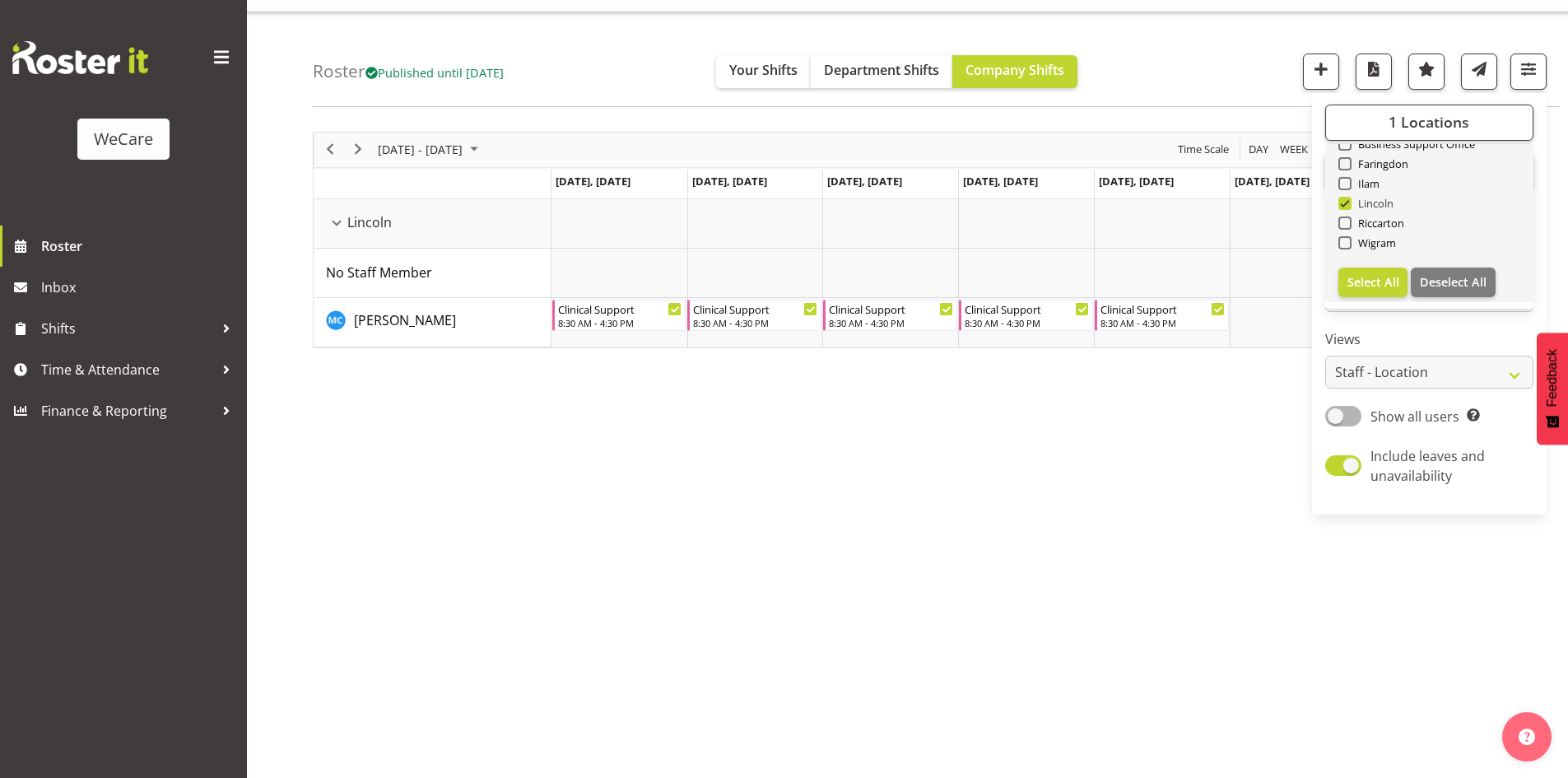
click at [1377, 204] on span "Lincoln" at bounding box center [1372, 203] width 43 height 13
click at [1348, 204] on input "Lincoln" at bounding box center [1343, 203] width 11 height 11
checkbox input "false"
click at [1373, 243] on span "Wigram" at bounding box center [1373, 243] width 45 height 13
click at [1348, 243] on input "Wigram" at bounding box center [1343, 242] width 11 height 11
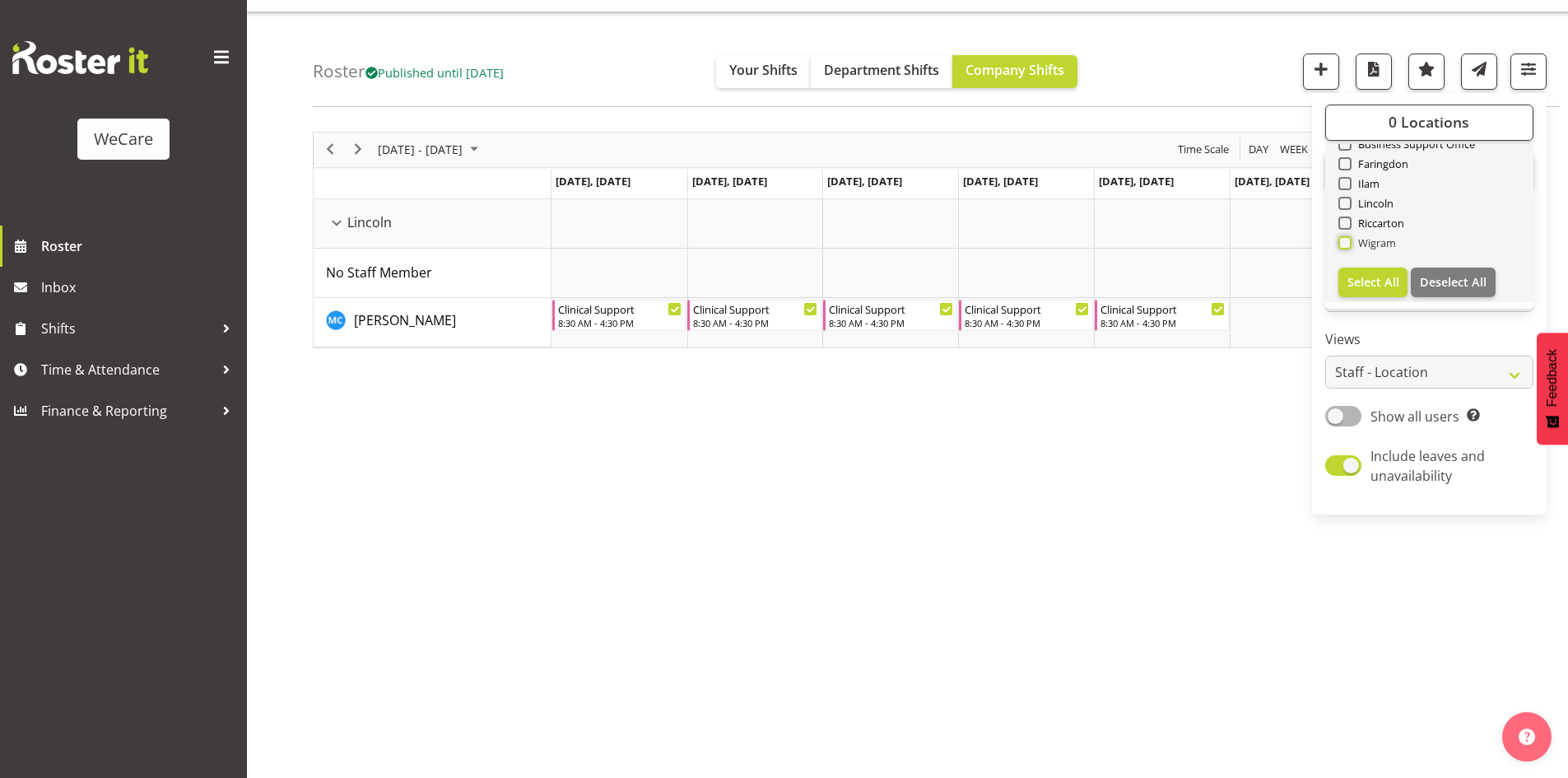
checkbox input "true"
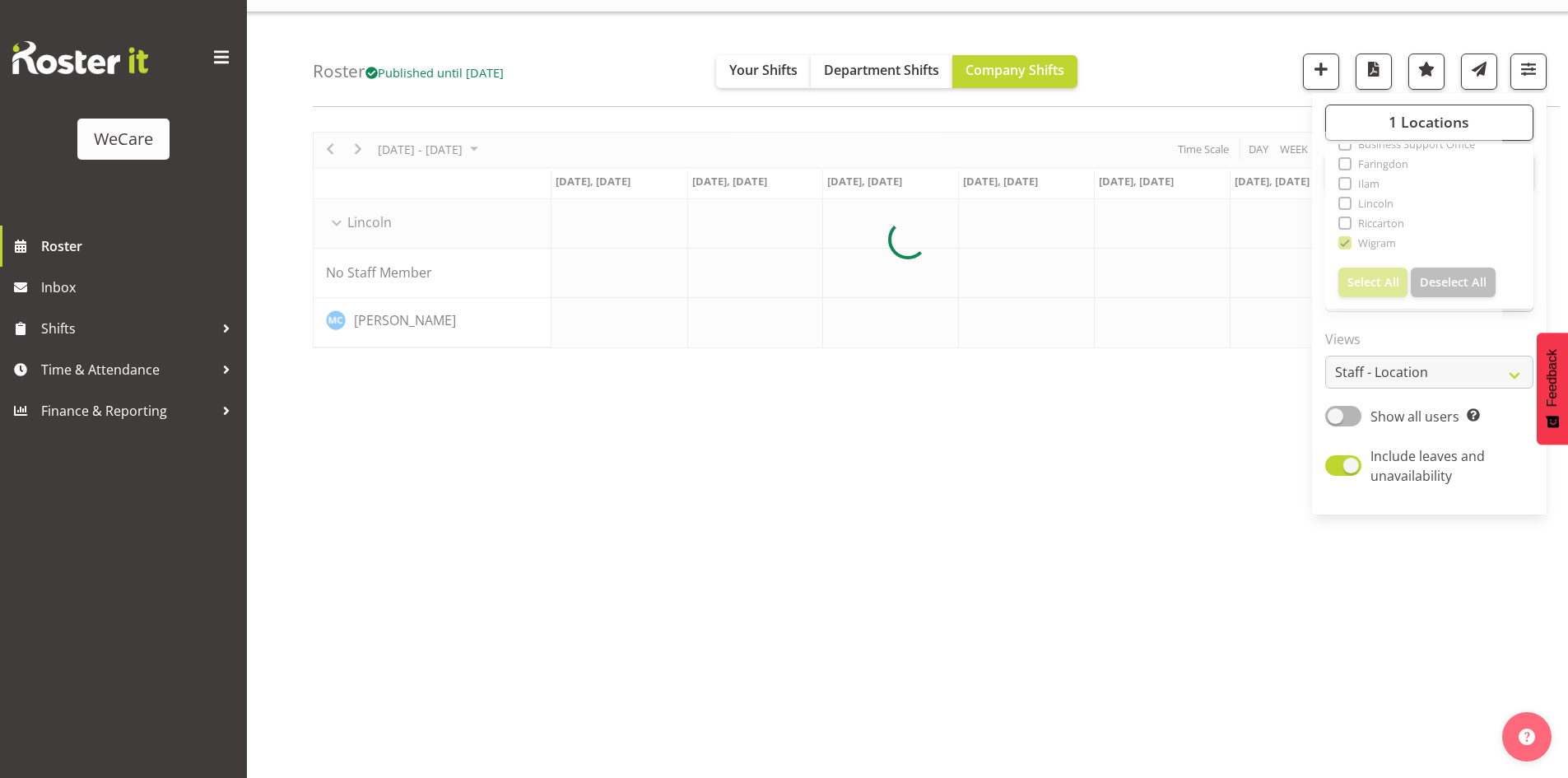
click at [1205, 88] on div "Roster Published until [DATE] Your Shifts Department Shifts Company Shifts 1 Lo…" at bounding box center [935, 59] width 1247 height 95
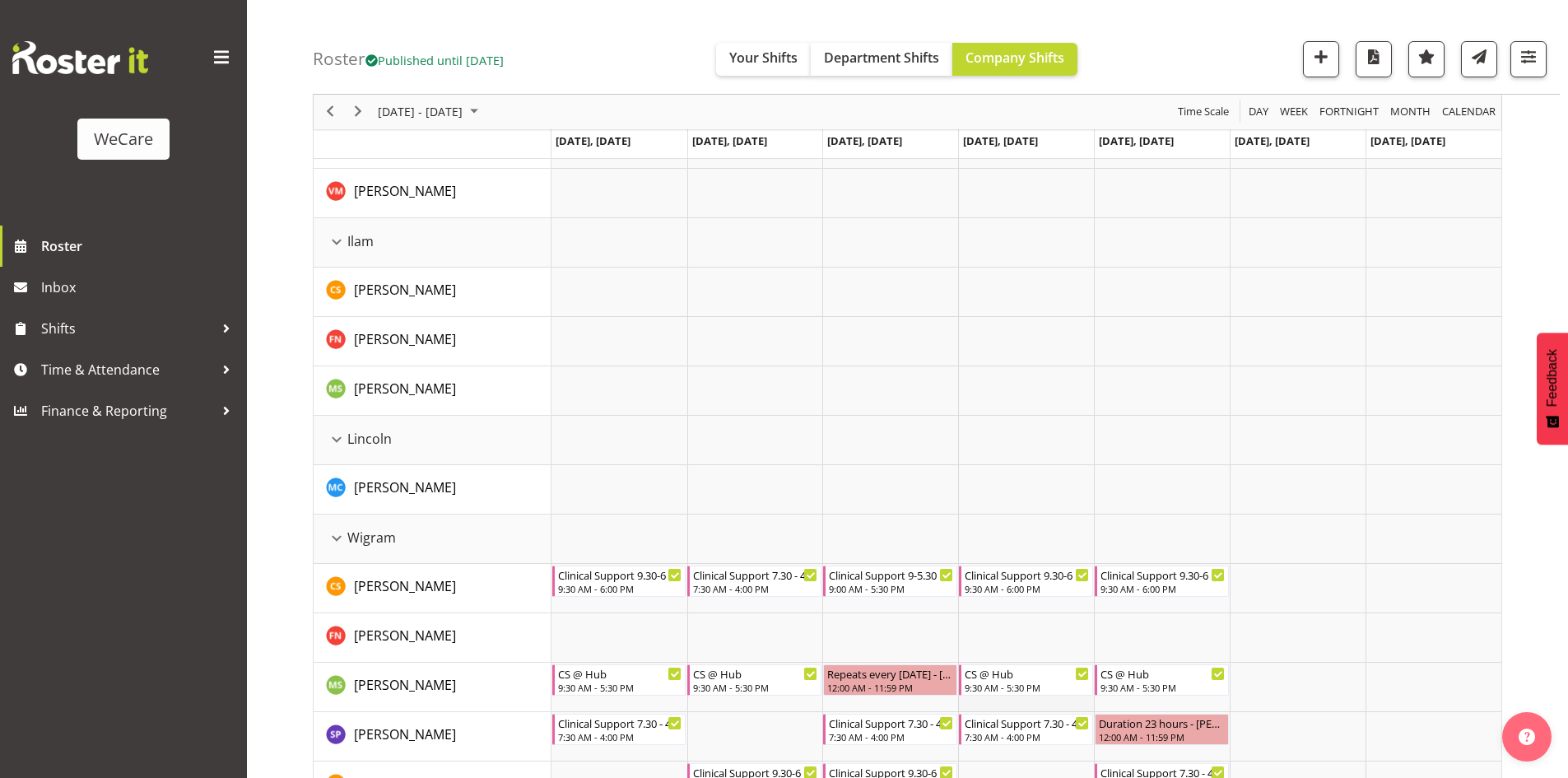
scroll to position [257, 0]
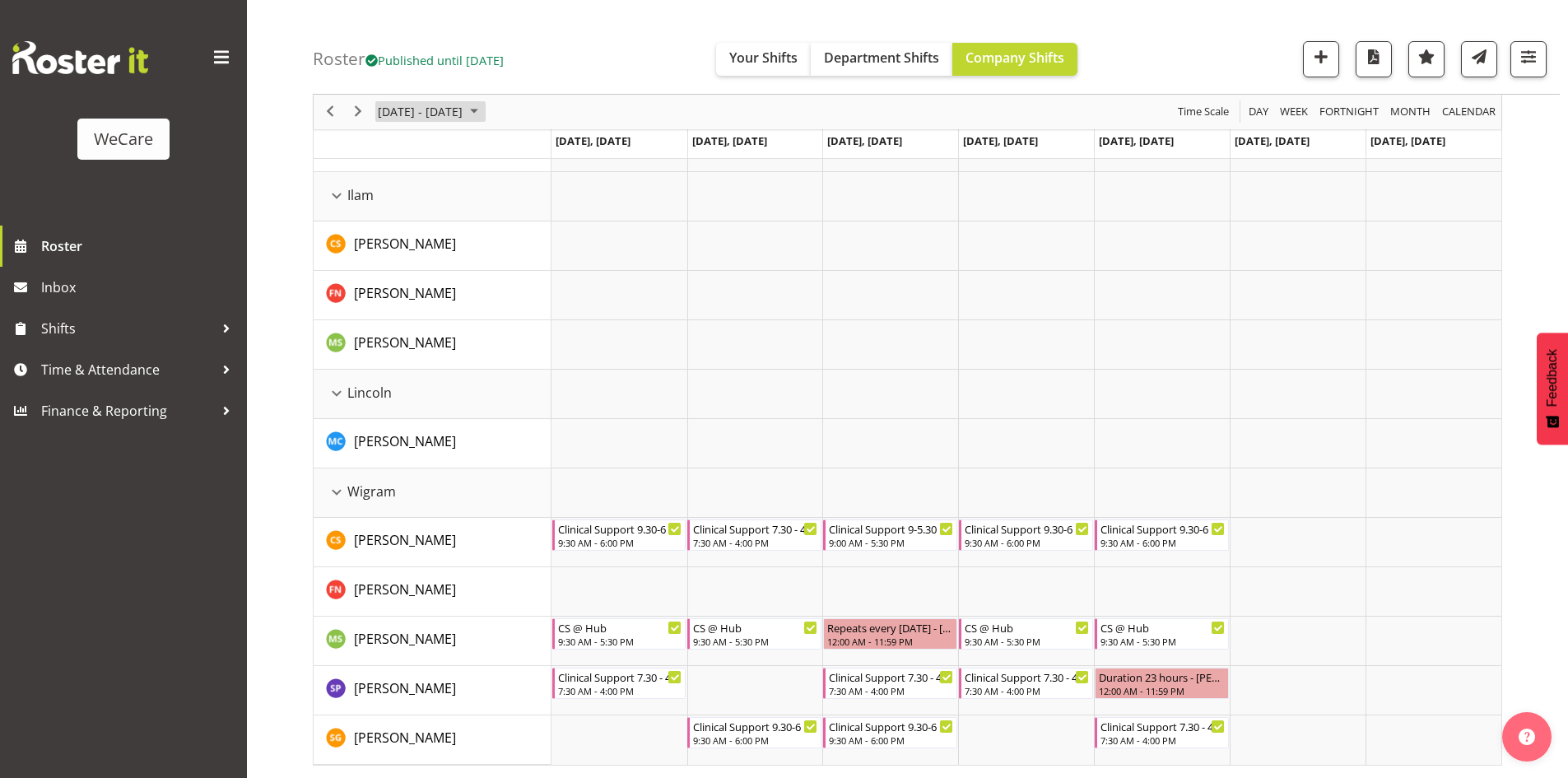
click at [428, 106] on span "[DATE] - [DATE]" at bounding box center [420, 112] width 88 height 21
click at [534, 153] on span "previous month" at bounding box center [521, 154] width 29 height 30
click at [465, 295] on span "23" at bounding box center [474, 294] width 25 height 25
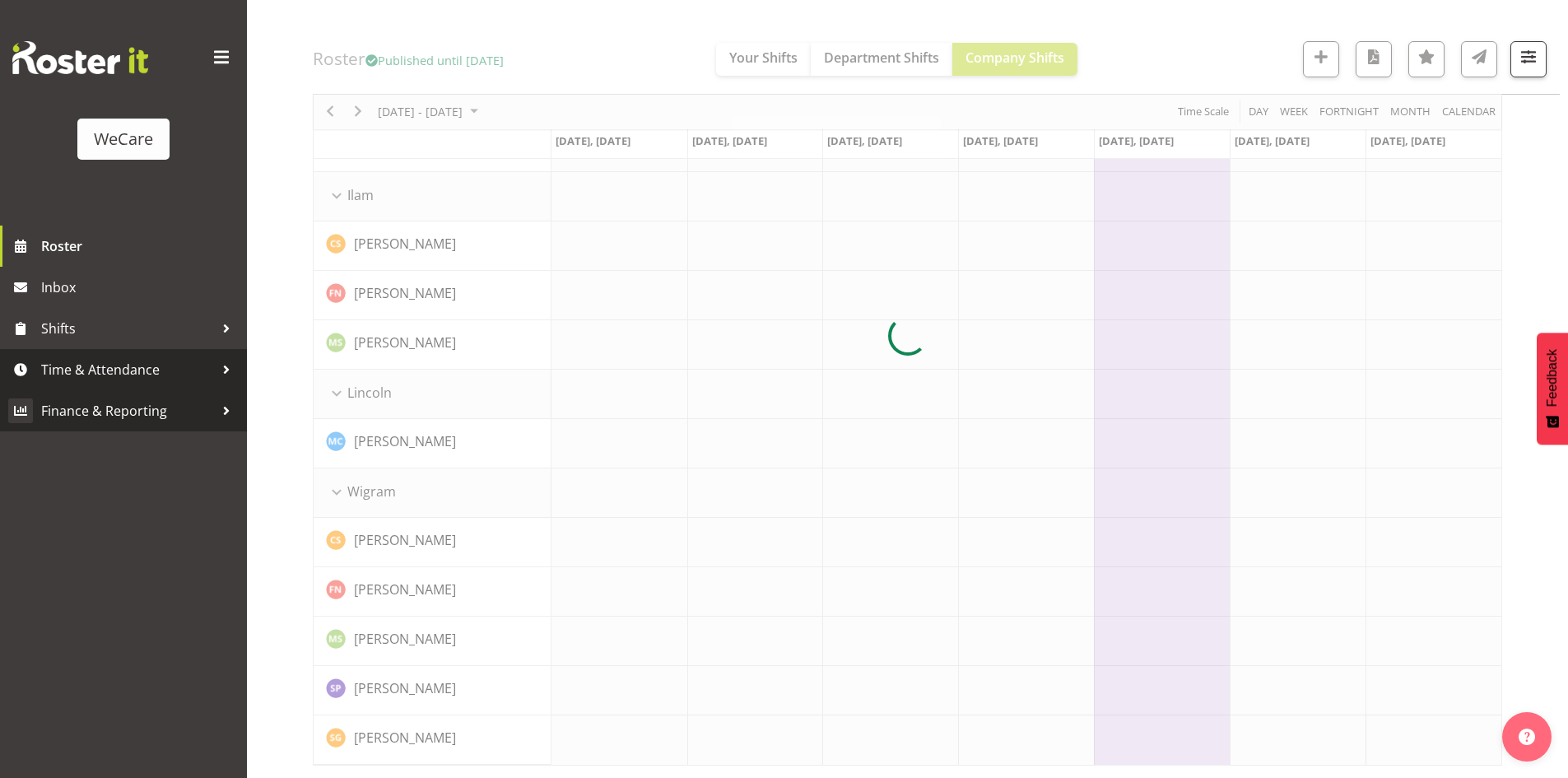
scroll to position [32, 0]
